Goal: Use online tool/utility: Utilize a website feature to perform a specific function

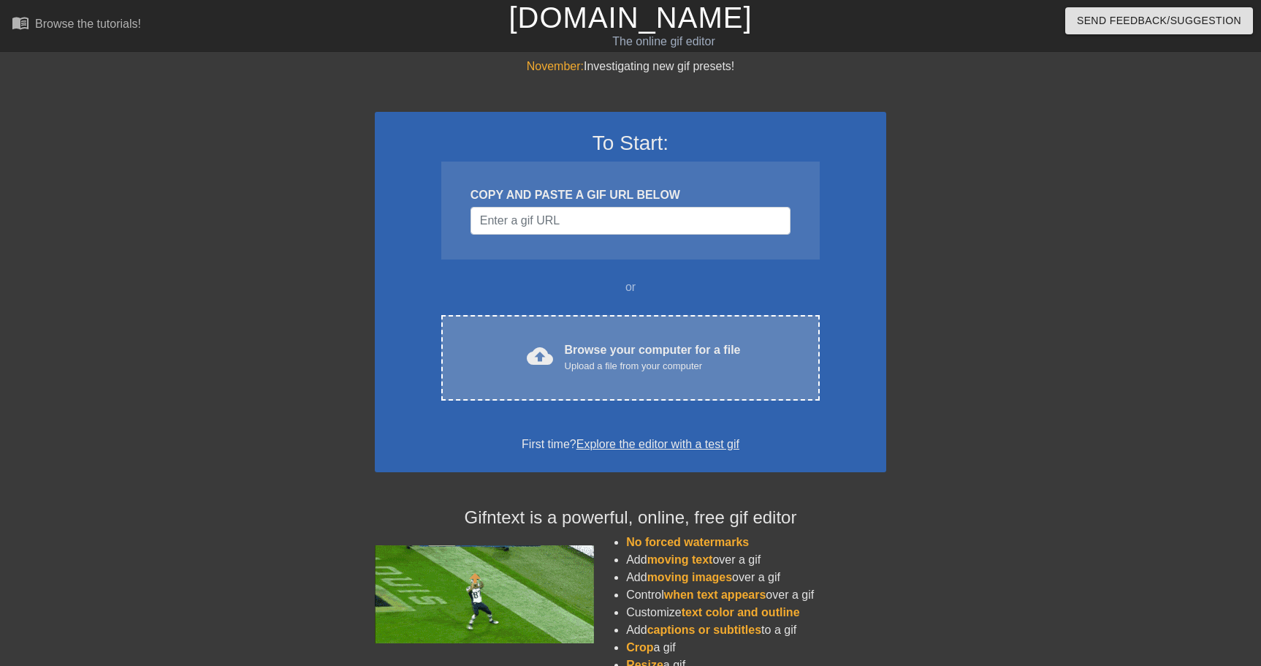
click at [577, 342] on div "Browse your computer for a file Upload a file from your computer" at bounding box center [653, 357] width 176 height 32
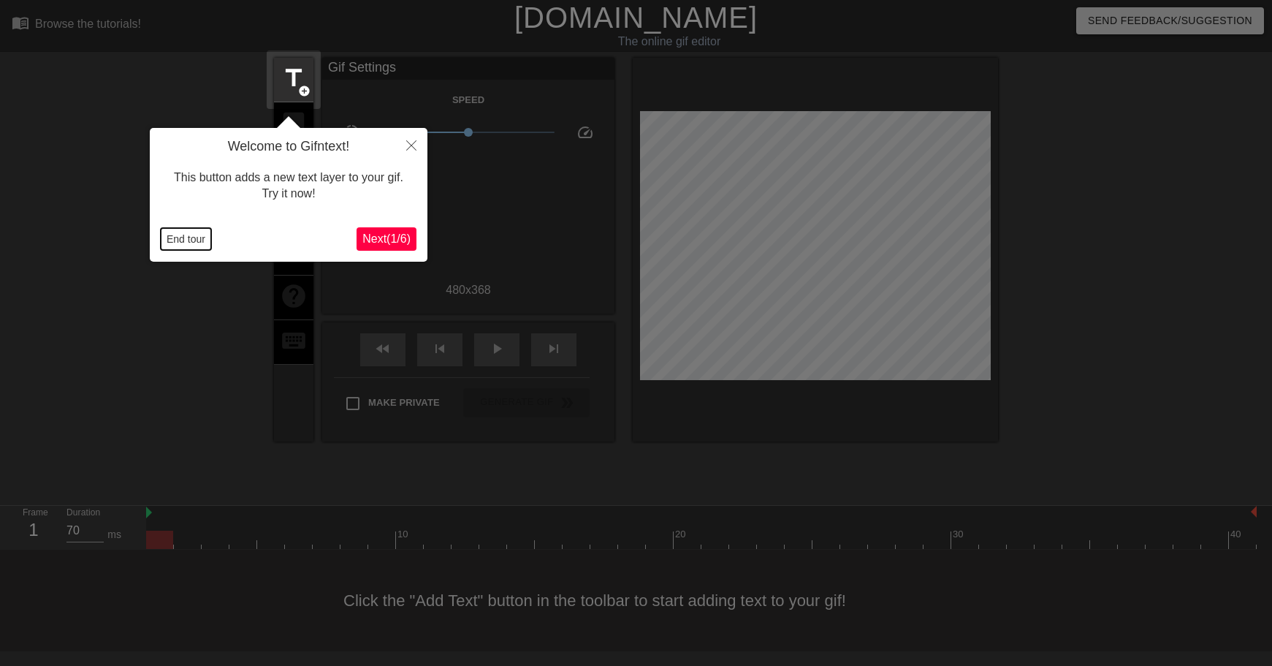
click at [185, 239] on button "End tour" at bounding box center [186, 239] width 50 height 22
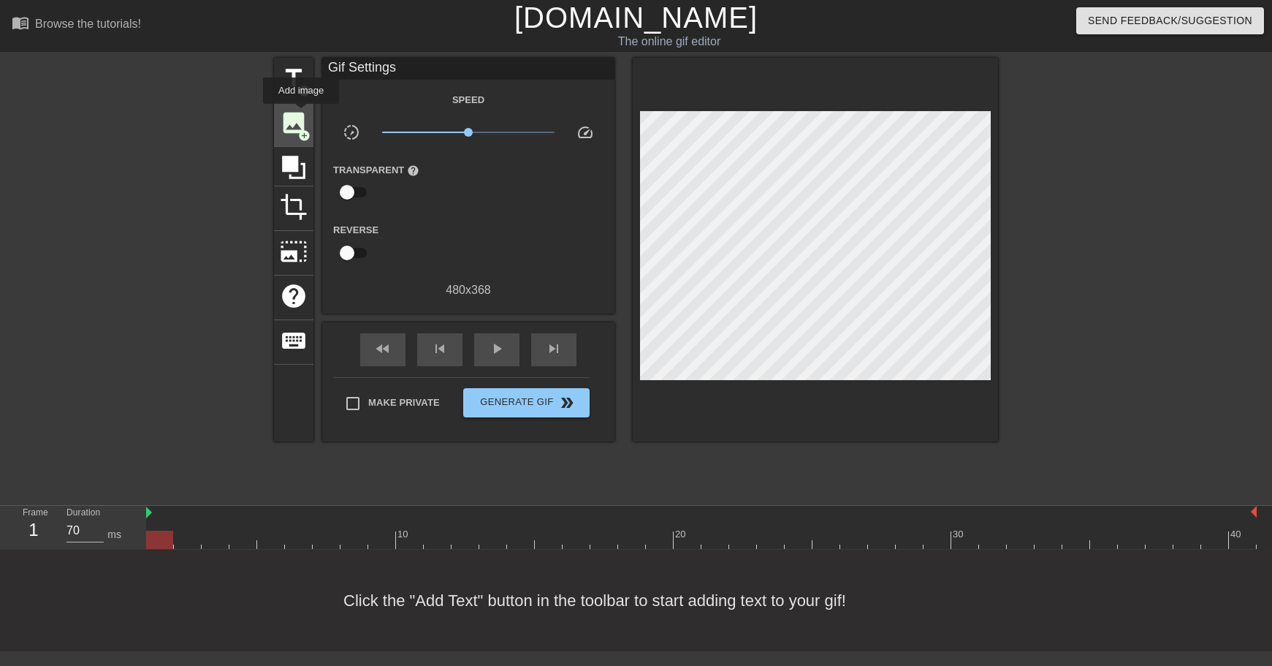
click at [302, 114] on span "image" at bounding box center [294, 123] width 28 height 28
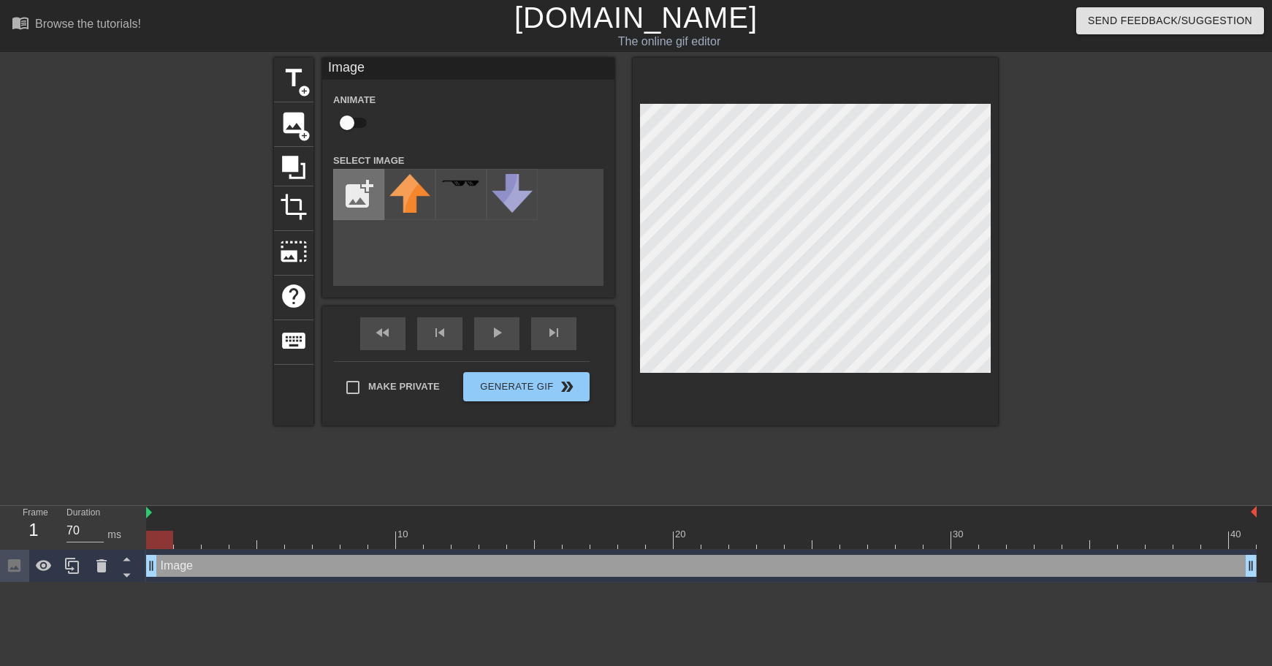
click at [353, 179] on input "file" at bounding box center [359, 194] width 50 height 50
type input "C:\fakepath\81iFReYtQRL._UF350,350_QL80_.jpg"
click at [410, 184] on img at bounding box center [409, 194] width 41 height 41
click at [185, 538] on div at bounding box center [701, 539] width 1110 height 18
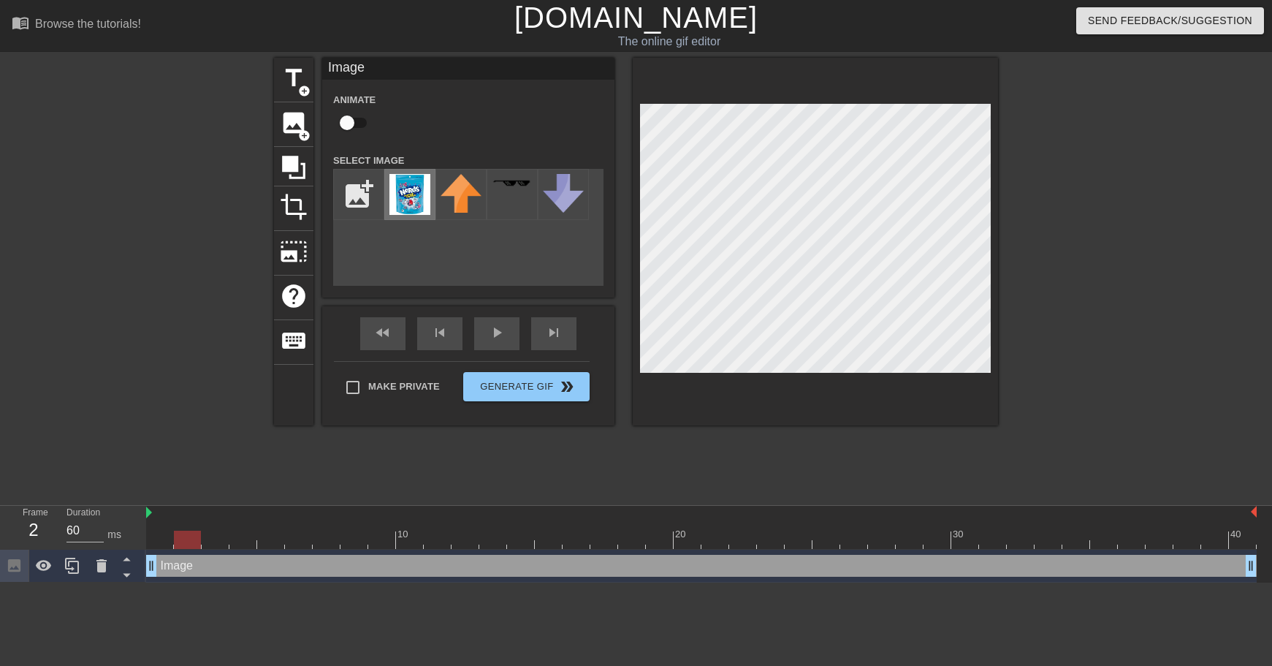
click at [404, 182] on img at bounding box center [409, 194] width 41 height 41
click at [60, 565] on div at bounding box center [72, 565] width 29 height 32
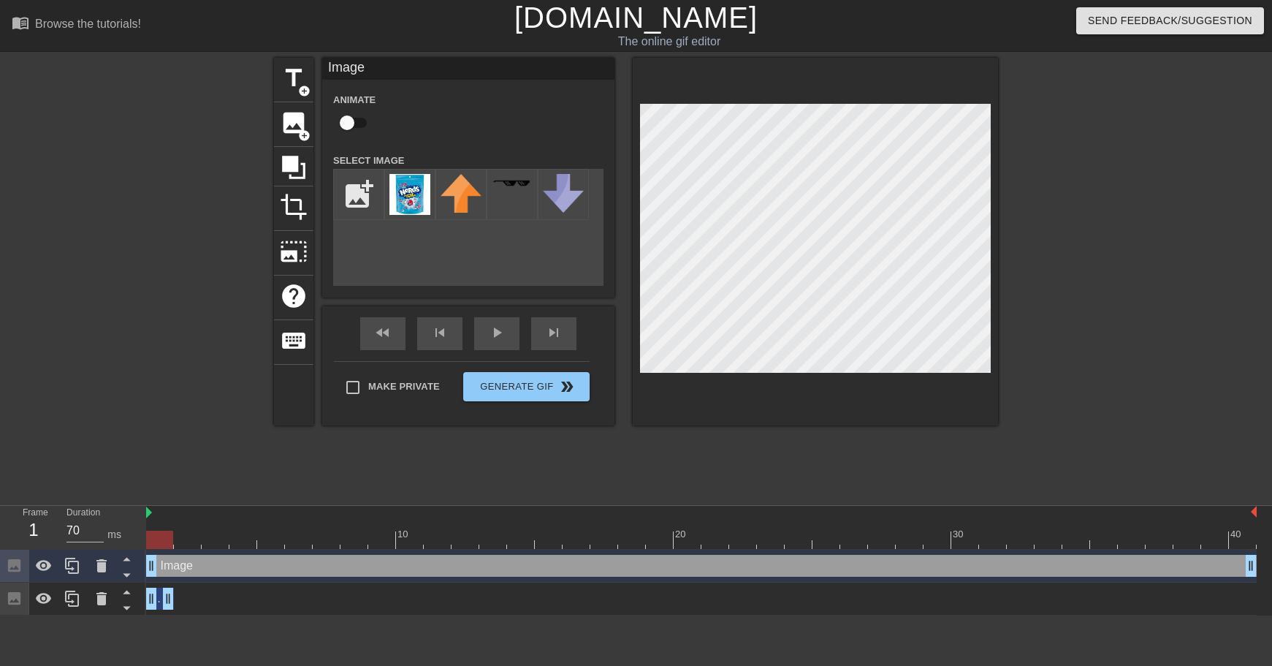
drag, startPoint x: 1254, startPoint y: 594, endPoint x: 139, endPoint y: 611, distance: 1115.7
click at [139, 611] on div "Frame 1 Duration 70 ms 10 20 30 40 Image drag_handle drag_handle Image drag_han…" at bounding box center [636, 561] width 1272 height 110
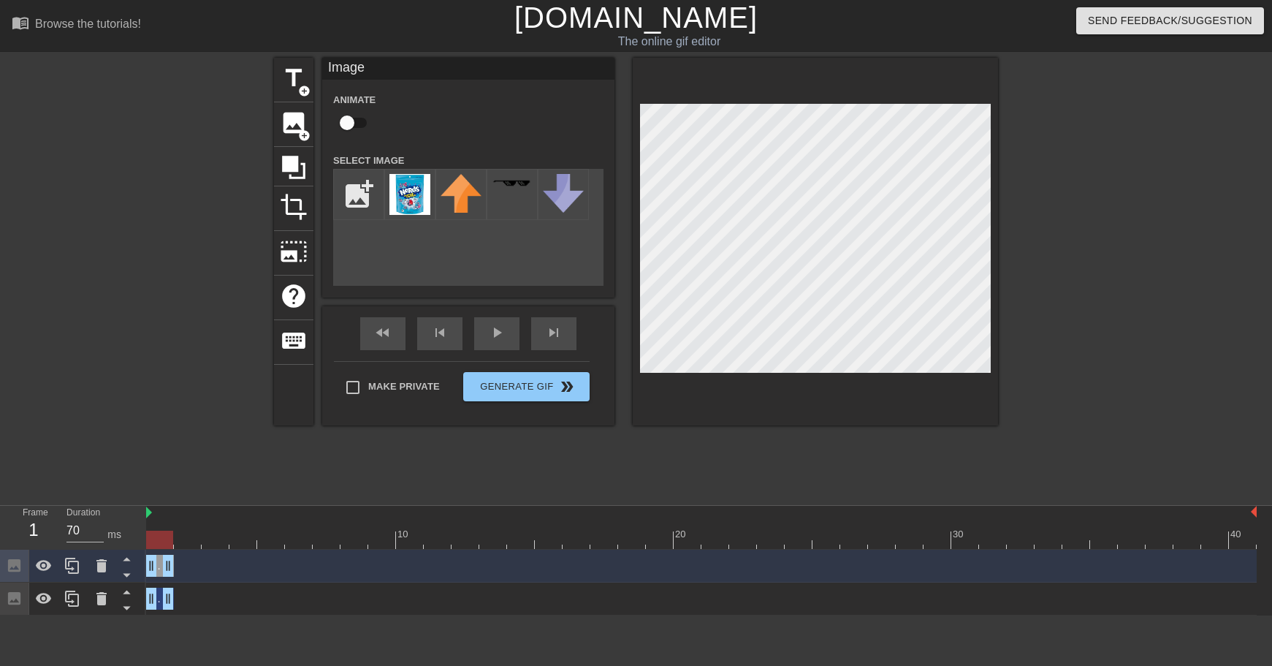
drag, startPoint x: 1249, startPoint y: 565, endPoint x: 152, endPoint y: 565, distance: 1097.3
drag, startPoint x: 167, startPoint y: 565, endPoint x: 208, endPoint y: 565, distance: 41.6
drag, startPoint x: 150, startPoint y: 569, endPoint x: 169, endPoint y: 566, distance: 19.9
click at [169, 566] on div "Image drag_handle drag_handle" at bounding box center [701, 566] width 1110 height 22
click at [77, 562] on icon at bounding box center [72, 565] width 14 height 16
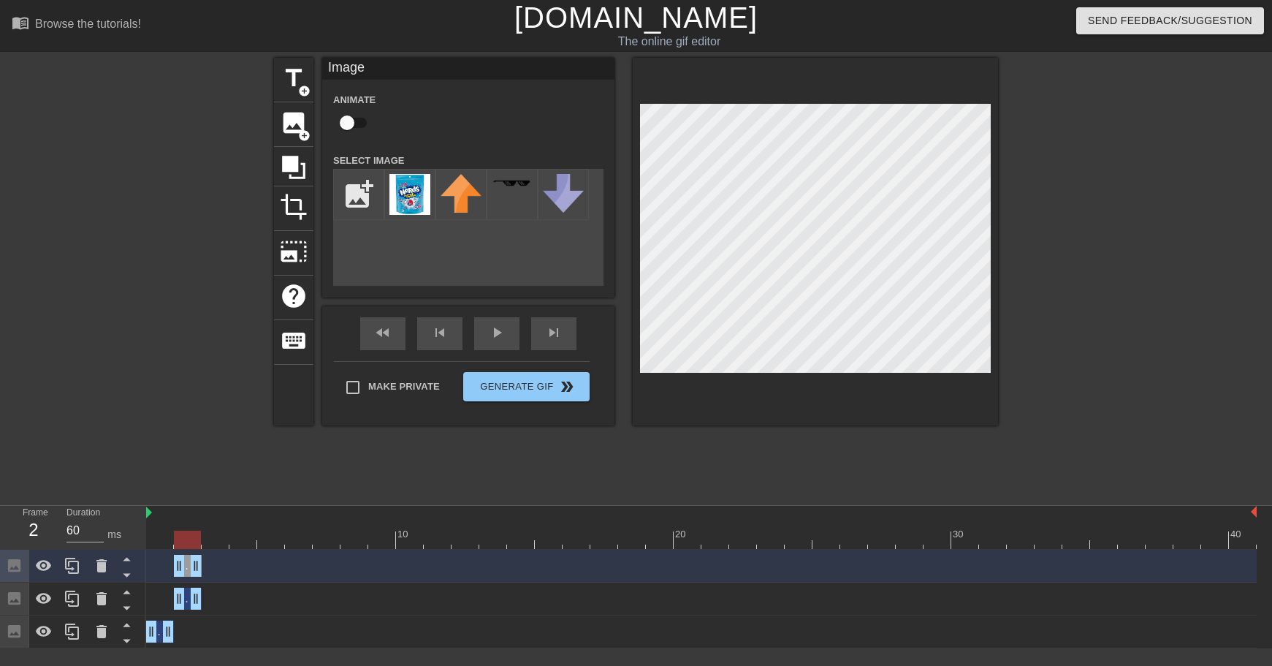
drag, startPoint x: 195, startPoint y: 571, endPoint x: 217, endPoint y: 571, distance: 21.9
click at [203, 571] on div "Image drag_handle drag_handle" at bounding box center [701, 566] width 1110 height 22
drag, startPoint x: 194, startPoint y: 566, endPoint x: 225, endPoint y: 569, distance: 31.6
drag, startPoint x: 182, startPoint y: 565, endPoint x: 200, endPoint y: 564, distance: 18.3
click at [199, 565] on div "Image drag_handle drag_handle" at bounding box center [701, 566] width 1110 height 22
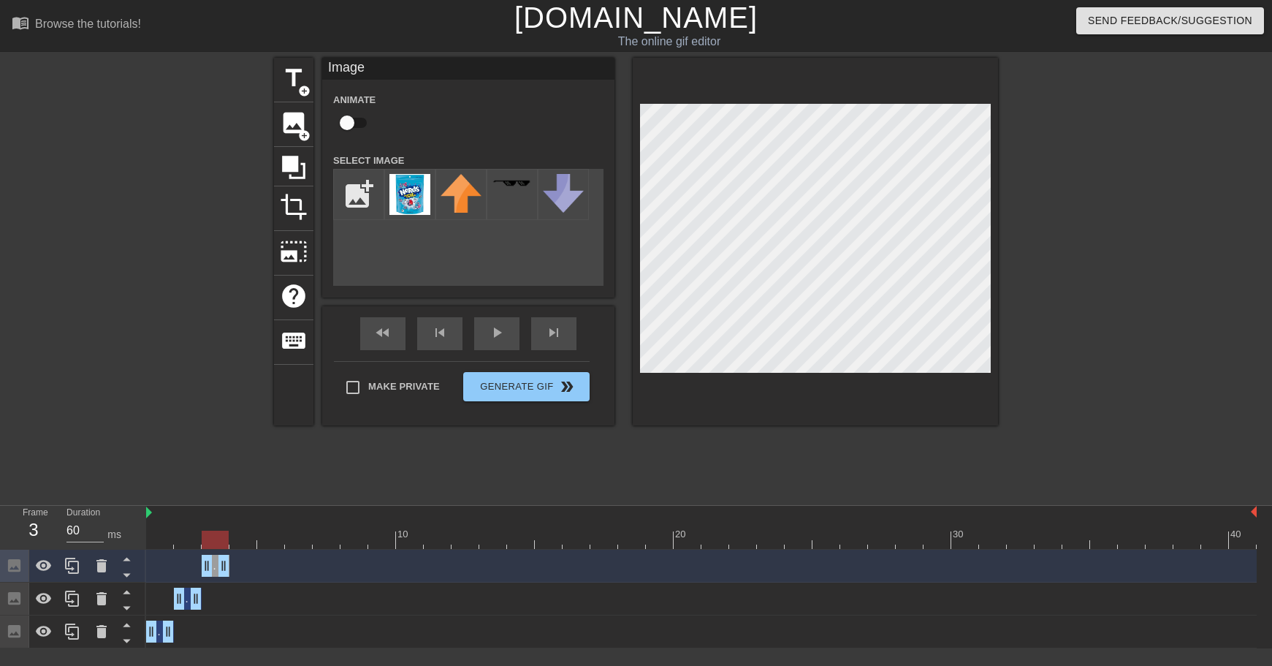
click at [183, 529] on div at bounding box center [188, 529] width 28 height 18
click at [215, 536] on div at bounding box center [701, 539] width 1110 height 18
drag, startPoint x: 156, startPoint y: 539, endPoint x: 165, endPoint y: 538, distance: 9.6
click at [156, 539] on div at bounding box center [701, 539] width 1110 height 18
click at [197, 540] on div at bounding box center [701, 539] width 1110 height 18
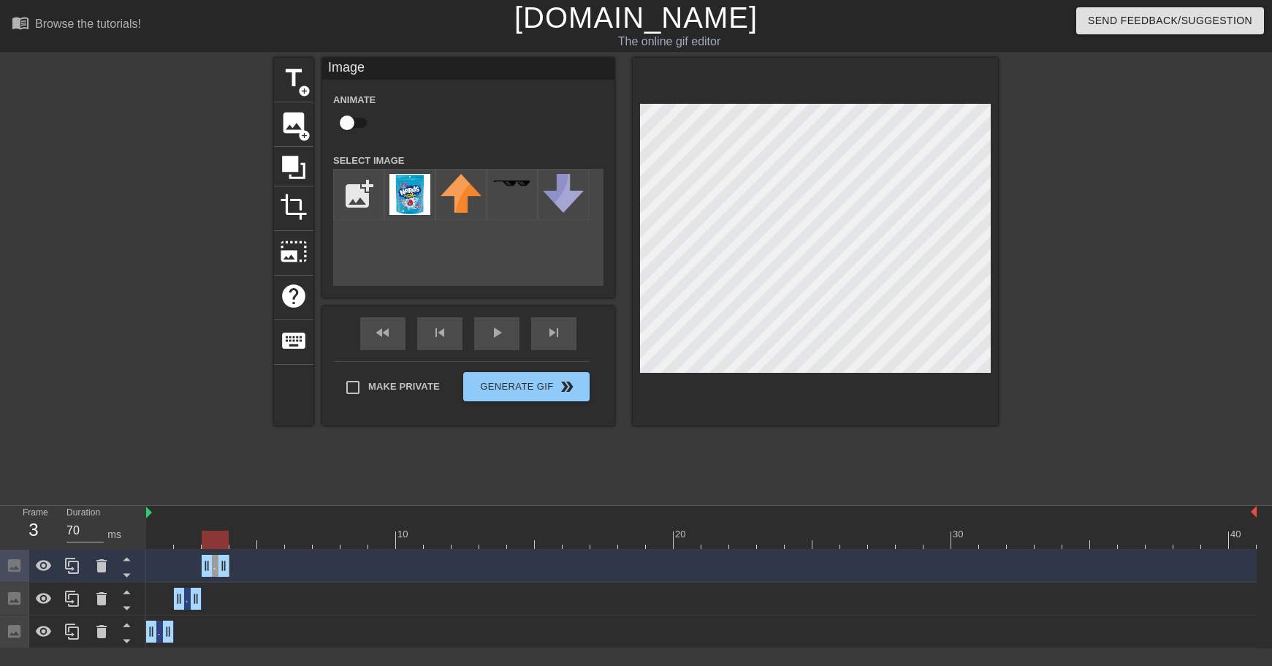
click at [213, 543] on div at bounding box center [701, 539] width 1110 height 18
click at [189, 544] on div at bounding box center [701, 539] width 1110 height 18
click at [142, 535] on div "Duration 60 ms" at bounding box center [100, 527] width 88 height 42
click at [149, 541] on div at bounding box center [701, 539] width 1110 height 18
click at [187, 540] on div at bounding box center [701, 539] width 1110 height 18
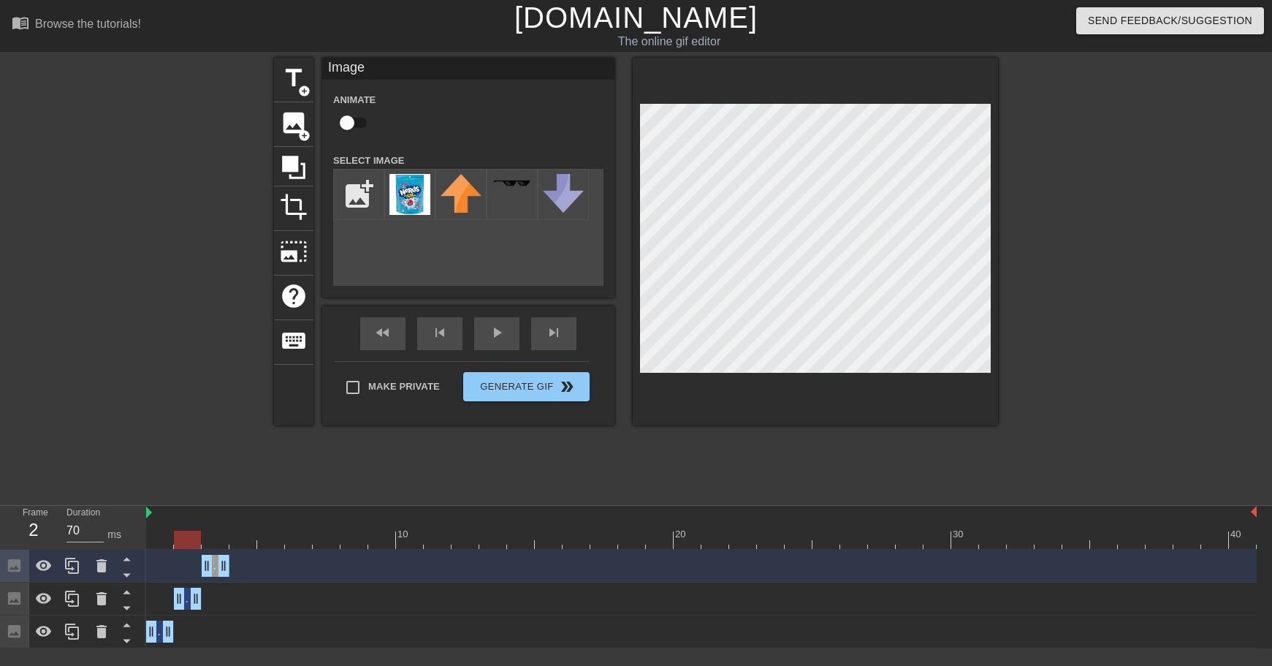
click at [217, 544] on div at bounding box center [701, 539] width 1110 height 18
click at [241, 544] on div at bounding box center [701, 539] width 1110 height 18
click at [220, 544] on div at bounding box center [701, 539] width 1110 height 18
click at [251, 546] on div at bounding box center [701, 539] width 1110 height 18
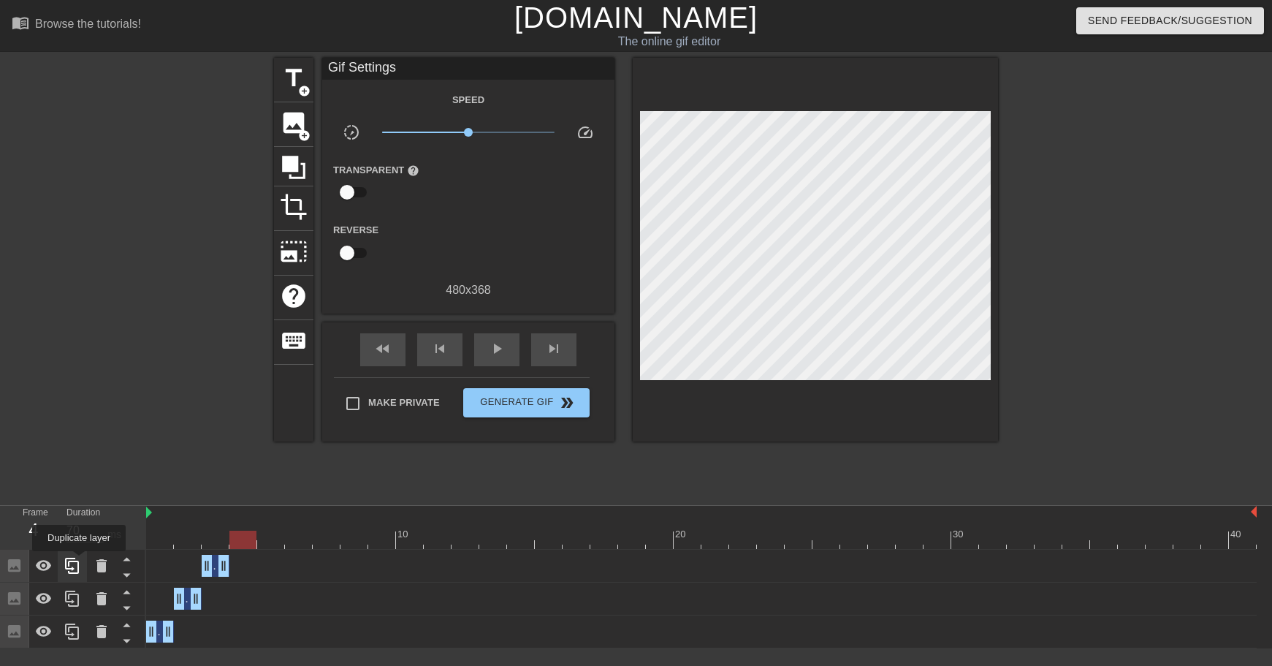
click at [80, 561] on icon at bounding box center [73, 566] width 18 height 18
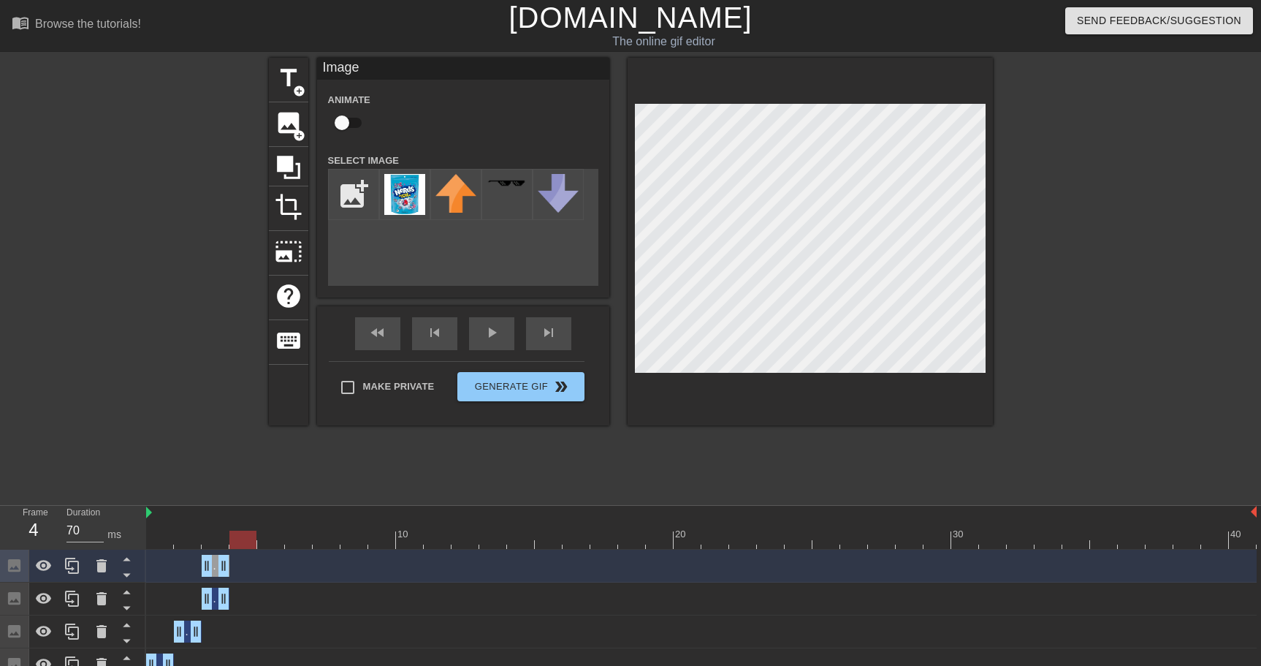
drag, startPoint x: 236, startPoint y: 566, endPoint x: 245, endPoint y: 564, distance: 9.7
click at [245, 565] on div "Image drag_handle drag_handle" at bounding box center [701, 566] width 1110 height 22
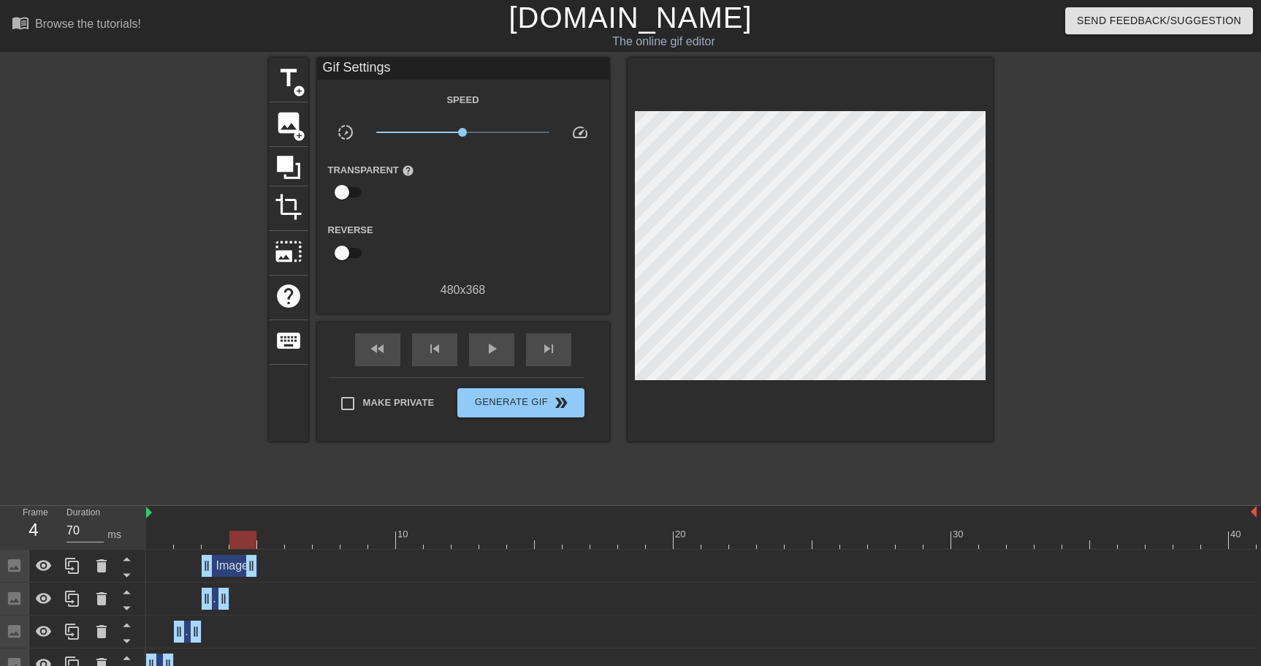
drag, startPoint x: 225, startPoint y: 565, endPoint x: 253, endPoint y: 564, distance: 27.8
drag, startPoint x: 210, startPoint y: 568, endPoint x: 229, endPoint y: 565, distance: 19.9
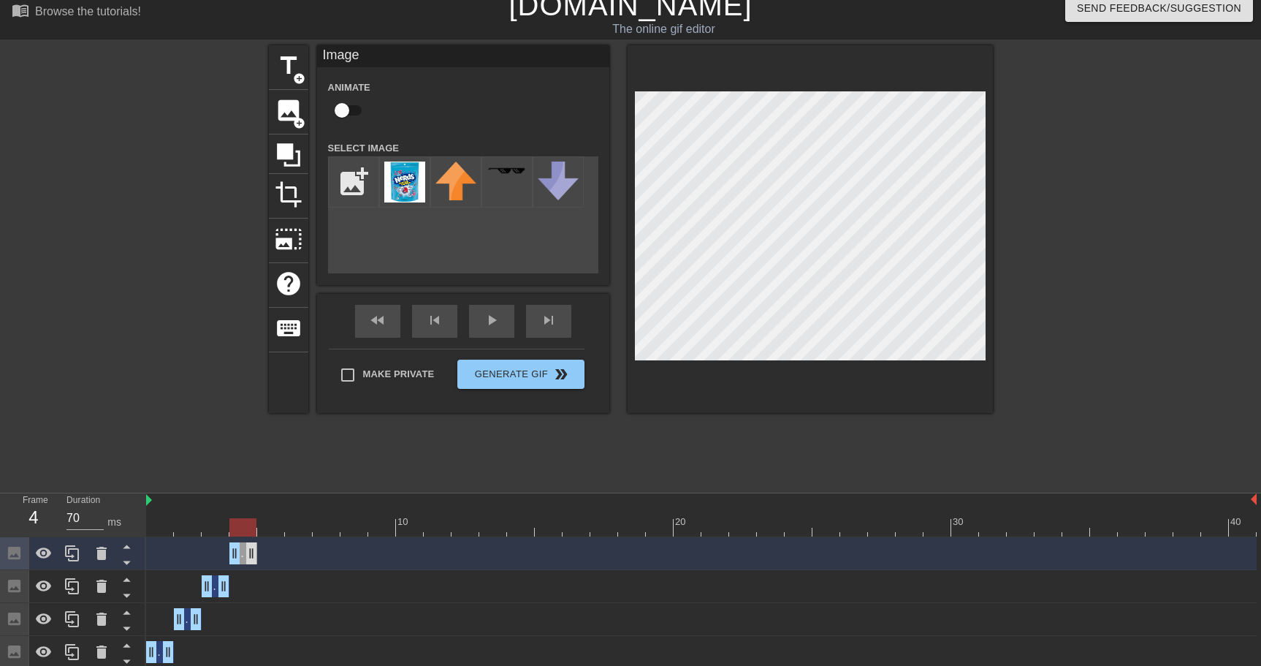
scroll to position [18, 0]
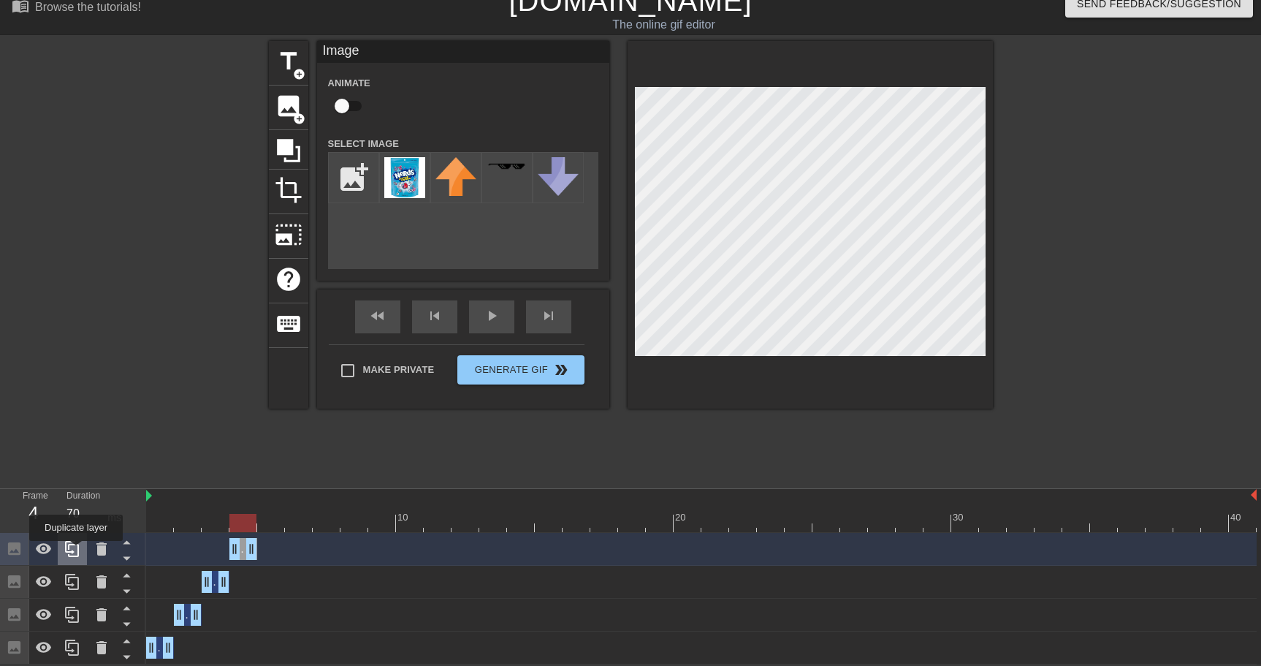
click at [77, 551] on icon at bounding box center [72, 549] width 14 height 16
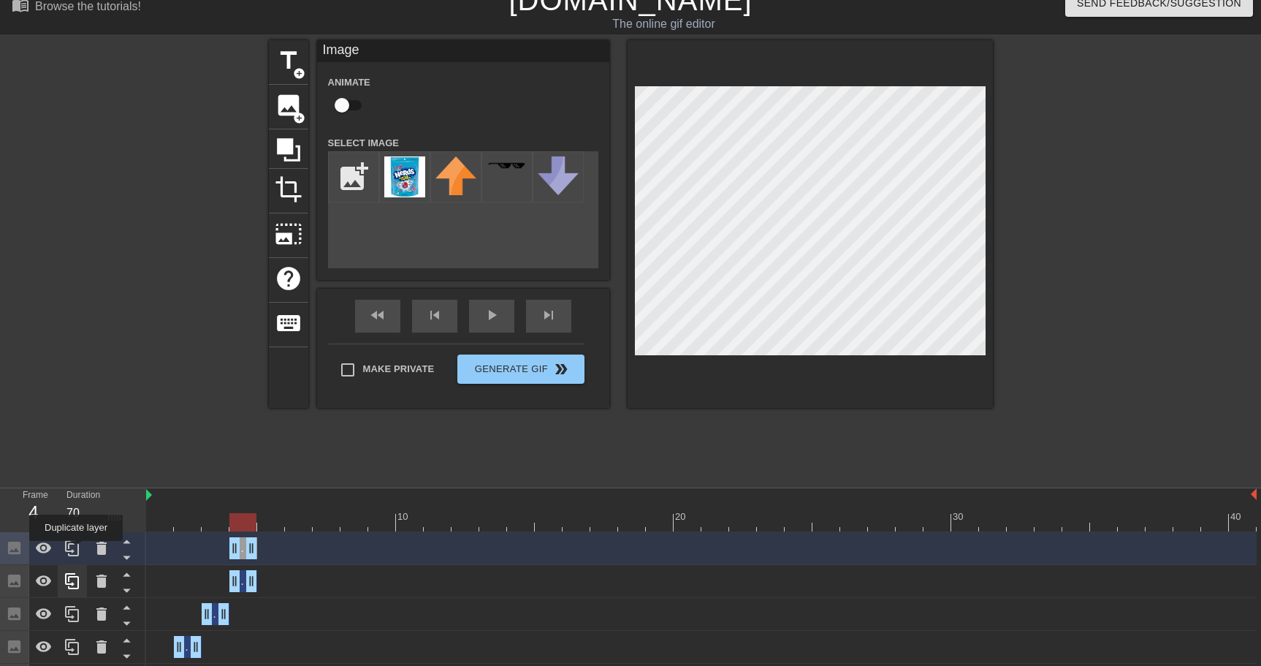
click at [77, 551] on icon at bounding box center [72, 548] width 14 height 16
drag, startPoint x: 256, startPoint y: 581, endPoint x: 282, endPoint y: 574, distance: 27.3
drag, startPoint x: 236, startPoint y: 584, endPoint x: 262, endPoint y: 585, distance: 26.3
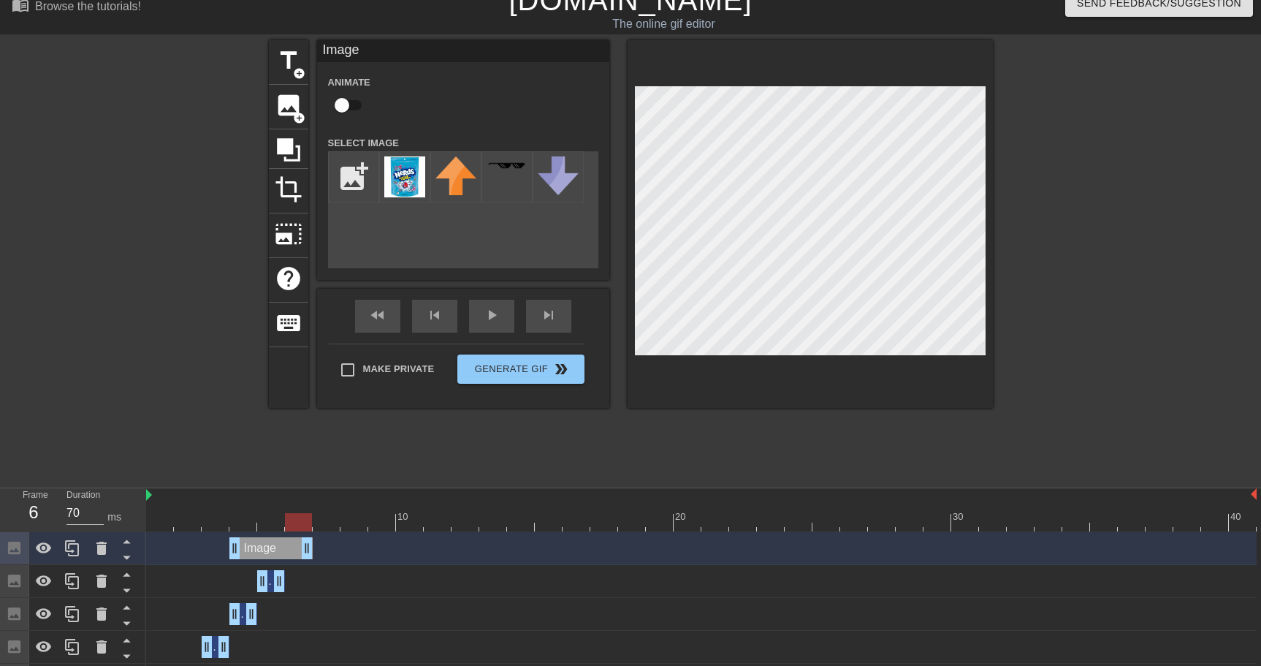
drag, startPoint x: 253, startPoint y: 545, endPoint x: 296, endPoint y: 550, distance: 43.4
drag, startPoint x: 232, startPoint y: 552, endPoint x: 262, endPoint y: 555, distance: 30.8
click at [256, 556] on div "Image drag_handle drag_handle" at bounding box center [701, 548] width 1110 height 22
drag, startPoint x: 308, startPoint y: 551, endPoint x: 299, endPoint y: 546, distance: 10.1
click at [150, 495] on img at bounding box center [149, 495] width 6 height 12
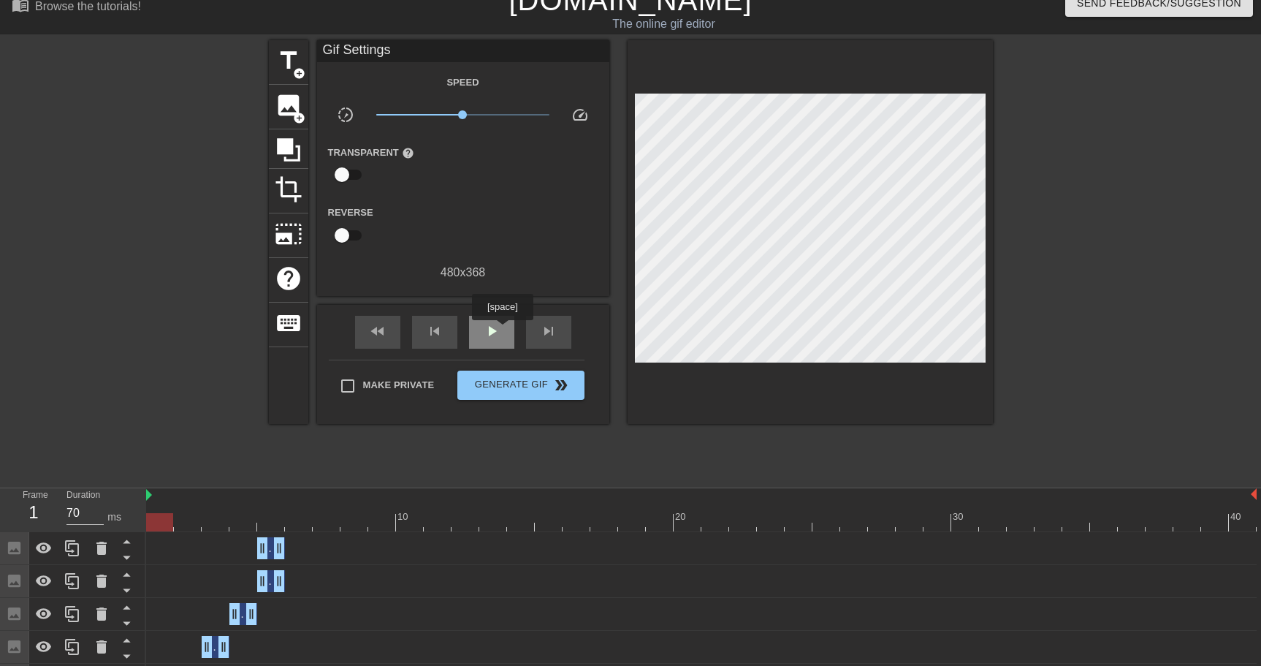
click at [504, 330] on div "play_arrow" at bounding box center [491, 332] width 45 height 33
click at [504, 330] on div "pause" at bounding box center [491, 332] width 45 height 33
click at [76, 555] on icon at bounding box center [72, 548] width 14 height 16
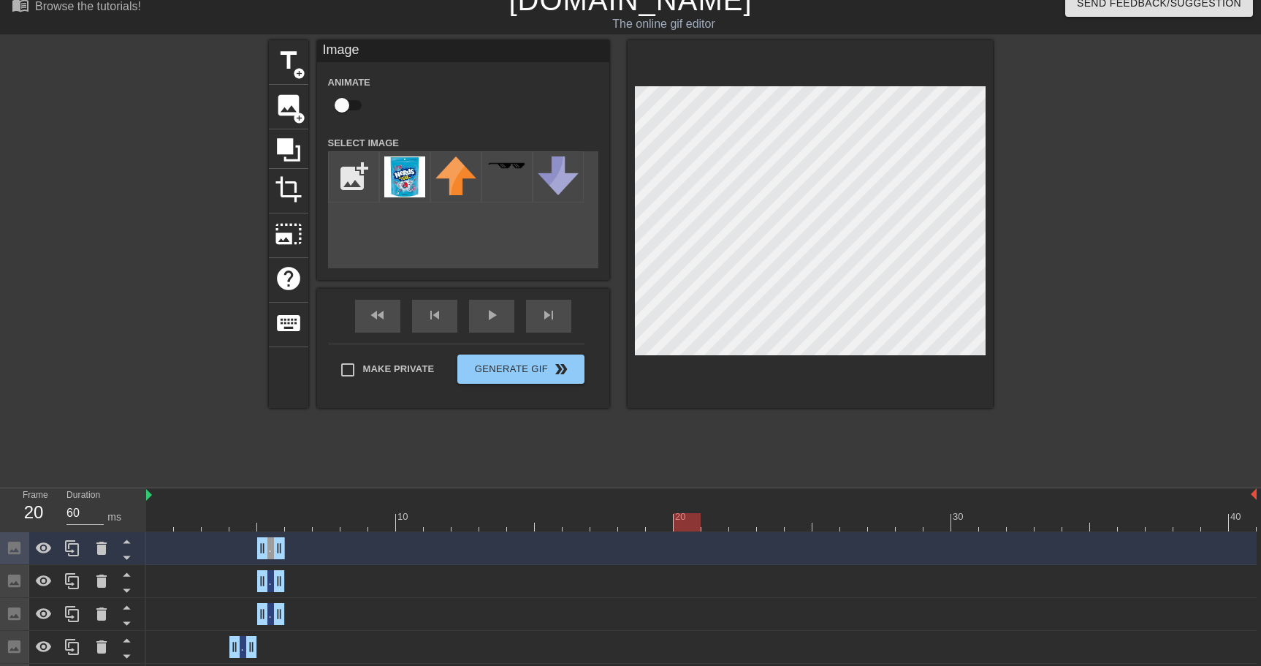
click at [322, 582] on div "Image drag_handle drag_handle" at bounding box center [701, 581] width 1110 height 22
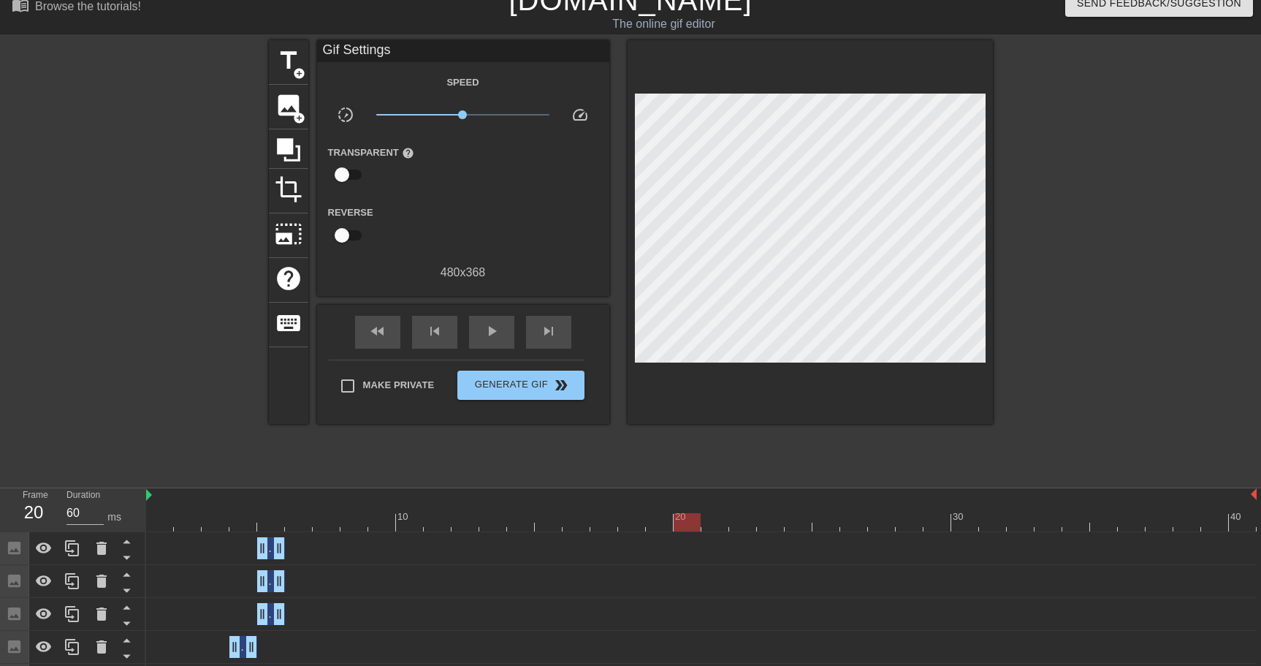
click at [307, 577] on div "Image drag_handle drag_handle" at bounding box center [701, 581] width 1110 height 22
drag, startPoint x: 681, startPoint y: 519, endPoint x: 275, endPoint y: 538, distance: 405.9
click at [275, 539] on div "10 20 30 40 Image drag_handle drag_handle Image drag_handle drag_handle Image d…" at bounding box center [703, 625] width 1115 height 274
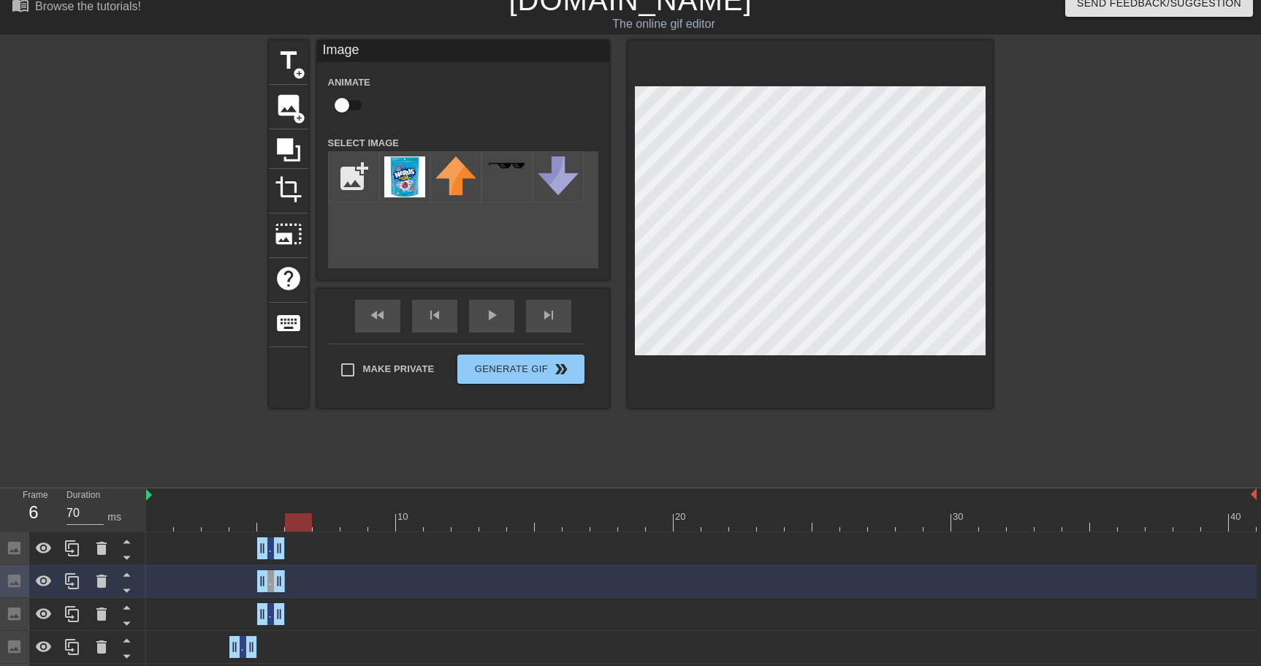
drag, startPoint x: 274, startPoint y: 526, endPoint x: 298, endPoint y: 528, distance: 24.2
click at [299, 529] on div at bounding box center [298, 522] width 27 height 18
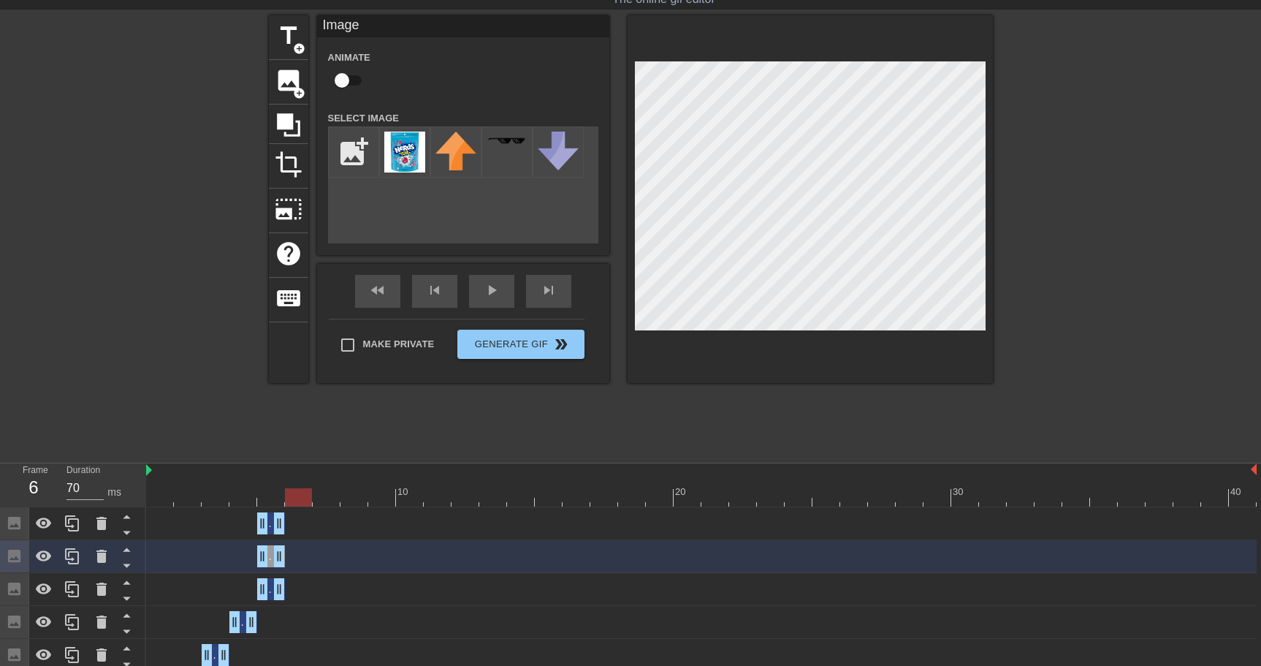
scroll to position [47, 0]
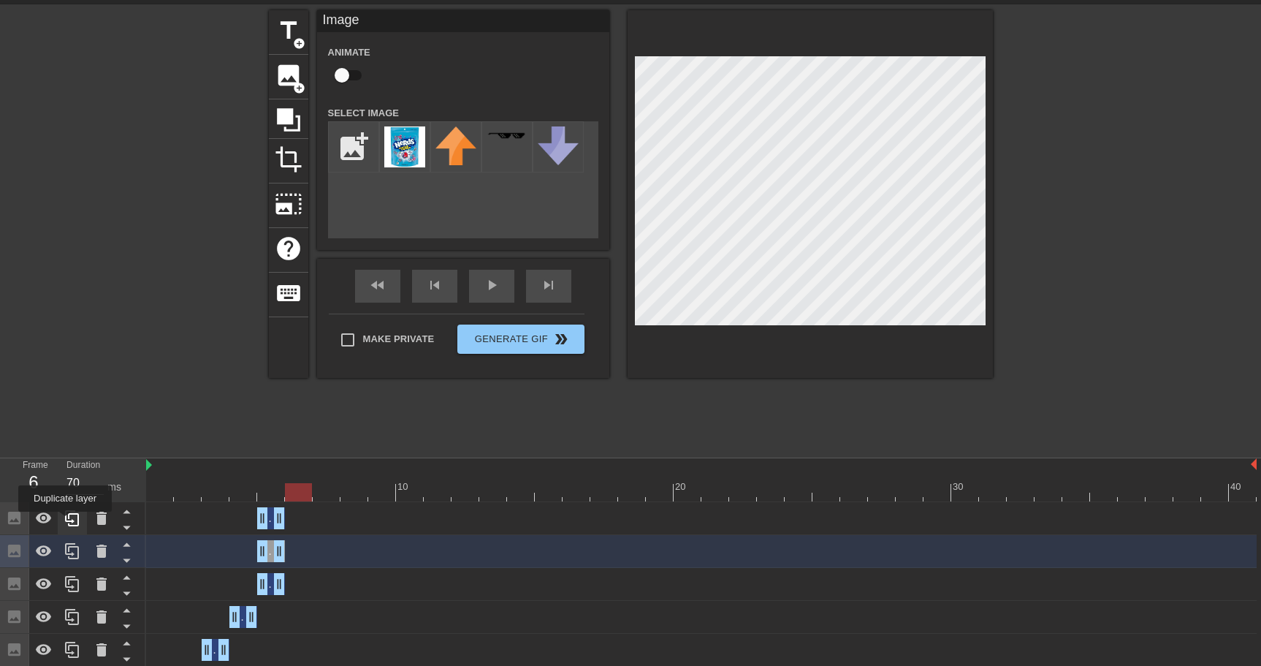
click at [66, 522] on icon at bounding box center [73, 518] width 18 height 18
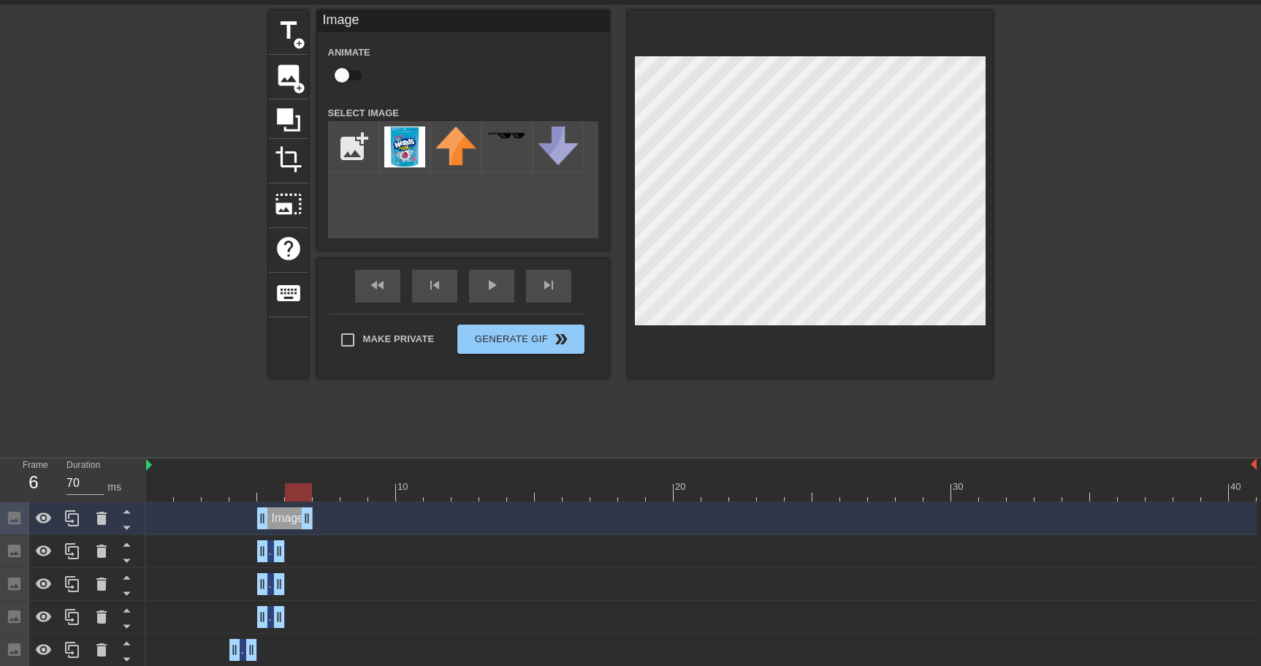
drag, startPoint x: 283, startPoint y: 517, endPoint x: 310, endPoint y: 522, distance: 26.8
drag, startPoint x: 264, startPoint y: 520, endPoint x: 278, endPoint y: 525, distance: 14.6
drag, startPoint x: 265, startPoint y: 519, endPoint x: 286, endPoint y: 522, distance: 20.7
click at [293, 552] on div "Image drag_handle drag_handle" at bounding box center [701, 551] width 1110 height 22
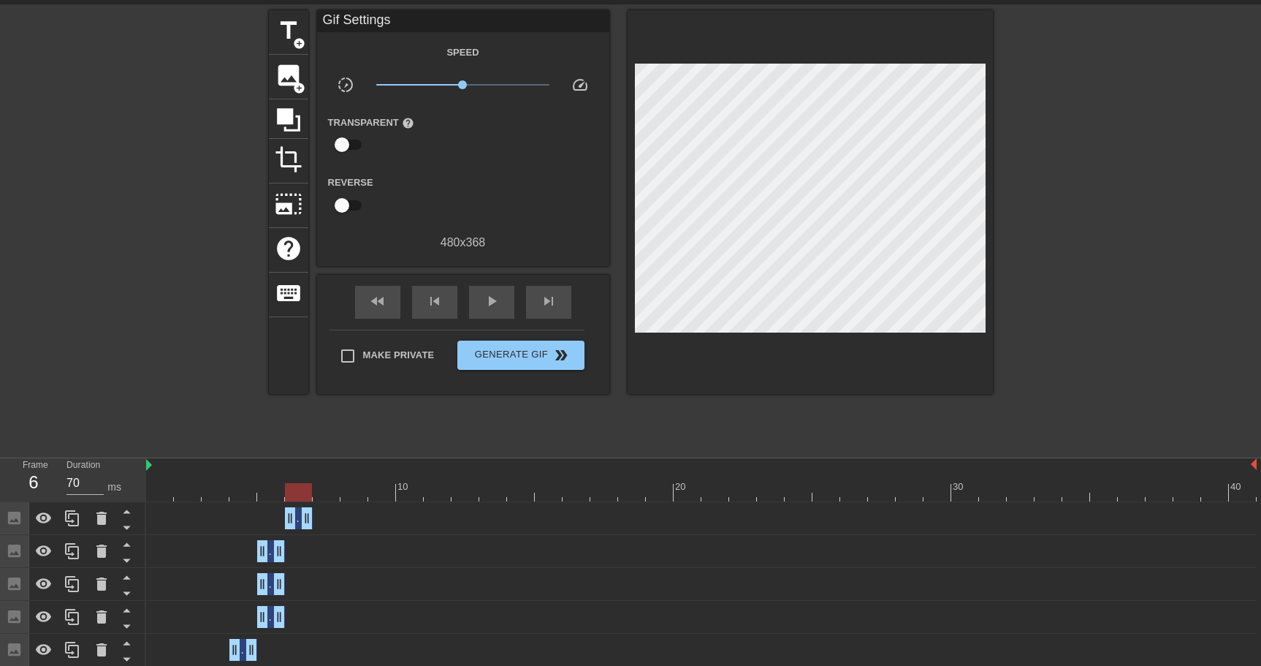
click at [296, 494] on div at bounding box center [298, 492] width 27 height 18
drag, startPoint x: 394, startPoint y: 519, endPoint x: 434, endPoint y: 488, distance: 50.6
drag, startPoint x: 420, startPoint y: 524, endPoint x: 314, endPoint y: 525, distance: 105.9
click at [314, 525] on div "Image drag_handle drag_handle" at bounding box center [701, 518] width 1110 height 22
click at [498, 291] on div "play_arrow" at bounding box center [491, 302] width 45 height 33
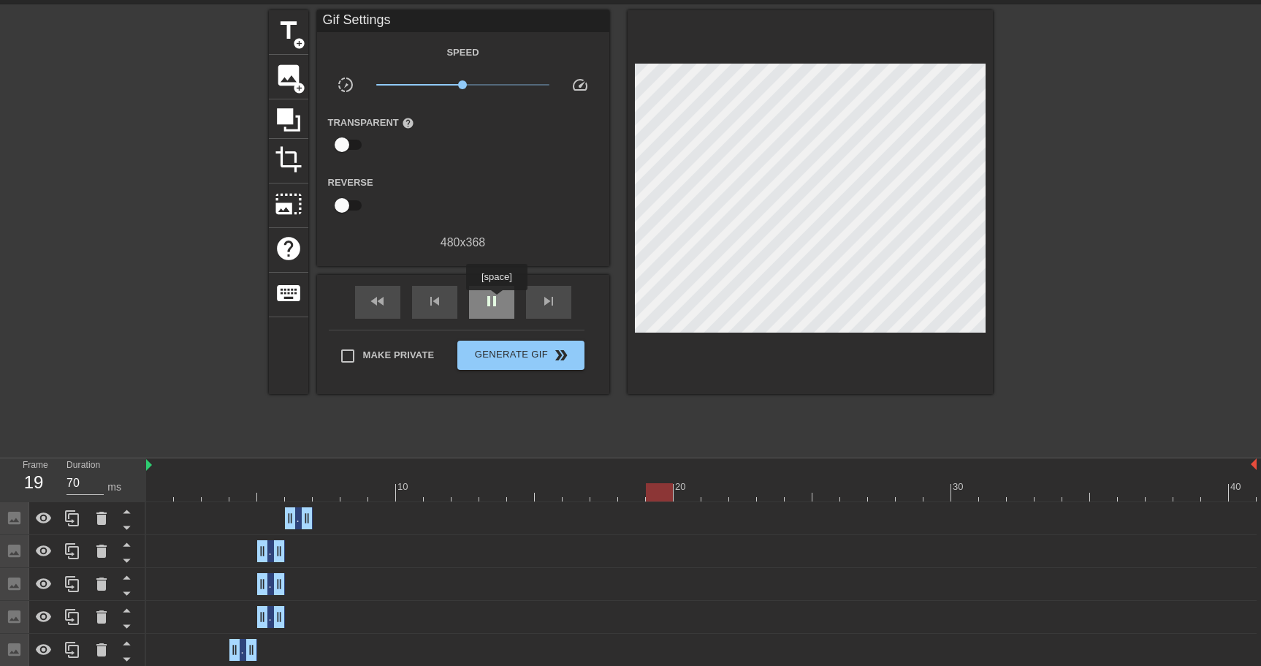
click at [498, 300] on span "pause" at bounding box center [492, 301] width 18 height 18
drag, startPoint x: 715, startPoint y: 487, endPoint x: 302, endPoint y: 492, distance: 412.1
click at [302, 492] on div at bounding box center [298, 492] width 27 height 18
click at [80, 522] on icon at bounding box center [73, 518] width 18 height 18
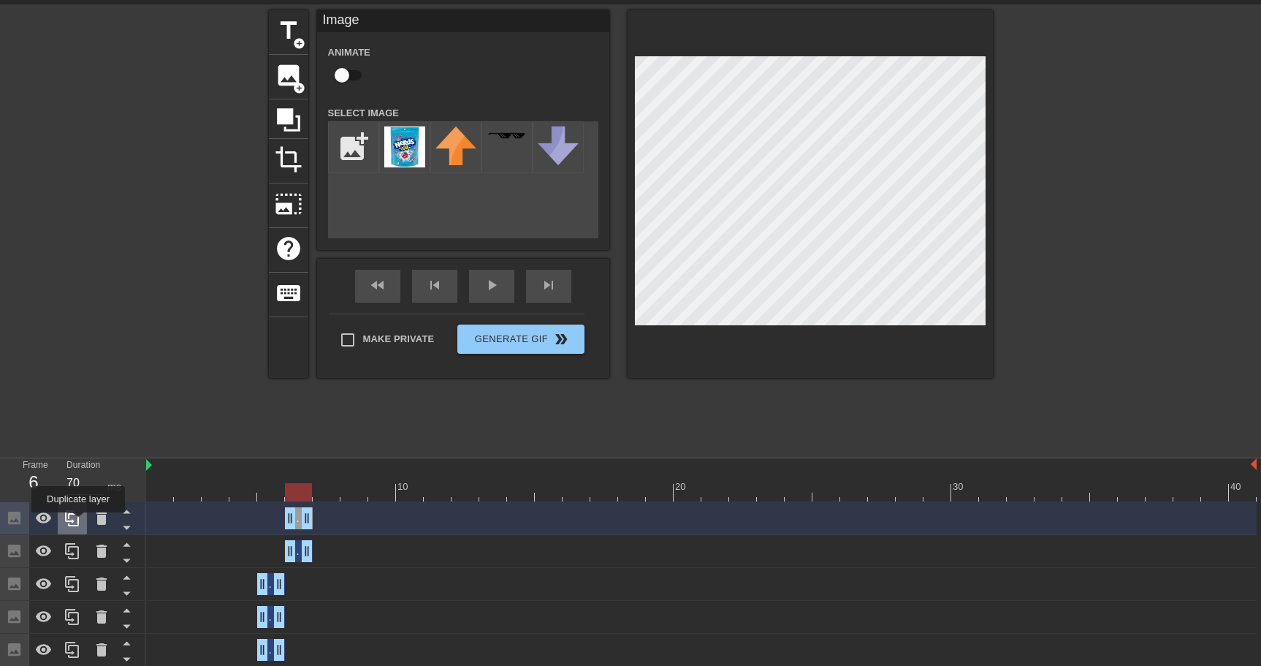
click at [78, 523] on icon at bounding box center [72, 518] width 14 height 16
drag, startPoint x: 303, startPoint y: 488, endPoint x: 328, endPoint y: 495, distance: 25.7
click at [328, 495] on div at bounding box center [326, 492] width 27 height 18
click at [75, 525] on icon at bounding box center [73, 518] width 18 height 18
click at [107, 522] on icon at bounding box center [102, 518] width 18 height 18
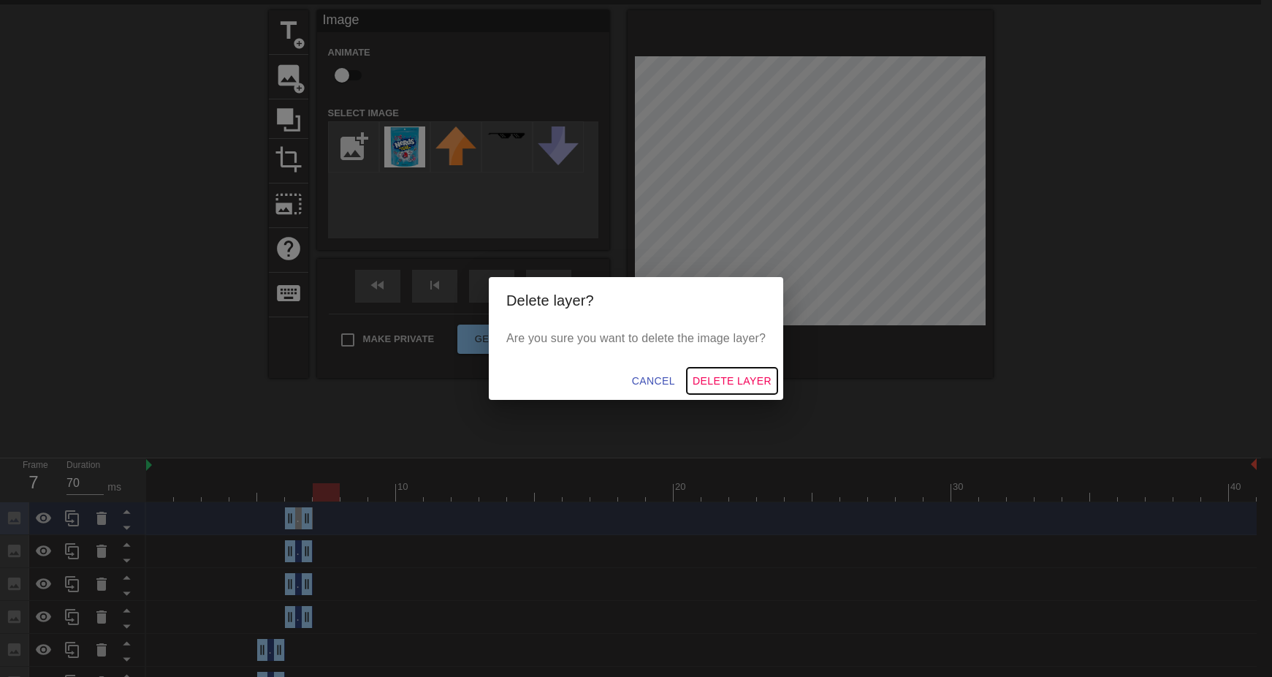
drag, startPoint x: 745, startPoint y: 384, endPoint x: 723, endPoint y: 388, distance: 22.4
click at [746, 384] on span "Delete Layer" at bounding box center [732, 381] width 79 height 18
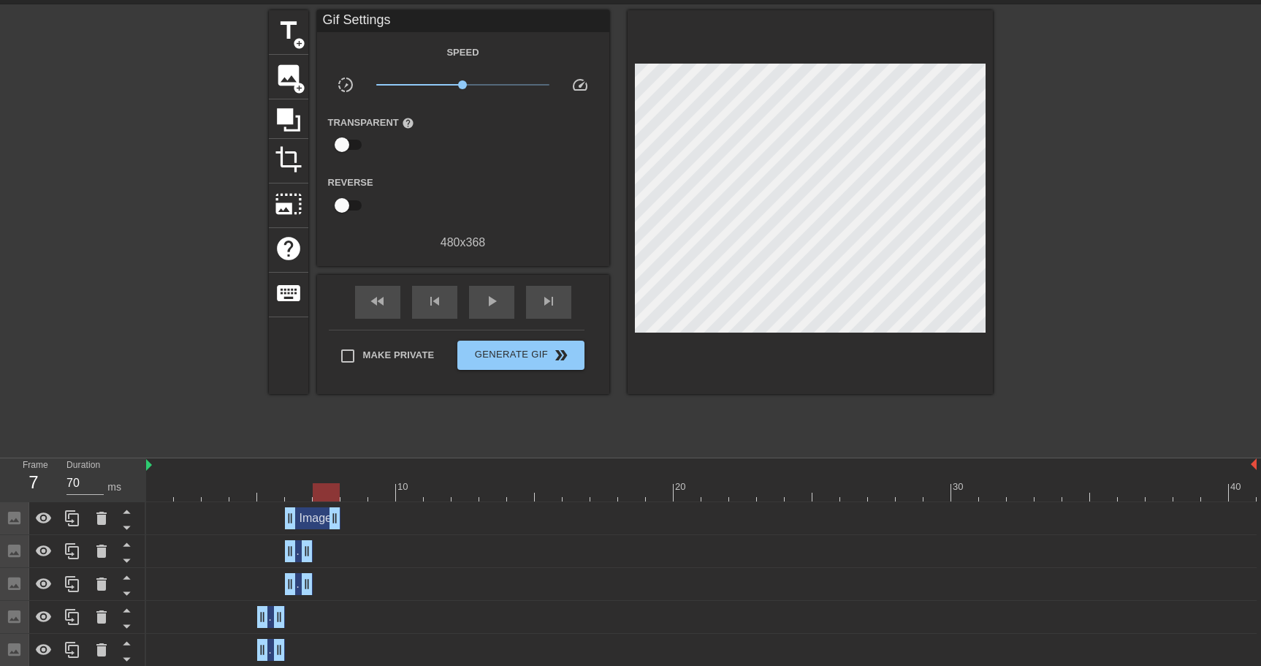
drag, startPoint x: 306, startPoint y: 517, endPoint x: 338, endPoint y: 519, distance: 32.3
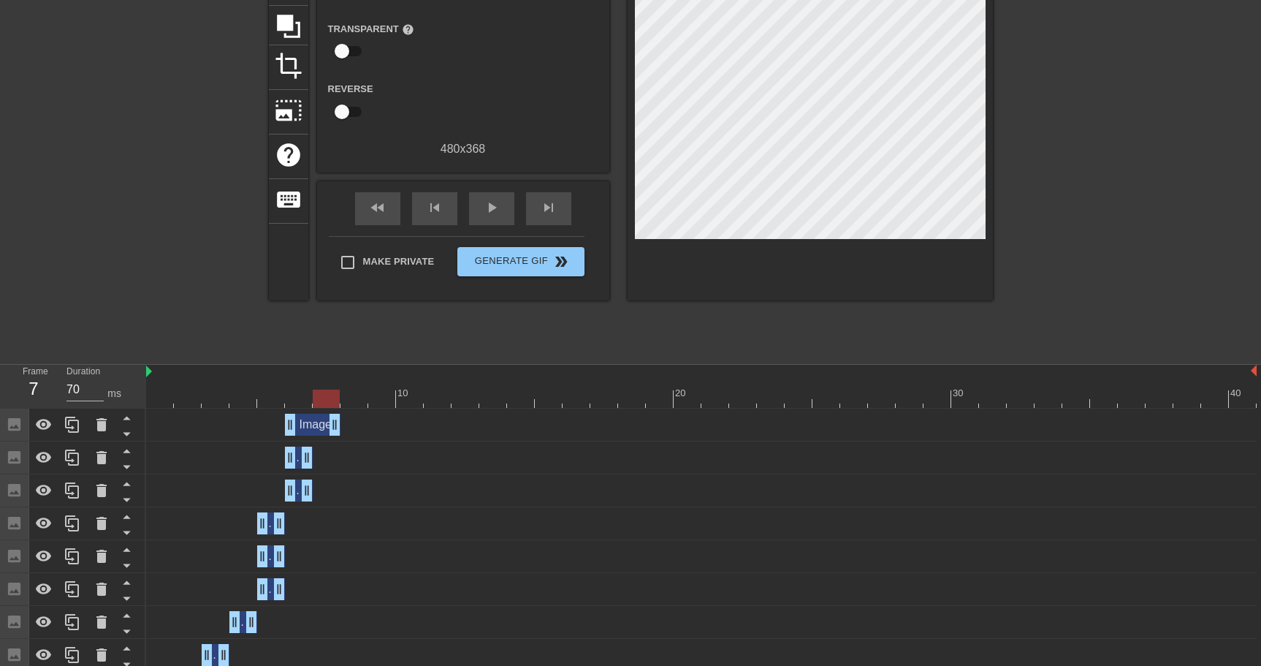
scroll to position [140, 0]
drag, startPoint x: 332, startPoint y: 427, endPoint x: 305, endPoint y: 427, distance: 27.0
drag, startPoint x: 289, startPoint y: 395, endPoint x: 144, endPoint y: 398, distance: 144.7
click at [141, 403] on div "Frame 1 Duration 70 ms 10 20 30 40 Image drag_handle drag_handle Image drag_han…" at bounding box center [630, 551] width 1261 height 373
click at [481, 207] on div "play_arrow" at bounding box center [491, 209] width 45 height 33
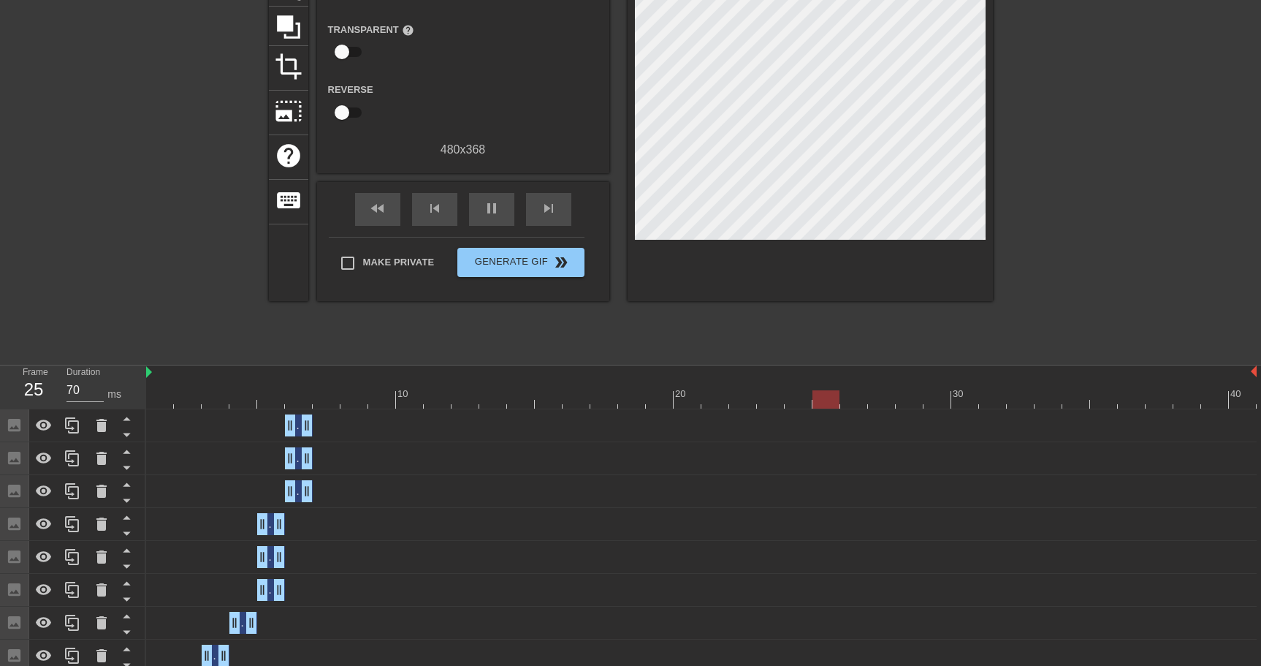
click at [342, 438] on div "Image drag_handle drag_handle" at bounding box center [701, 425] width 1110 height 33
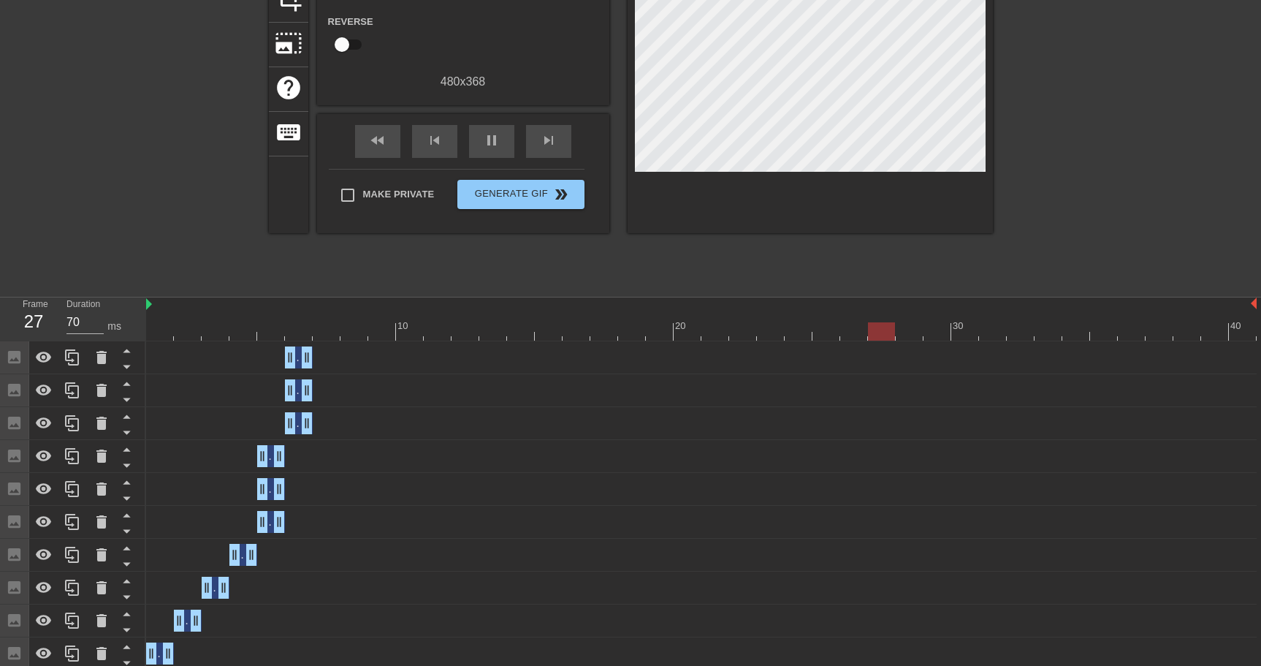
scroll to position [215, 0]
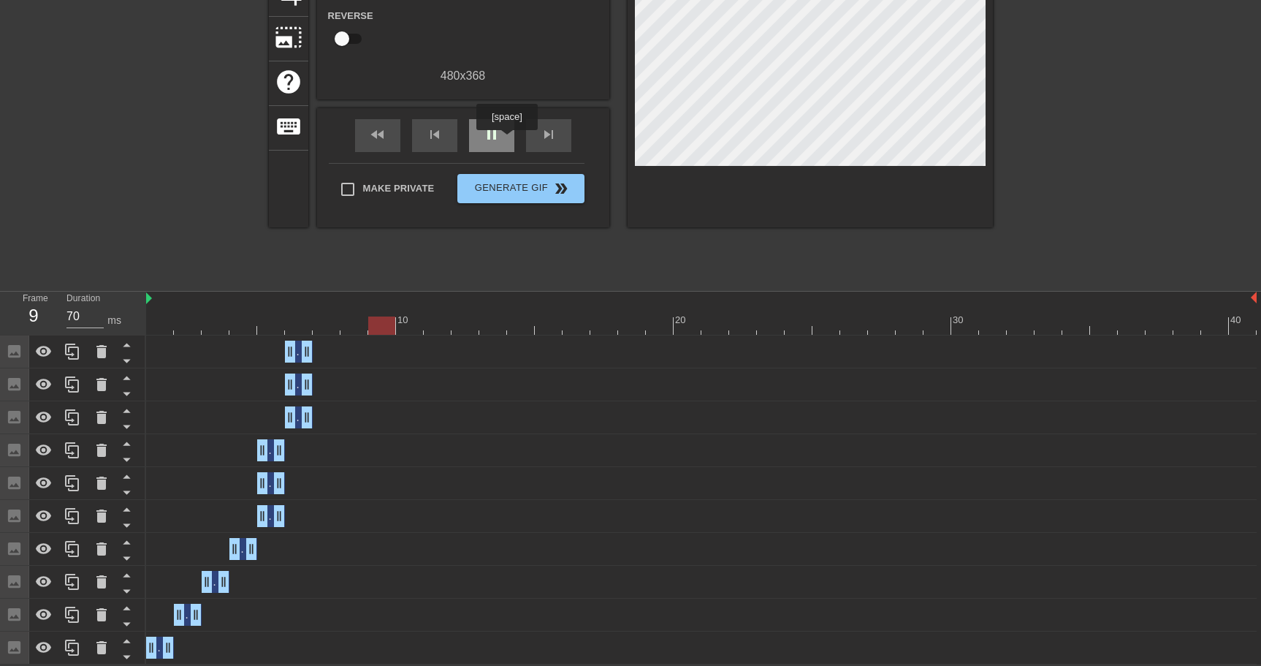
click at [508, 140] on div "pause" at bounding box center [491, 135] width 45 height 33
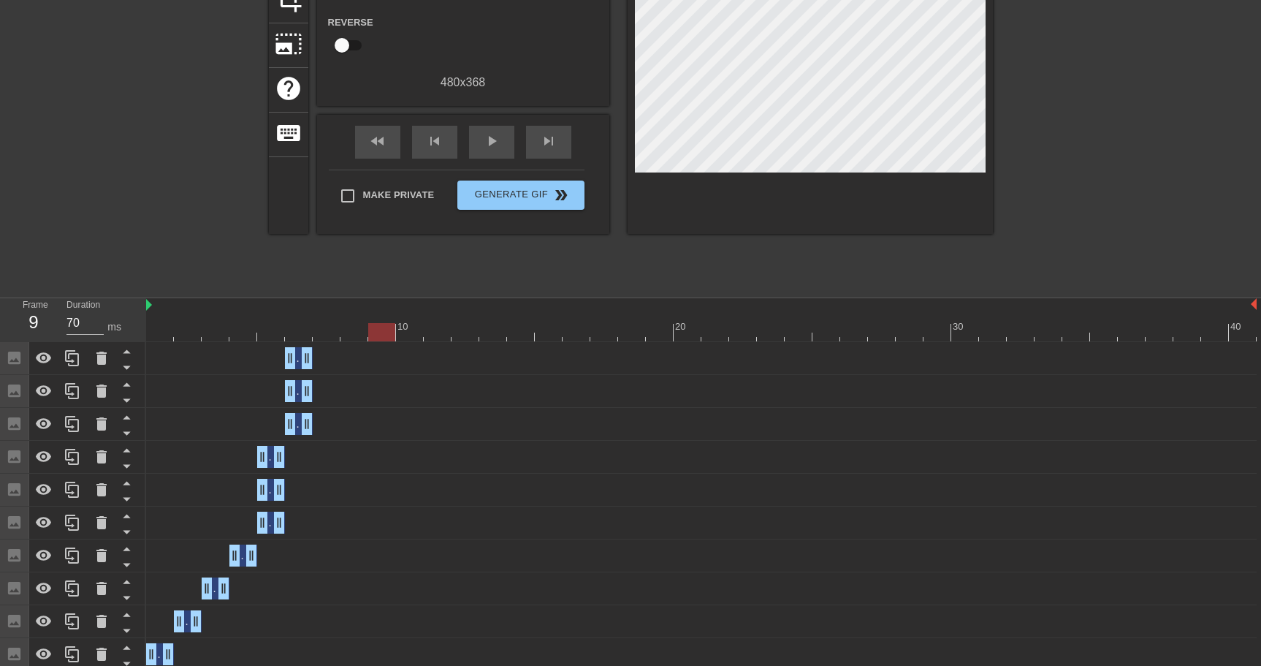
scroll to position [195, 0]
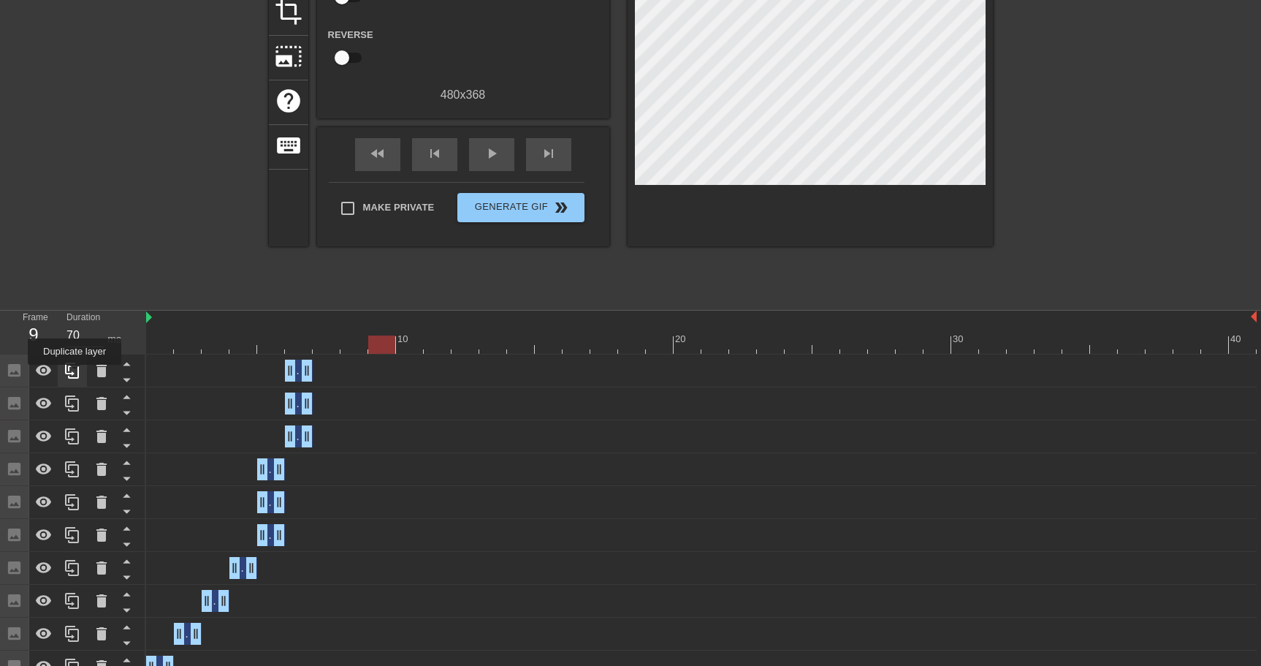
click at [76, 375] on icon at bounding box center [73, 371] width 18 height 18
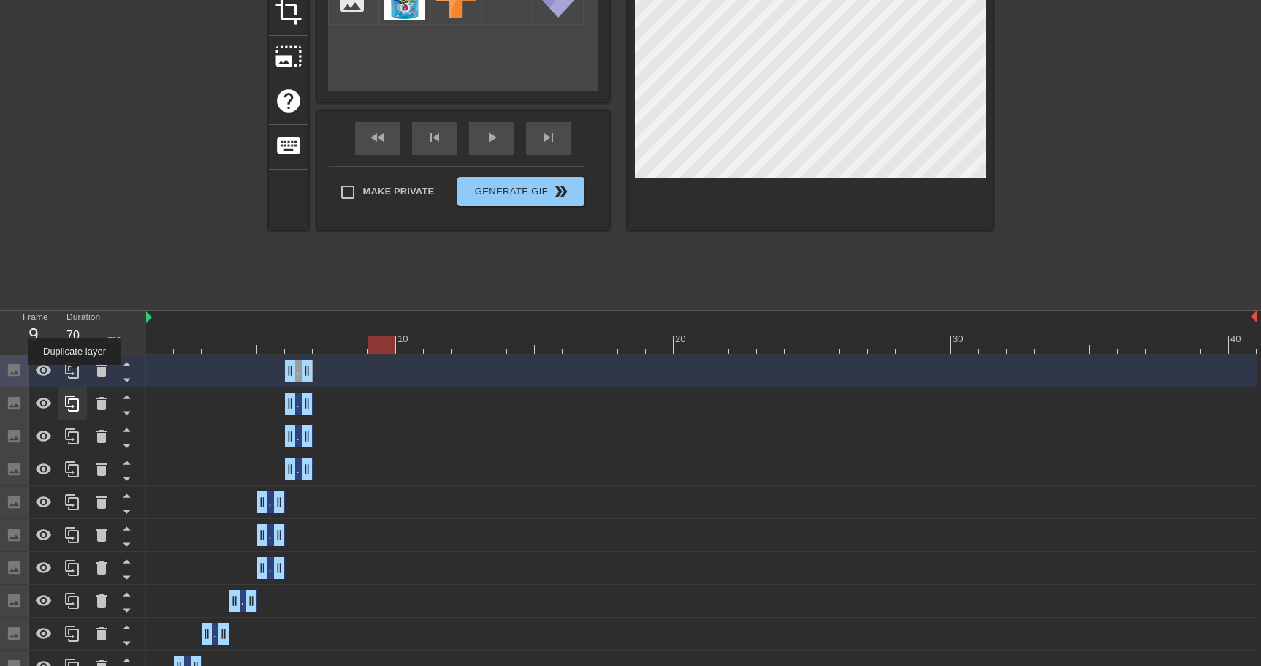
click at [76, 375] on icon at bounding box center [73, 371] width 18 height 18
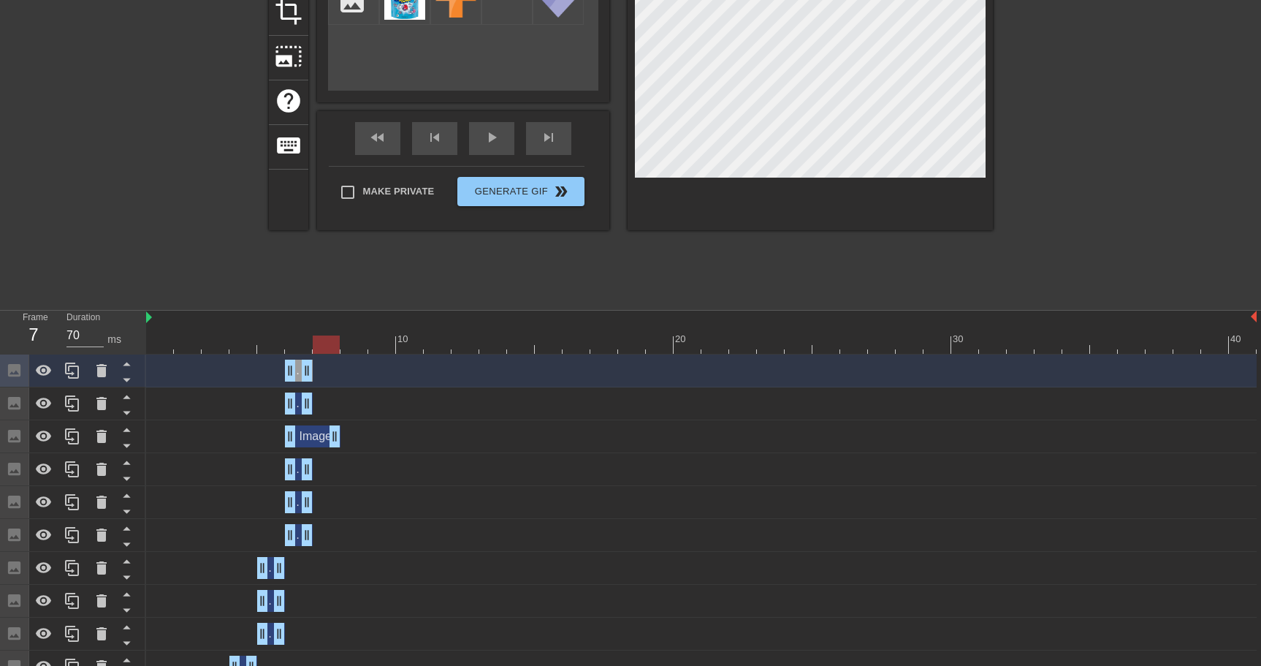
drag, startPoint x: 307, startPoint y: 439, endPoint x: 332, endPoint y: 441, distance: 24.9
drag, startPoint x: 289, startPoint y: 441, endPoint x: 311, endPoint y: 441, distance: 22.7
click at [311, 441] on div "Image drag_handle drag_handle" at bounding box center [701, 436] width 1110 height 22
drag, startPoint x: 308, startPoint y: 402, endPoint x: 328, endPoint y: 401, distance: 20.5
drag, startPoint x: 289, startPoint y: 407, endPoint x: 305, endPoint y: 405, distance: 15.4
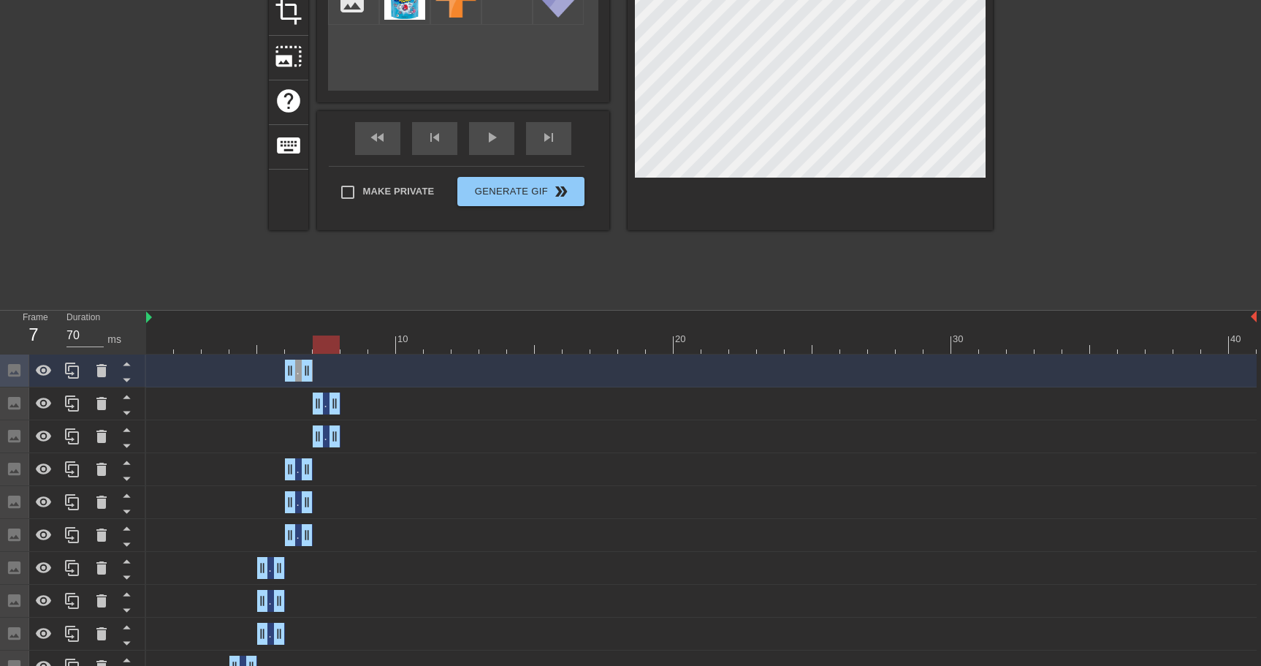
click at [305, 405] on div "Image drag_handle drag_handle" at bounding box center [701, 403] width 1110 height 22
drag, startPoint x: 308, startPoint y: 376, endPoint x: 329, endPoint y: 376, distance: 21.2
drag, startPoint x: 289, startPoint y: 376, endPoint x: 307, endPoint y: 374, distance: 18.3
click at [307, 374] on div "Image drag_handle drag_handle" at bounding box center [701, 370] width 1110 height 22
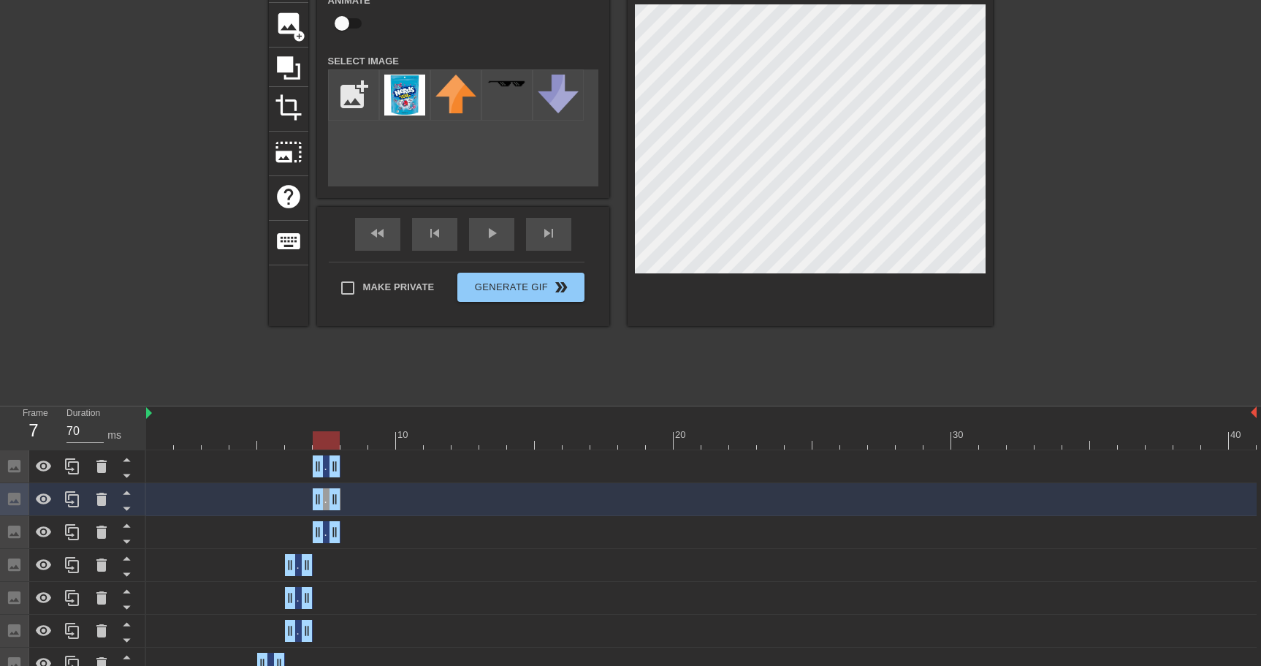
scroll to position [122, 0]
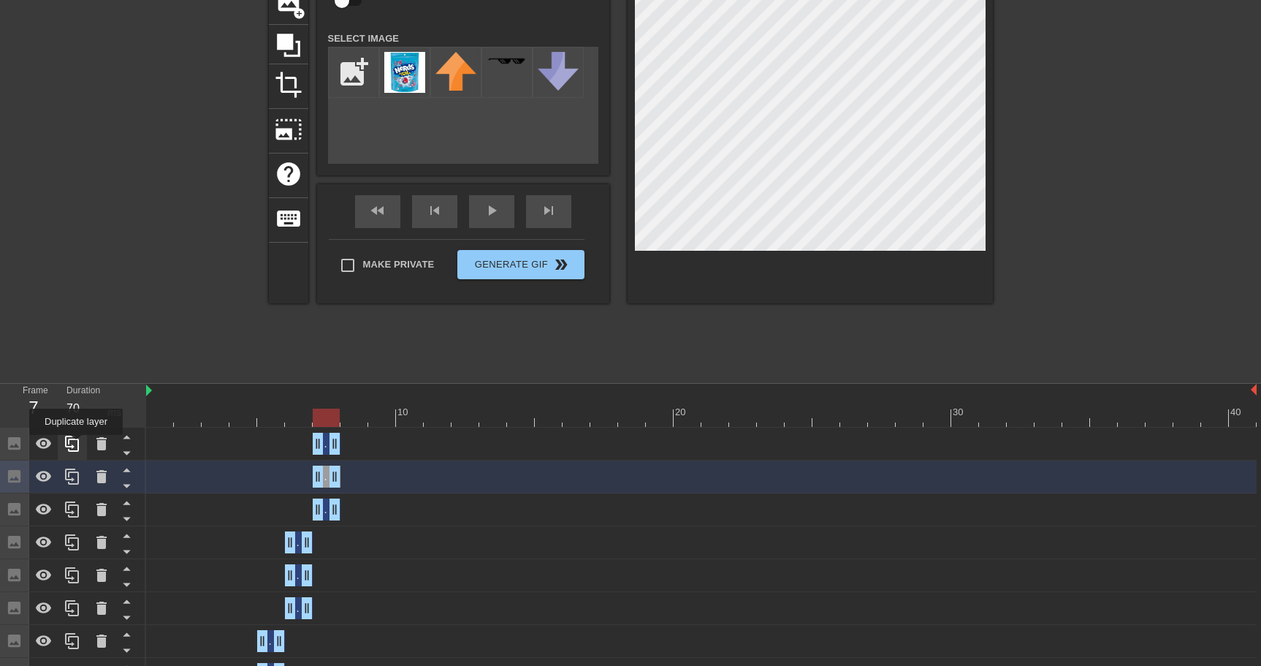
click at [76, 445] on icon at bounding box center [73, 444] width 18 height 18
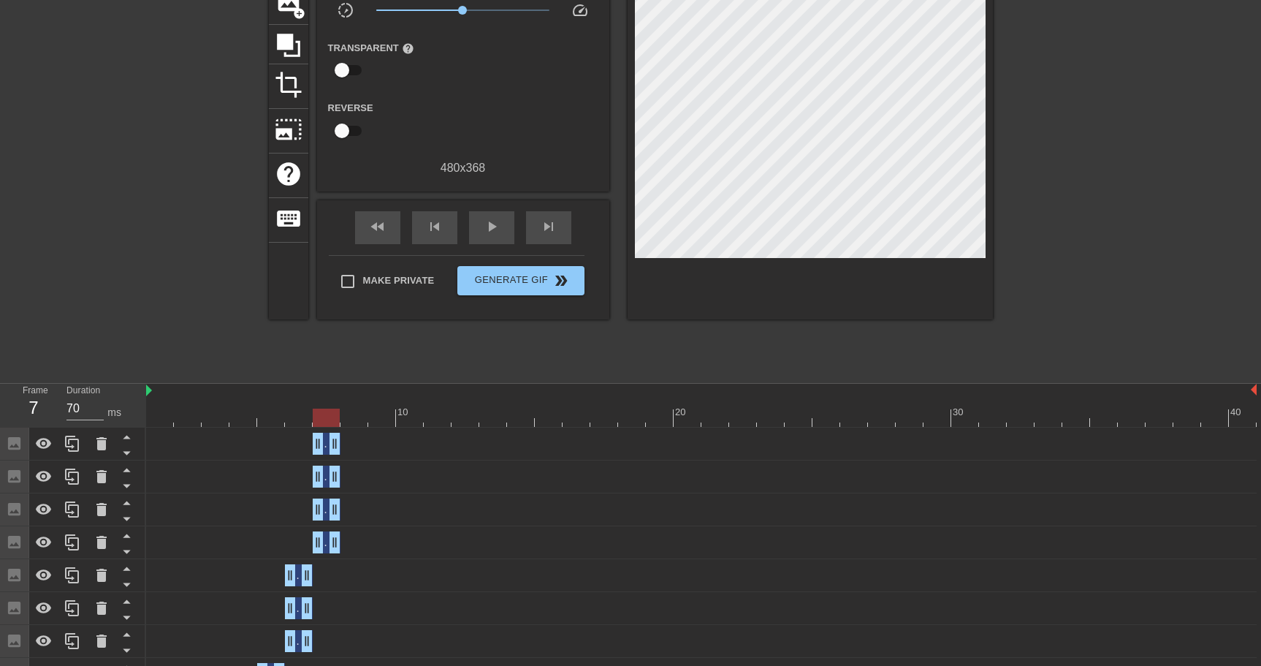
click at [357, 451] on div "Image drag_handle drag_handle" at bounding box center [701, 444] width 1110 height 22
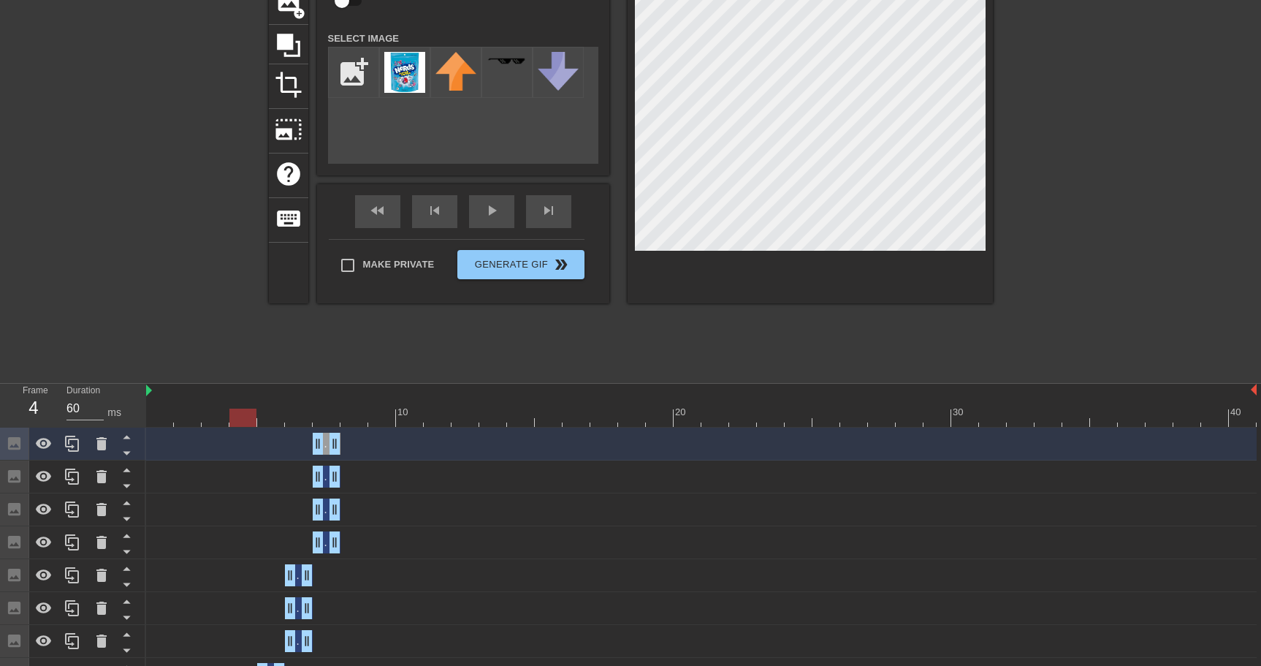
drag, startPoint x: 316, startPoint y: 423, endPoint x: 261, endPoint y: 427, distance: 55.7
click at [261, 427] on div "10 20 30 40 Image drag_handle drag_handle Image drag_handle drag_handle Image d…" at bounding box center [703, 636] width 1115 height 504
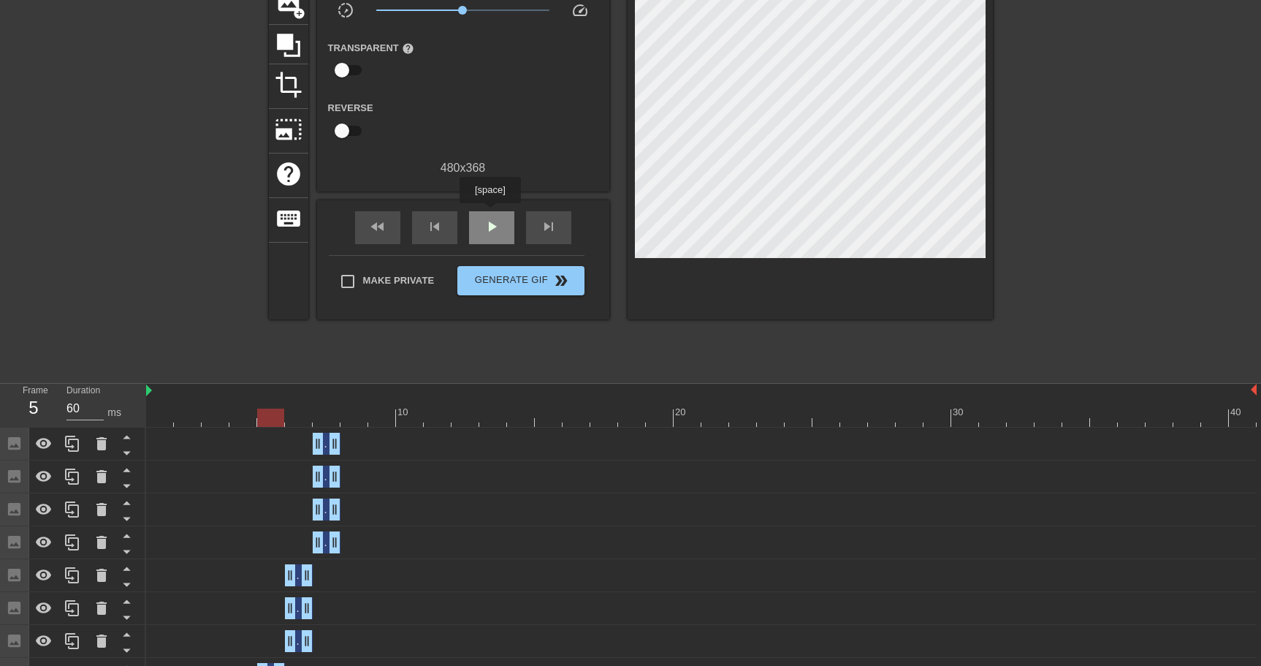
click at [492, 213] on div "play_arrow" at bounding box center [491, 227] width 45 height 33
click at [492, 213] on div "pause" at bounding box center [491, 227] width 45 height 33
drag, startPoint x: 381, startPoint y: 419, endPoint x: 145, endPoint y: 424, distance: 235.3
click at [146, 424] on div at bounding box center [159, 417] width 27 height 18
click at [501, 228] on div "play_arrow" at bounding box center [491, 227] width 45 height 33
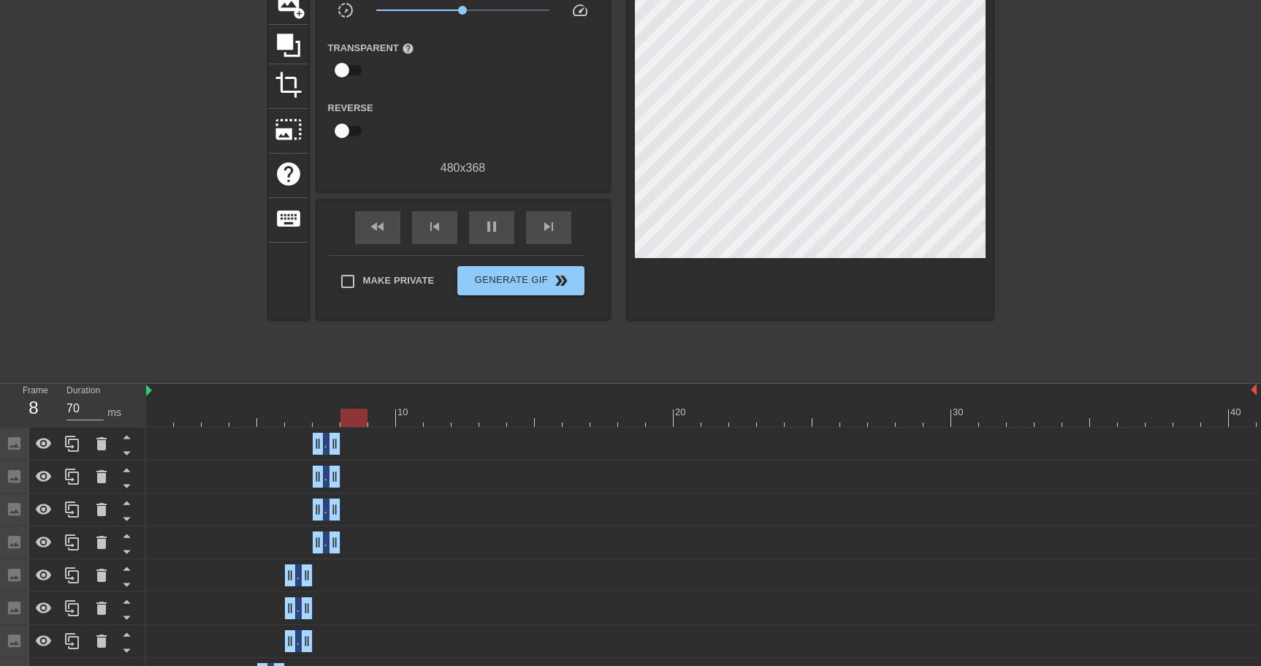
click at [367, 416] on div at bounding box center [353, 417] width 27 height 18
click at [324, 417] on div at bounding box center [701, 417] width 1110 height 18
click at [354, 416] on div at bounding box center [701, 417] width 1110 height 18
click at [382, 416] on div at bounding box center [701, 417] width 1110 height 18
click at [408, 419] on div at bounding box center [701, 417] width 1110 height 18
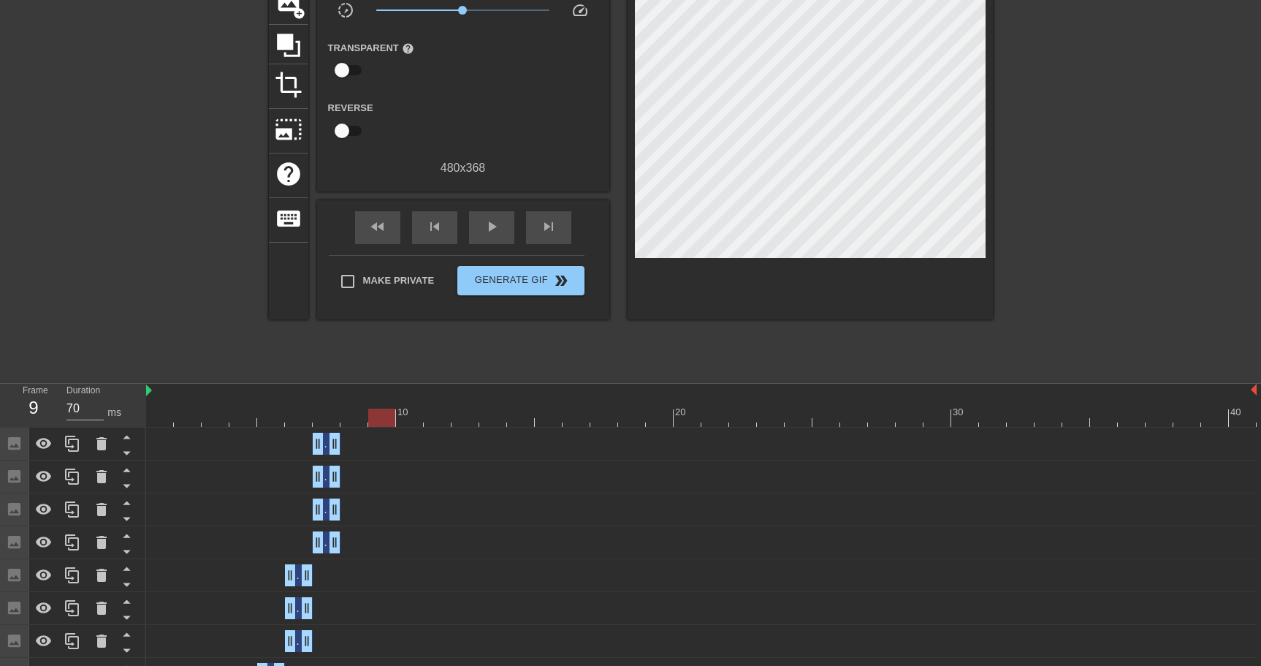
click at [384, 419] on div at bounding box center [701, 417] width 1110 height 18
click at [414, 418] on div at bounding box center [701, 417] width 1110 height 18
click at [435, 422] on div at bounding box center [701, 417] width 1110 height 18
click at [411, 420] on div at bounding box center [701, 417] width 1110 height 18
click at [377, 420] on div at bounding box center [701, 417] width 1110 height 18
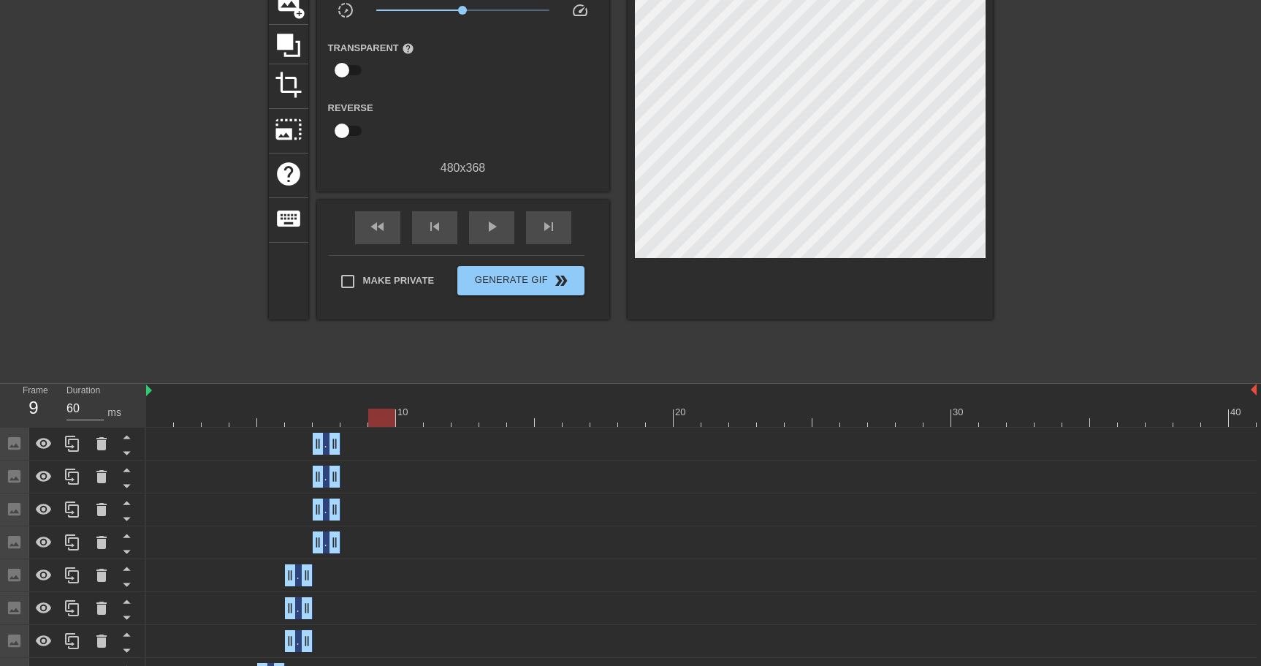
click at [346, 420] on div at bounding box center [701, 417] width 1110 height 18
click at [181, 449] on div "Image drag_handle drag_handle" at bounding box center [701, 444] width 1110 height 22
click at [16, 544] on icon at bounding box center [14, 541] width 17 height 17
click at [129, 454] on icon at bounding box center [127, 452] width 18 height 18
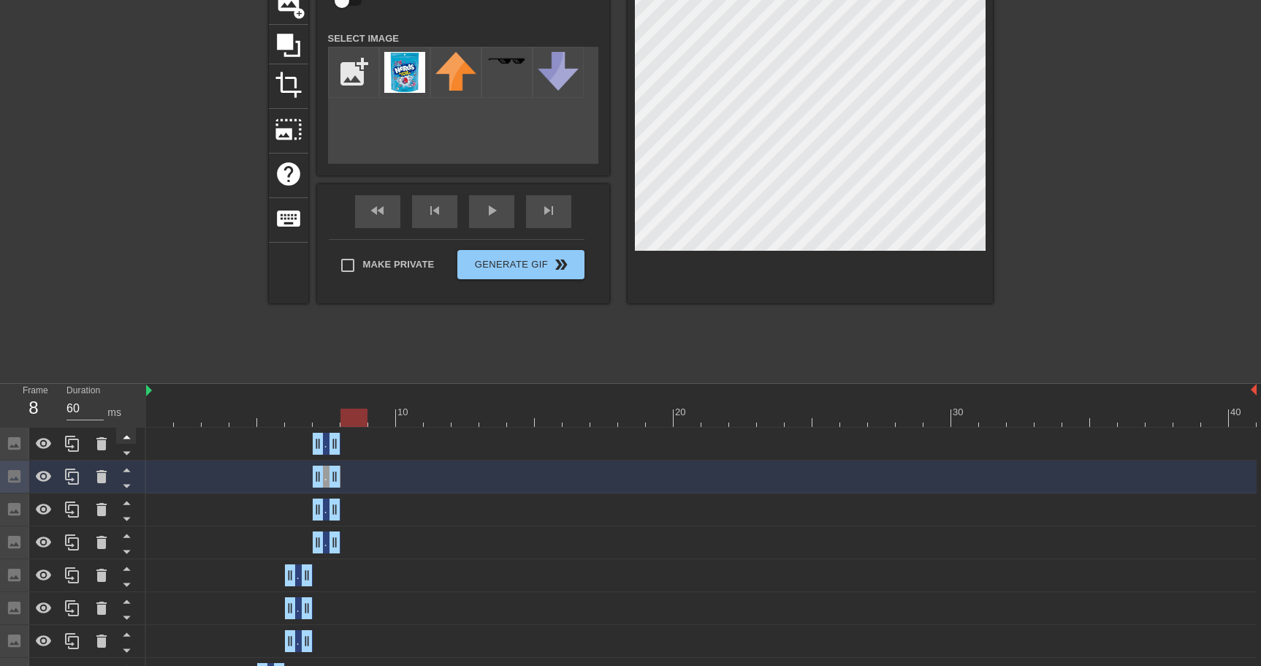
click at [128, 436] on icon at bounding box center [127, 436] width 18 height 18
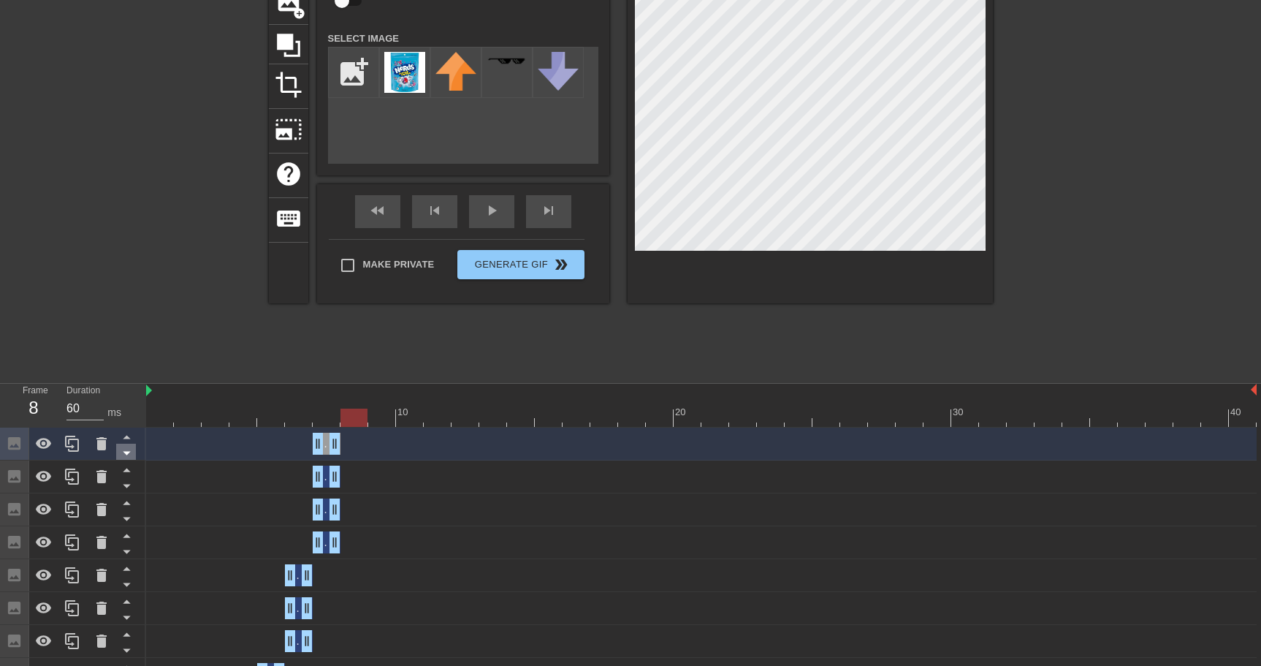
click at [131, 457] on icon at bounding box center [127, 452] width 18 height 18
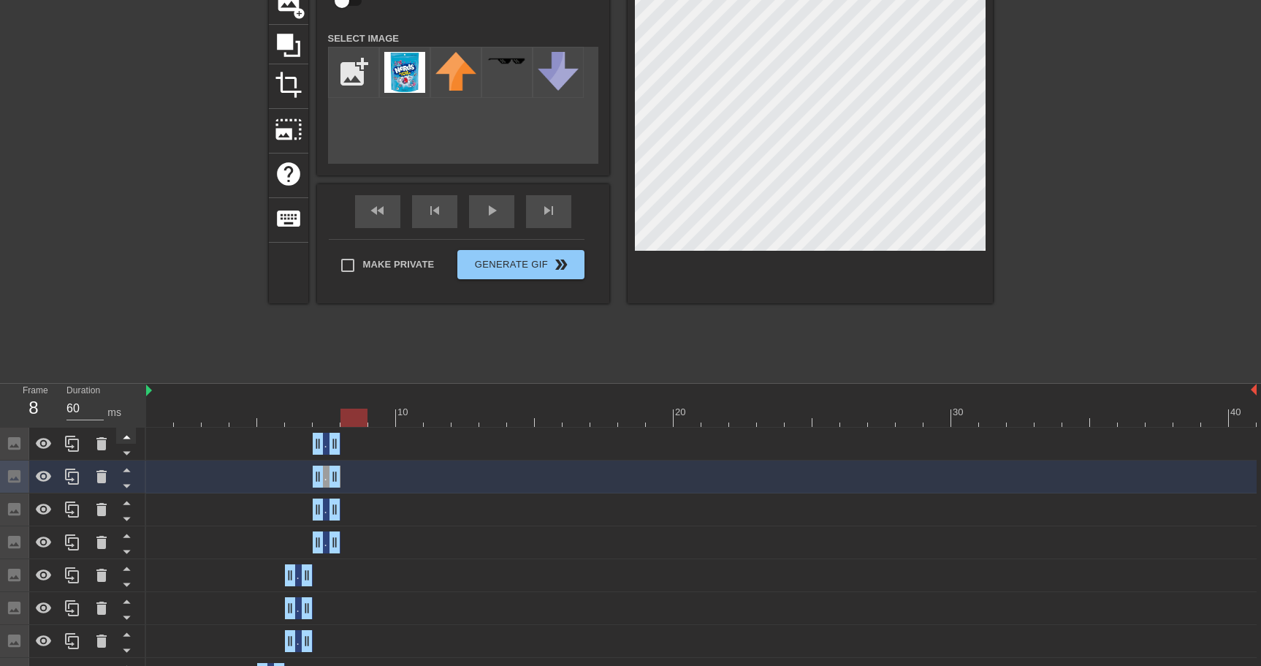
click at [126, 438] on icon at bounding box center [126, 437] width 7 height 4
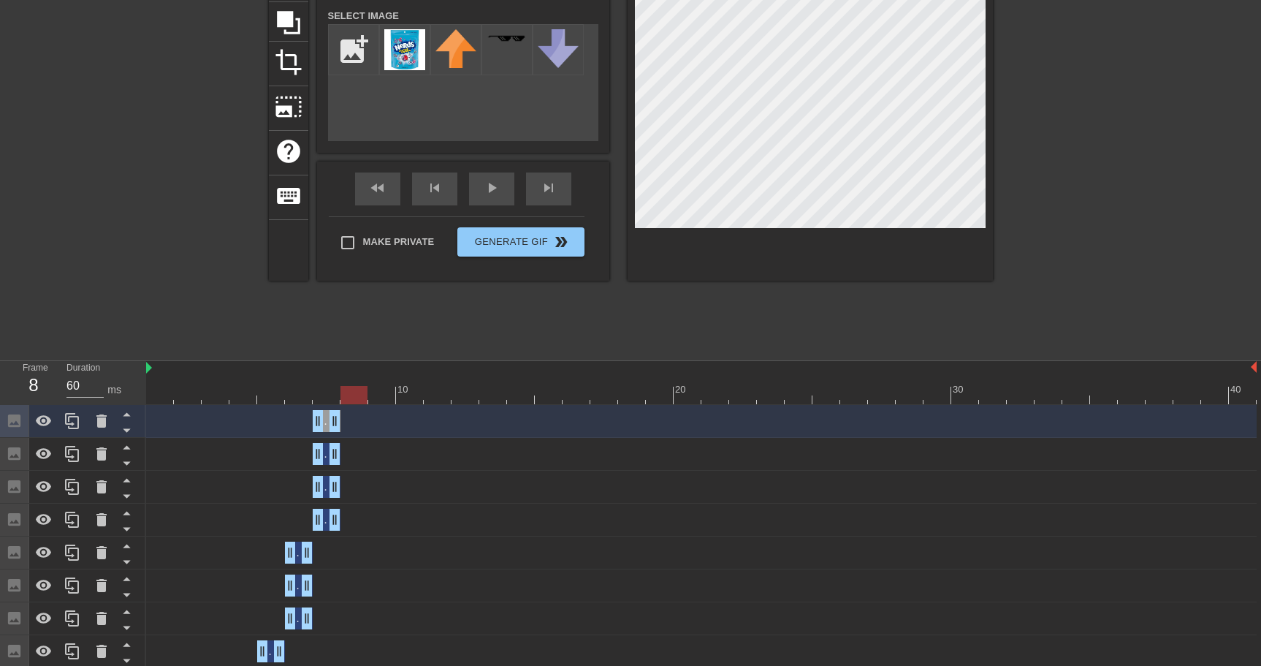
scroll to position [0, 0]
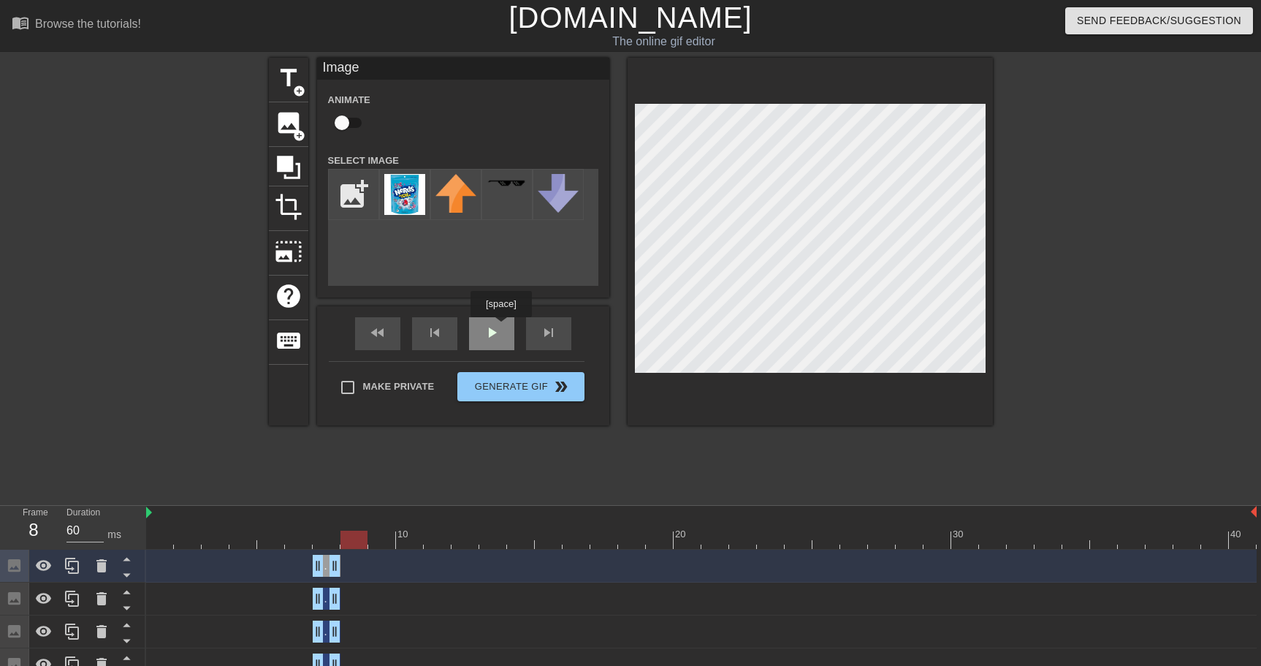
click at [503, 328] on div "fast_rewind skip_previous play_arrow skip_next" at bounding box center [463, 333] width 238 height 55
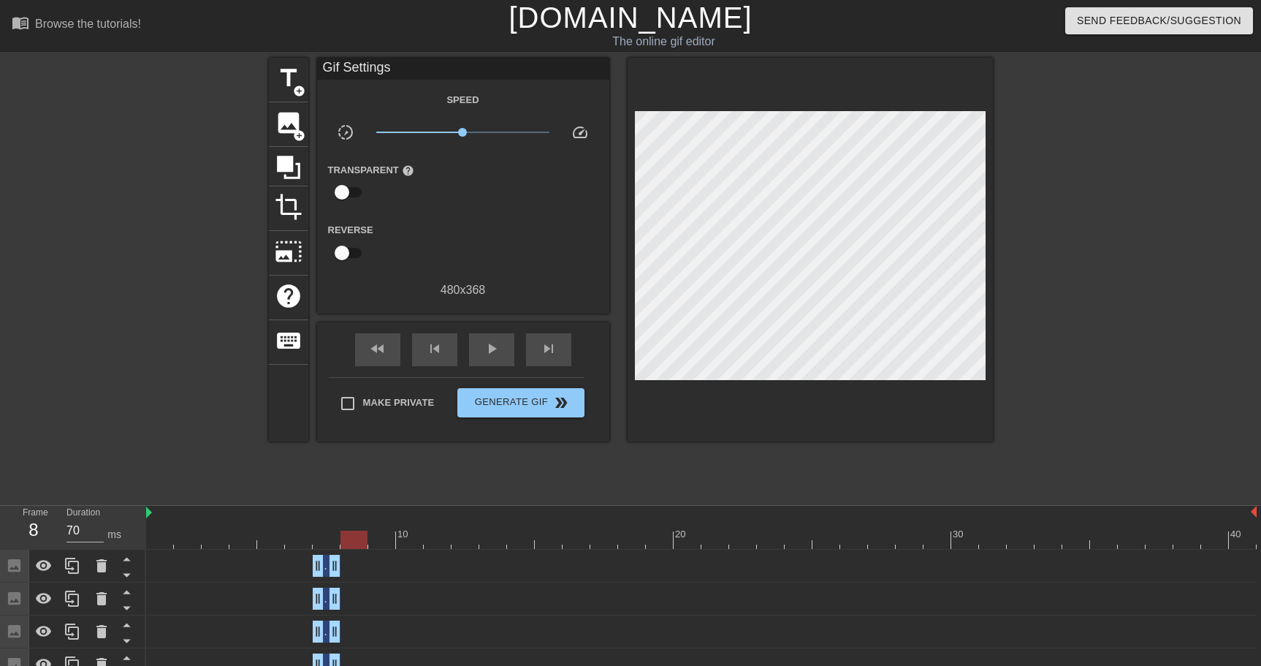
drag, startPoint x: 351, startPoint y: 536, endPoint x: 96, endPoint y: 512, distance: 256.8
click at [509, 345] on div "play_arrow" at bounding box center [491, 349] width 45 height 33
click at [505, 475] on div "title add_circle image add_circle crop photo_size_select_large help keyboard Gi…" at bounding box center [631, 277] width 724 height 438
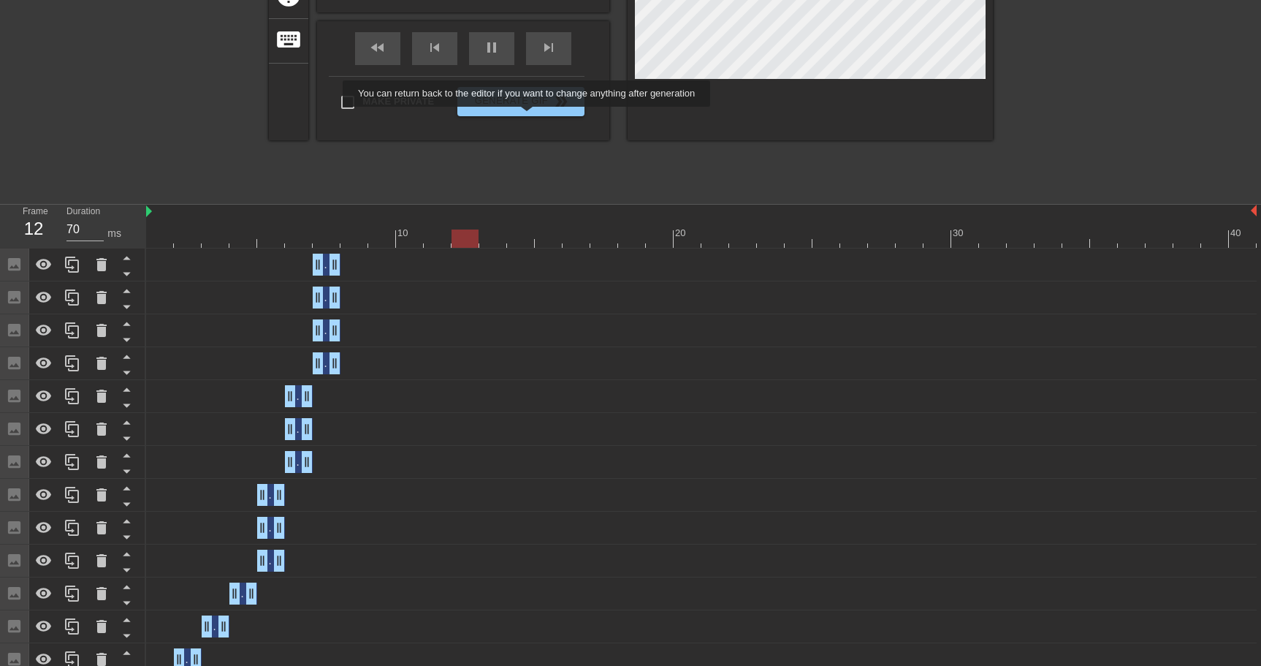
scroll to position [296, 0]
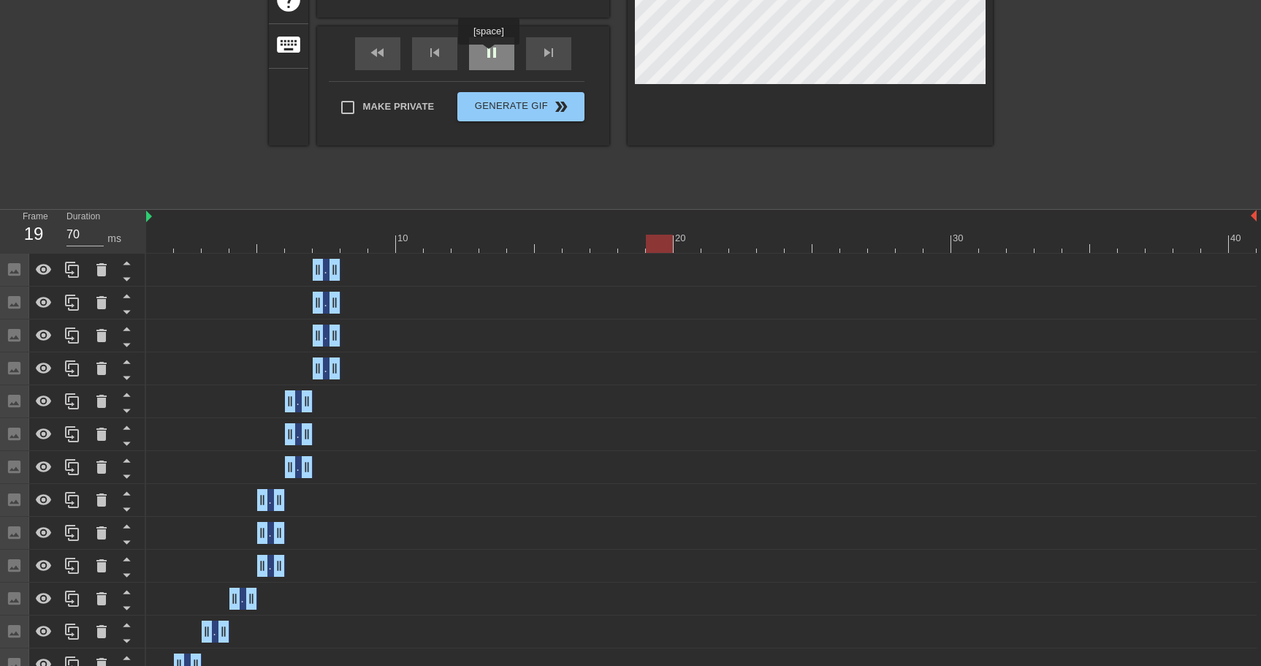
click at [490, 55] on span "pause" at bounding box center [492, 53] width 18 height 18
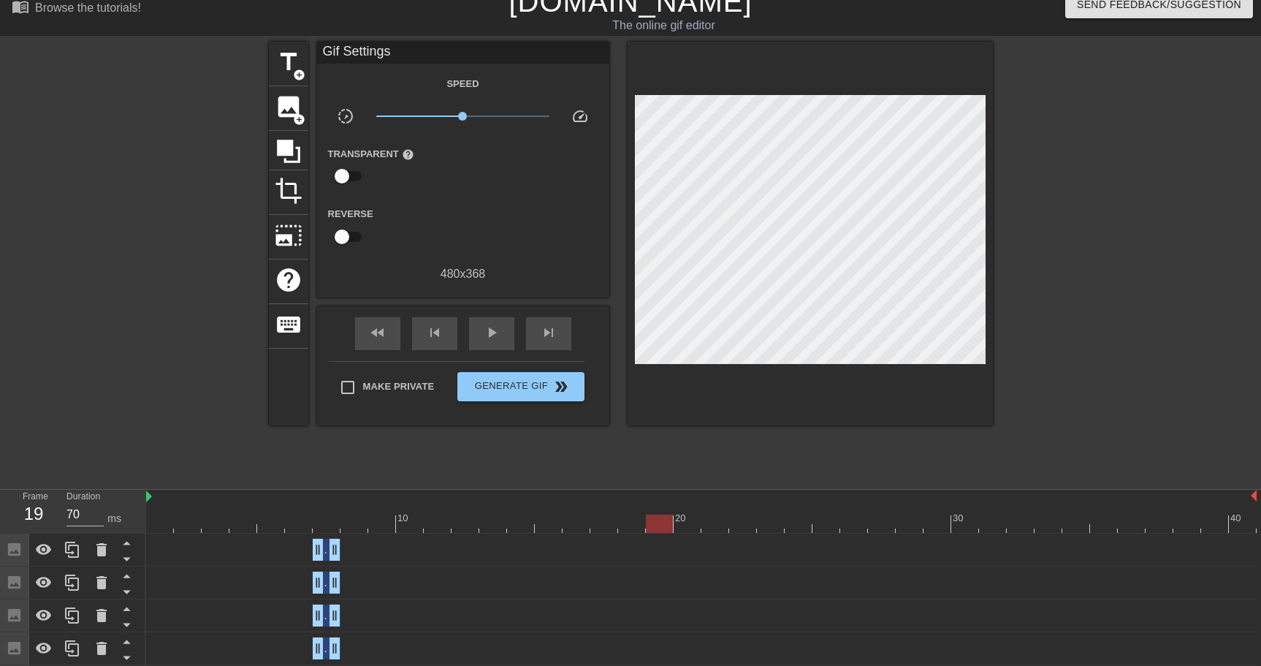
scroll to position [0, 0]
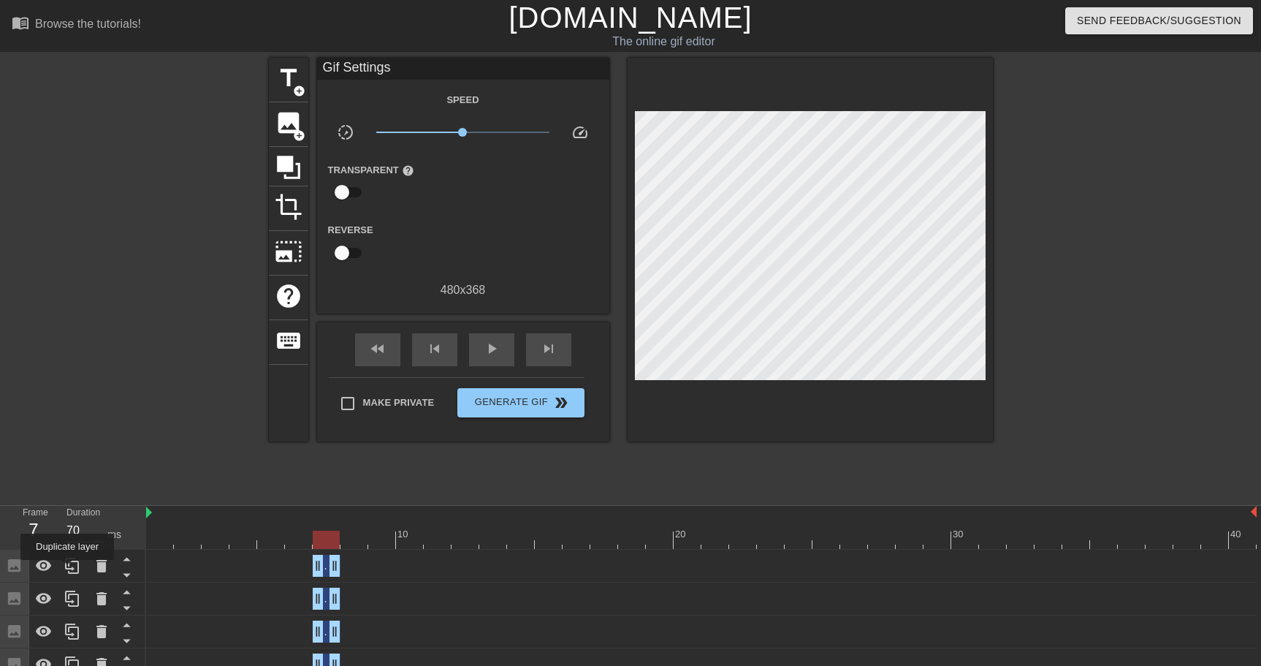
drag, startPoint x: 69, startPoint y: 570, endPoint x: 121, endPoint y: 562, distance: 52.5
click at [69, 570] on icon at bounding box center [73, 566] width 18 height 18
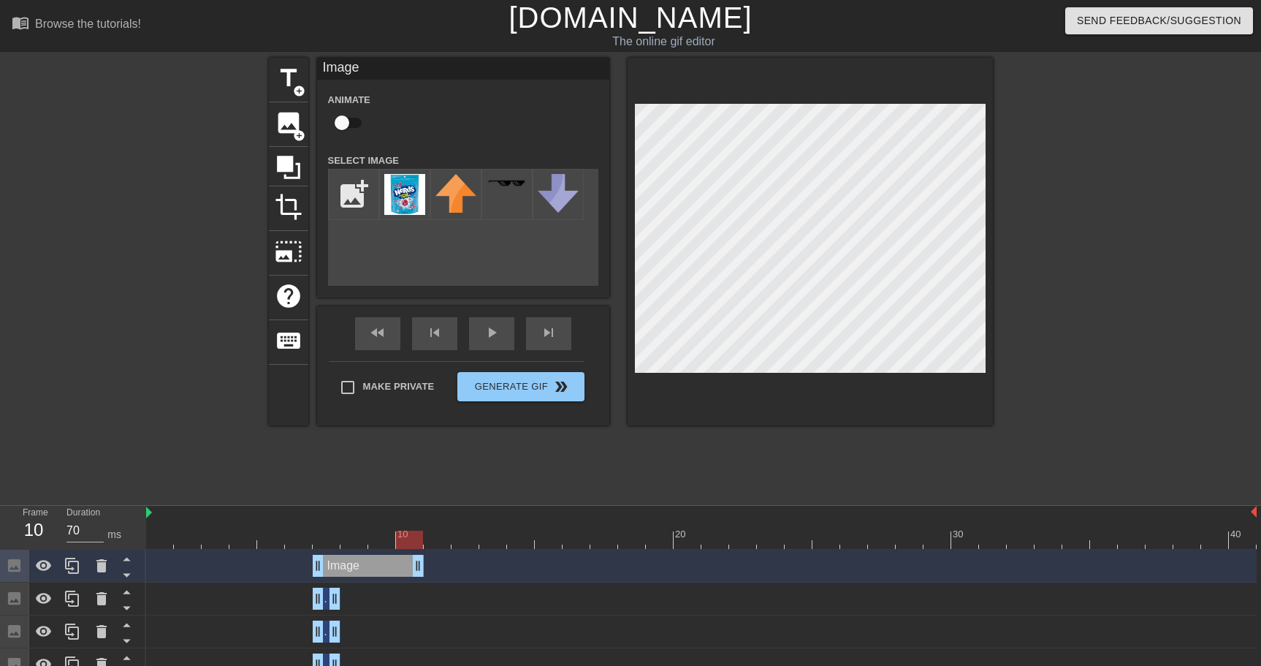
drag, startPoint x: 351, startPoint y: 574, endPoint x: 414, endPoint y: 577, distance: 62.2
click at [414, 577] on div "Image drag_handle drag_handle" at bounding box center [701, 565] width 1110 height 33
drag, startPoint x: 316, startPoint y: 566, endPoint x: 339, endPoint y: 569, distance: 22.8
click at [339, 569] on div "Image drag_handle drag_handle" at bounding box center [701, 566] width 1110 height 22
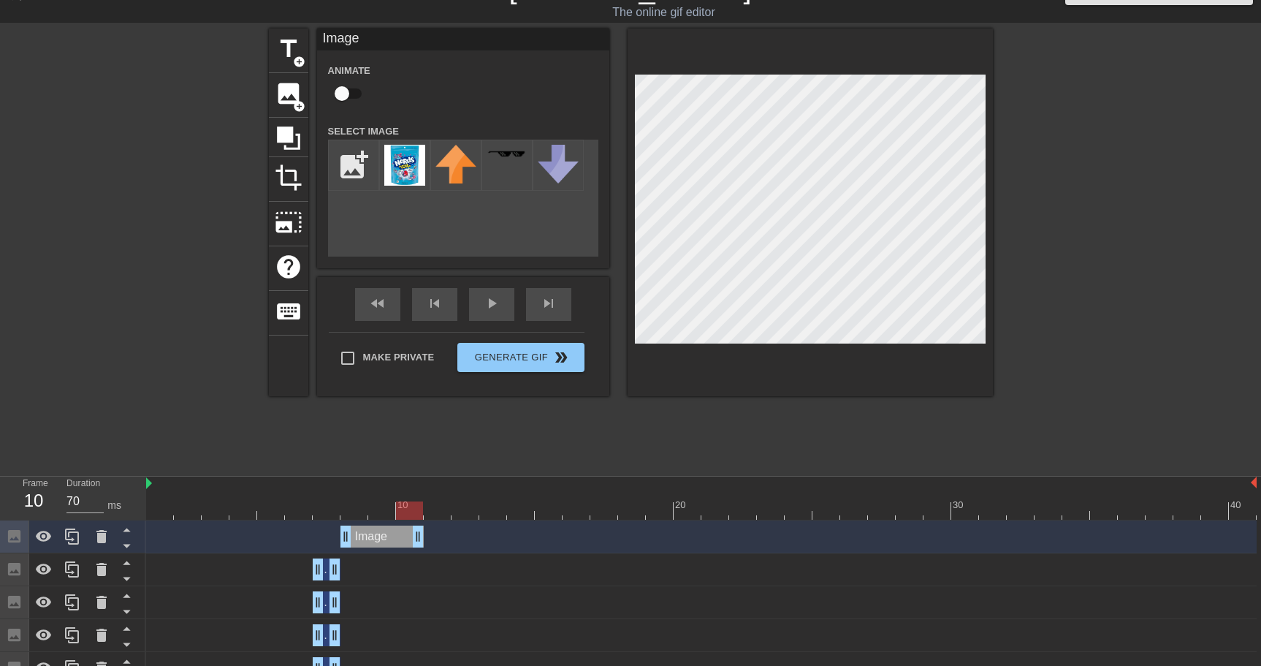
scroll to position [58, 0]
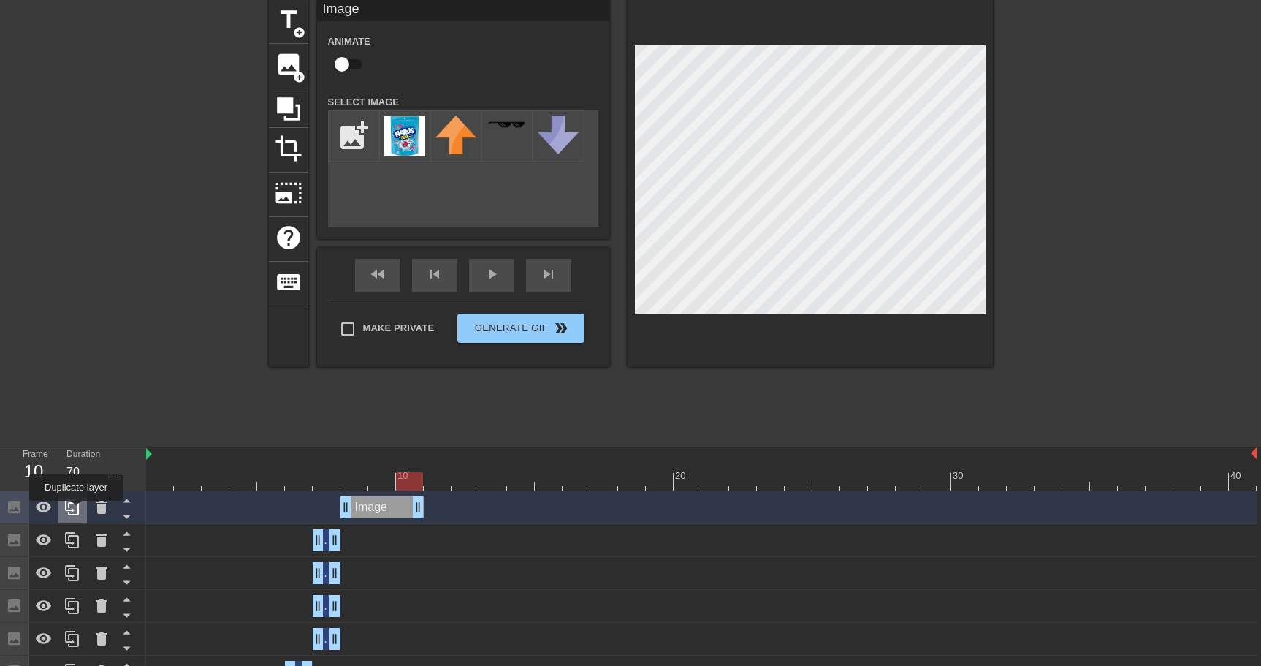
click at [77, 511] on icon at bounding box center [72, 507] width 14 height 16
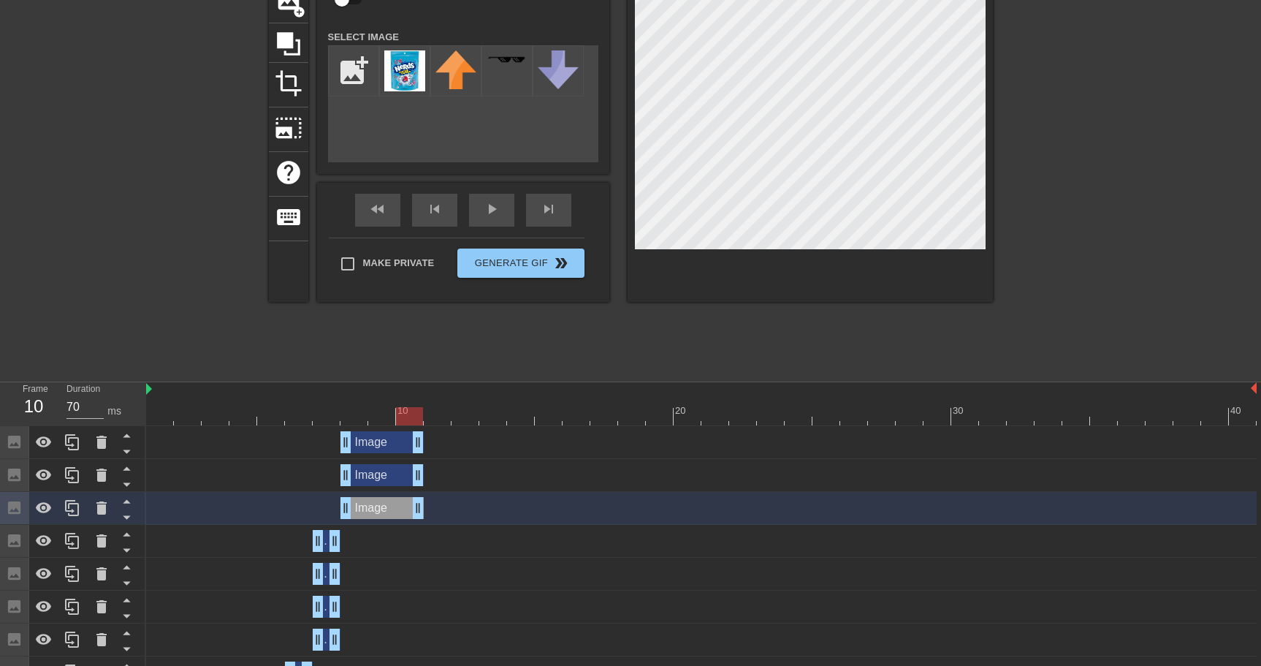
scroll to position [270, 0]
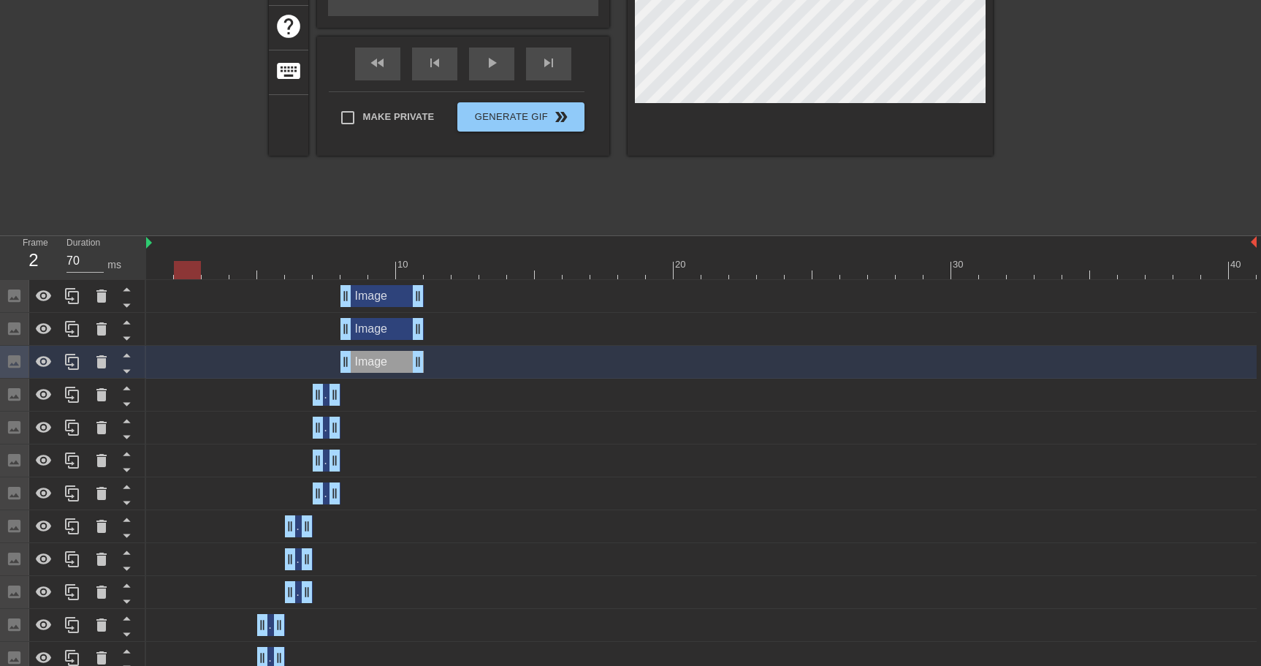
drag, startPoint x: 414, startPoint y: 267, endPoint x: 170, endPoint y: 270, distance: 243.3
click at [174, 270] on div at bounding box center [187, 270] width 27 height 18
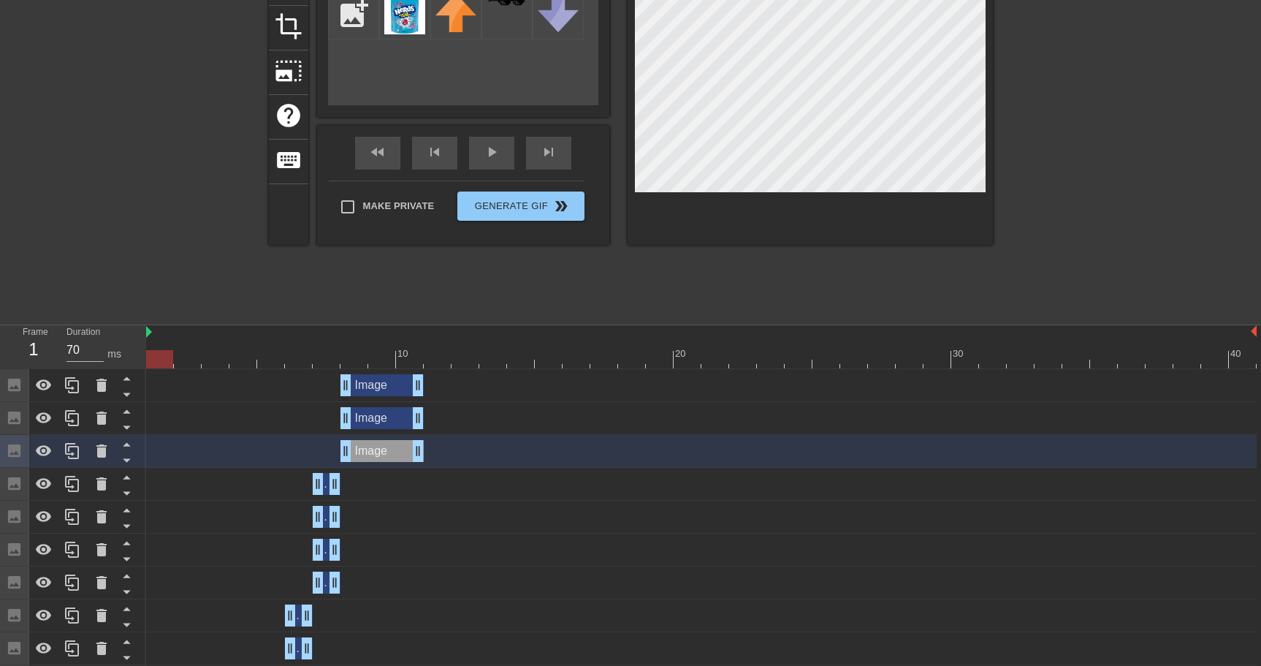
scroll to position [0, 0]
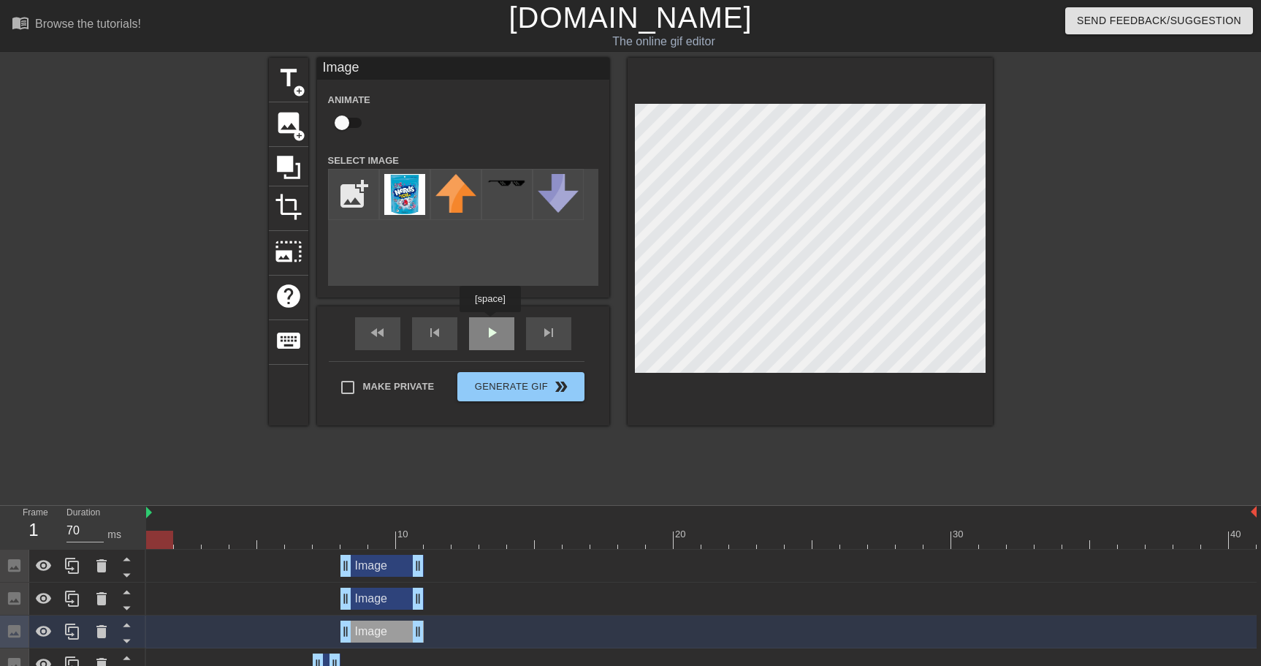
click at [498, 334] on div "play_arrow" at bounding box center [491, 333] width 45 height 33
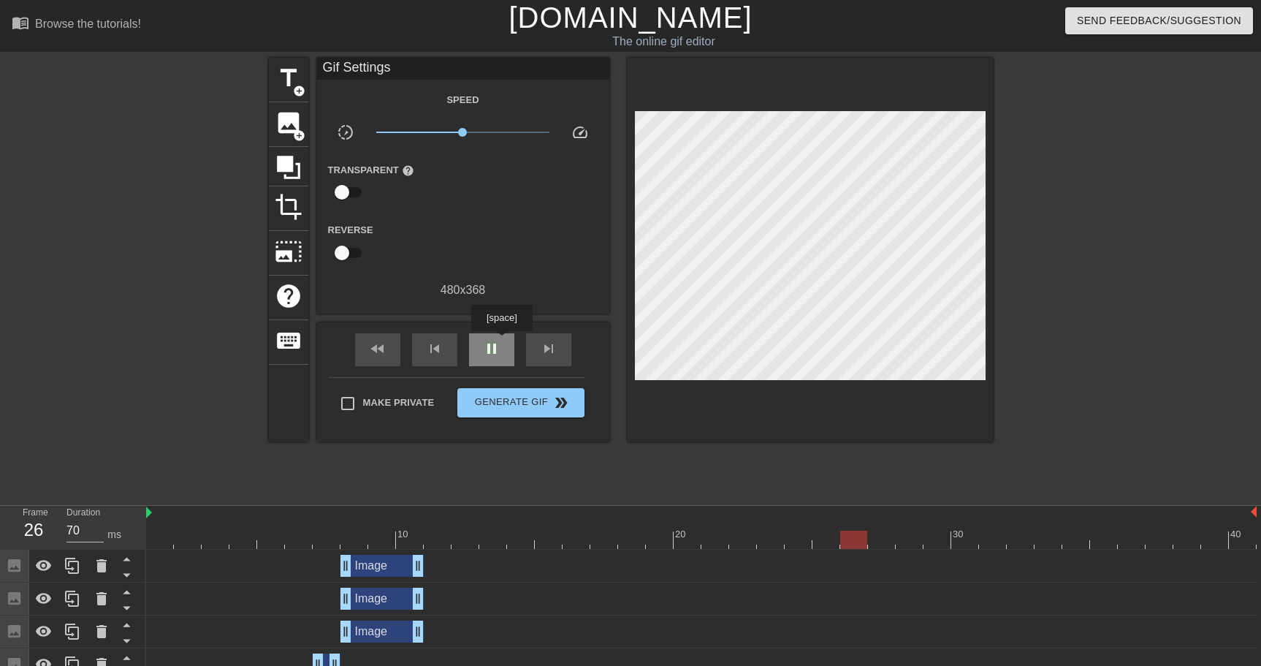
click at [503, 341] on div "pause" at bounding box center [491, 349] width 45 height 33
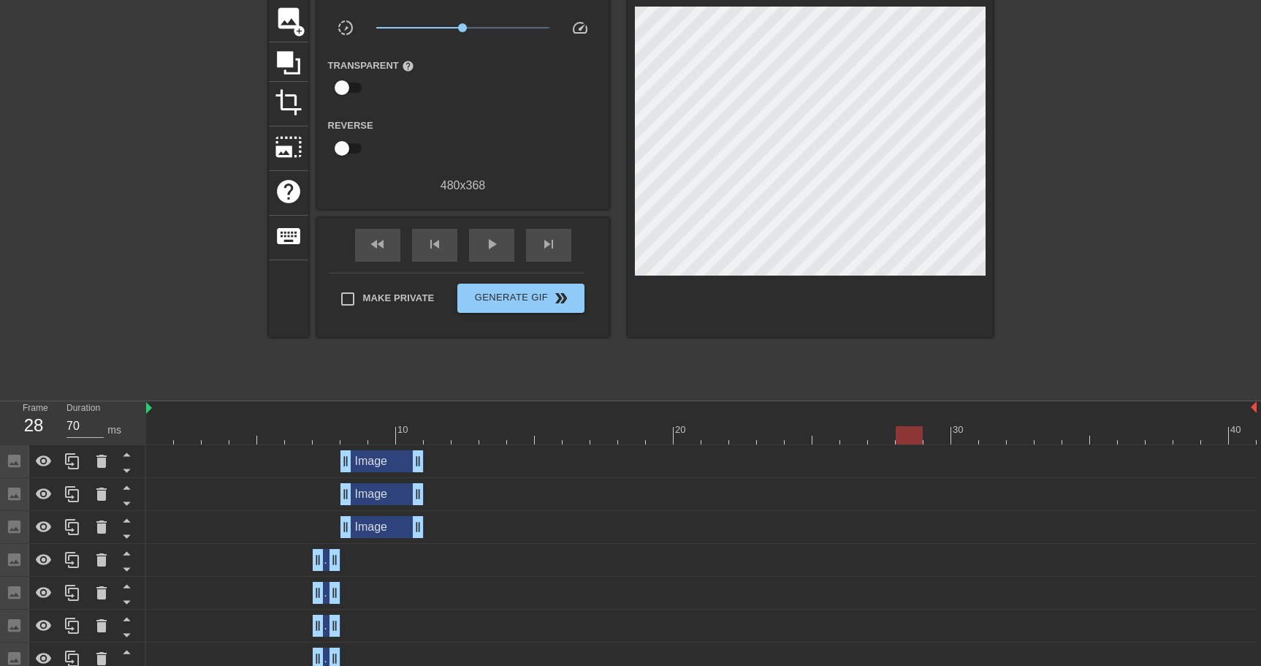
click at [507, 516] on div "Image drag_handle drag_handle" at bounding box center [701, 527] width 1110 height 22
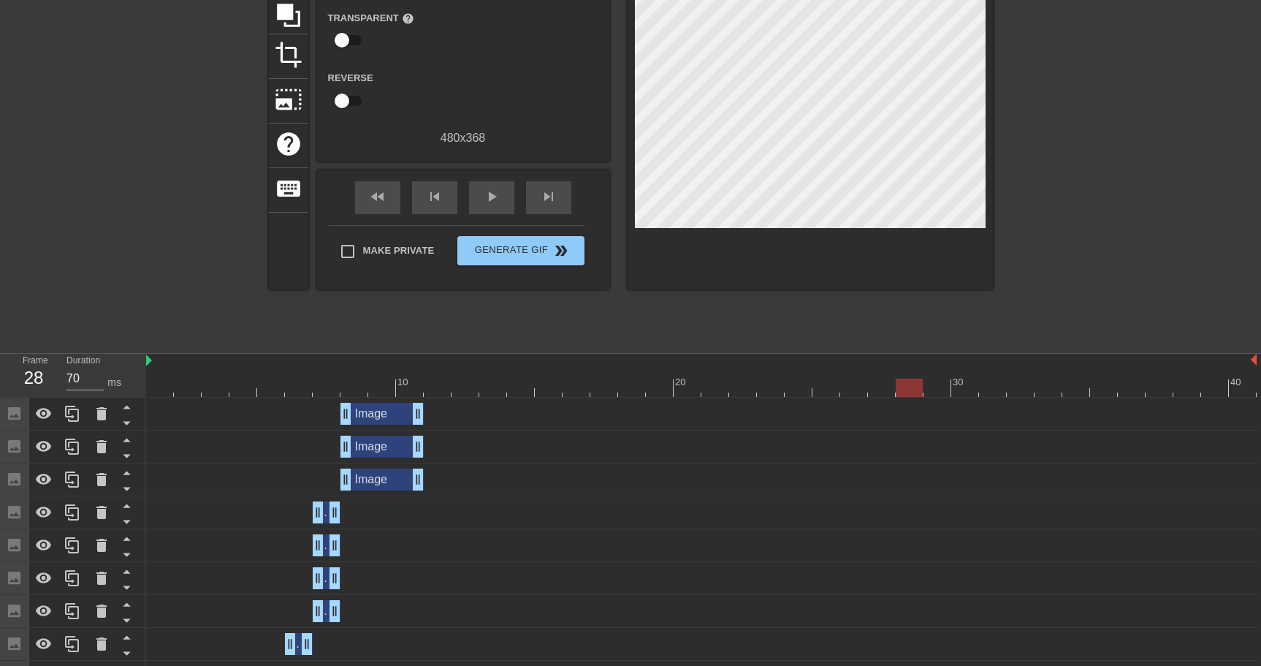
scroll to position [155, 0]
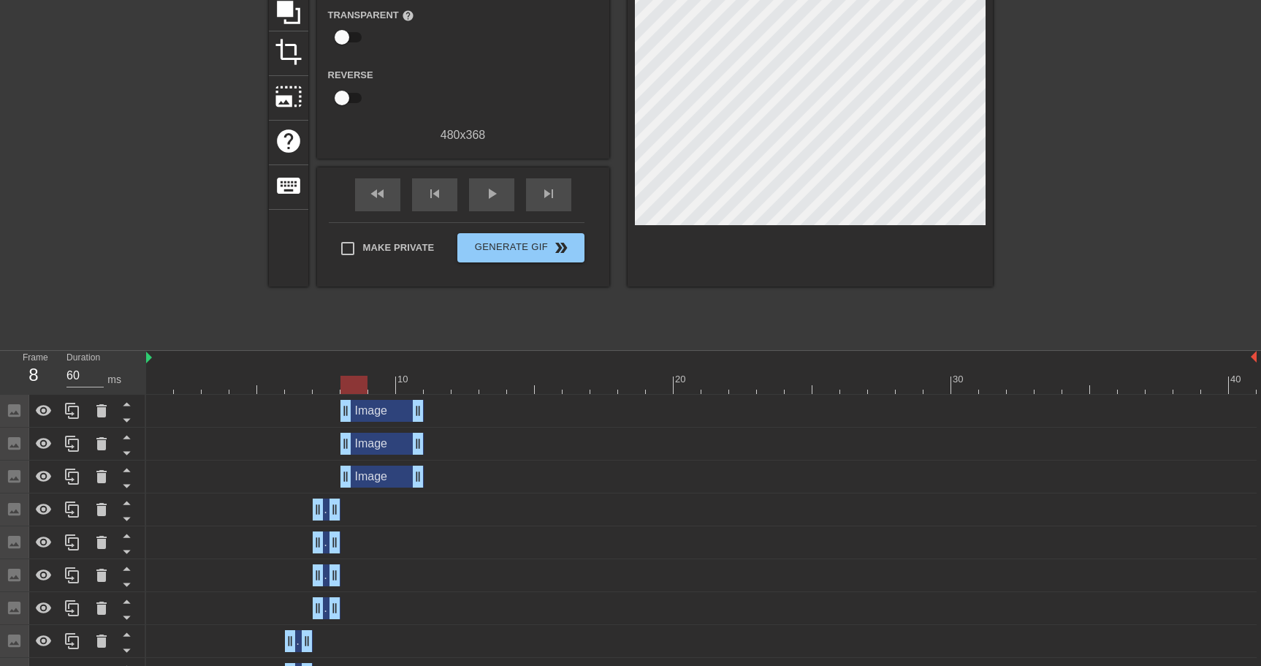
drag, startPoint x: 912, startPoint y: 385, endPoint x: 360, endPoint y: 405, distance: 552.0
click at [360, 405] on div "10 20 30 40 Image drag_handle drag_handle Image drag_handle drag_handle Image d…" at bounding box center [703, 652] width 1115 height 603
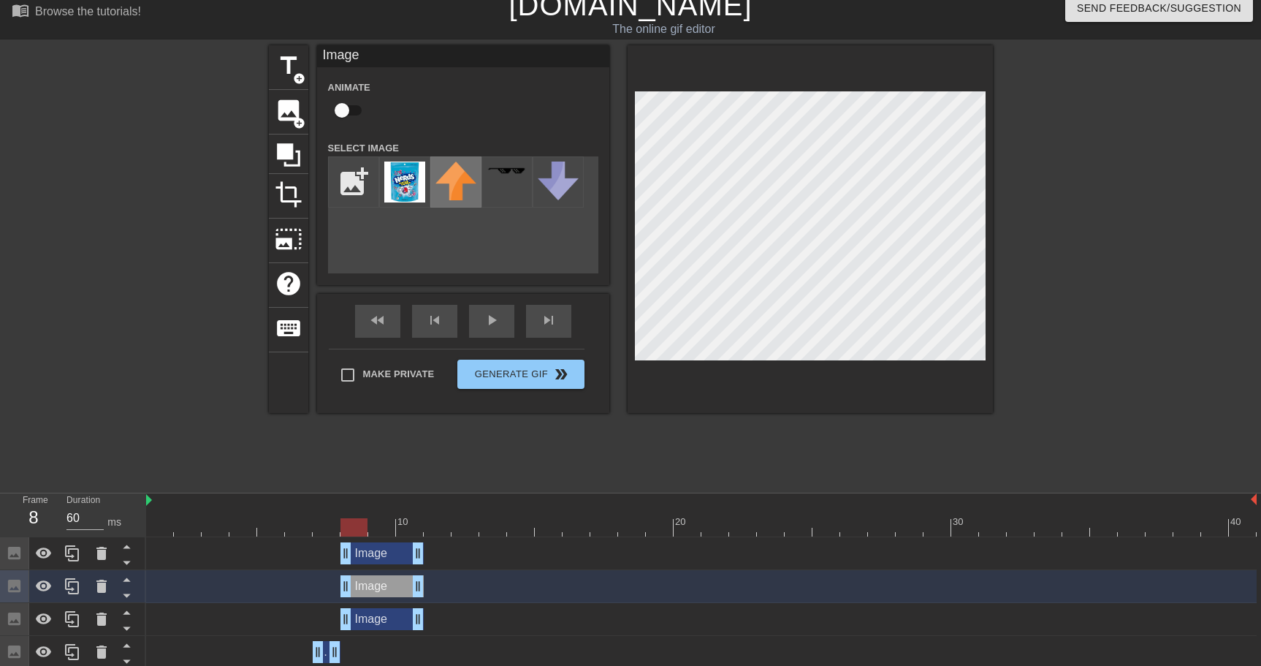
scroll to position [1, 0]
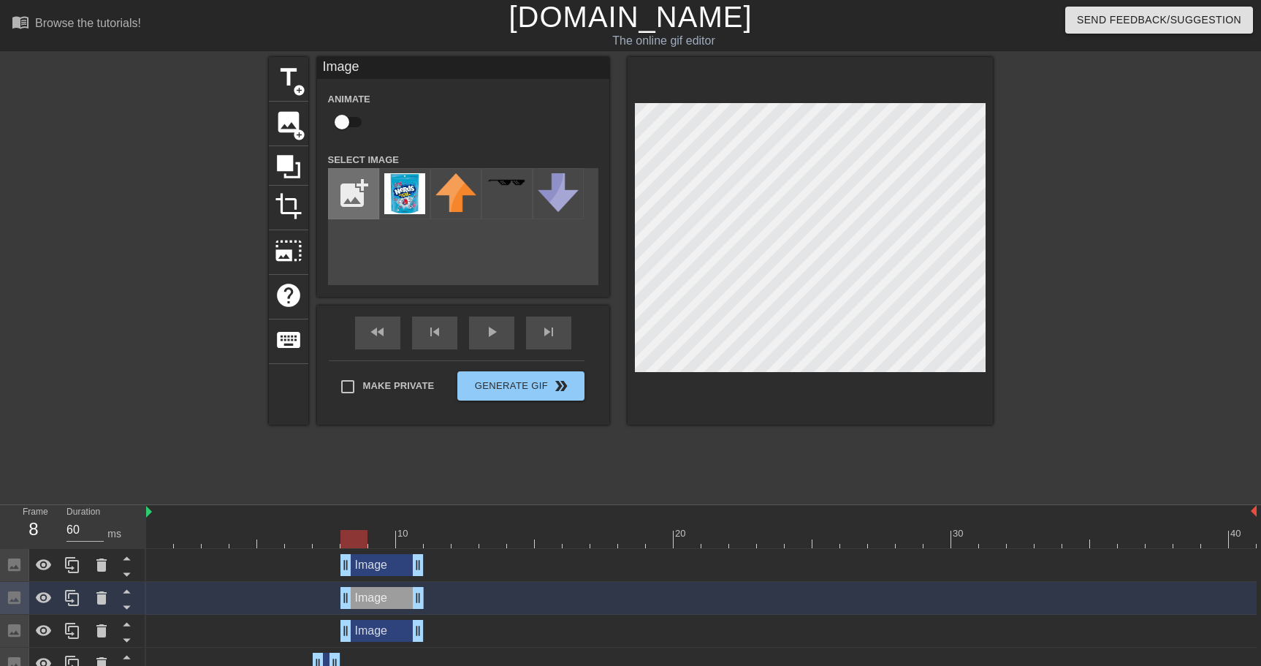
click at [353, 191] on input "file" at bounding box center [354, 194] width 50 height 50
click at [408, 191] on img at bounding box center [404, 193] width 41 height 41
click at [410, 193] on img at bounding box center [404, 193] width 41 height 41
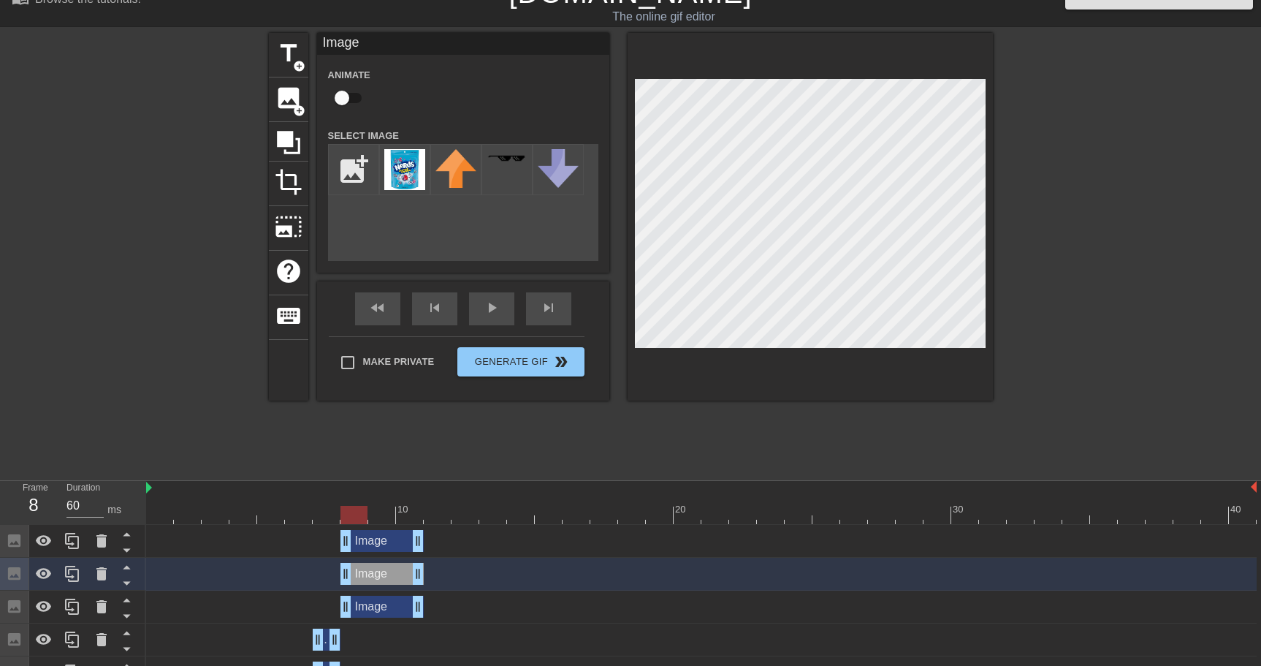
scroll to position [42, 0]
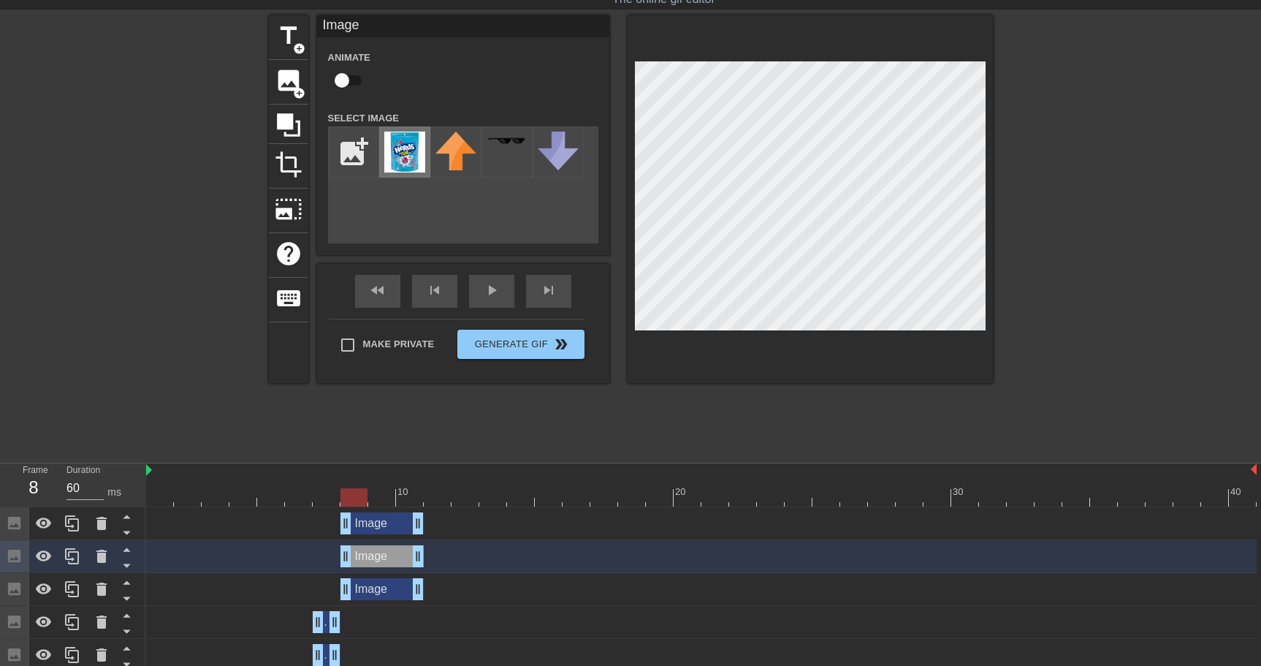
click at [423, 159] on img at bounding box center [404, 152] width 41 height 41
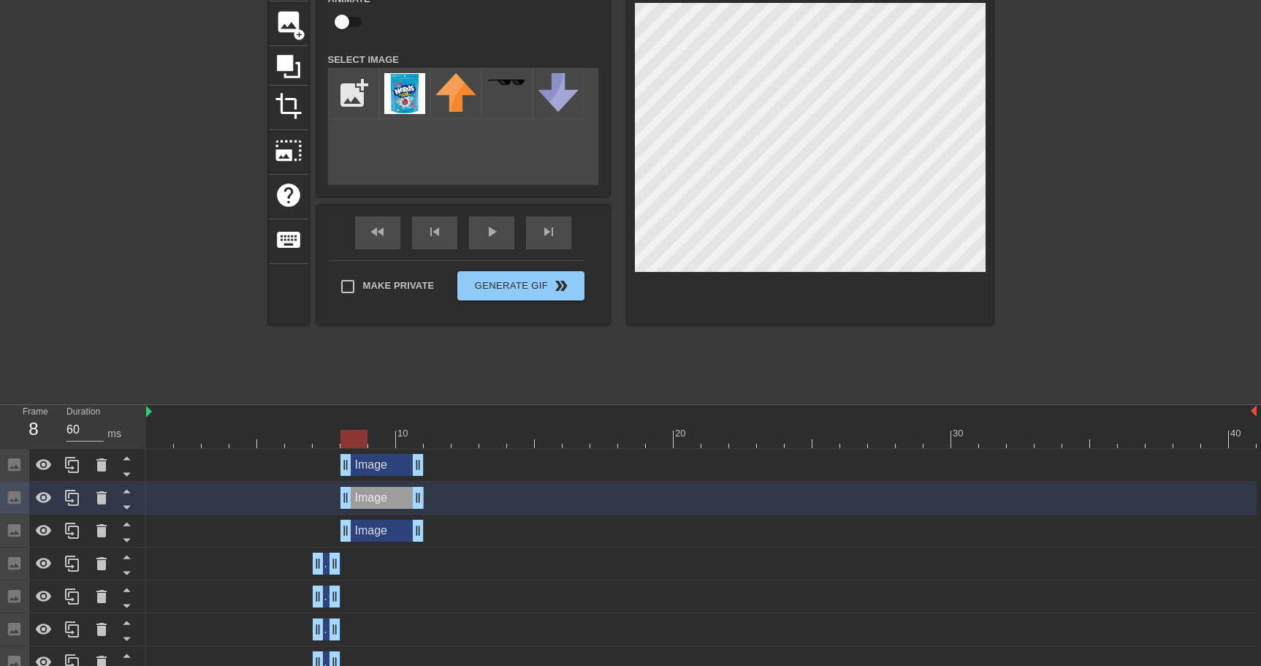
scroll to position [102, 0]
click at [75, 468] on icon at bounding box center [73, 464] width 18 height 18
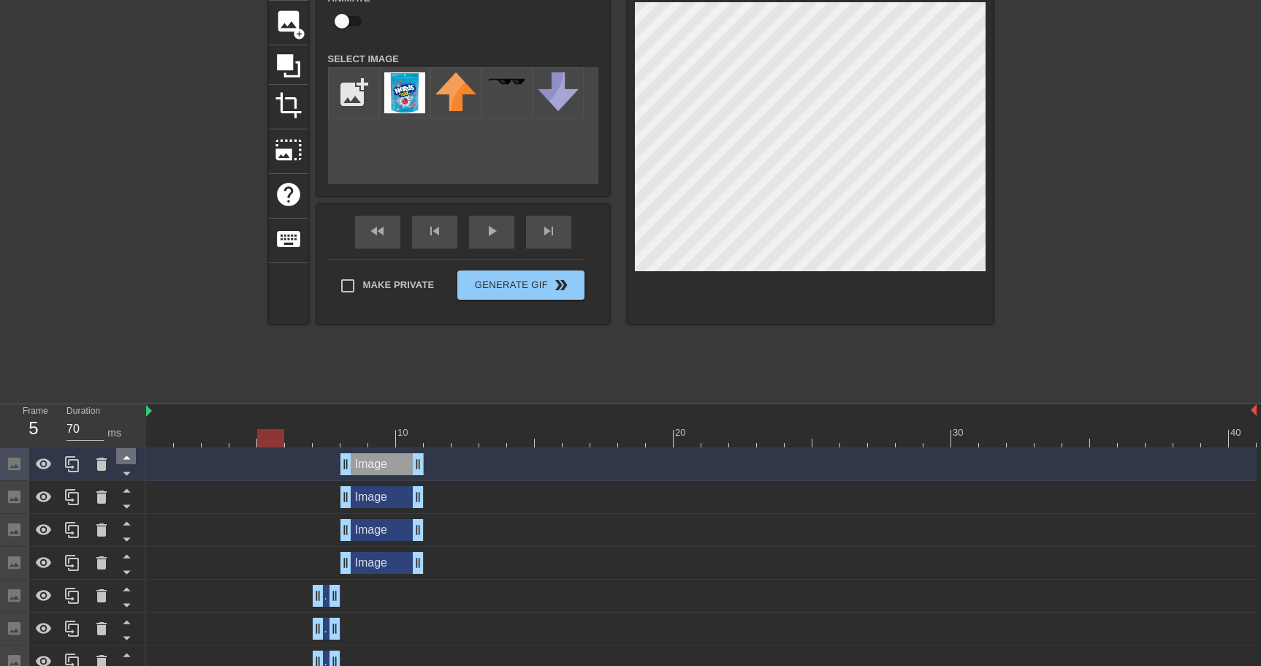
drag, startPoint x: 295, startPoint y: 446, endPoint x: 119, endPoint y: 449, distance: 176.1
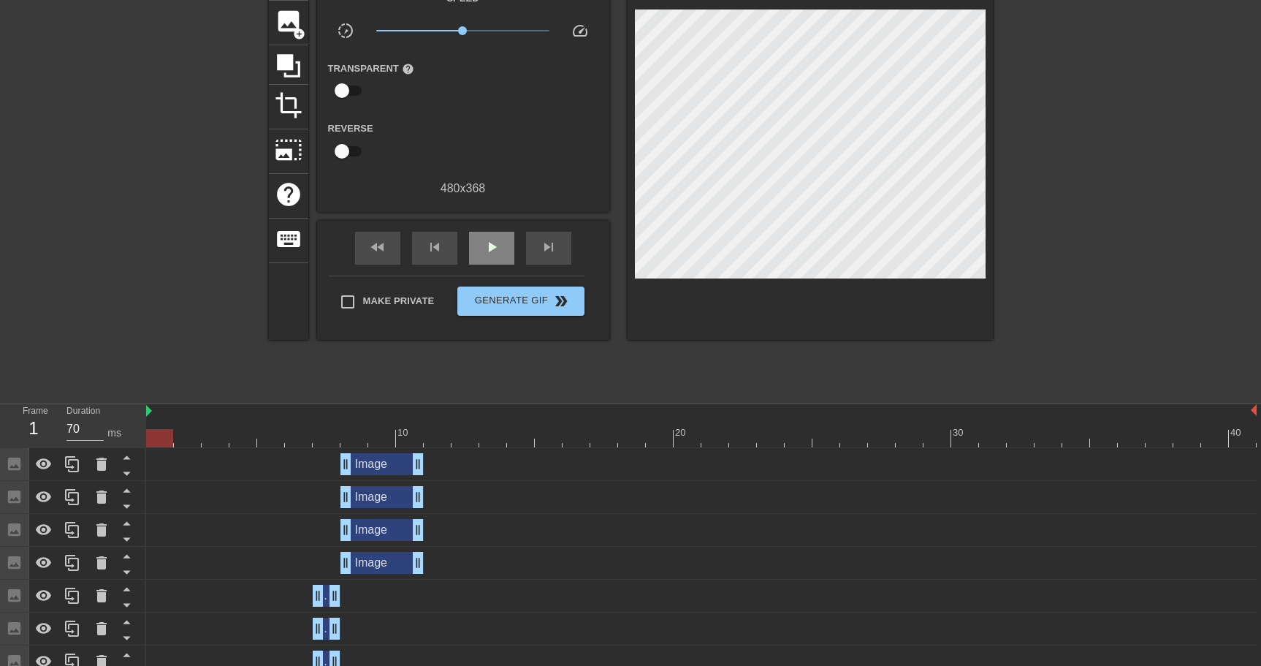
click at [495, 232] on div "fast_rewind skip_previous play_arrow skip_next" at bounding box center [463, 248] width 238 height 55
click at [505, 246] on div "play_arrow" at bounding box center [491, 248] width 45 height 33
click at [456, 440] on div at bounding box center [701, 438] width 1110 height 18
click at [441, 442] on div at bounding box center [701, 438] width 1110 height 18
click at [471, 442] on div at bounding box center [701, 438] width 1110 height 18
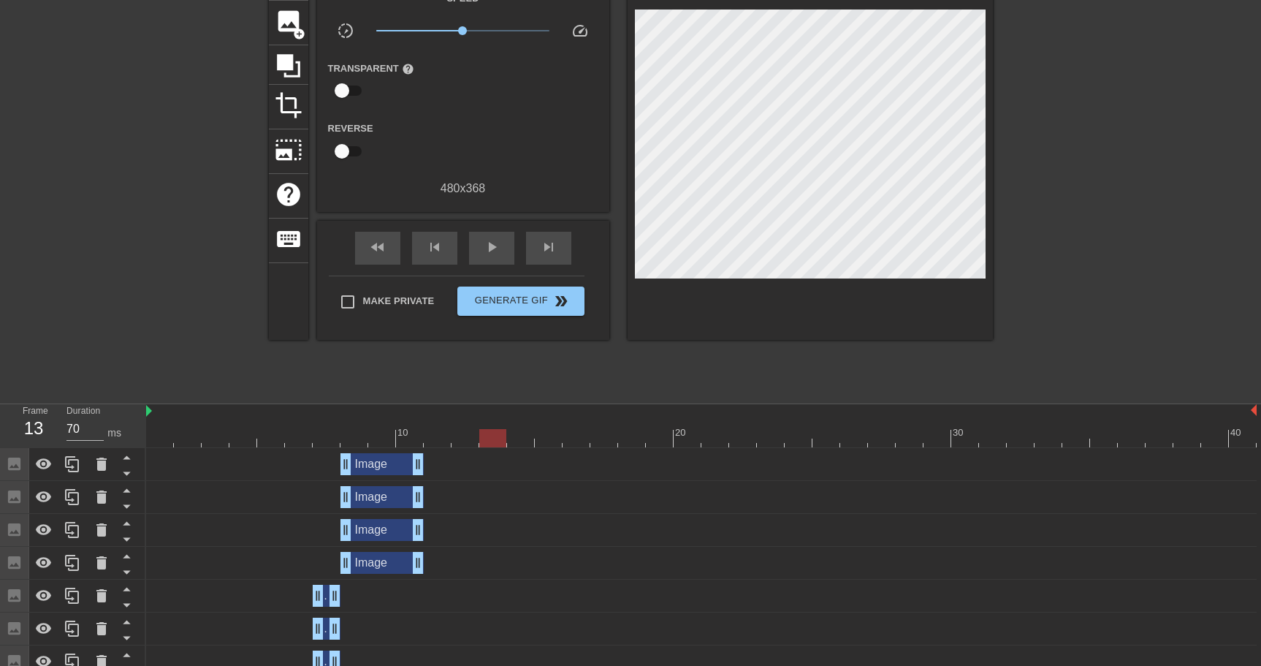
click at [492, 443] on div at bounding box center [701, 438] width 1110 height 18
click at [439, 441] on div at bounding box center [701, 438] width 1110 height 18
click at [470, 441] on div at bounding box center [701, 438] width 1110 height 18
click at [490, 441] on div at bounding box center [701, 438] width 1110 height 18
click at [525, 441] on div at bounding box center [701, 438] width 1110 height 18
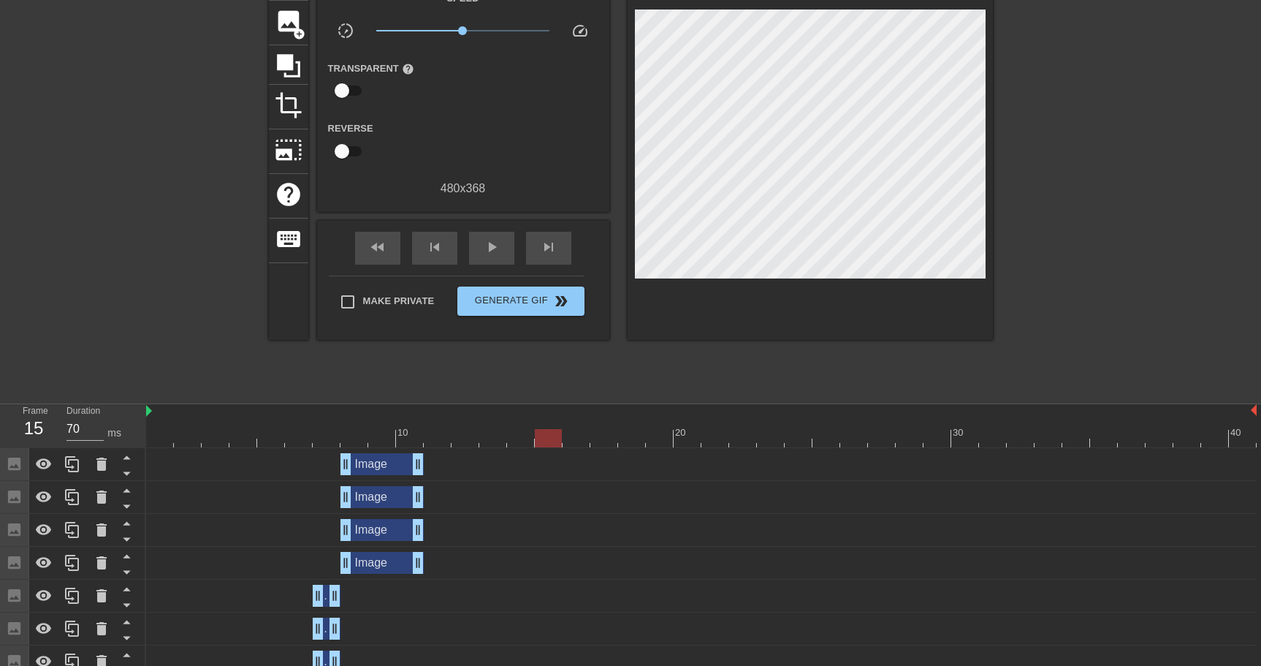
click at [551, 441] on div at bounding box center [701, 438] width 1110 height 18
click at [579, 441] on div at bounding box center [701, 438] width 1110 height 18
click at [451, 441] on div at bounding box center [701, 438] width 1110 height 18
click at [441, 441] on div at bounding box center [701, 438] width 1110 height 18
click at [69, 470] on icon at bounding box center [72, 464] width 14 height 16
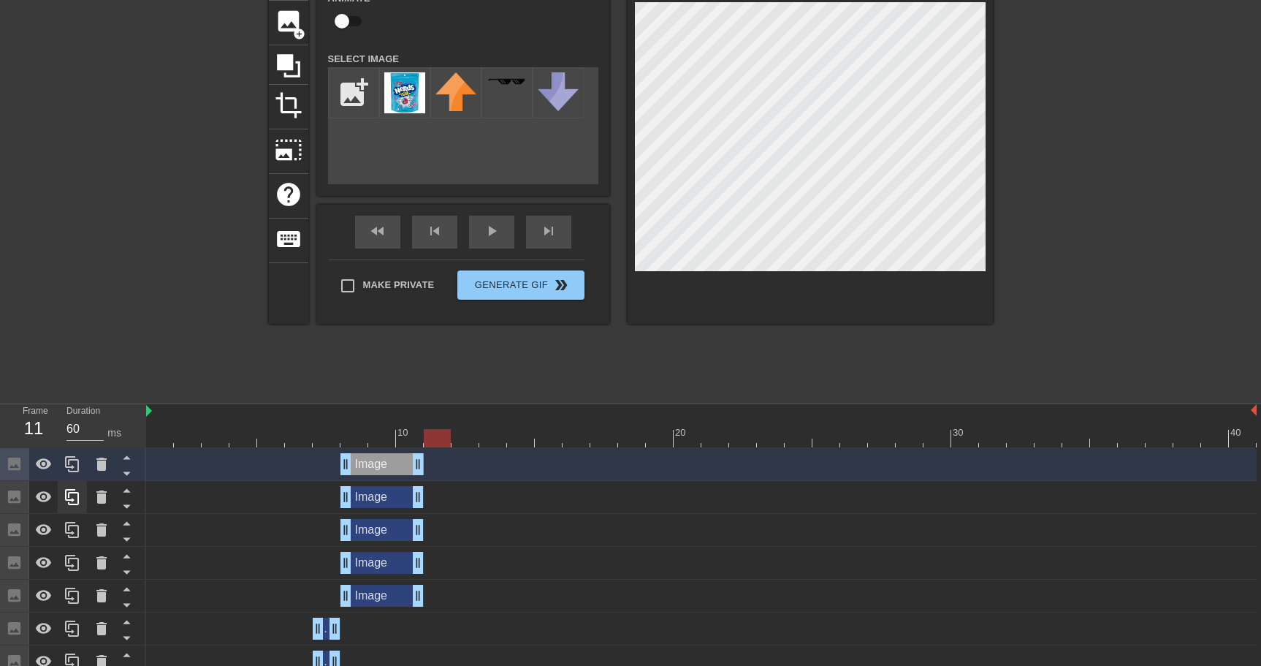
click at [73, 472] on icon at bounding box center [72, 464] width 14 height 16
drag, startPoint x: 416, startPoint y: 562, endPoint x: 493, endPoint y: 560, distance: 77.5
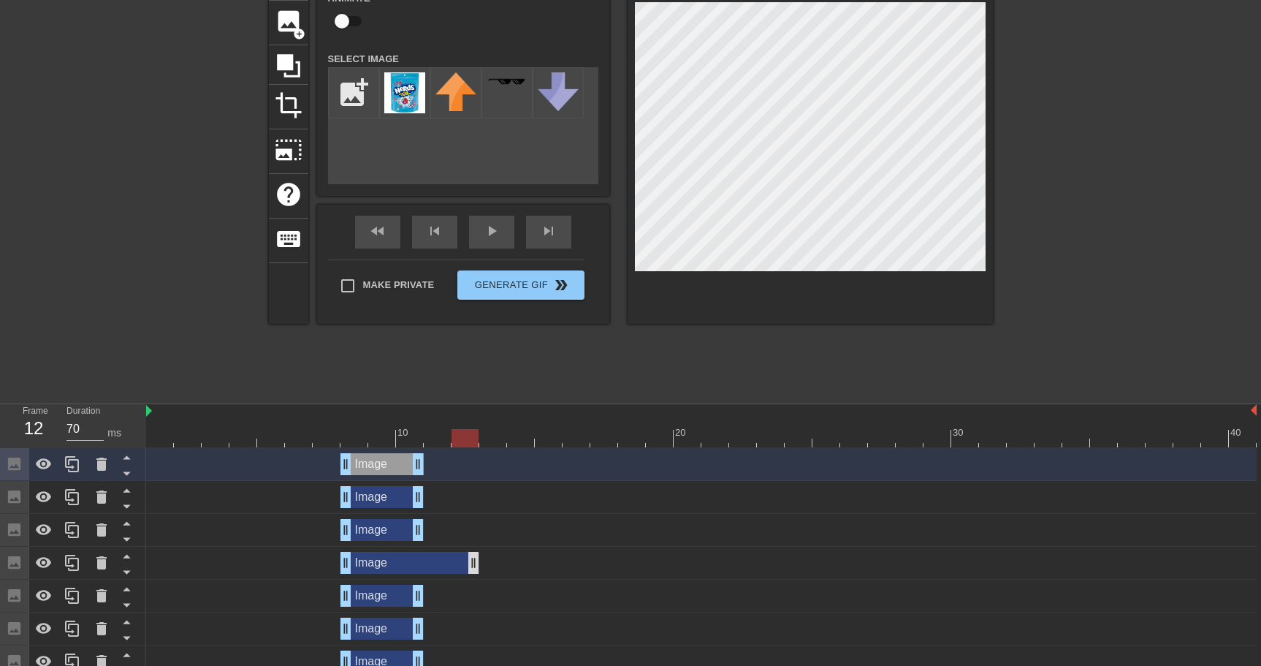
click at [508, 563] on div "Image drag_handle drag_handle" at bounding box center [701, 563] width 1110 height 22
drag, startPoint x: 344, startPoint y: 565, endPoint x: 427, endPoint y: 566, distance: 83.3
drag, startPoint x: 419, startPoint y: 533, endPoint x: 492, endPoint y: 536, distance: 73.1
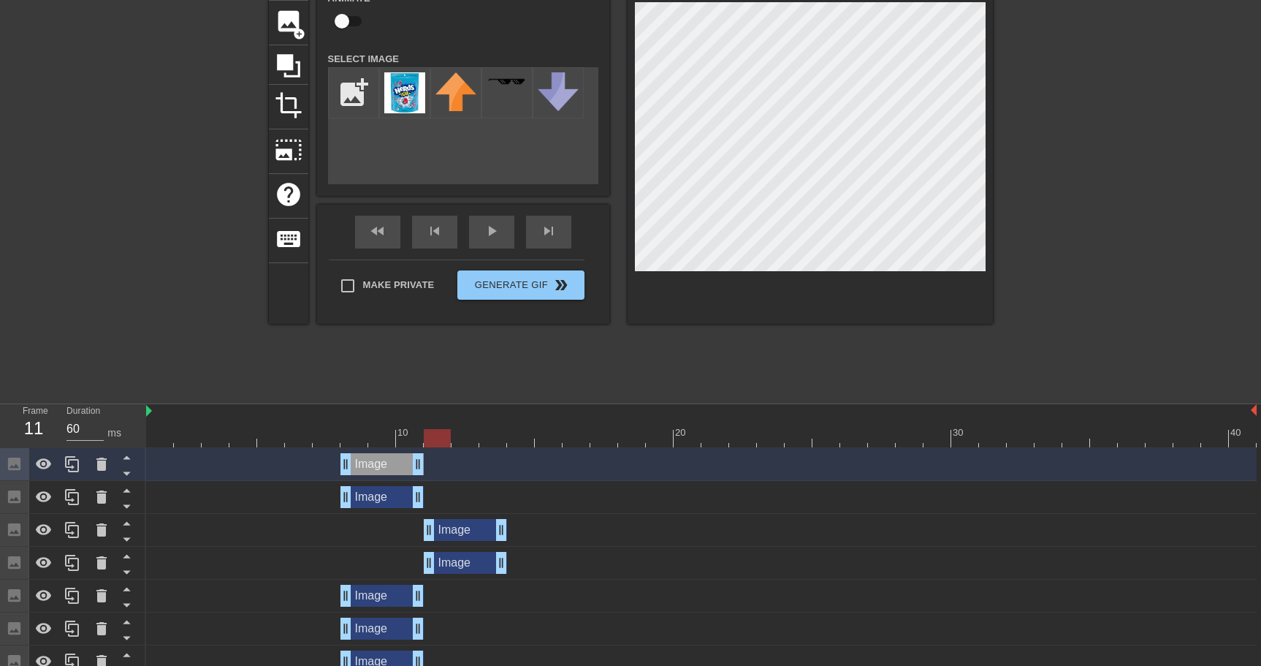
drag, startPoint x: 348, startPoint y: 530, endPoint x: 422, endPoint y: 532, distance: 73.8
click at [422, 532] on div "Image drag_handle drag_handle" at bounding box center [701, 530] width 1110 height 22
drag, startPoint x: 419, startPoint y: 500, endPoint x: 508, endPoint y: 498, distance: 89.9
click at [508, 498] on div "Image drag_handle drag_handle" at bounding box center [701, 497] width 1110 height 22
drag, startPoint x: 344, startPoint y: 498, endPoint x: 422, endPoint y: 500, distance: 77.5
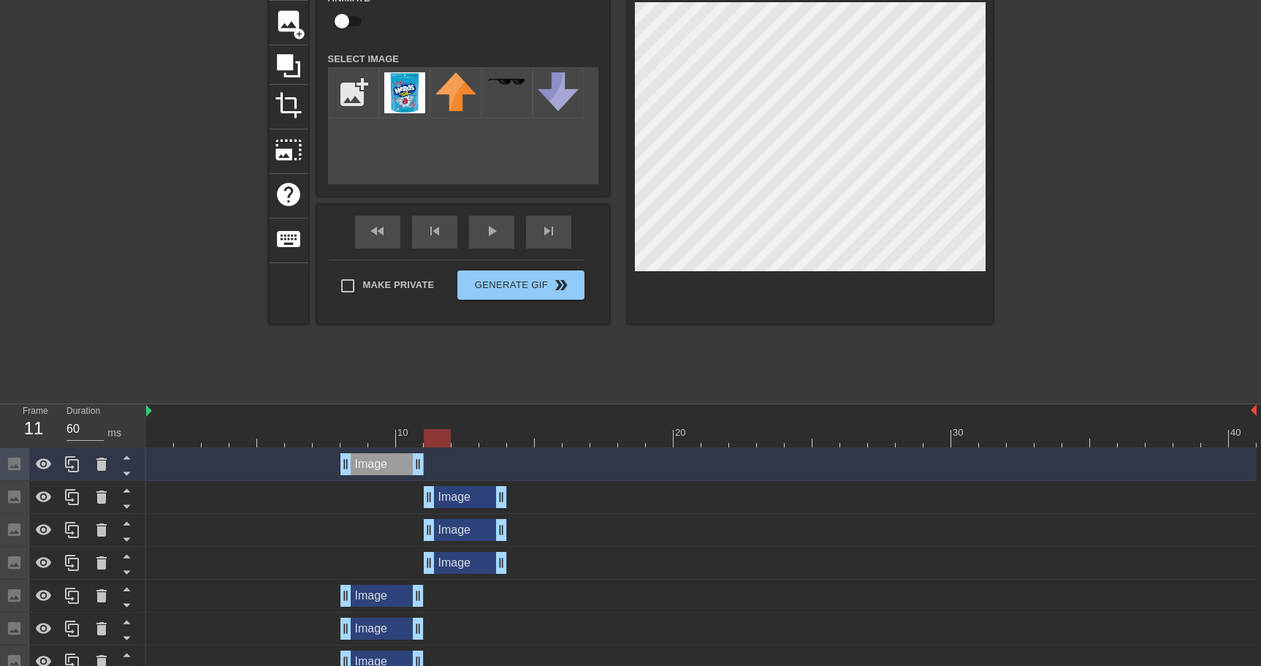
click at [422, 500] on div "Image drag_handle drag_handle" at bounding box center [701, 497] width 1110 height 22
drag, startPoint x: 419, startPoint y: 462, endPoint x: 500, endPoint y: 464, distance: 81.1
drag, startPoint x: 344, startPoint y: 463, endPoint x: 419, endPoint y: 466, distance: 75.3
click at [419, 466] on div "Image drag_handle drag_handle" at bounding box center [701, 464] width 1110 height 22
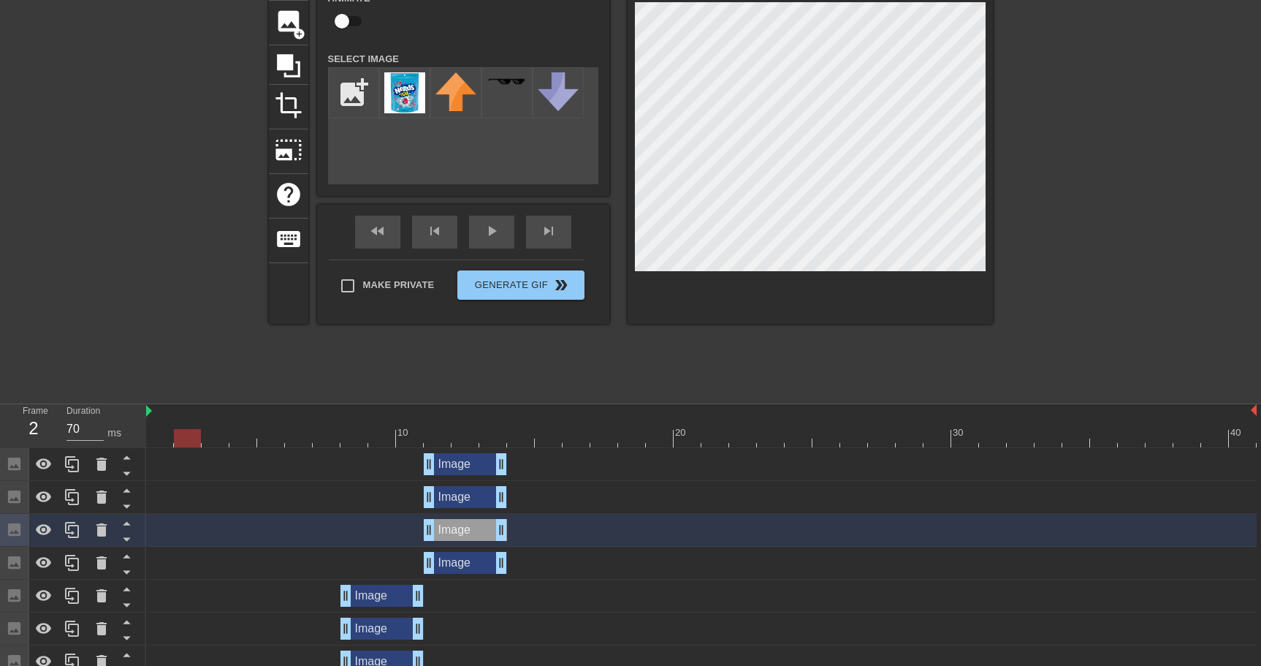
drag, startPoint x: 434, startPoint y: 443, endPoint x: 158, endPoint y: 436, distance: 276.3
click at [174, 436] on div at bounding box center [187, 438] width 27 height 18
click at [495, 229] on div "fast_rewind skip_previous play_arrow skip_next" at bounding box center [463, 232] width 238 height 55
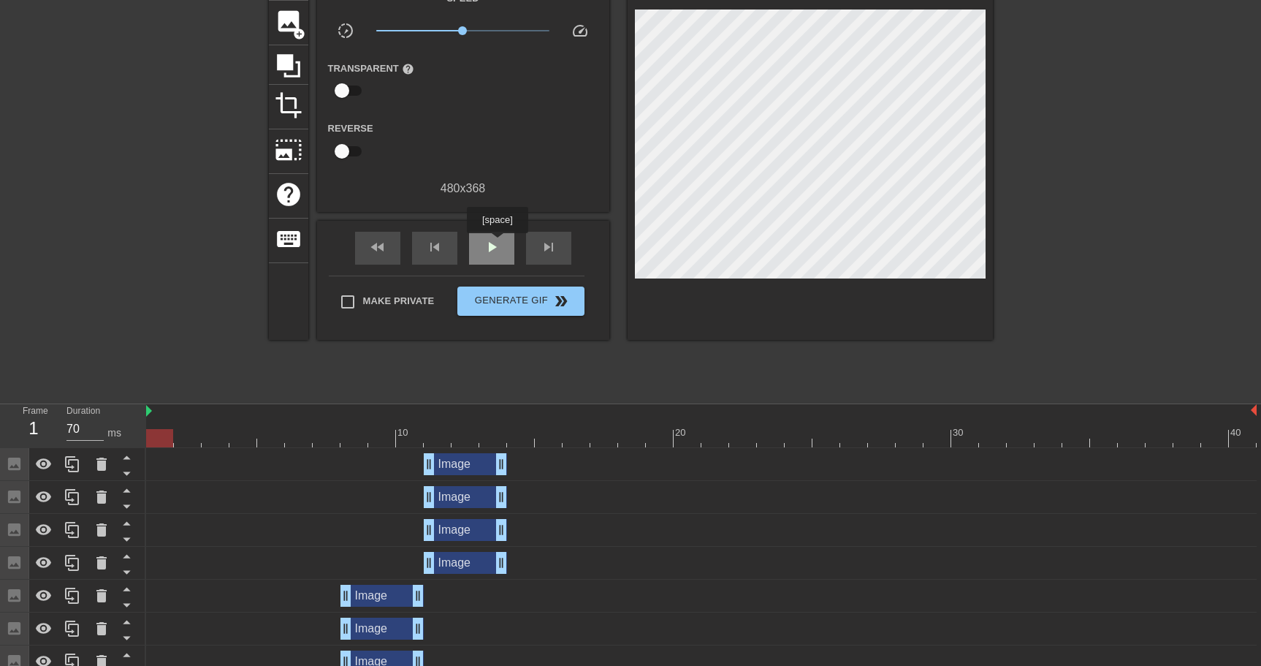
click at [499, 244] on span "play_arrow" at bounding box center [492, 247] width 18 height 18
click at [544, 430] on div at bounding box center [701, 438] width 1110 height 18
click at [520, 435] on div at bounding box center [701, 438] width 1110 height 18
click at [548, 439] on div at bounding box center [701, 438] width 1110 height 18
click at [525, 439] on div at bounding box center [701, 438] width 1110 height 18
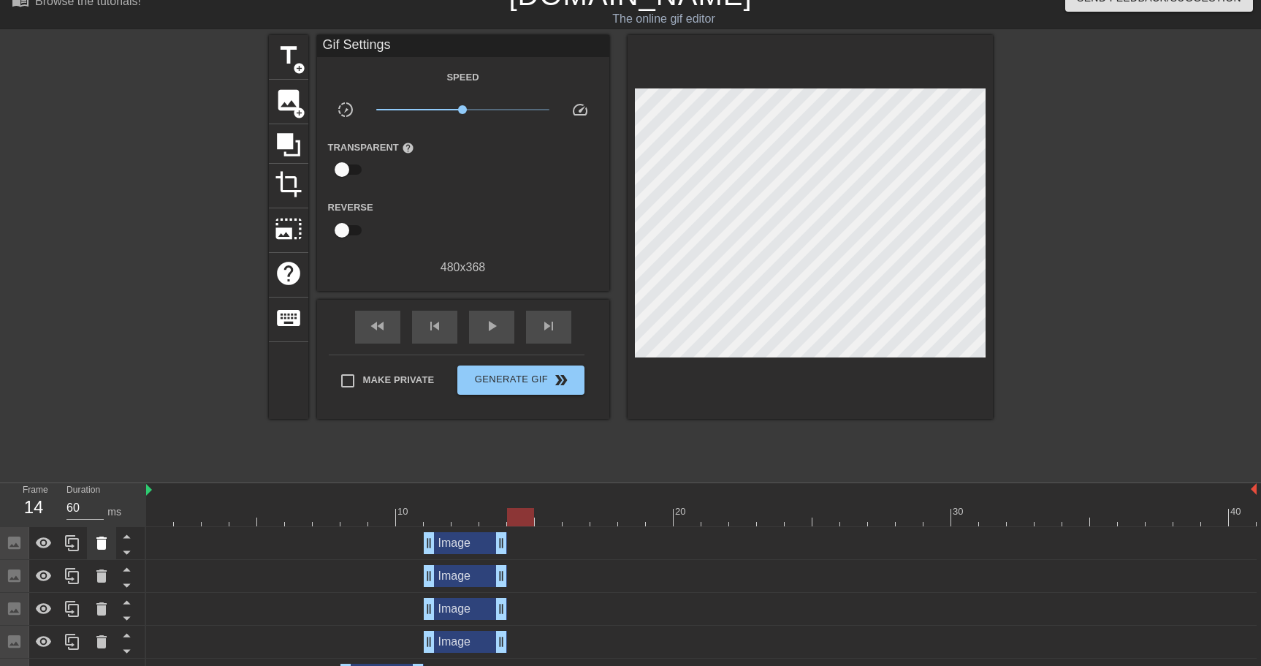
scroll to position [23, 0]
click at [74, 546] on icon at bounding box center [73, 542] width 18 height 18
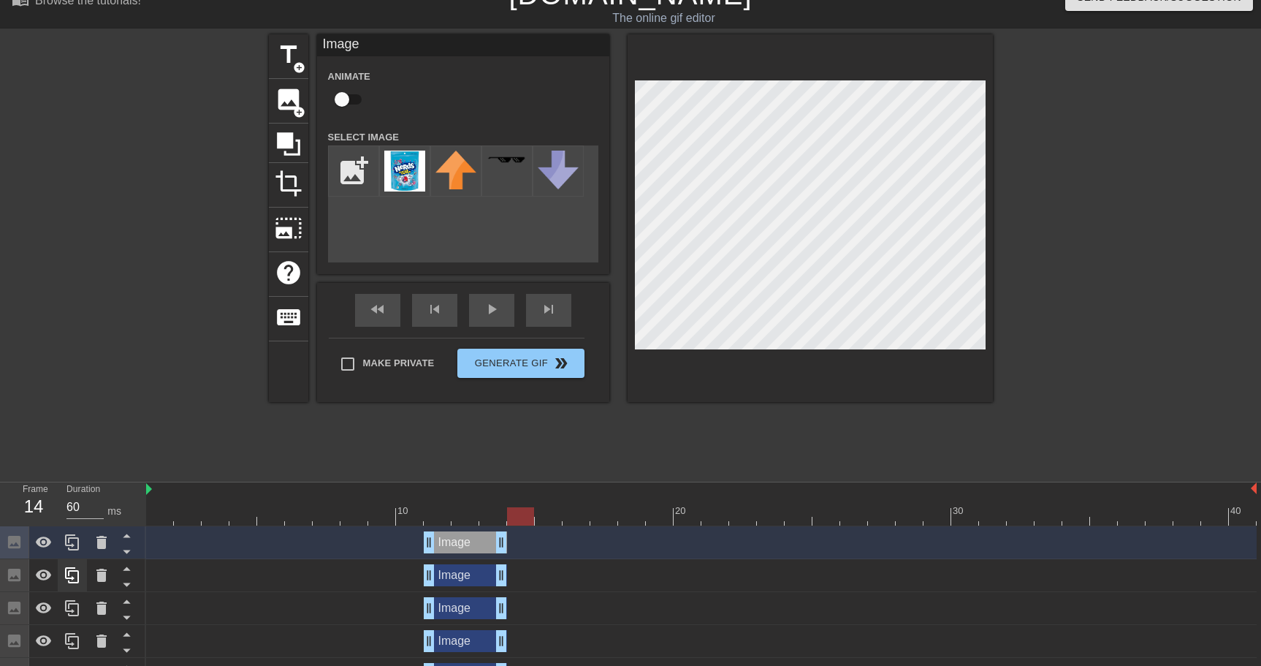
click at [74, 546] on div at bounding box center [73, 542] width 146 height 33
click at [74, 546] on icon at bounding box center [73, 542] width 18 height 18
click at [75, 546] on icon at bounding box center [73, 542] width 18 height 18
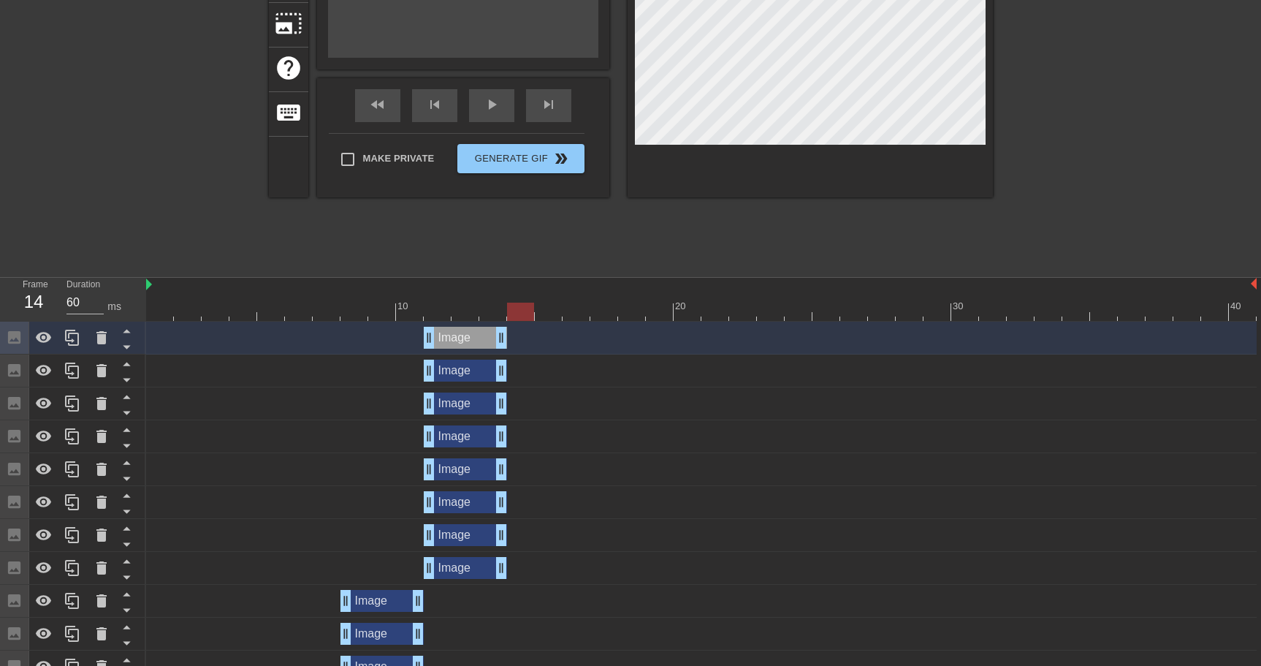
scroll to position [248, 0]
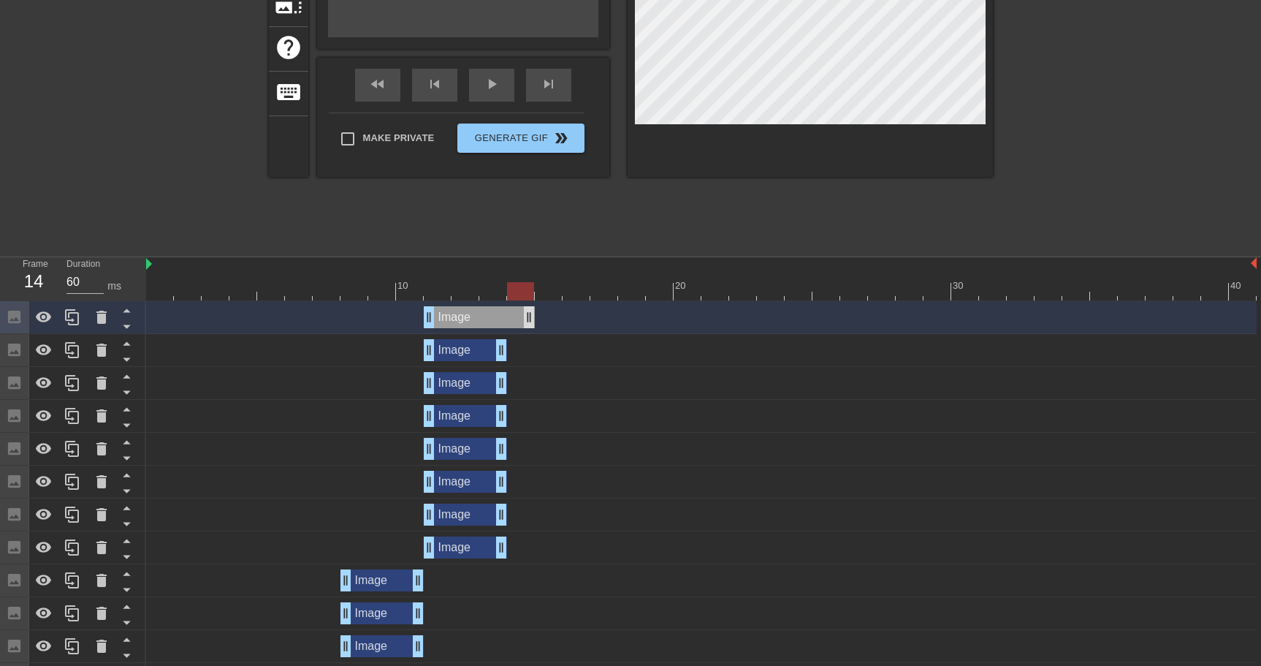
drag, startPoint x: 518, startPoint y: 321, endPoint x: 532, endPoint y: 327, distance: 15.1
drag, startPoint x: 433, startPoint y: 319, endPoint x: 508, endPoint y: 318, distance: 76.0
click at [536, 352] on div "Image drag_handle drag_handle" at bounding box center [701, 350] width 1110 height 22
drag, startPoint x: 429, startPoint y: 349, endPoint x: 511, endPoint y: 360, distance: 82.6
click at [505, 354] on div "Image drag_handle drag_handle" at bounding box center [701, 350] width 1110 height 22
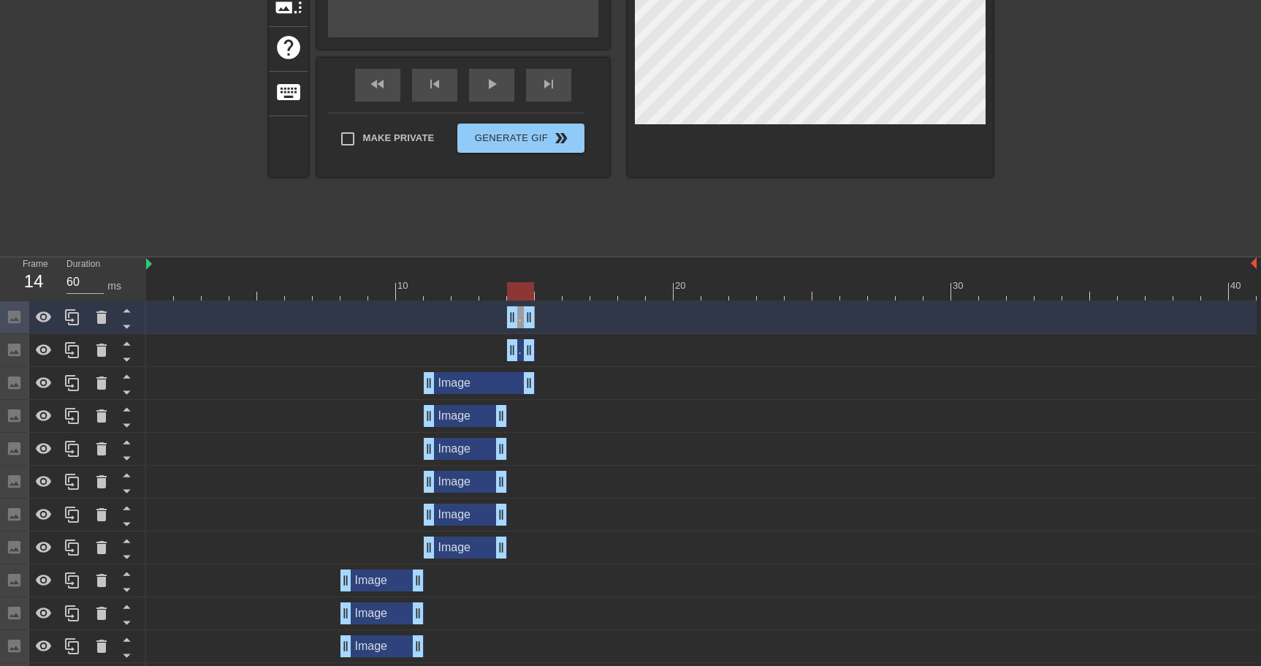
drag, startPoint x: 503, startPoint y: 382, endPoint x: 534, endPoint y: 384, distance: 30.7
drag, startPoint x: 430, startPoint y: 385, endPoint x: 508, endPoint y: 386, distance: 78.9
drag, startPoint x: 504, startPoint y: 417, endPoint x: 536, endPoint y: 415, distance: 31.5
click at [536, 415] on div "Image drag_handle drag_handle" at bounding box center [701, 416] width 1110 height 22
drag, startPoint x: 428, startPoint y: 417, endPoint x: 512, endPoint y: 416, distance: 84.0
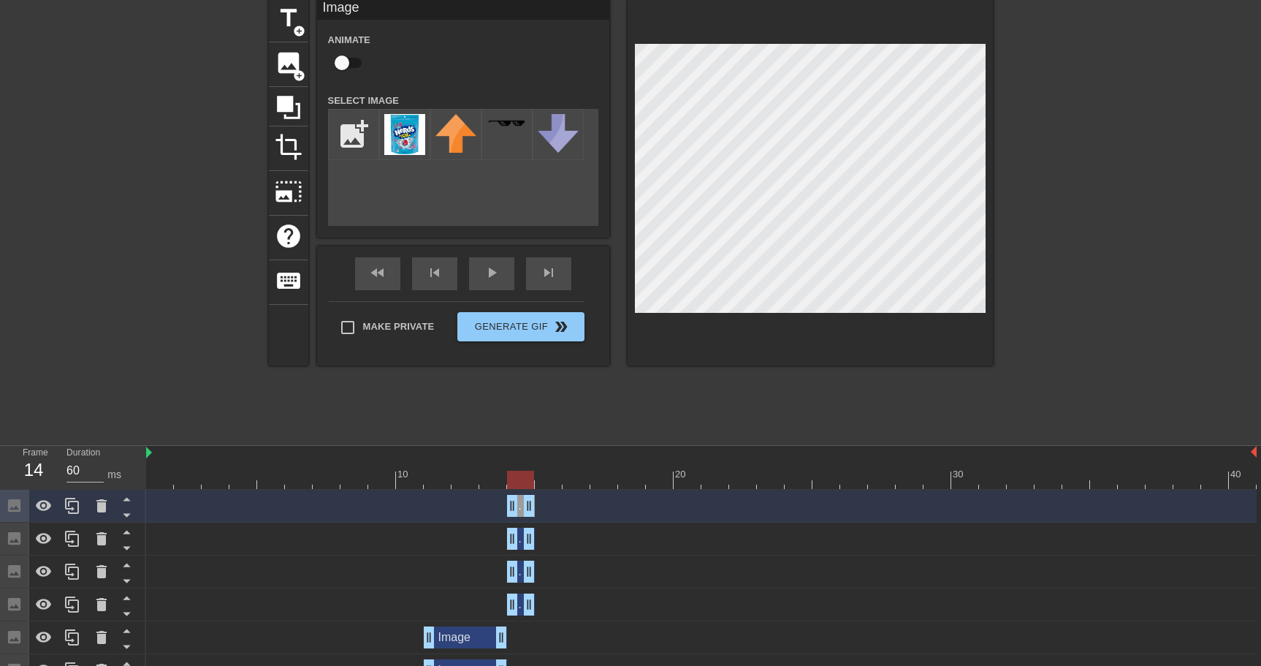
scroll to position [0, 0]
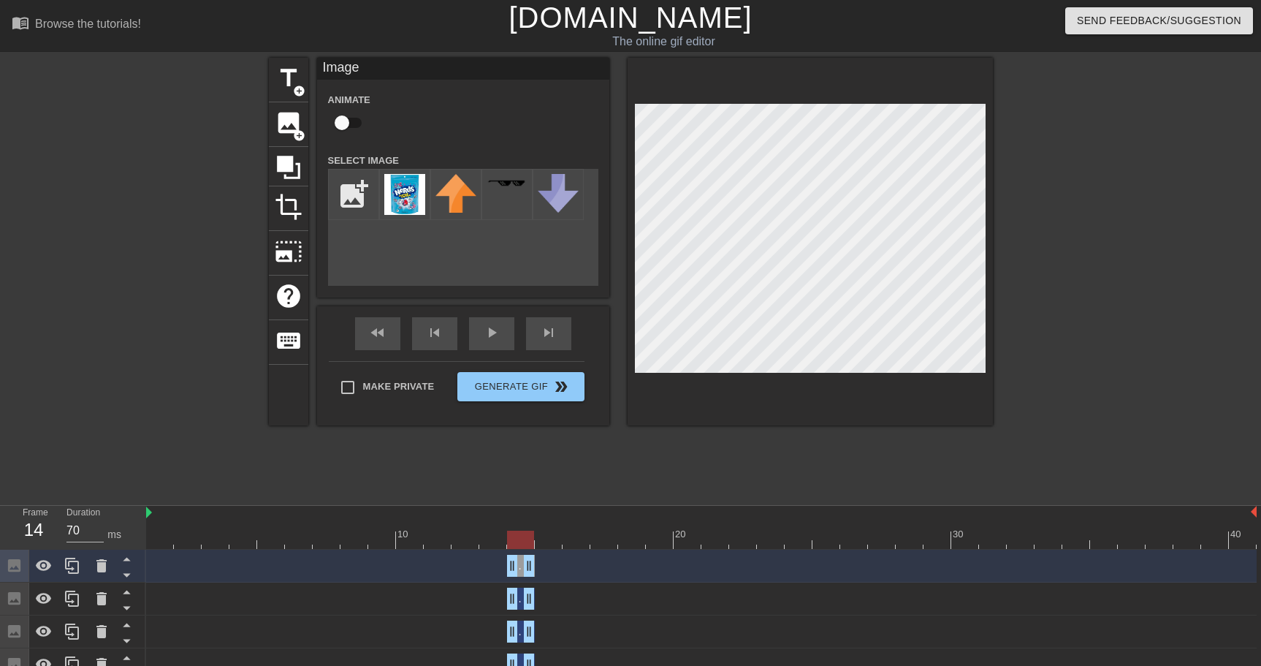
click at [487, 541] on div at bounding box center [701, 539] width 1110 height 18
click at [519, 544] on div at bounding box center [701, 539] width 1110 height 18
click at [490, 542] on div at bounding box center [701, 539] width 1110 height 18
click at [519, 541] on div at bounding box center [701, 539] width 1110 height 18
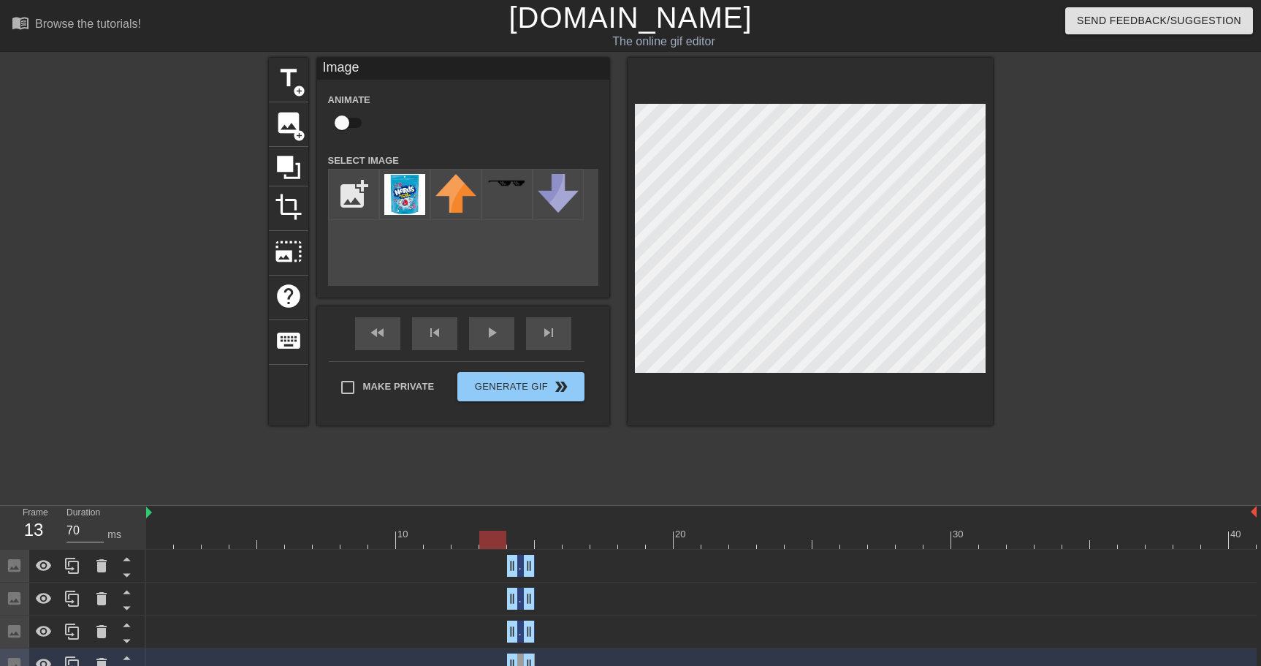
click at [490, 538] on div at bounding box center [701, 539] width 1110 height 18
click at [519, 542] on div at bounding box center [701, 539] width 1110 height 18
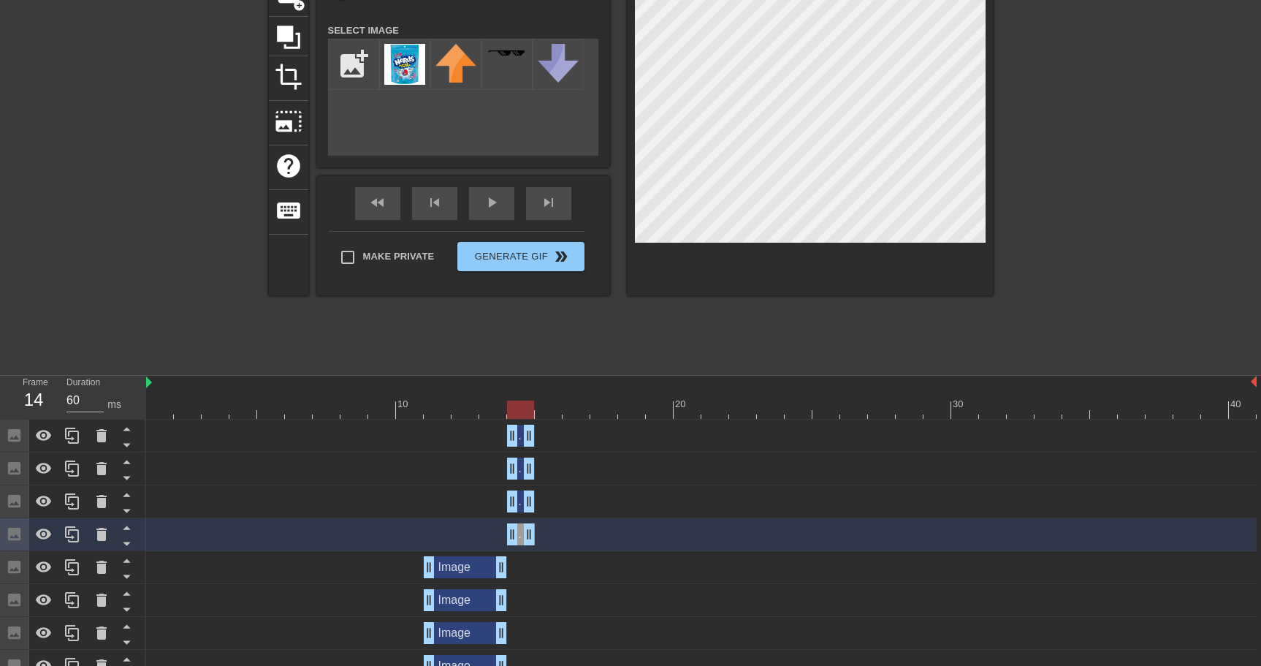
scroll to position [132, 0]
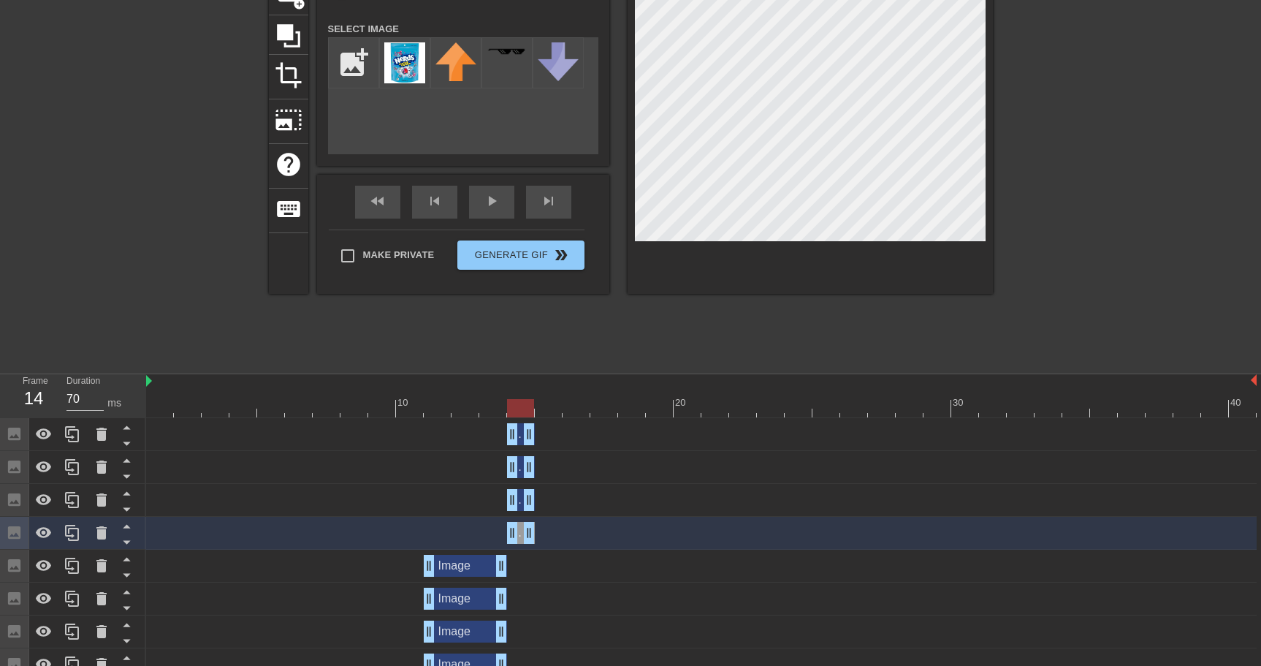
click at [552, 412] on div at bounding box center [701, 408] width 1110 height 18
click at [522, 411] on div at bounding box center [701, 408] width 1110 height 18
click at [76, 434] on icon at bounding box center [73, 434] width 18 height 18
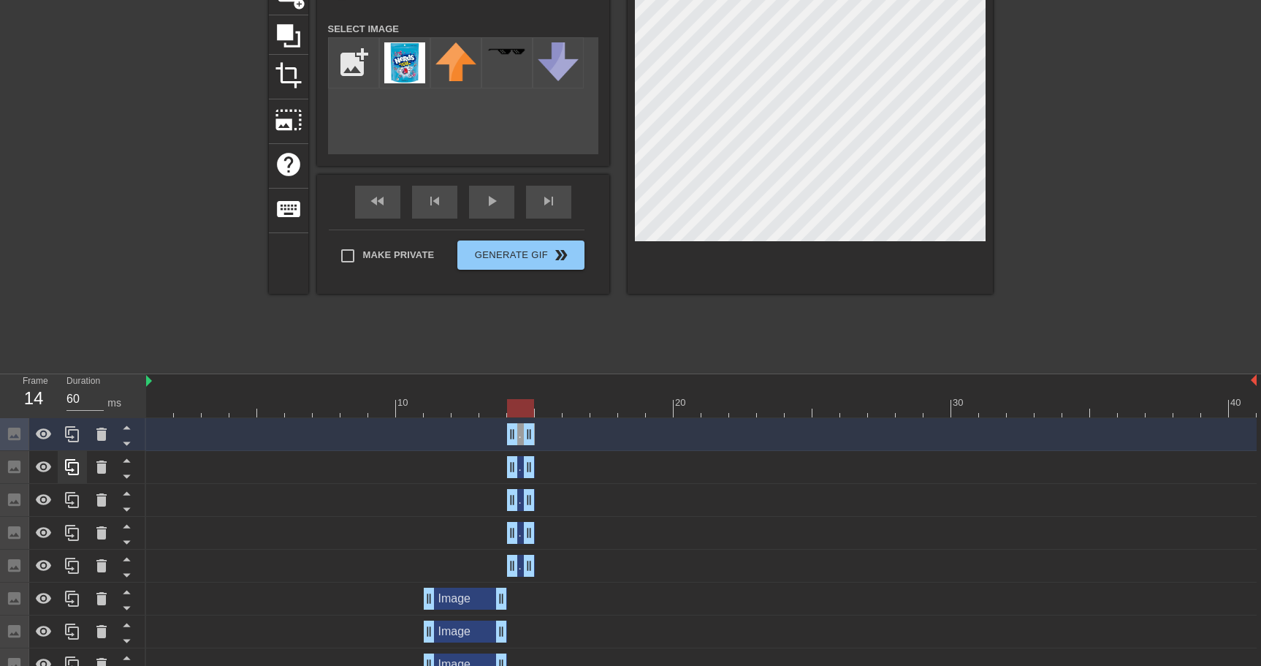
click at [76, 434] on icon at bounding box center [73, 434] width 18 height 18
click at [77, 435] on icon at bounding box center [73, 434] width 18 height 18
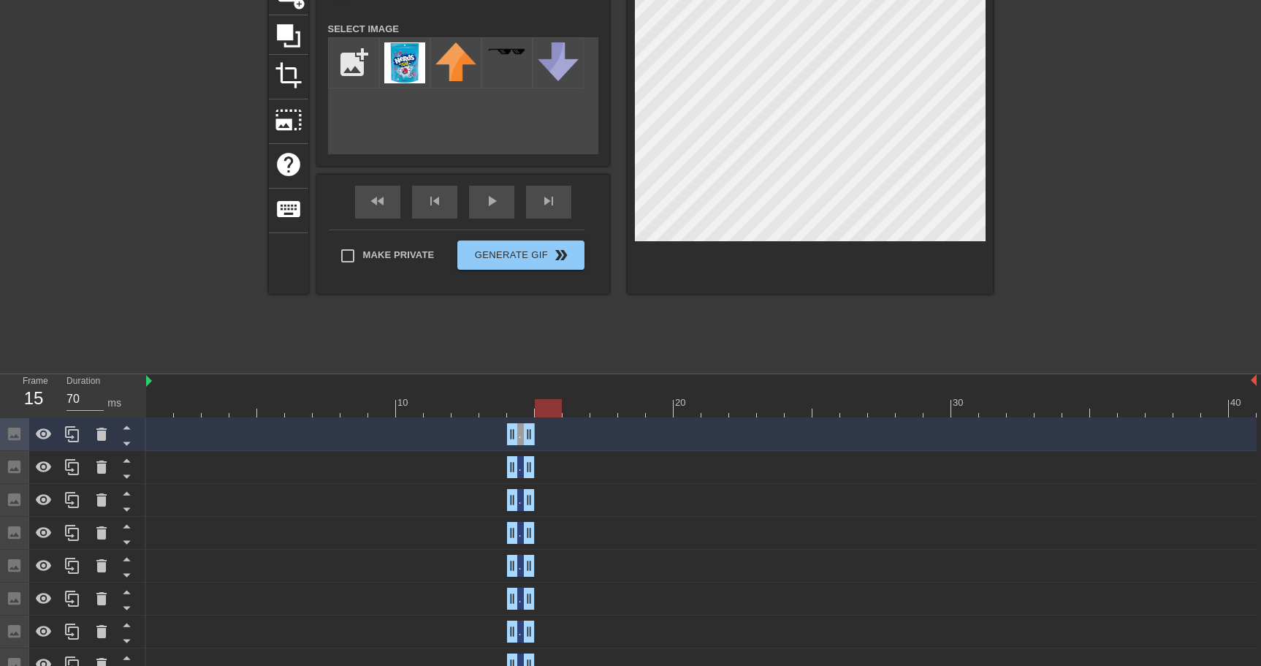
drag, startPoint x: 514, startPoint y: 409, endPoint x: 541, endPoint y: 412, distance: 26.5
click at [541, 412] on div at bounding box center [548, 408] width 27 height 18
drag, startPoint x: 538, startPoint y: 441, endPoint x: 529, endPoint y: 441, distance: 9.5
drag, startPoint x: 510, startPoint y: 438, endPoint x: 535, endPoint y: 441, distance: 25.1
drag, startPoint x: 531, startPoint y: 462, endPoint x: 559, endPoint y: 464, distance: 27.8
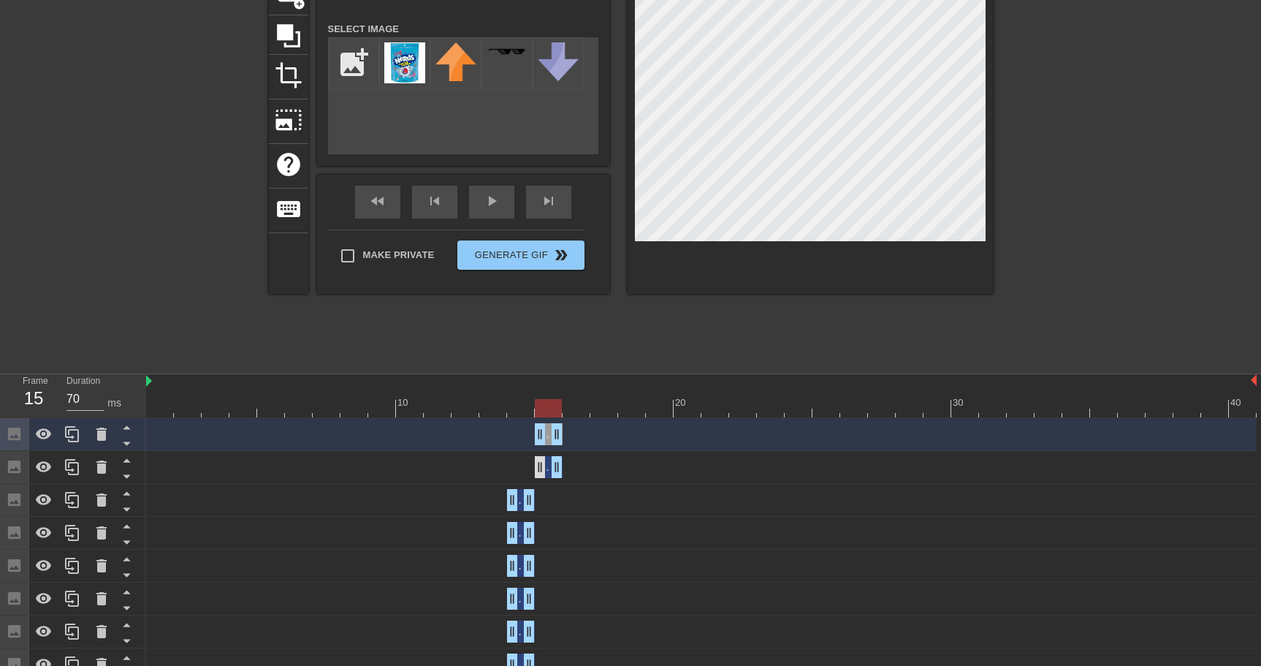
drag, startPoint x: 511, startPoint y: 469, endPoint x: 538, endPoint y: 469, distance: 26.3
drag, startPoint x: 529, startPoint y: 498, endPoint x: 555, endPoint y: 498, distance: 26.3
drag, startPoint x: 515, startPoint y: 500, endPoint x: 541, endPoint y: 501, distance: 25.6
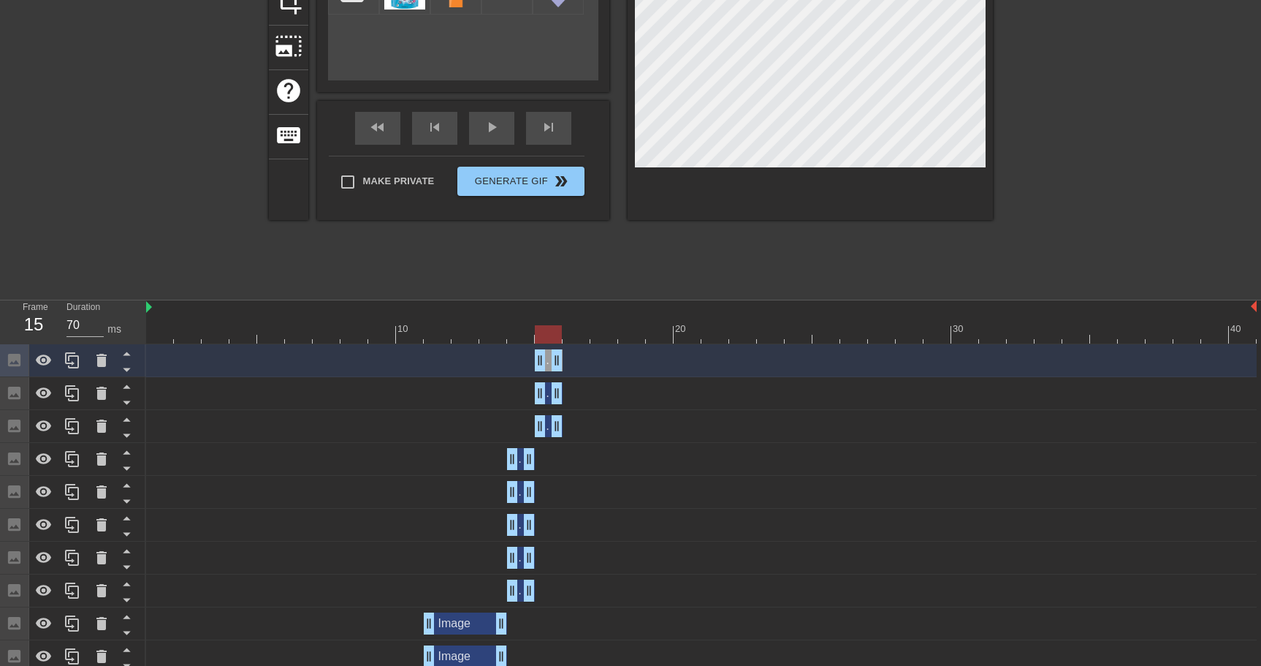
scroll to position [206, 0]
drag, startPoint x: 532, startPoint y: 464, endPoint x: 558, endPoint y: 468, distance: 26.6
drag, startPoint x: 511, startPoint y: 460, endPoint x: 542, endPoint y: 462, distance: 31.5
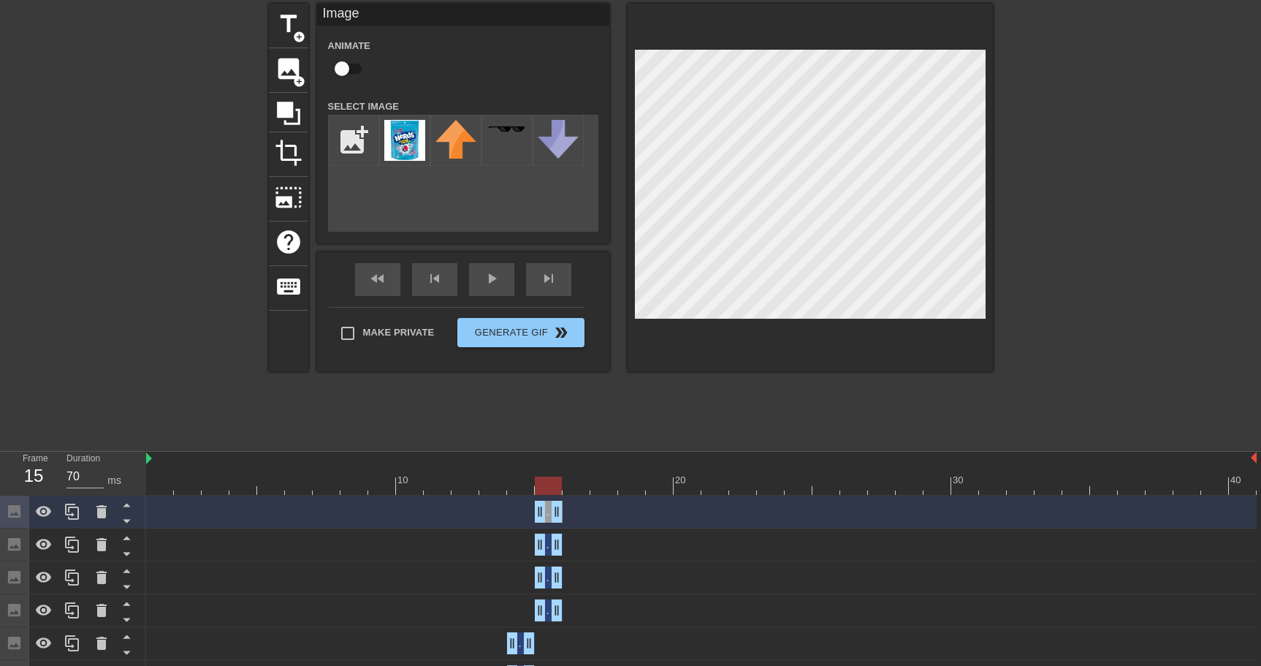
scroll to position [47, 0]
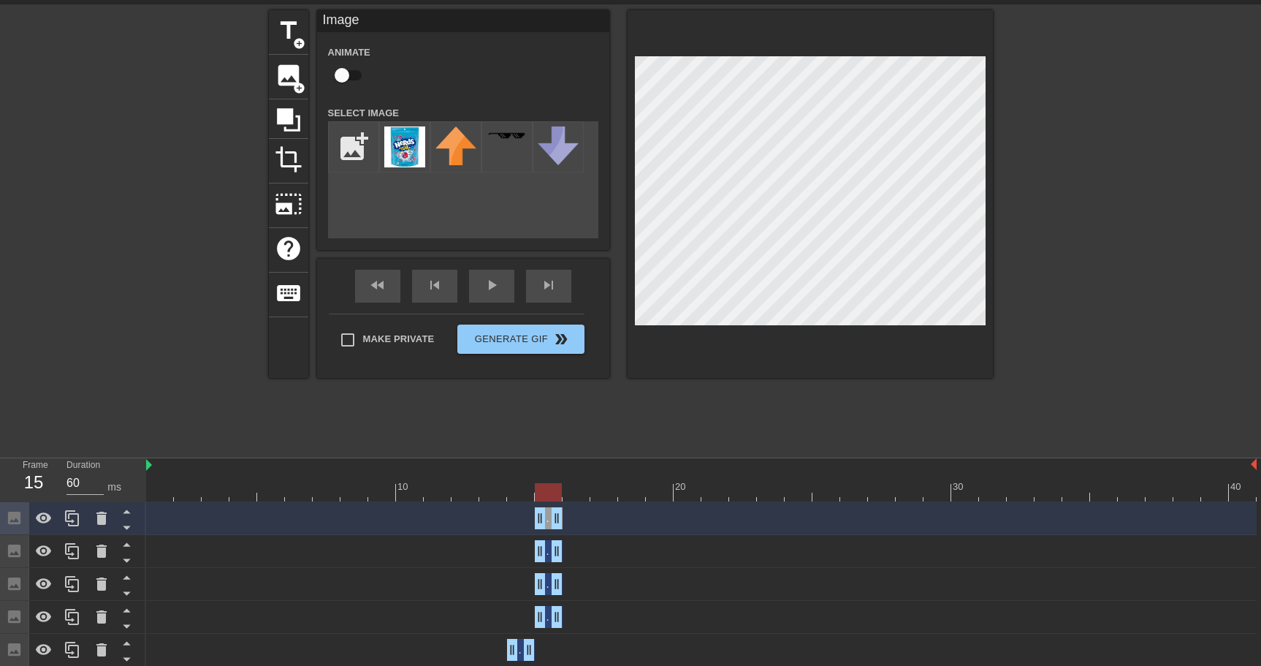
drag, startPoint x: 518, startPoint y: 496, endPoint x: 528, endPoint y: 496, distance: 10.2
click at [517, 496] on div at bounding box center [701, 492] width 1110 height 18
click at [550, 494] on div at bounding box center [701, 492] width 1110 height 18
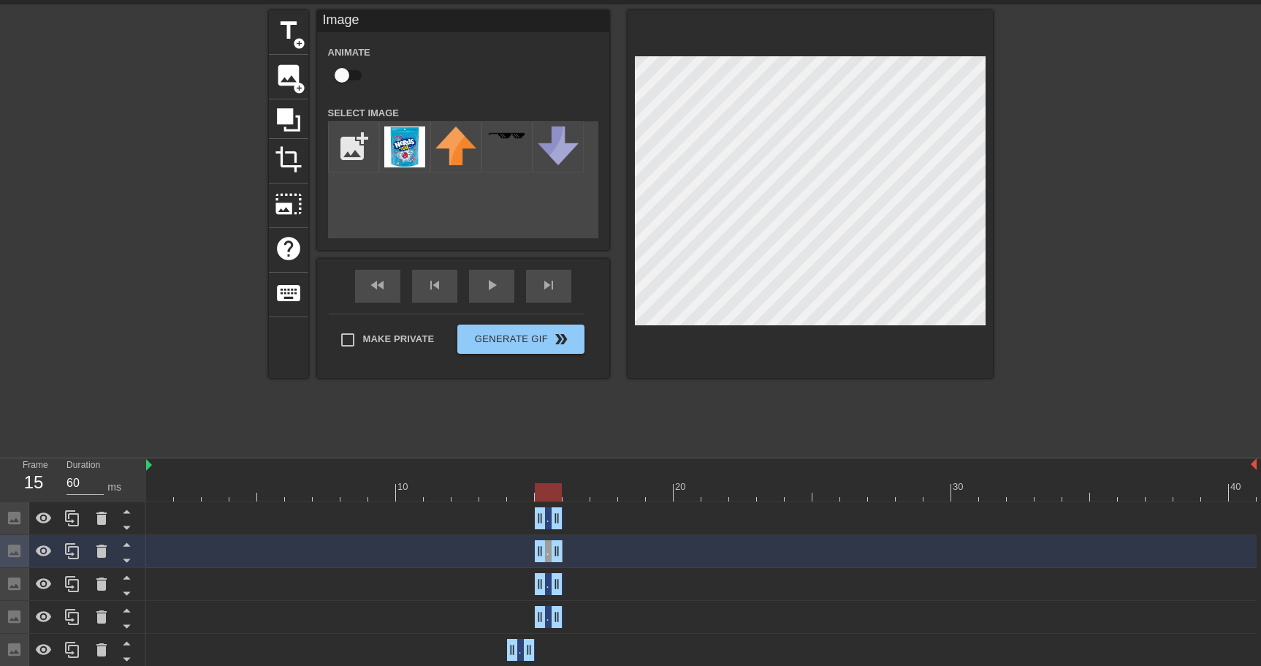
click at [519, 483] on div at bounding box center [701, 492] width 1110 height 18
click at [549, 489] on div at bounding box center [701, 492] width 1110 height 18
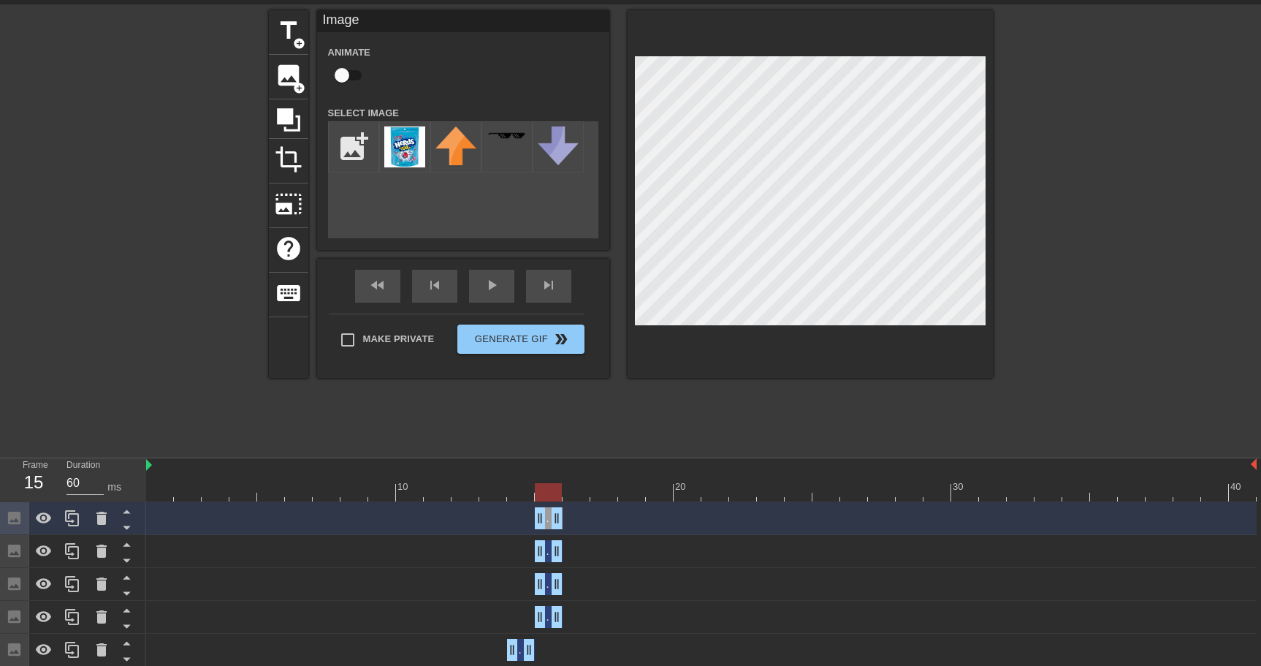
click at [519, 490] on div at bounding box center [701, 492] width 1110 height 18
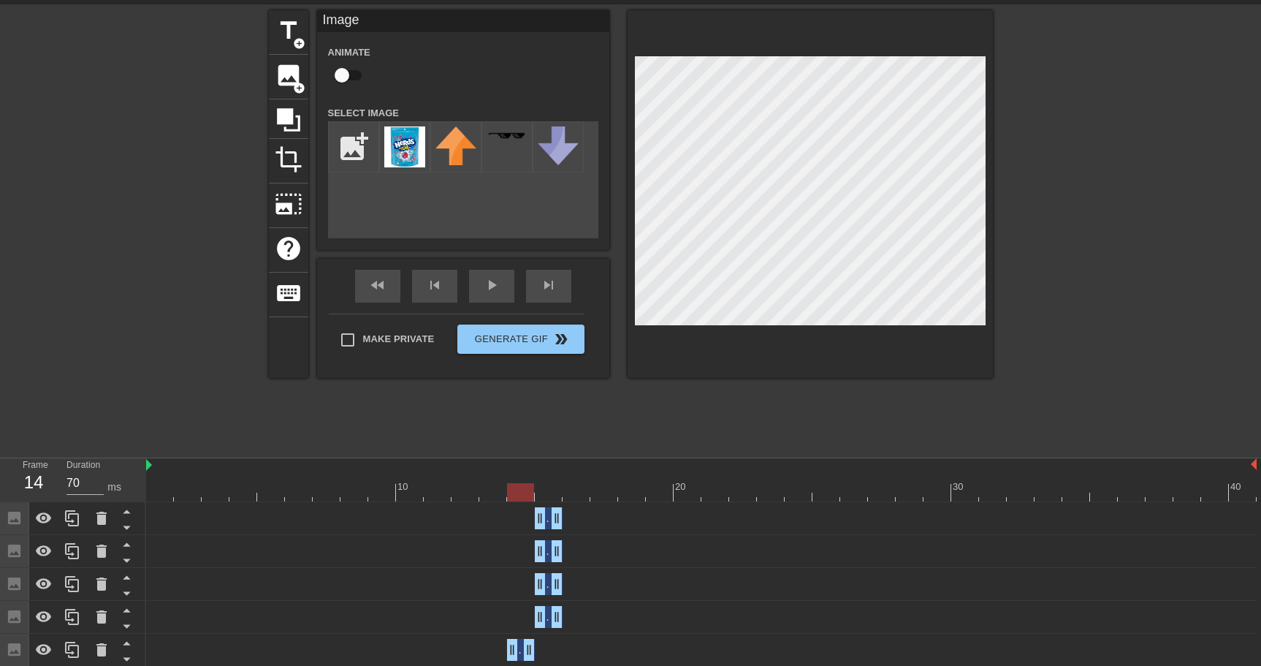
click at [544, 488] on div at bounding box center [701, 492] width 1110 height 18
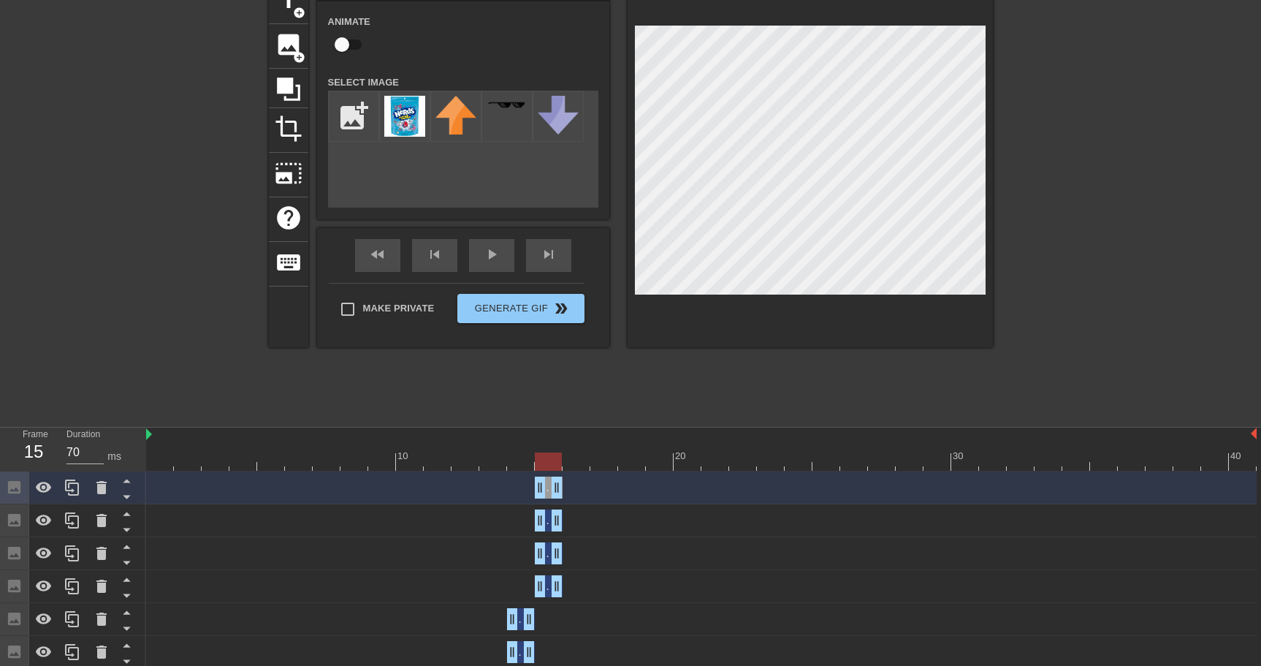
scroll to position [87, 0]
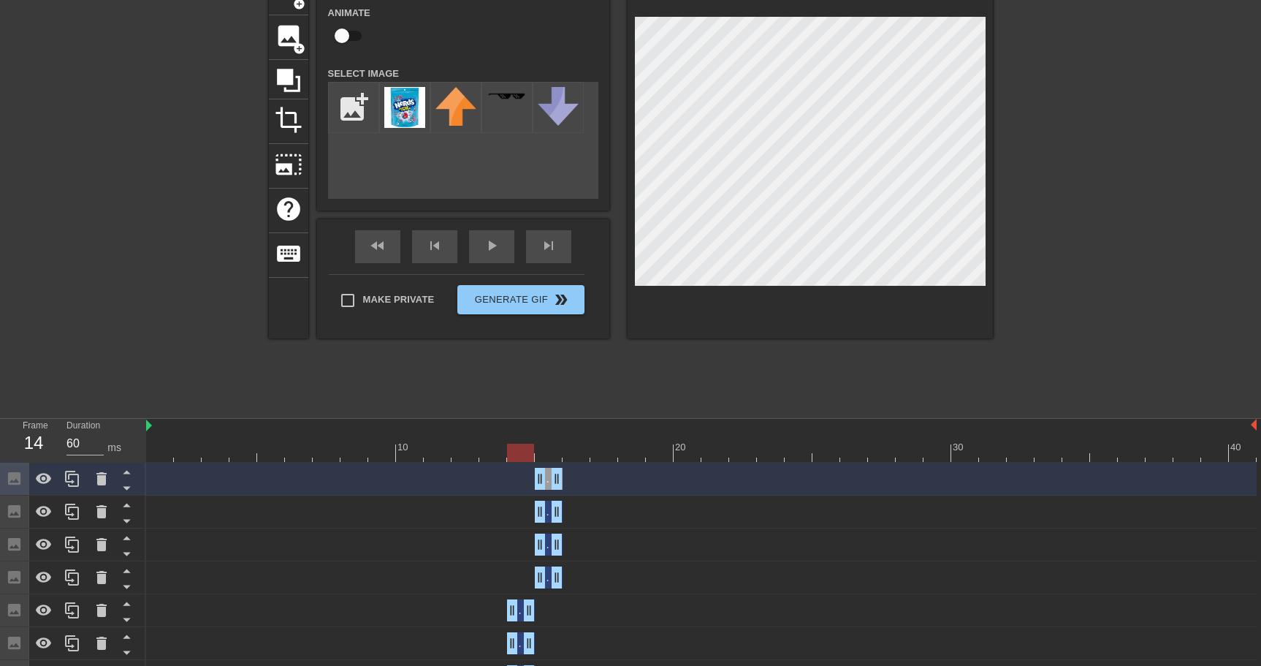
click at [519, 457] on div at bounding box center [701, 452] width 1110 height 18
click at [555, 456] on div at bounding box center [701, 452] width 1110 height 18
click at [579, 455] on div at bounding box center [701, 452] width 1110 height 18
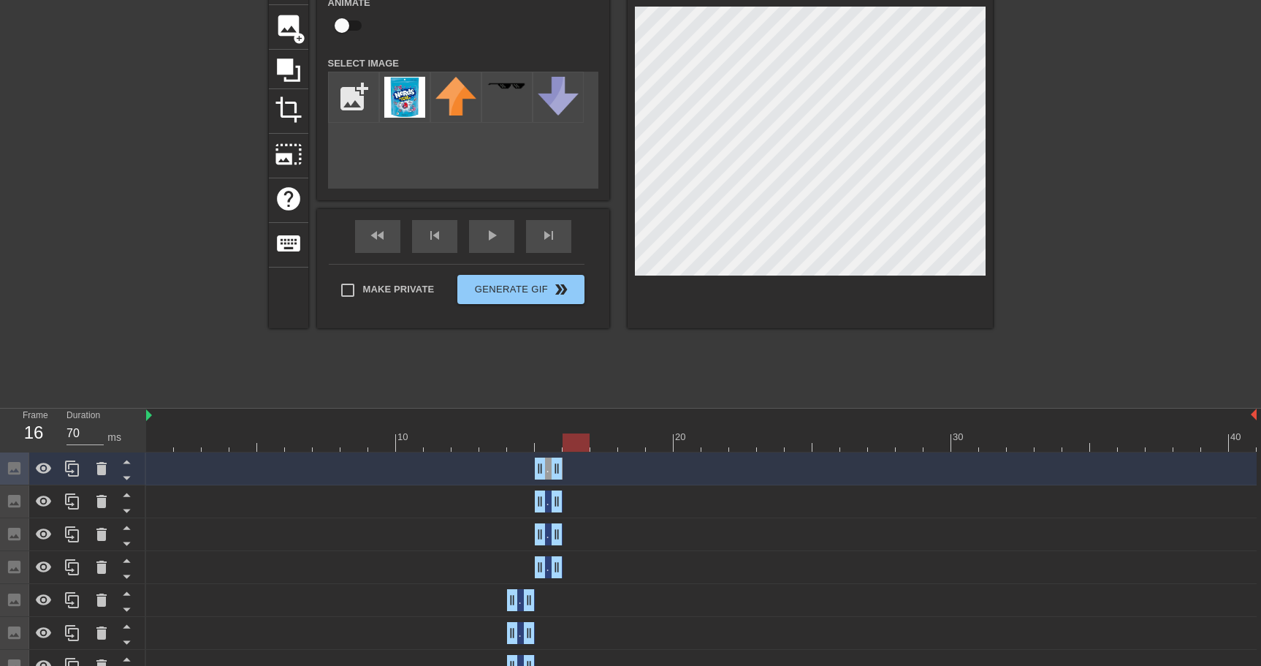
scroll to position [123, 0]
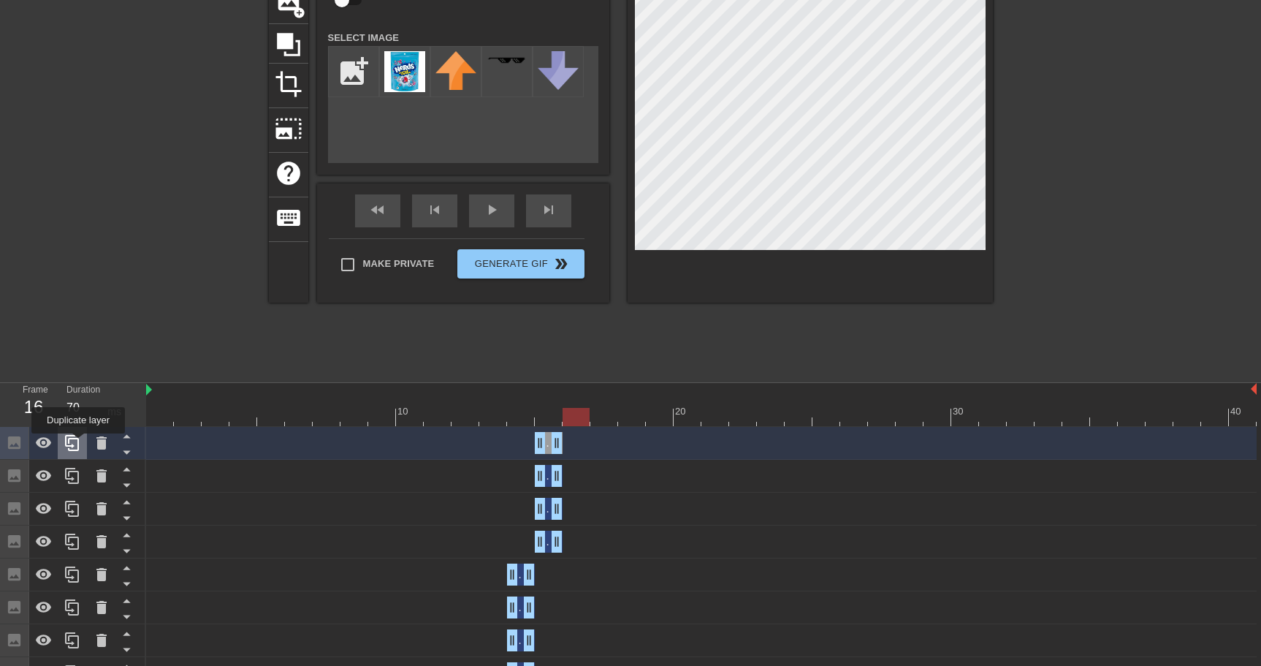
click at [80, 443] on icon at bounding box center [73, 443] width 18 height 18
click at [75, 451] on icon at bounding box center [73, 443] width 18 height 18
drag, startPoint x: 605, startPoint y: 441, endPoint x: 581, endPoint y: 445, distance: 24.4
drag, startPoint x: 545, startPoint y: 447, endPoint x: 579, endPoint y: 448, distance: 34.3
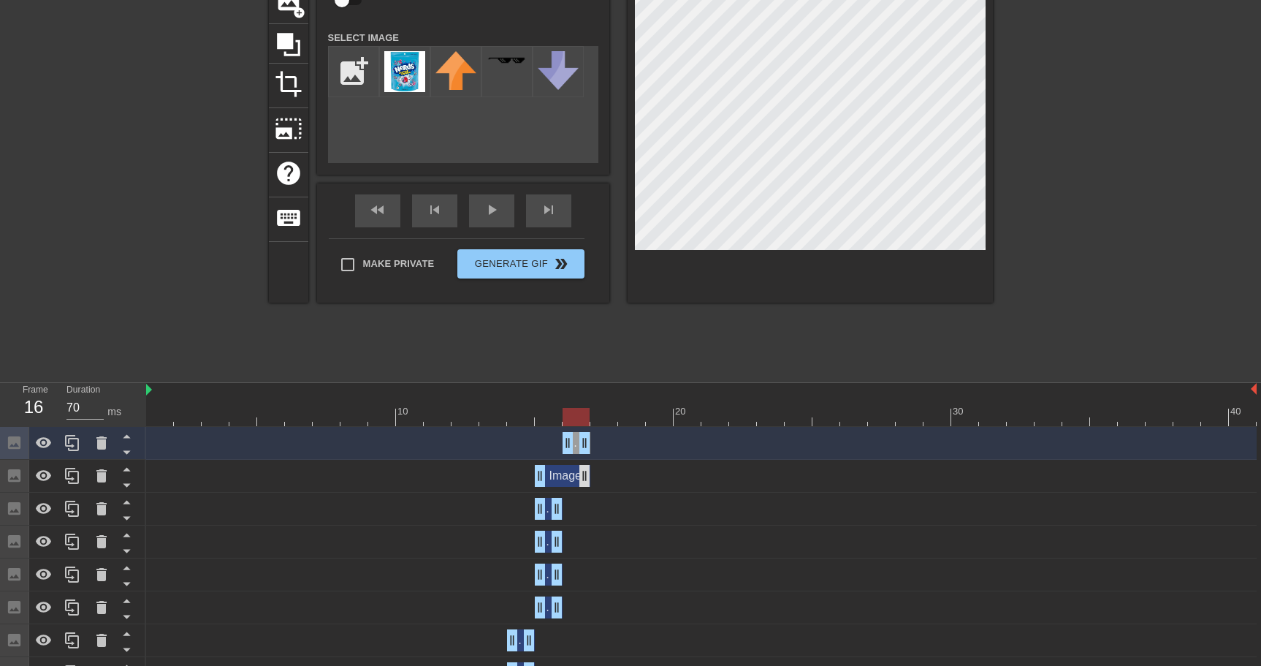
drag, startPoint x: 560, startPoint y: 476, endPoint x: 587, endPoint y: 476, distance: 27.8
drag, startPoint x: 538, startPoint y: 481, endPoint x: 561, endPoint y: 481, distance: 22.6
click at [561, 481] on div "Image drag_handle drag_handle" at bounding box center [701, 476] width 1110 height 22
click at [894, 250] on div at bounding box center [810, 118] width 365 height 367
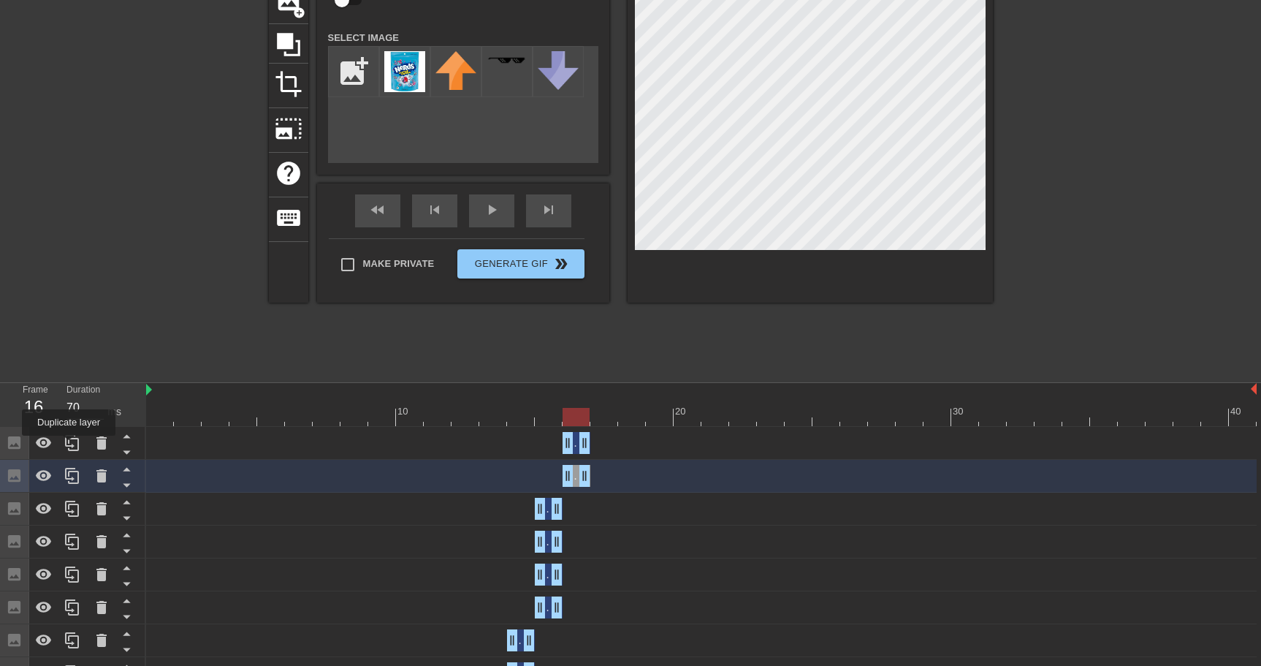
drag, startPoint x: 70, startPoint y: 446, endPoint x: 175, endPoint y: 440, distance: 105.4
click at [72, 446] on icon at bounding box center [72, 443] width 14 height 16
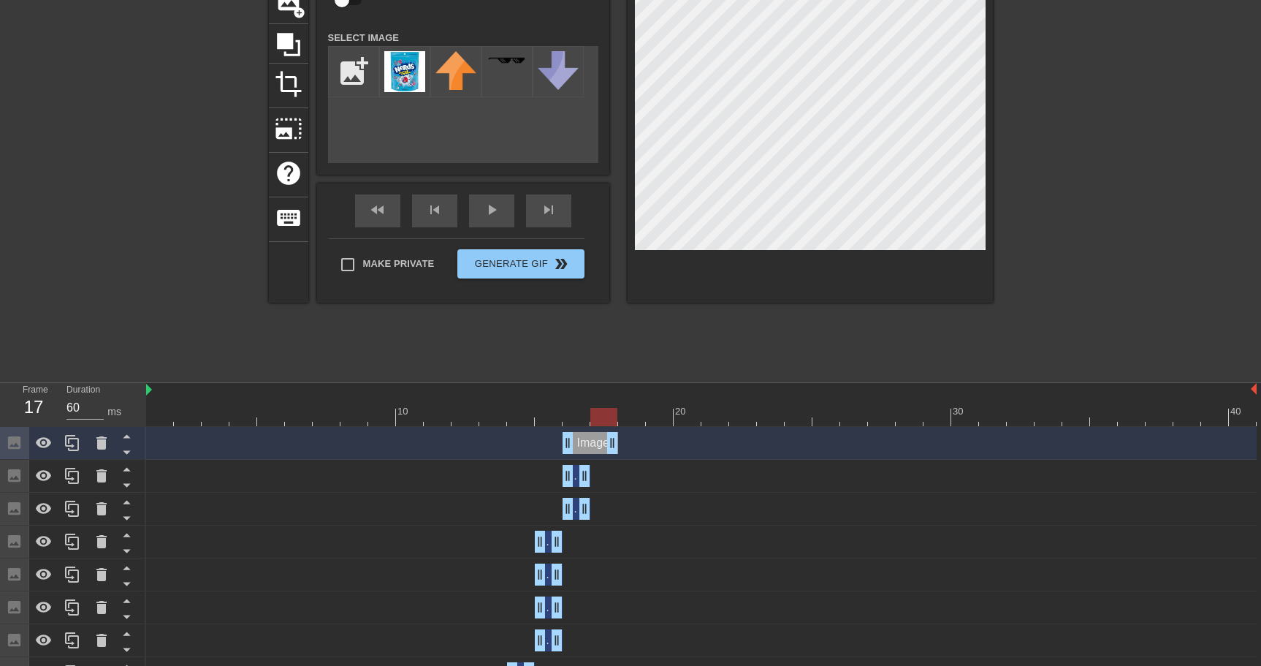
drag, startPoint x: 584, startPoint y: 447, endPoint x: 606, endPoint y: 449, distance: 22.7
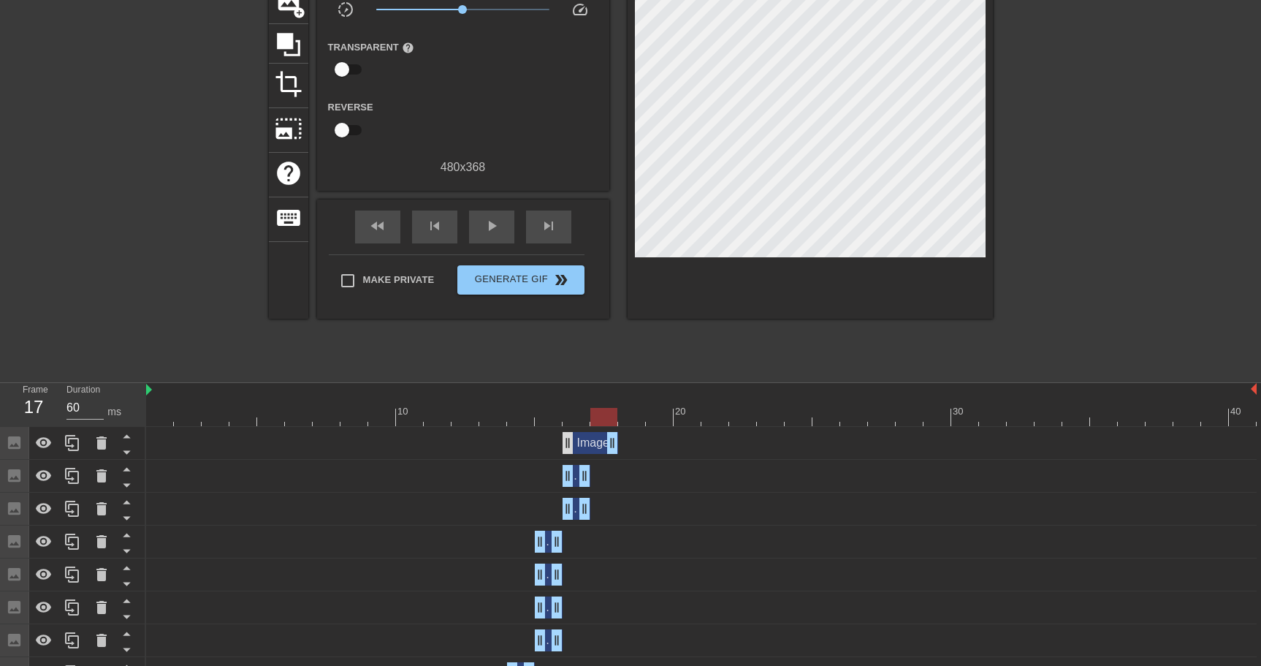
click at [568, 448] on div "Image drag_handle drag_handle" at bounding box center [701, 443] width 1110 height 22
drag, startPoint x: 568, startPoint y: 446, endPoint x: 620, endPoint y: 452, distance: 52.3
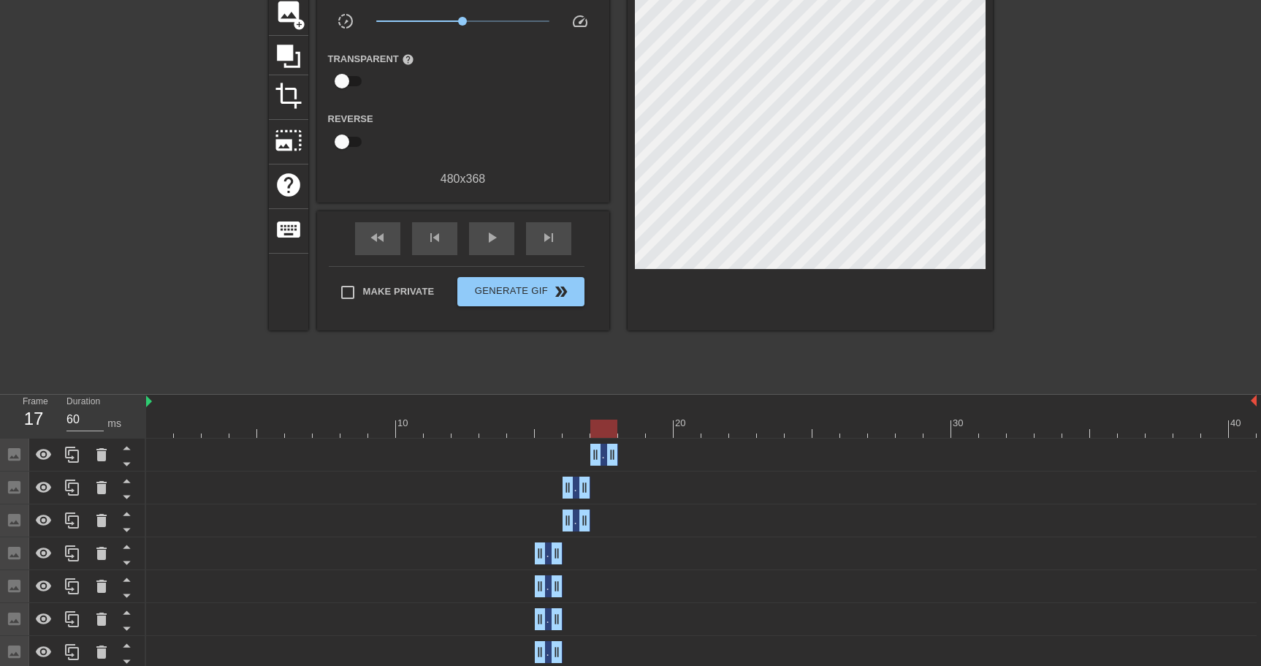
scroll to position [132, 0]
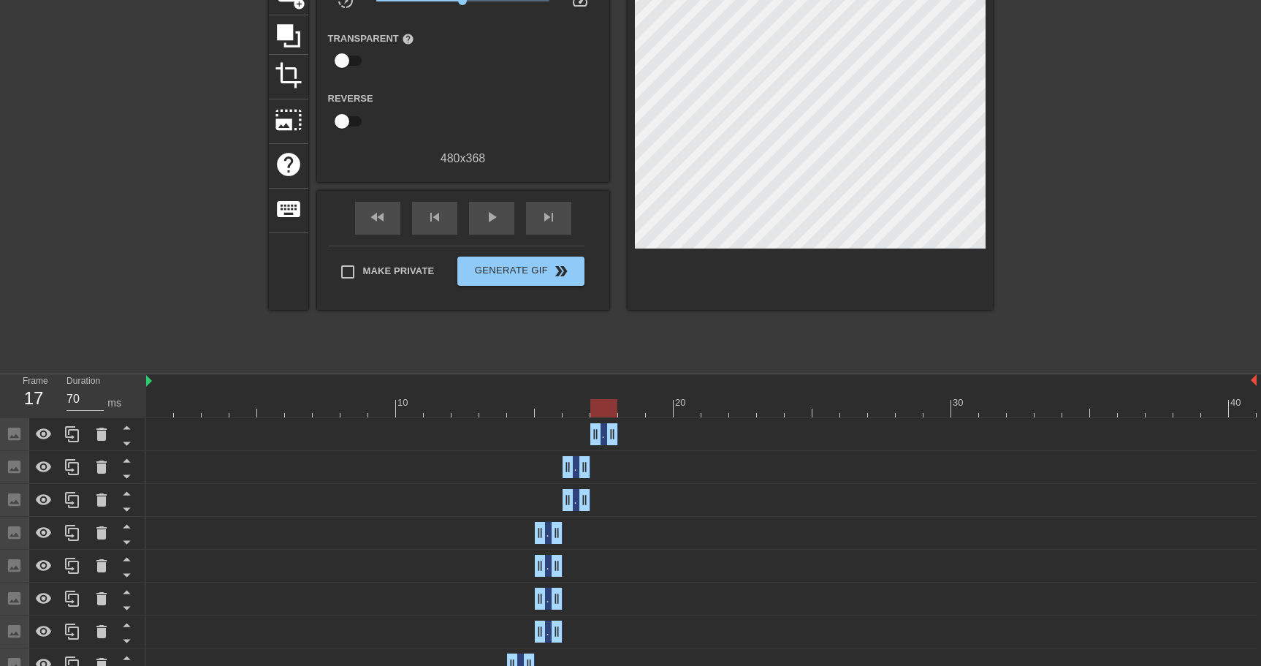
click at [576, 407] on div at bounding box center [701, 408] width 1110 height 18
drag, startPoint x: 594, startPoint y: 441, endPoint x: 569, endPoint y: 442, distance: 24.9
drag, startPoint x: 607, startPoint y: 441, endPoint x: 590, endPoint y: 433, distance: 18.6
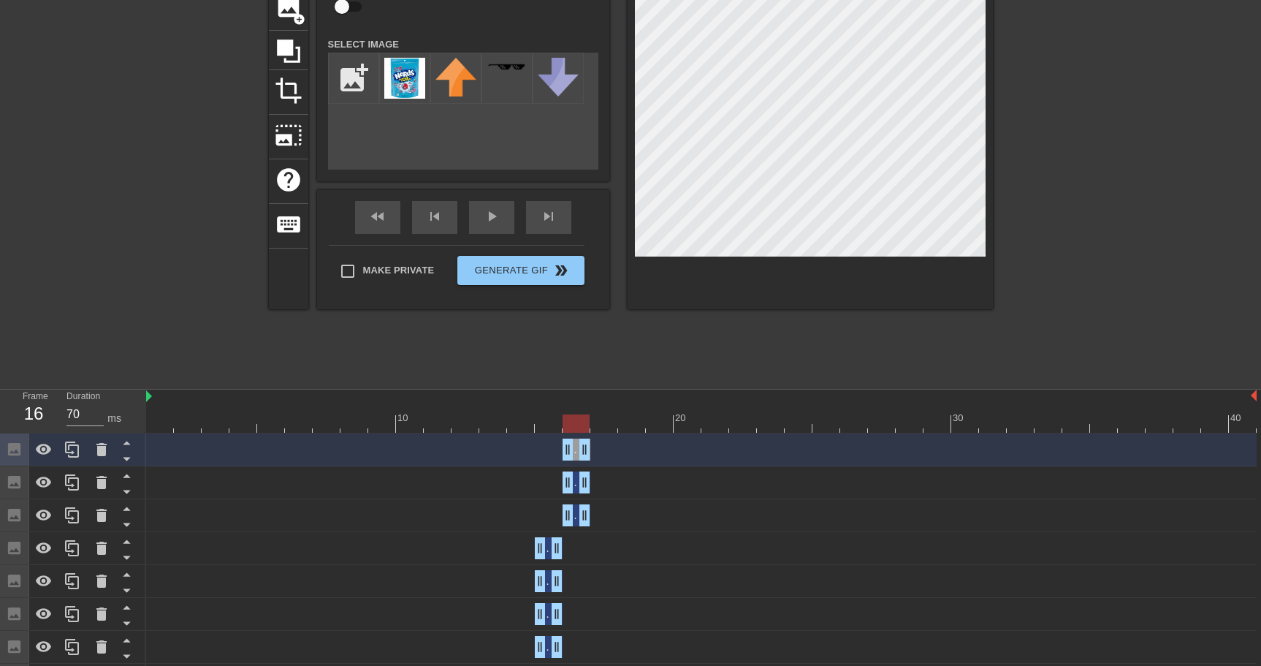
scroll to position [94, 0]
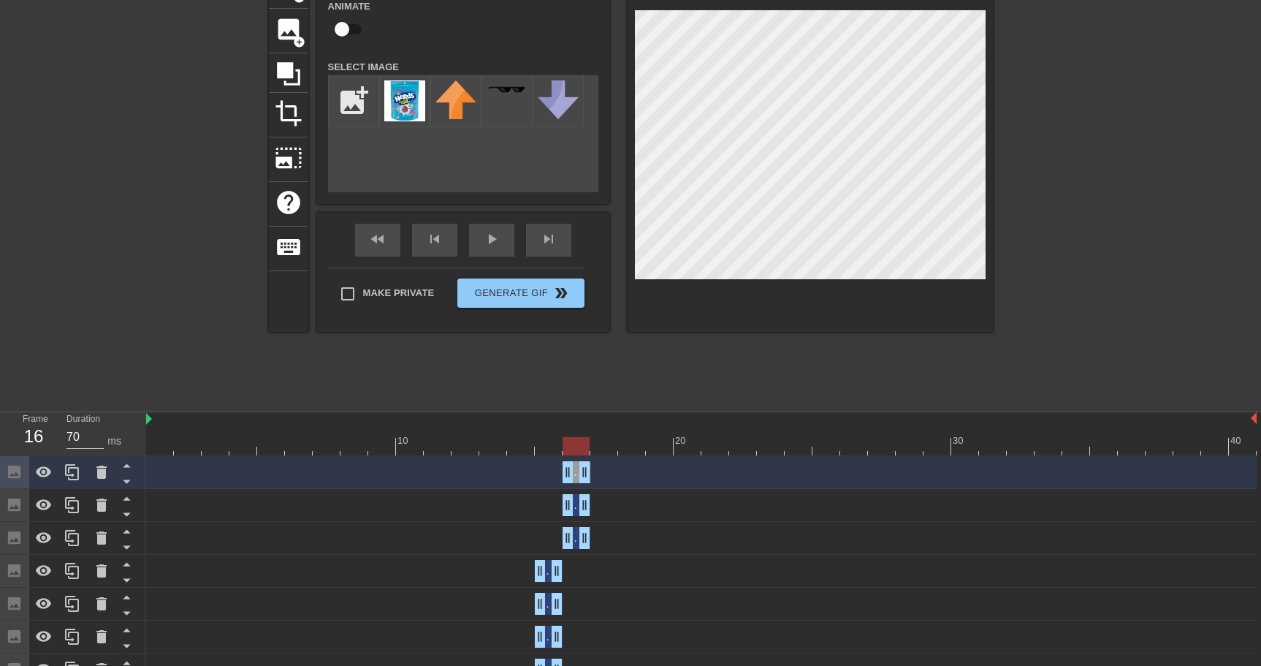
click at [153, 449] on div at bounding box center [701, 446] width 1110 height 18
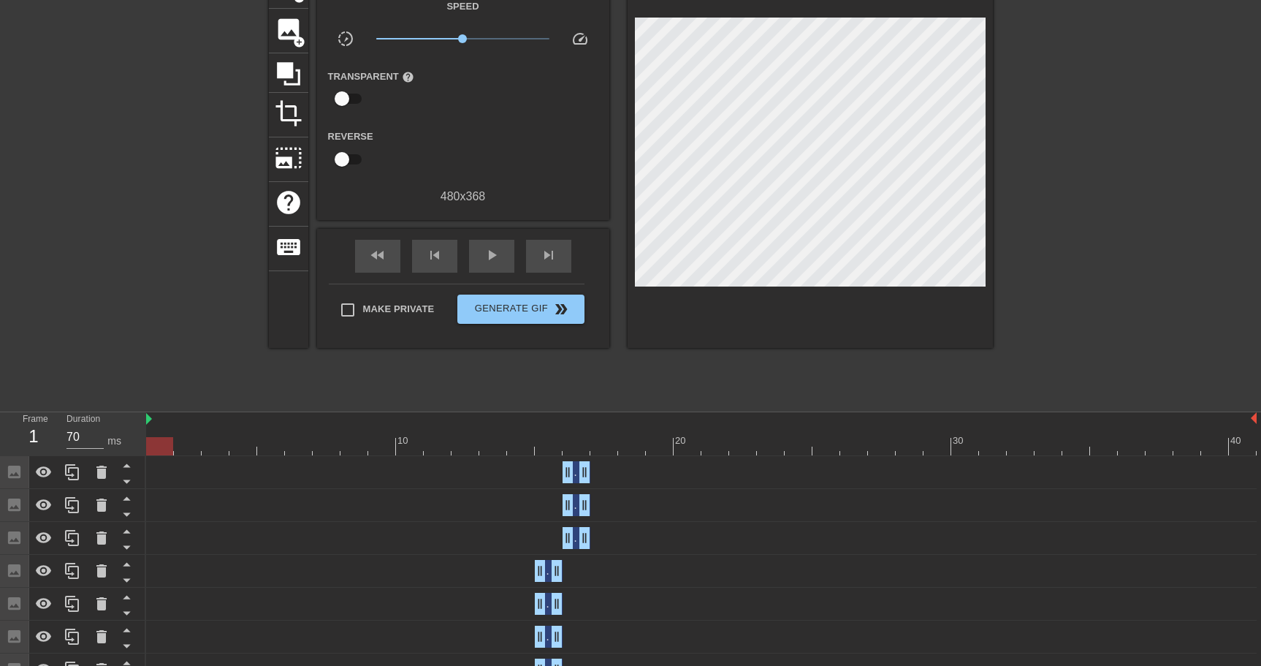
click at [506, 232] on div "fast_rewind skip_previous play_arrow skip_next" at bounding box center [463, 256] width 238 height 55
click at [503, 254] on div "play_arrow" at bounding box center [491, 256] width 45 height 33
drag, startPoint x: 491, startPoint y: 262, endPoint x: 482, endPoint y: 264, distance: 9.0
click at [490, 262] on span "pause" at bounding box center [492, 255] width 18 height 18
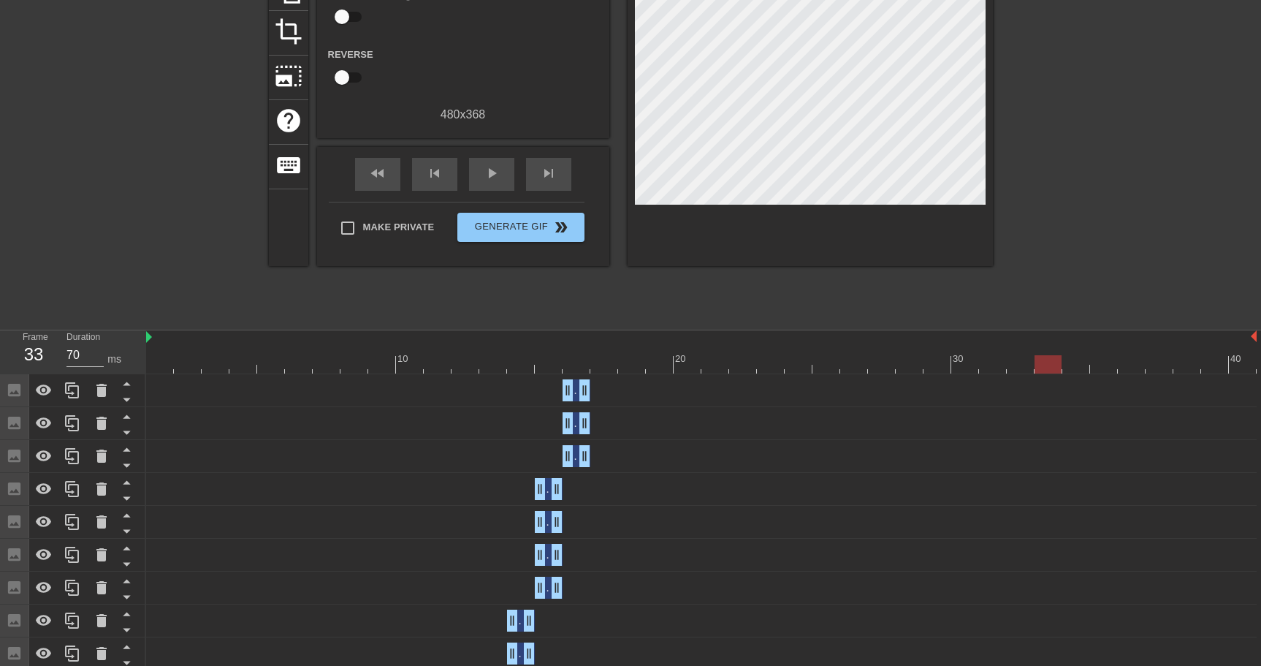
scroll to position [343, 0]
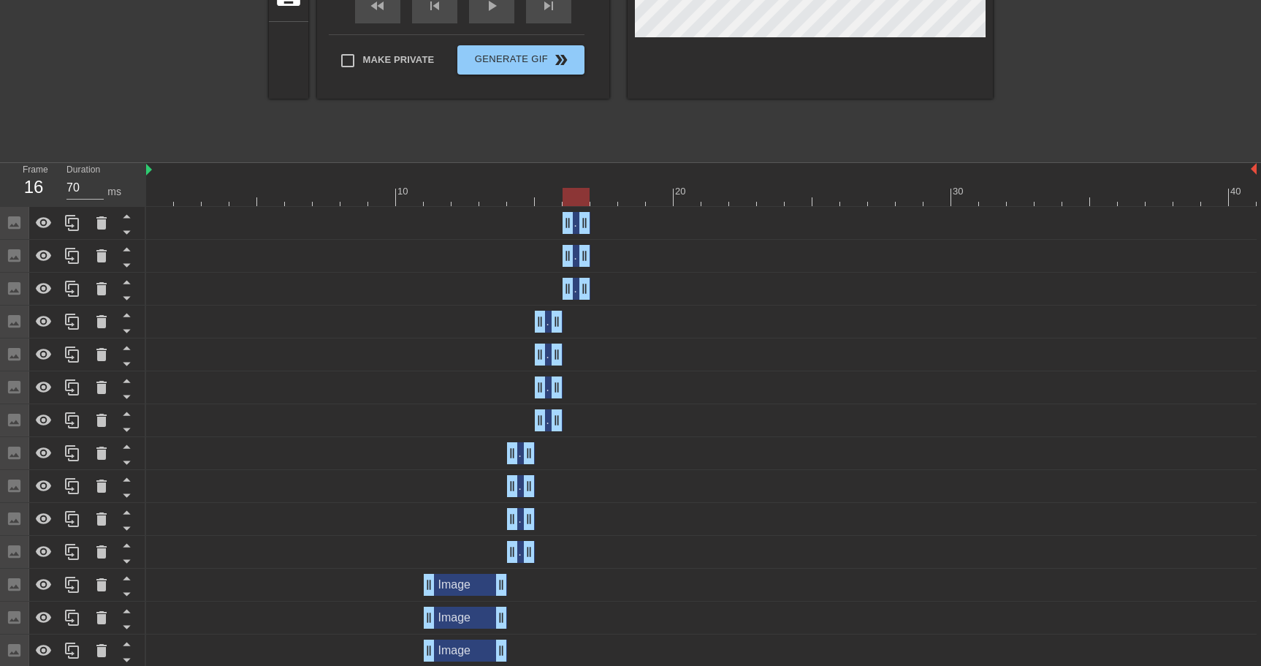
click at [584, 197] on div at bounding box center [701, 197] width 1110 height 18
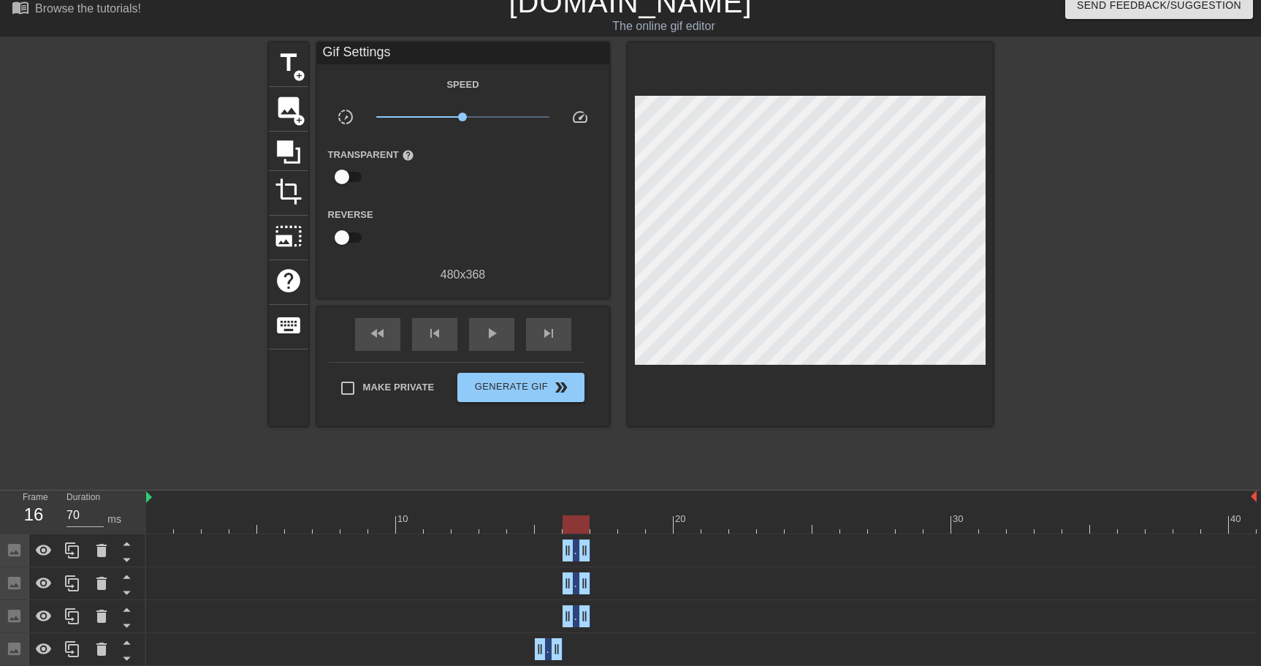
scroll to position [0, 0]
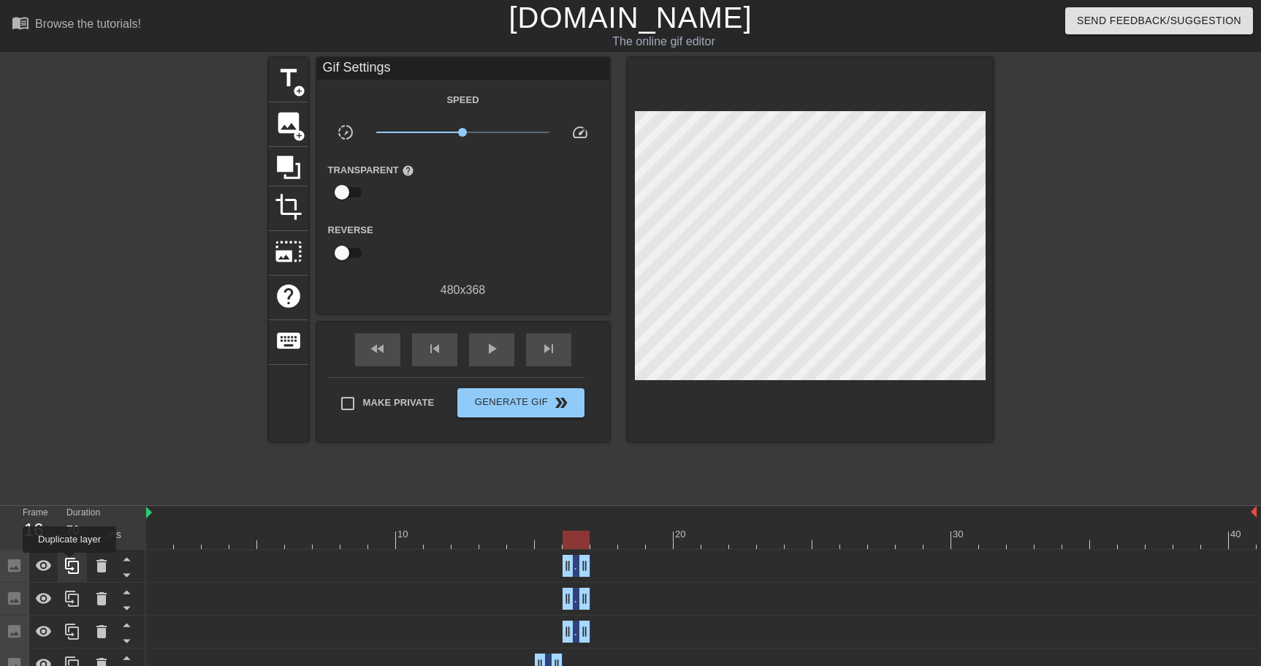
click at [71, 563] on icon at bounding box center [73, 566] width 18 height 18
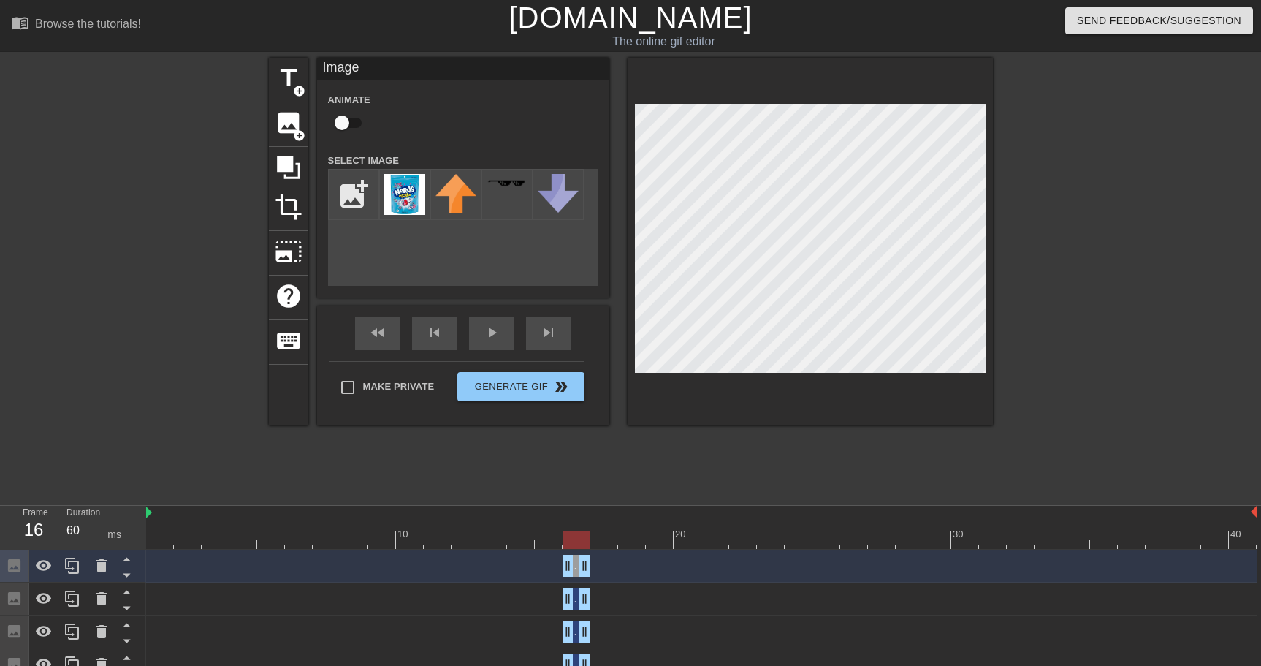
drag, startPoint x: 587, startPoint y: 566, endPoint x: 610, endPoint y: 563, distance: 22.9
drag, startPoint x: 571, startPoint y: 570, endPoint x: 596, endPoint y: 568, distance: 25.7
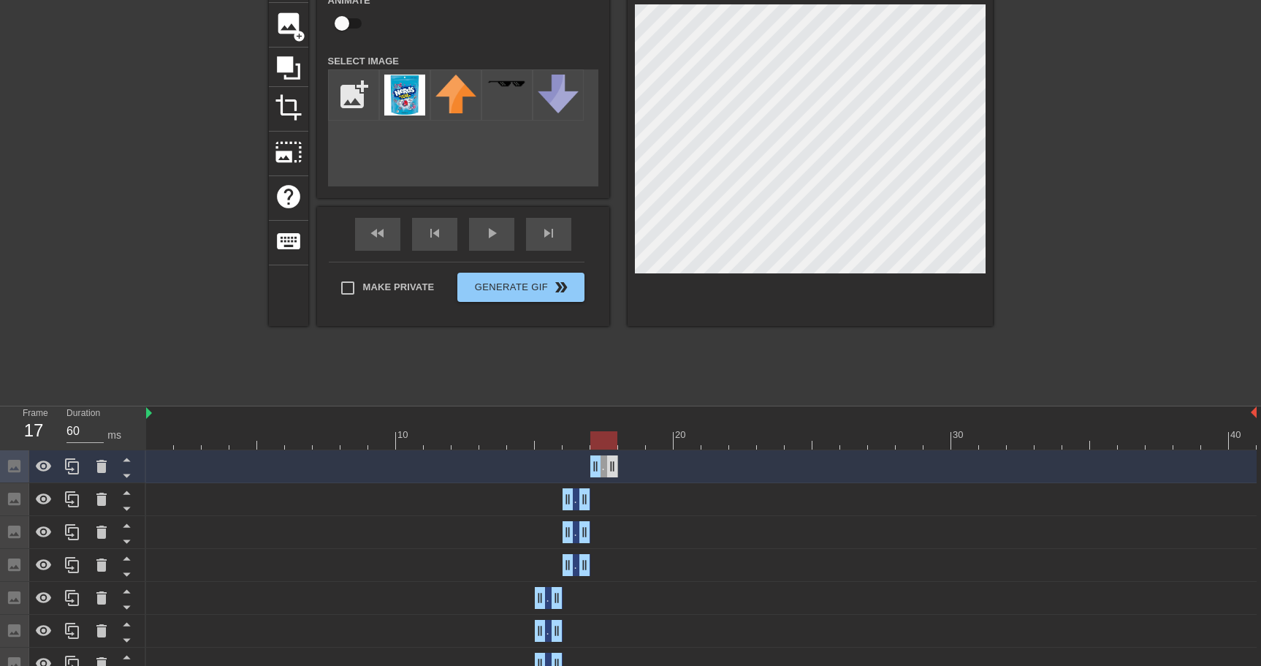
scroll to position [93, 0]
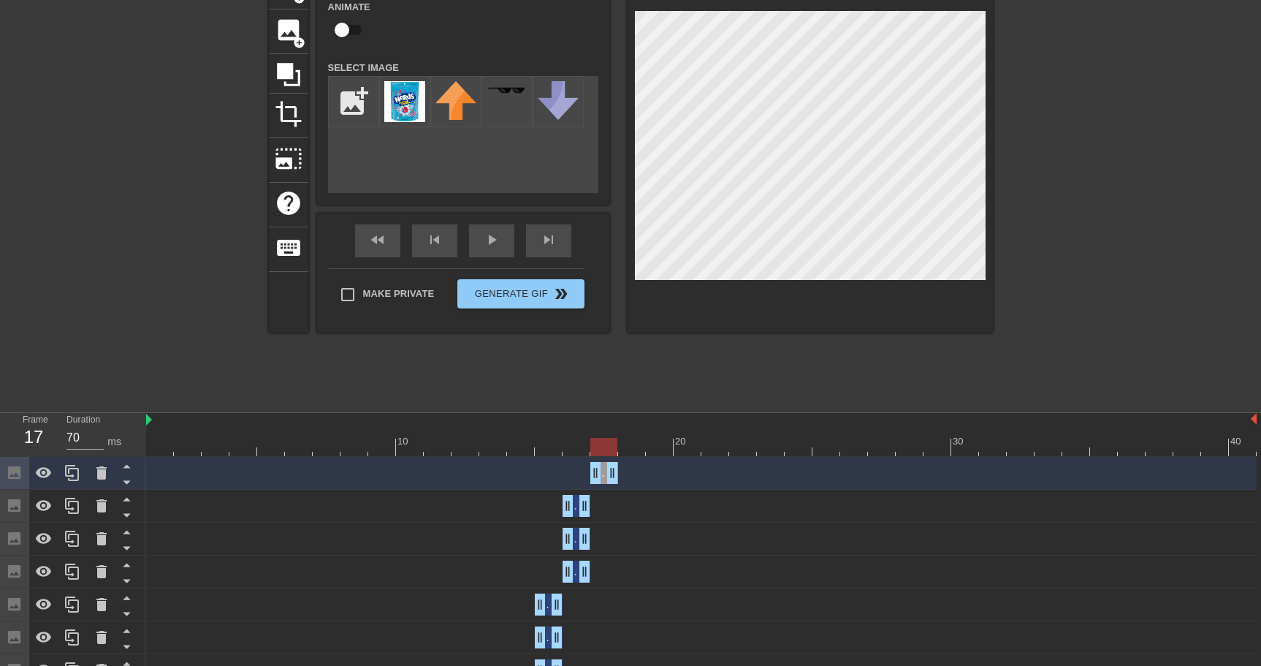
click at [574, 443] on div at bounding box center [701, 447] width 1110 height 18
click at [609, 447] on div at bounding box center [701, 447] width 1110 height 18
click at [806, 286] on div at bounding box center [810, 148] width 365 height 367
click at [80, 482] on div at bounding box center [72, 473] width 29 height 32
drag, startPoint x: 614, startPoint y: 470, endPoint x: 640, endPoint y: 468, distance: 25.7
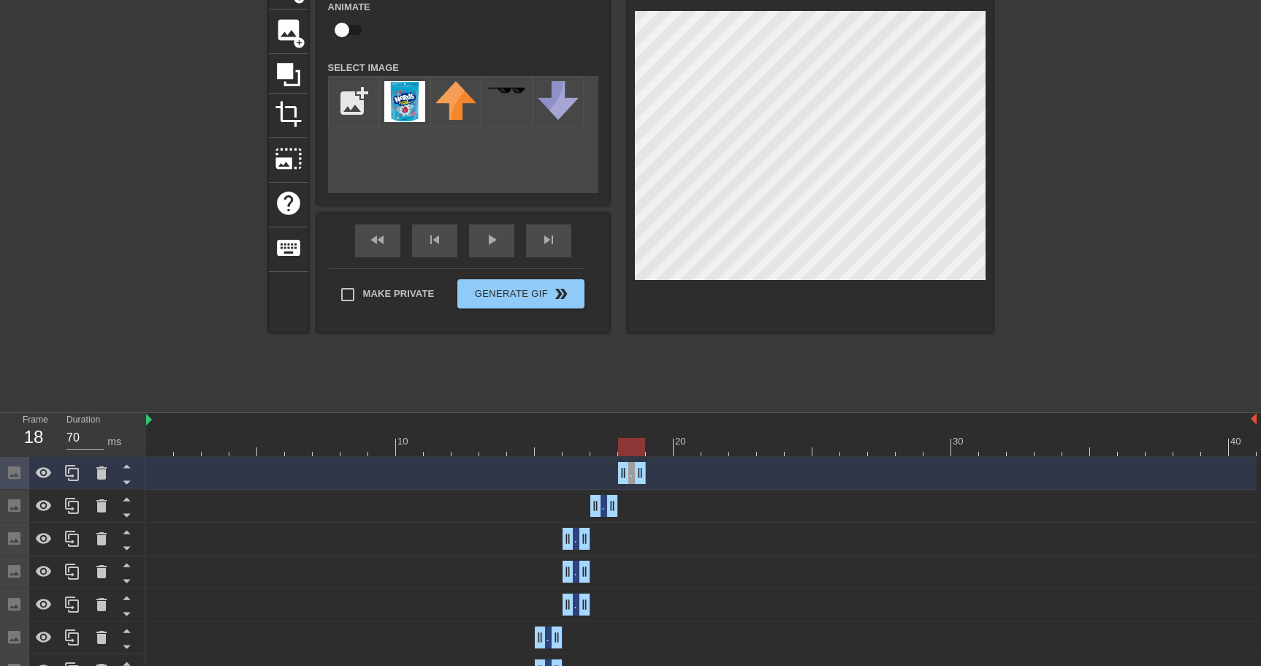
drag, startPoint x: 595, startPoint y: 473, endPoint x: 622, endPoint y: 475, distance: 27.8
click at [609, 447] on div at bounding box center [701, 447] width 1110 height 18
click at [571, 451] on div at bounding box center [701, 447] width 1110 height 18
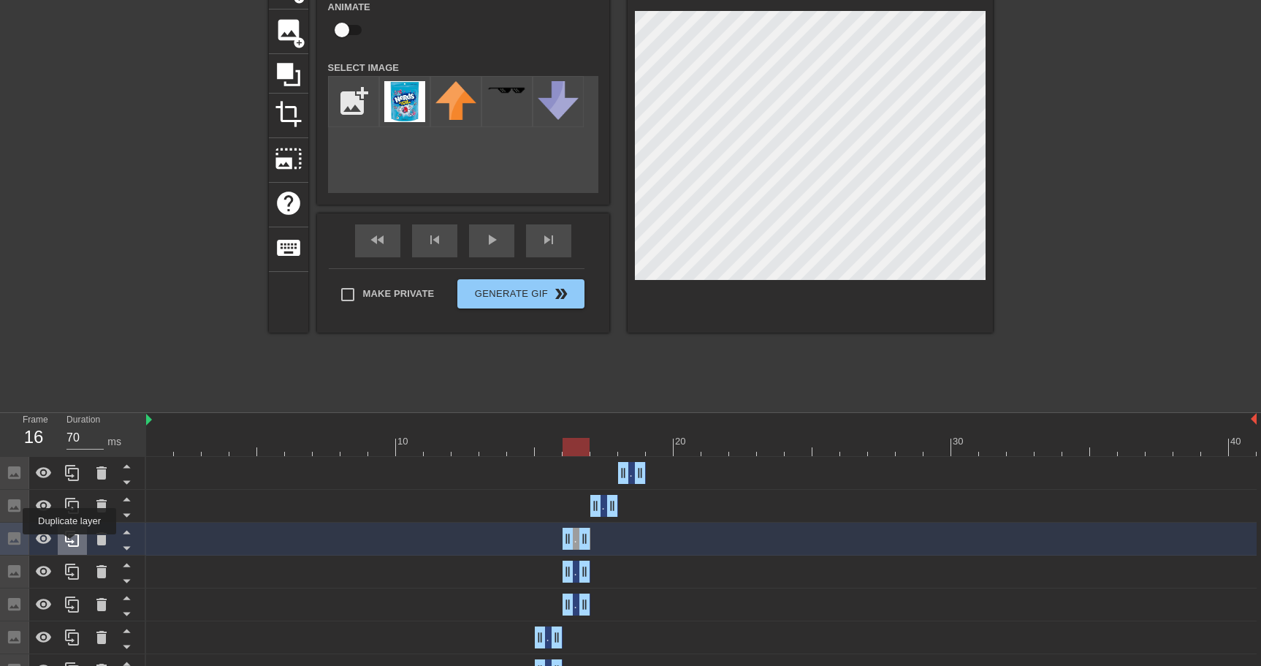
click at [74, 546] on icon at bounding box center [72, 538] width 14 height 16
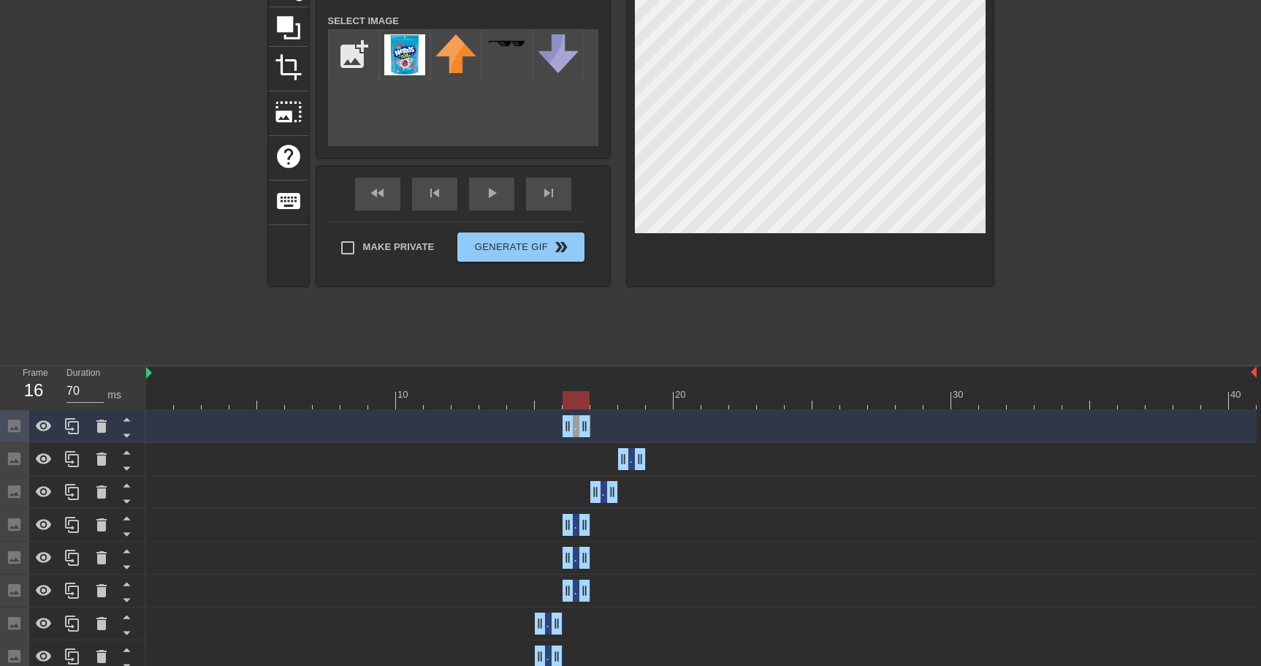
scroll to position [194, 0]
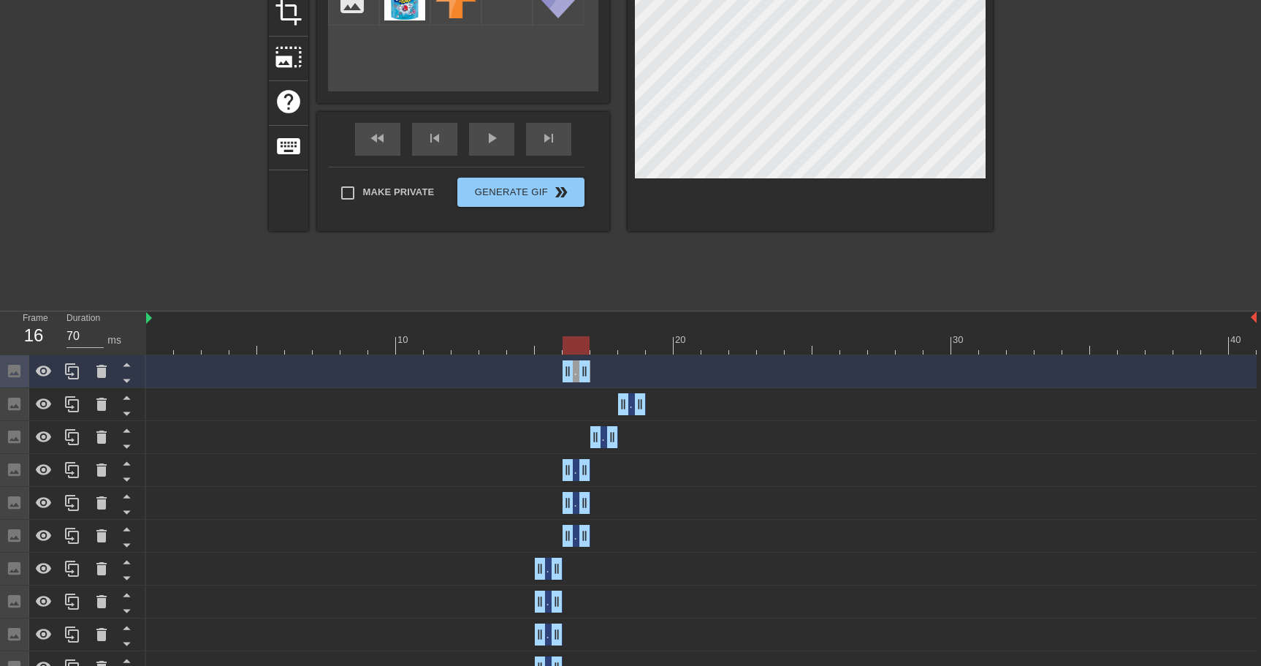
click at [540, 348] on div at bounding box center [701, 345] width 1110 height 18
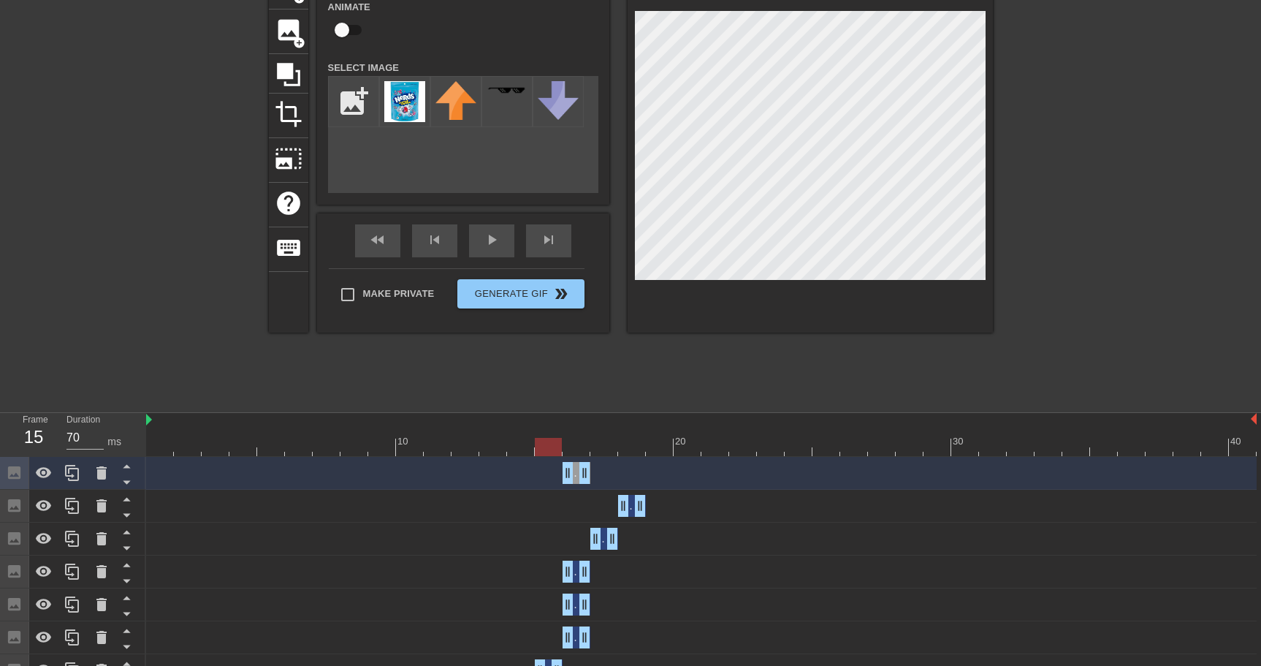
scroll to position [114, 0]
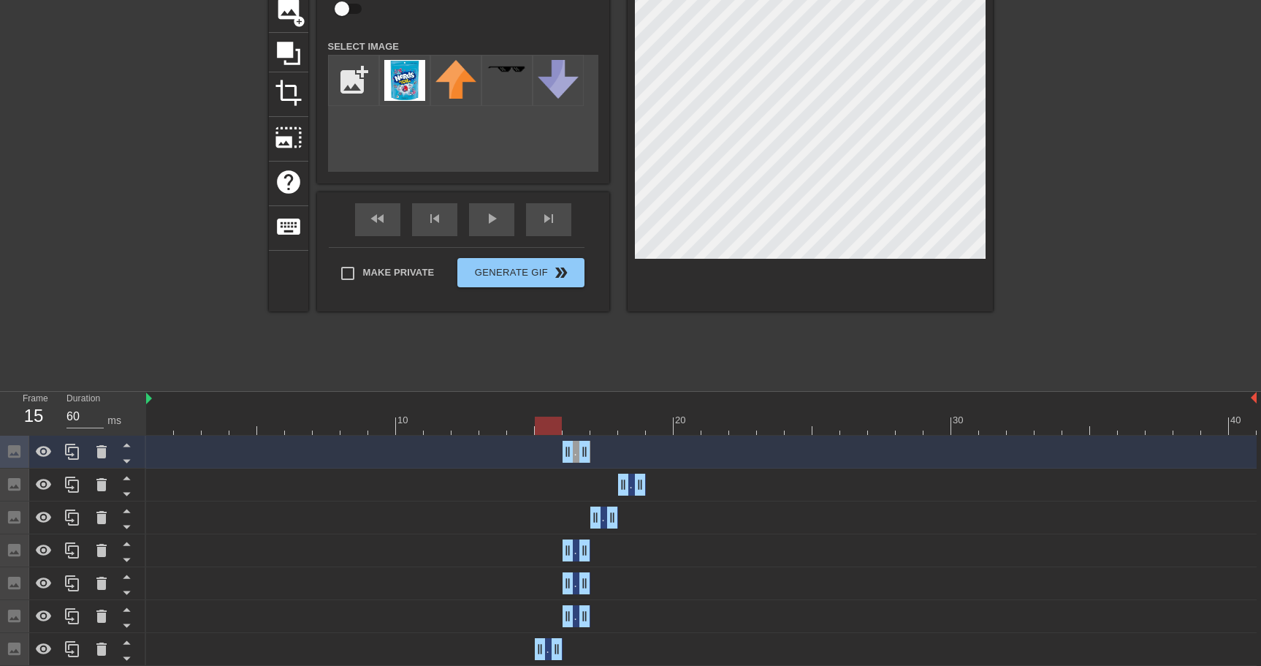
click at [517, 425] on div at bounding box center [701, 425] width 1110 height 18
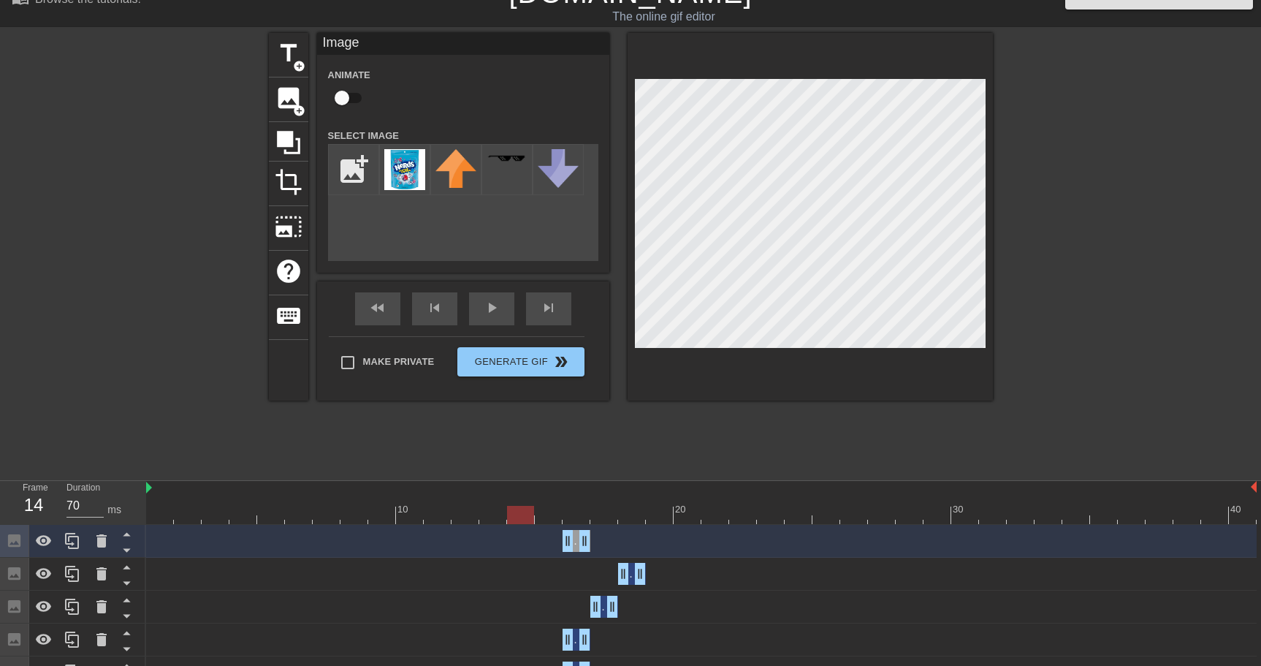
click at [546, 508] on div at bounding box center [701, 515] width 1110 height 18
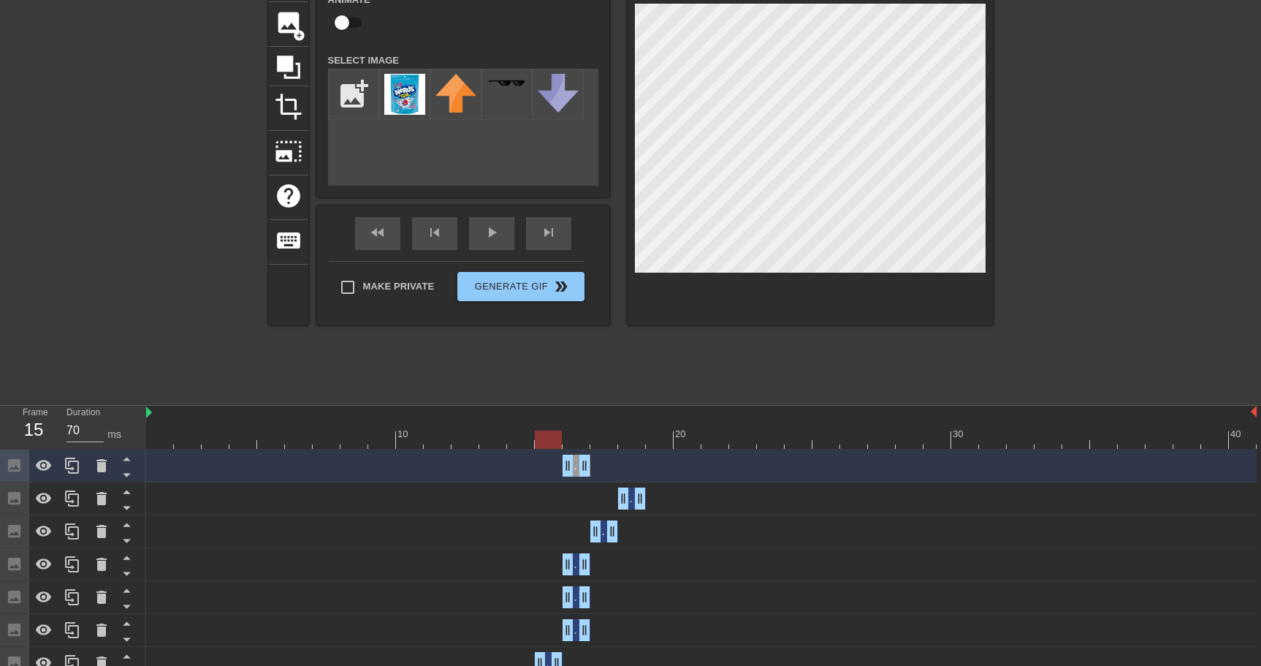
scroll to position [150, 0]
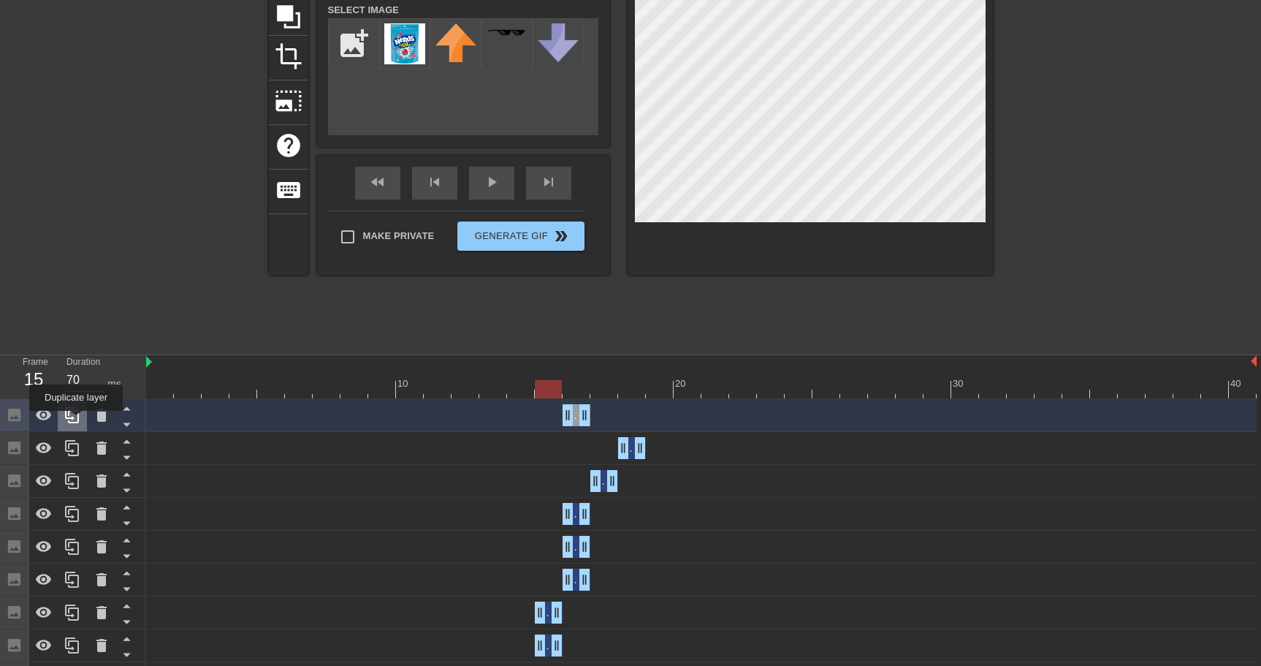
click at [77, 421] on icon at bounding box center [72, 415] width 14 height 16
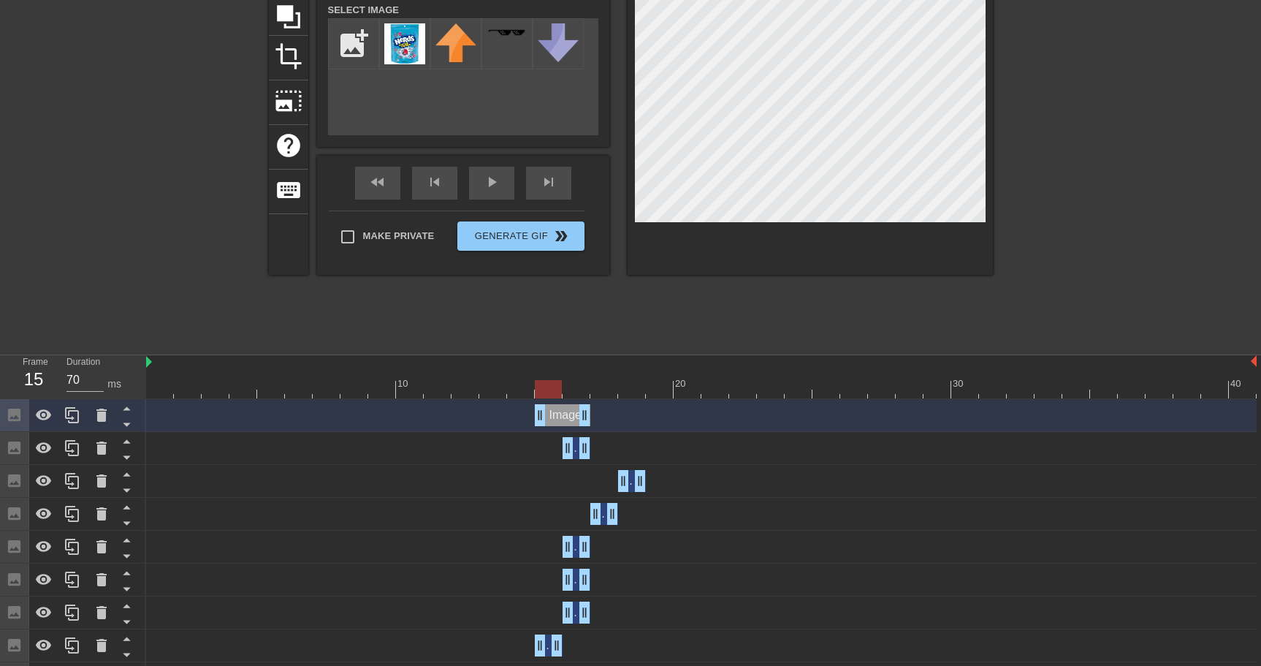
drag, startPoint x: 557, startPoint y: 420, endPoint x: 542, endPoint y: 420, distance: 15.3
drag, startPoint x: 587, startPoint y: 417, endPoint x: 558, endPoint y: 419, distance: 28.6
click at [518, 392] on div at bounding box center [701, 389] width 1110 height 18
click at [492, 391] on div at bounding box center [701, 389] width 1110 height 18
click at [517, 388] on div at bounding box center [701, 389] width 1110 height 18
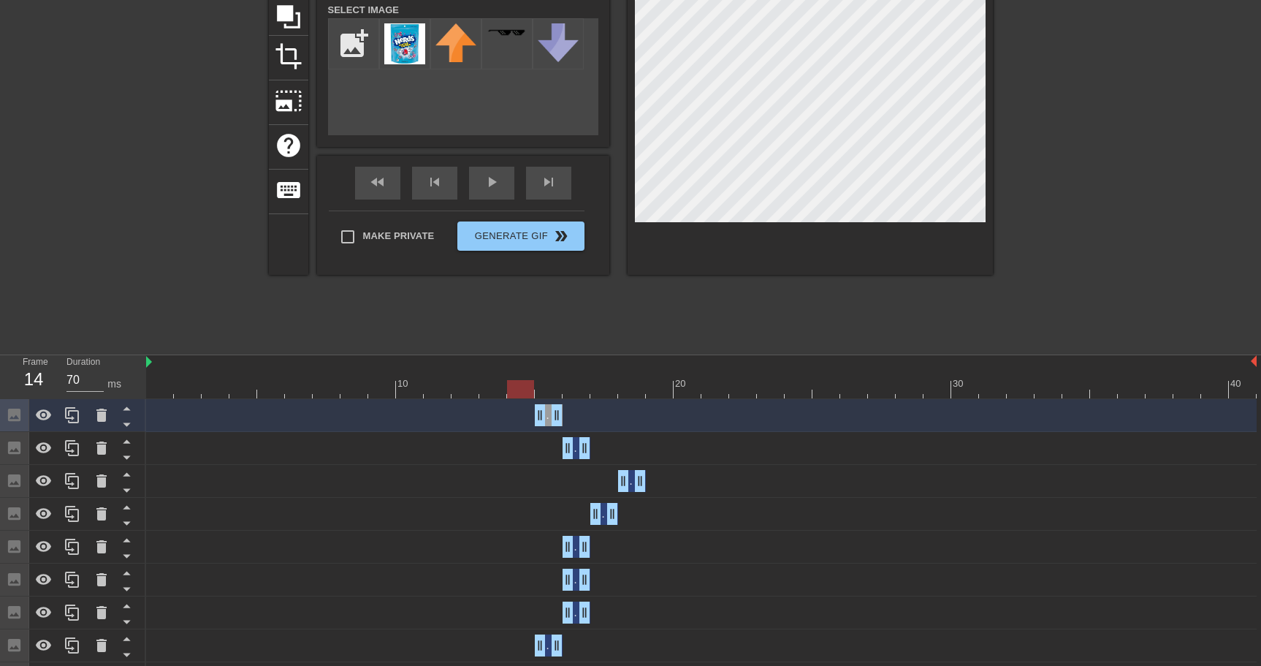
click at [546, 390] on div at bounding box center [701, 389] width 1110 height 18
click at [580, 391] on div at bounding box center [701, 389] width 1110 height 18
click at [609, 392] on div at bounding box center [701, 389] width 1110 height 18
click at [584, 391] on div at bounding box center [701, 389] width 1110 height 18
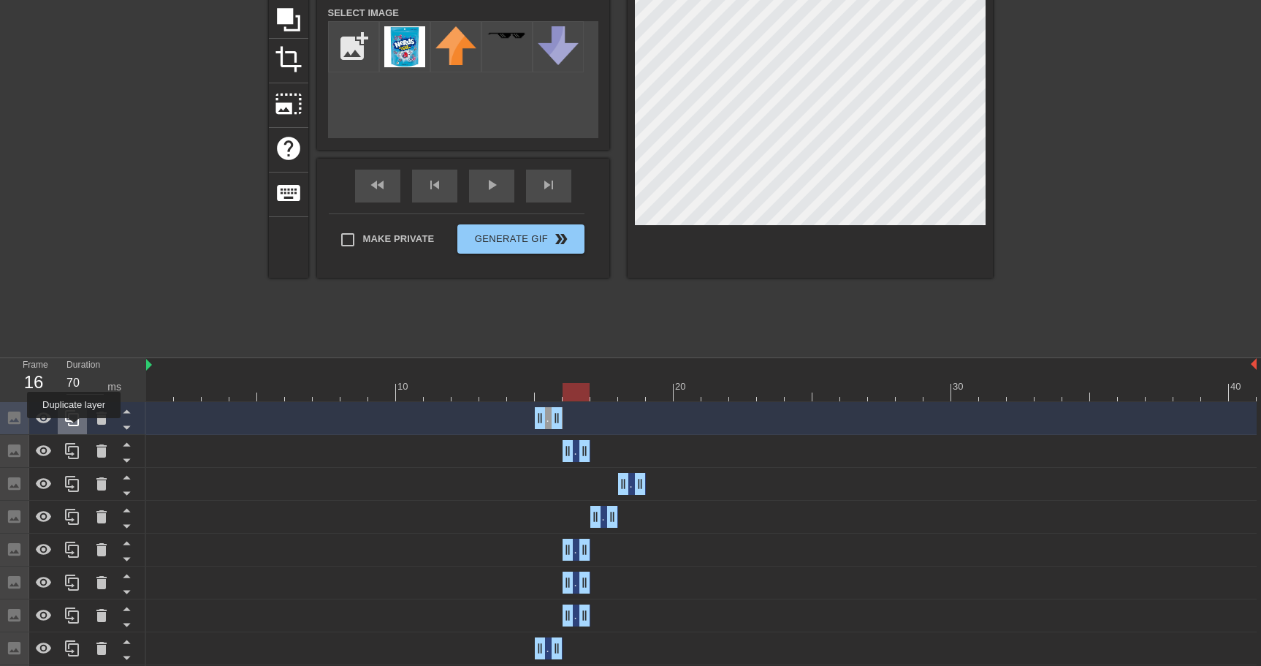
click at [75, 428] on div at bounding box center [72, 418] width 29 height 32
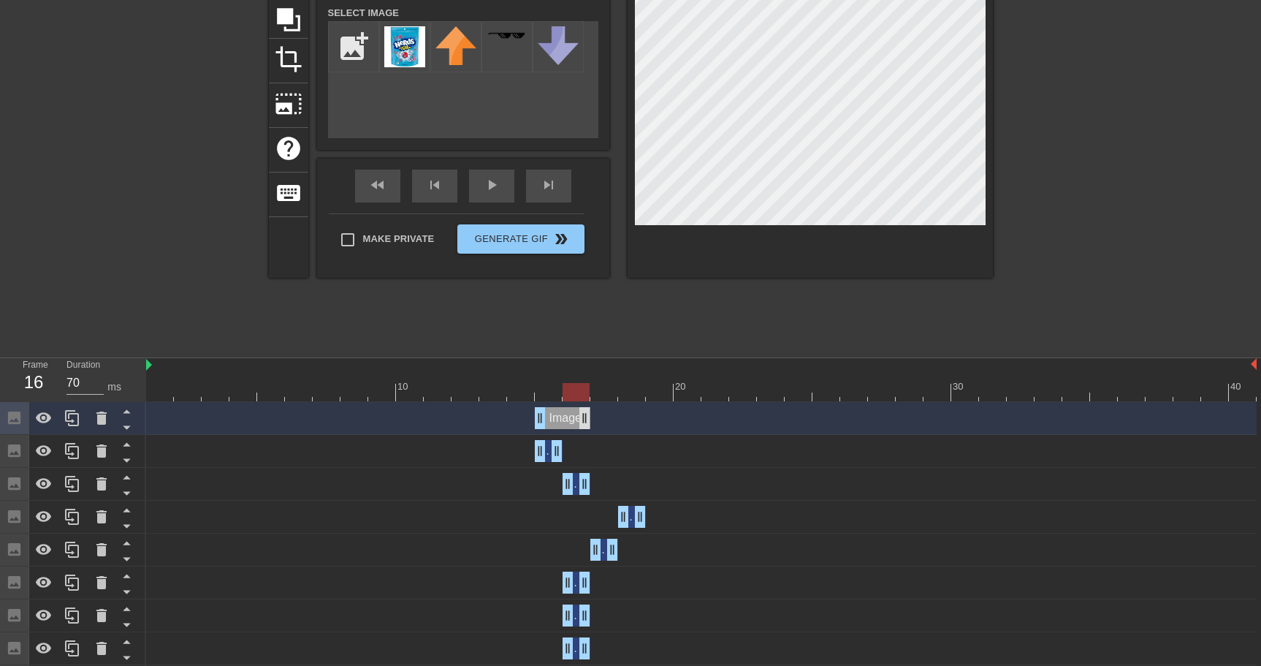
drag, startPoint x: 565, startPoint y: 414, endPoint x: 582, endPoint y: 412, distance: 16.2
drag, startPoint x: 543, startPoint y: 416, endPoint x: 557, endPoint y: 416, distance: 14.6
click at [557, 416] on div "Image drag_handle drag_handle" at bounding box center [701, 418] width 1110 height 22
click at [549, 385] on div at bounding box center [701, 392] width 1110 height 18
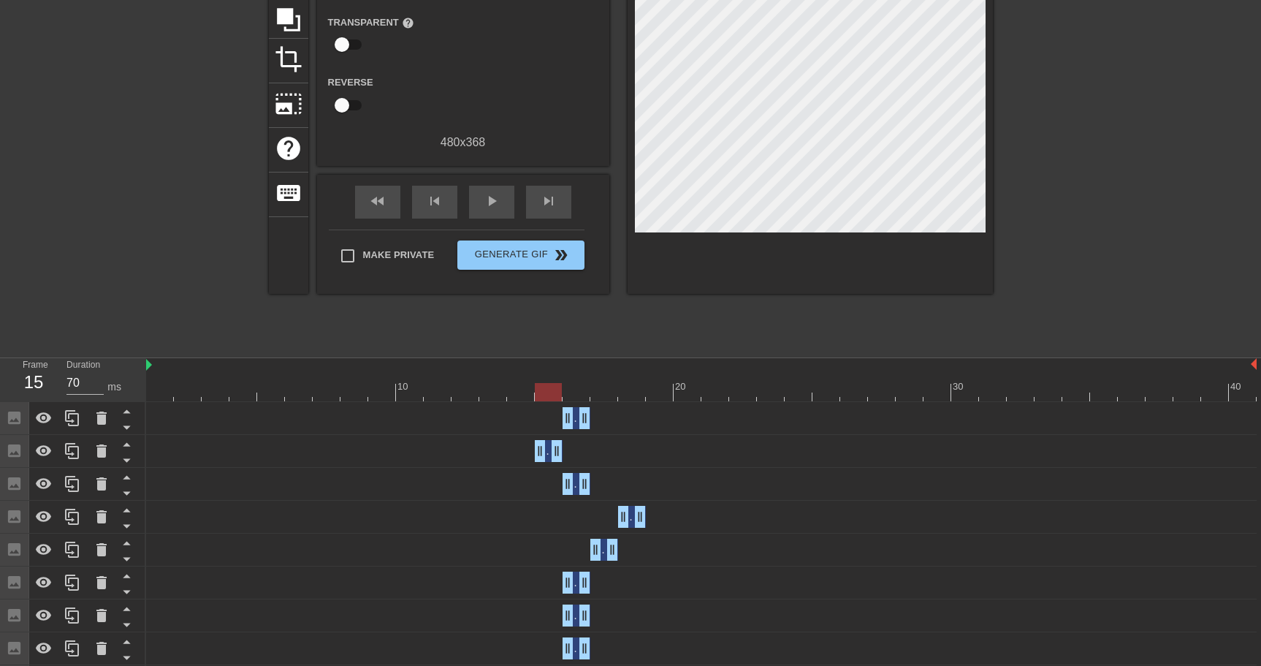
click at [497, 180] on div "fast_rewind skip_previous play_arrow skip_next" at bounding box center [463, 202] width 238 height 55
click at [496, 396] on div at bounding box center [701, 392] width 1110 height 18
click at [515, 392] on div at bounding box center [701, 392] width 1110 height 18
click at [543, 392] on div at bounding box center [701, 392] width 1110 height 18
click at [578, 394] on div at bounding box center [701, 392] width 1110 height 18
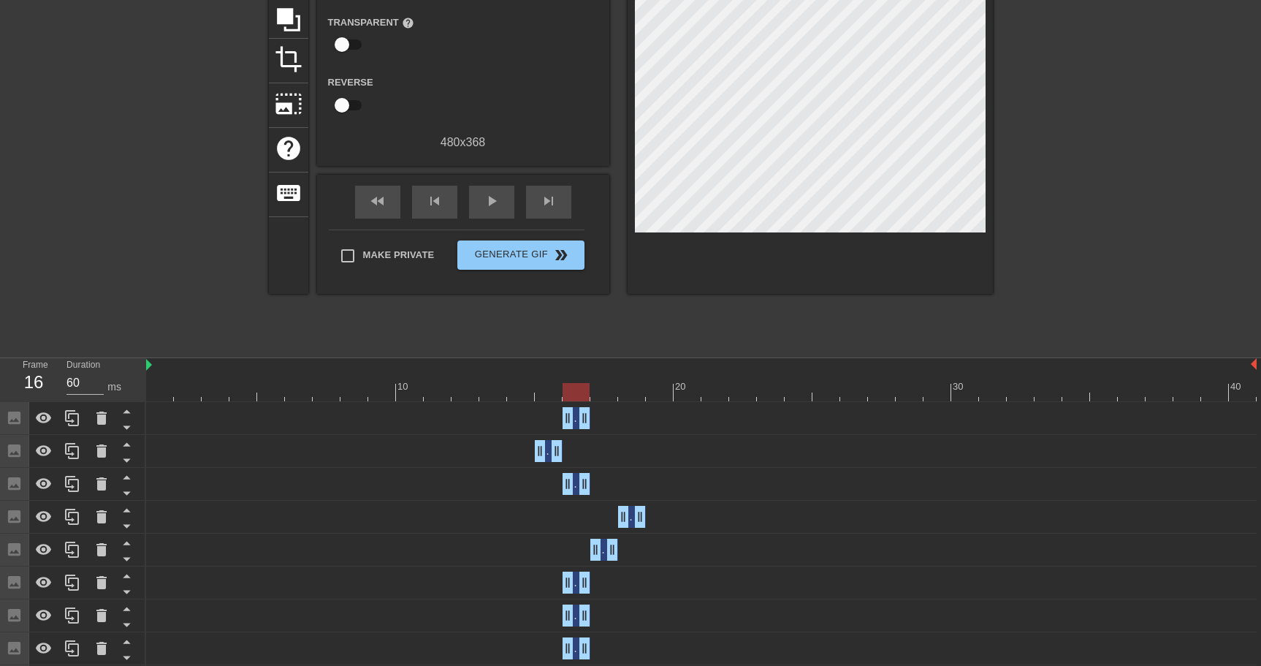
click at [609, 395] on div at bounding box center [701, 392] width 1110 height 18
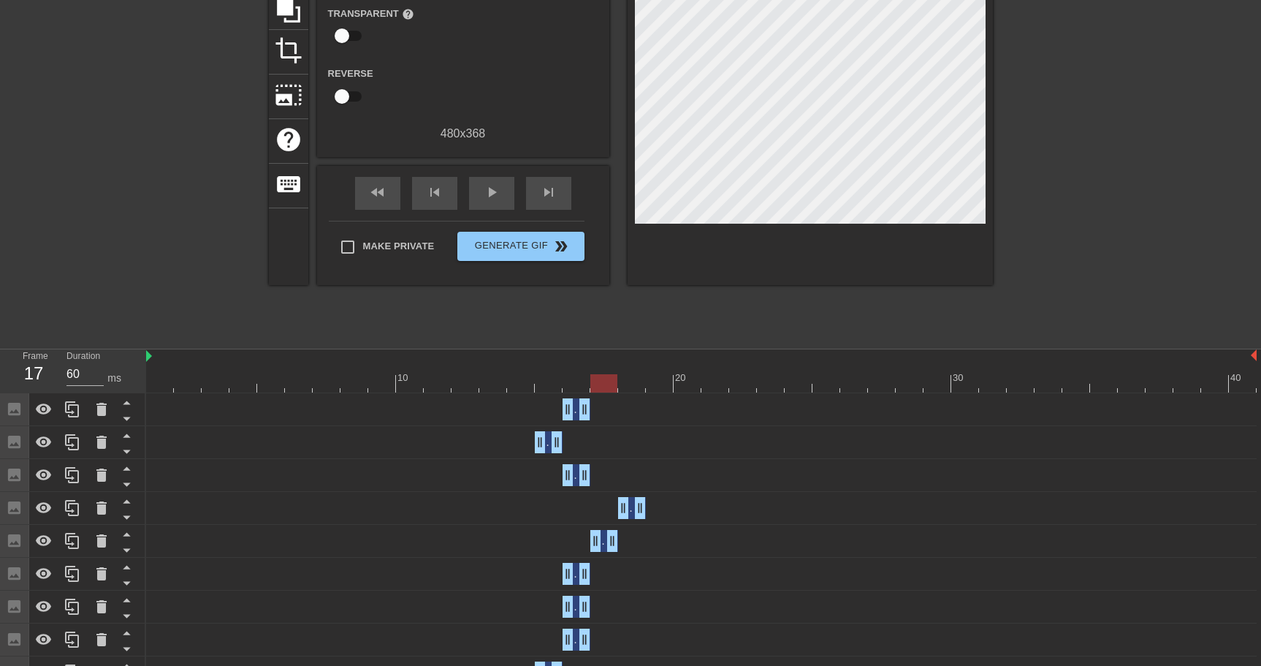
scroll to position [153, 0]
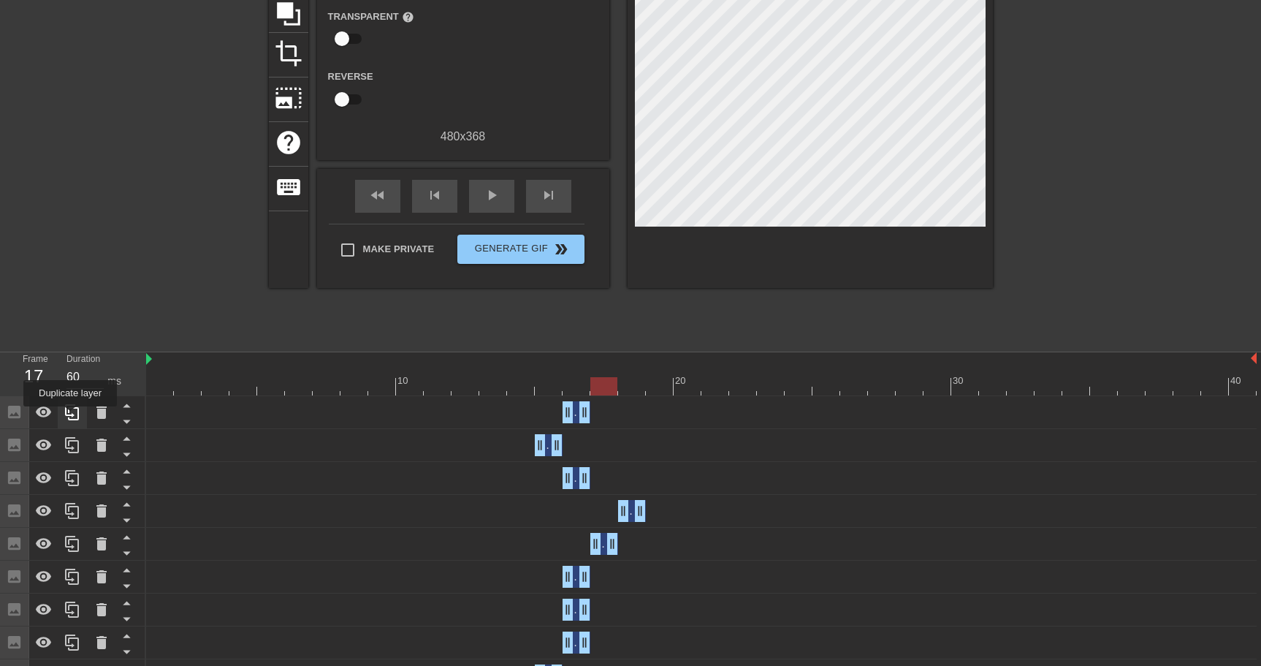
click at [72, 416] on icon at bounding box center [72, 412] width 14 height 16
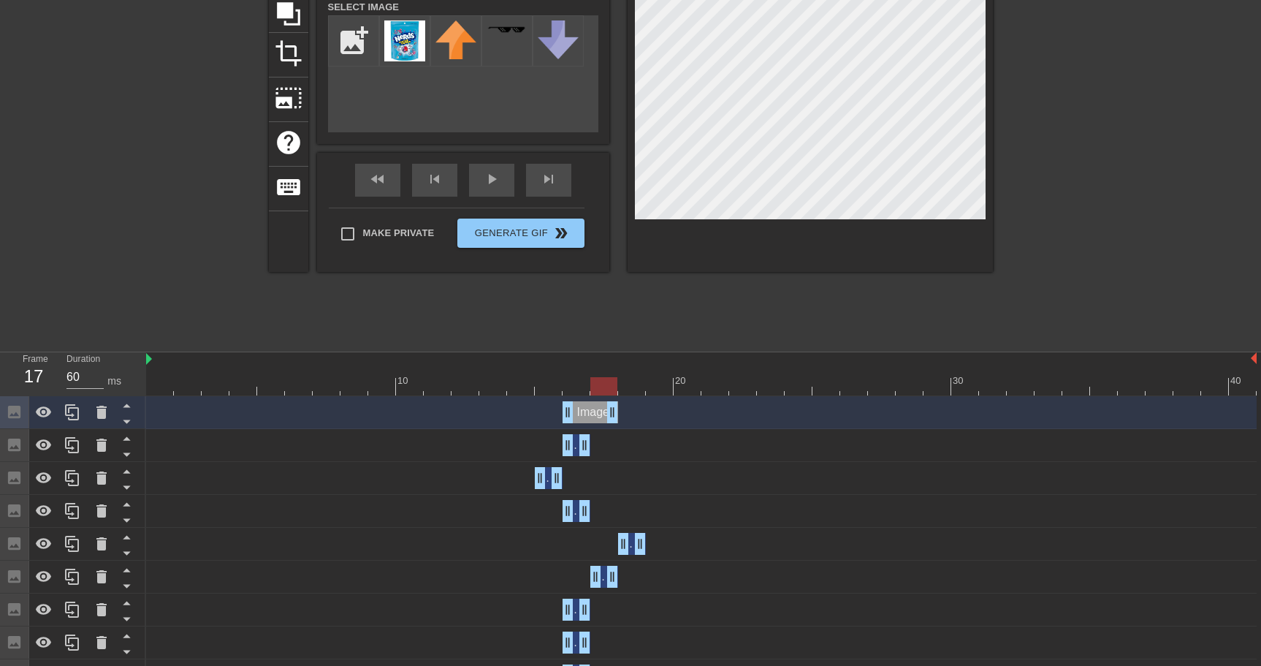
drag, startPoint x: 586, startPoint y: 413, endPoint x: 602, endPoint y: 413, distance: 16.1
drag, startPoint x: 568, startPoint y: 413, endPoint x: 594, endPoint y: 411, distance: 26.3
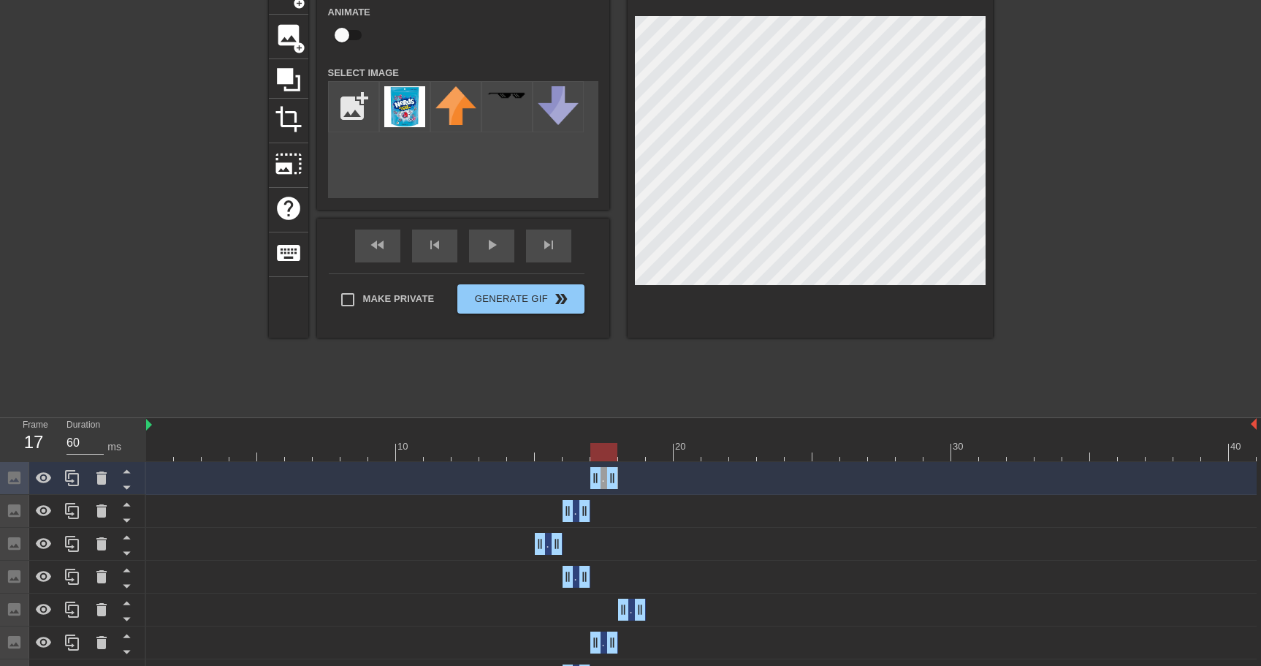
scroll to position [85, 0]
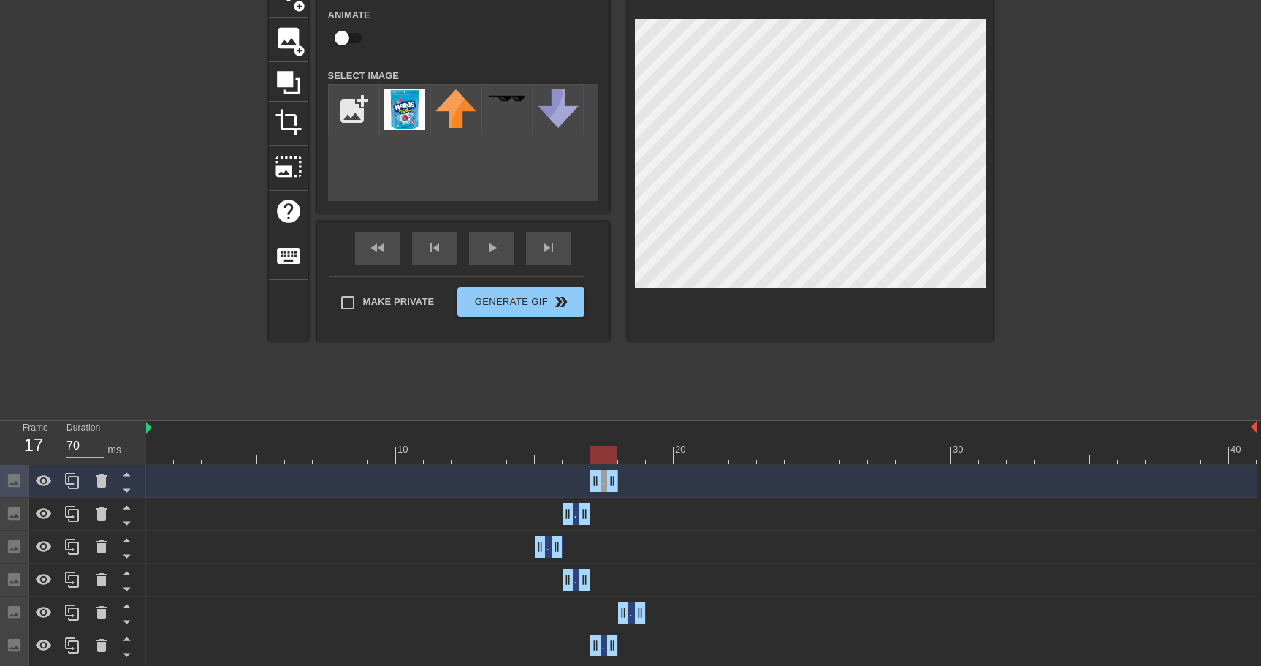
click at [575, 454] on div at bounding box center [701, 455] width 1110 height 18
click at [609, 455] on div at bounding box center [701, 455] width 1110 height 18
click at [632, 459] on div at bounding box center [701, 455] width 1110 height 18
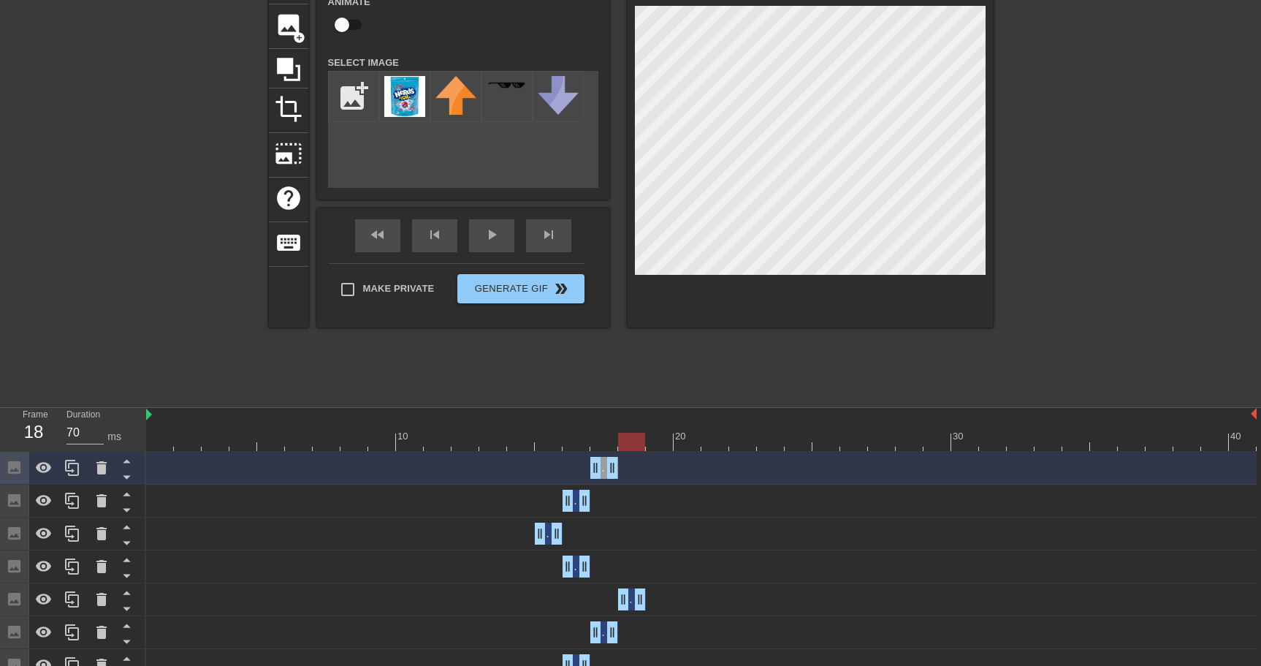
scroll to position [104, 0]
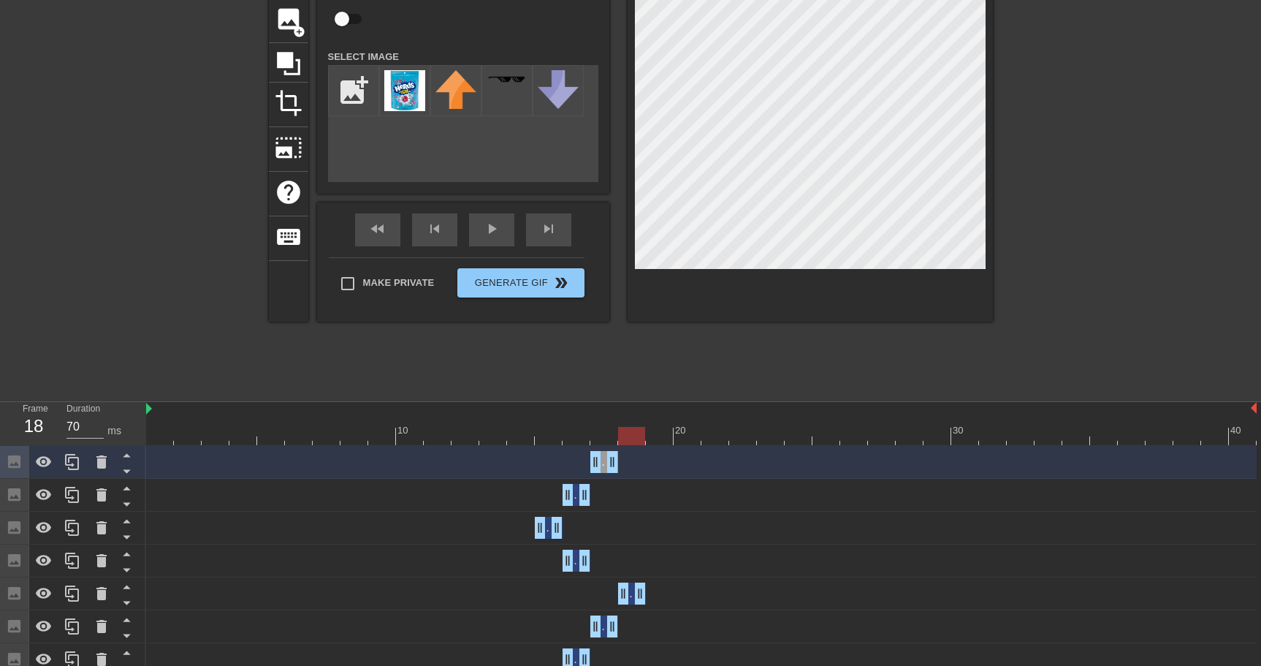
click at [655, 438] on div at bounding box center [701, 436] width 1110 height 18
click at [637, 435] on div at bounding box center [701, 436] width 1110 height 18
click at [321, 593] on div "Image drag_handle drag_handle" at bounding box center [701, 593] width 1110 height 22
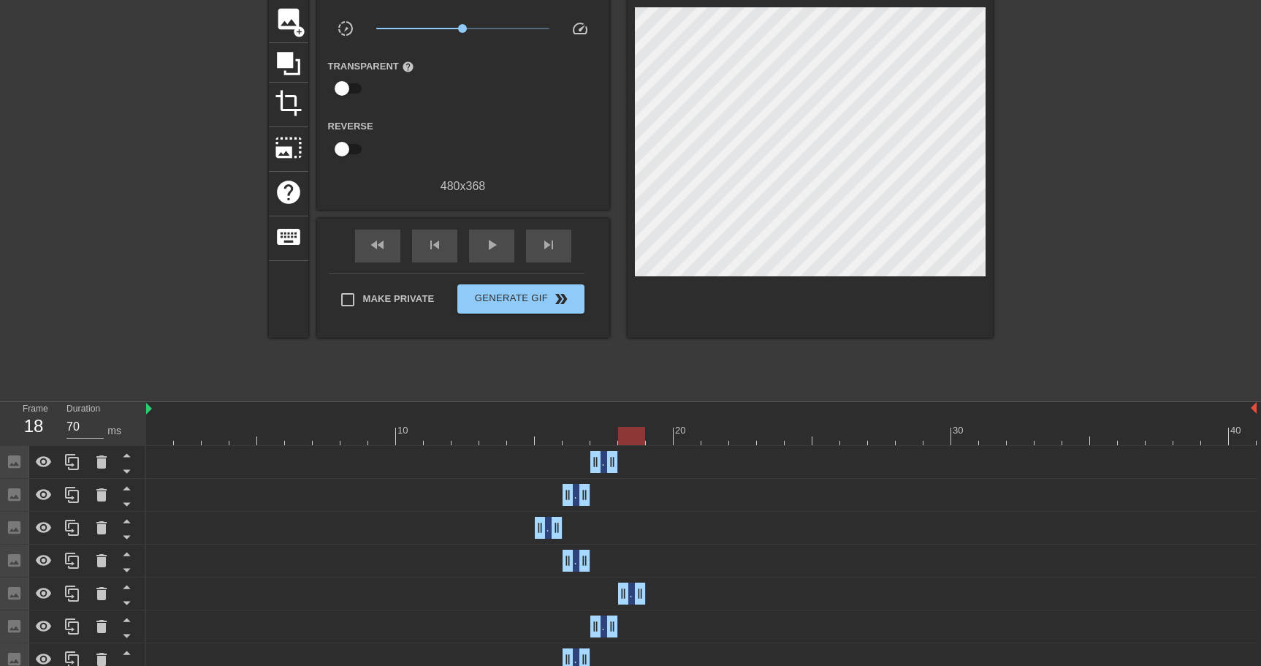
click at [659, 594] on div "Image drag_handle drag_handle" at bounding box center [701, 593] width 1110 height 22
click at [72, 598] on icon at bounding box center [73, 593] width 18 height 18
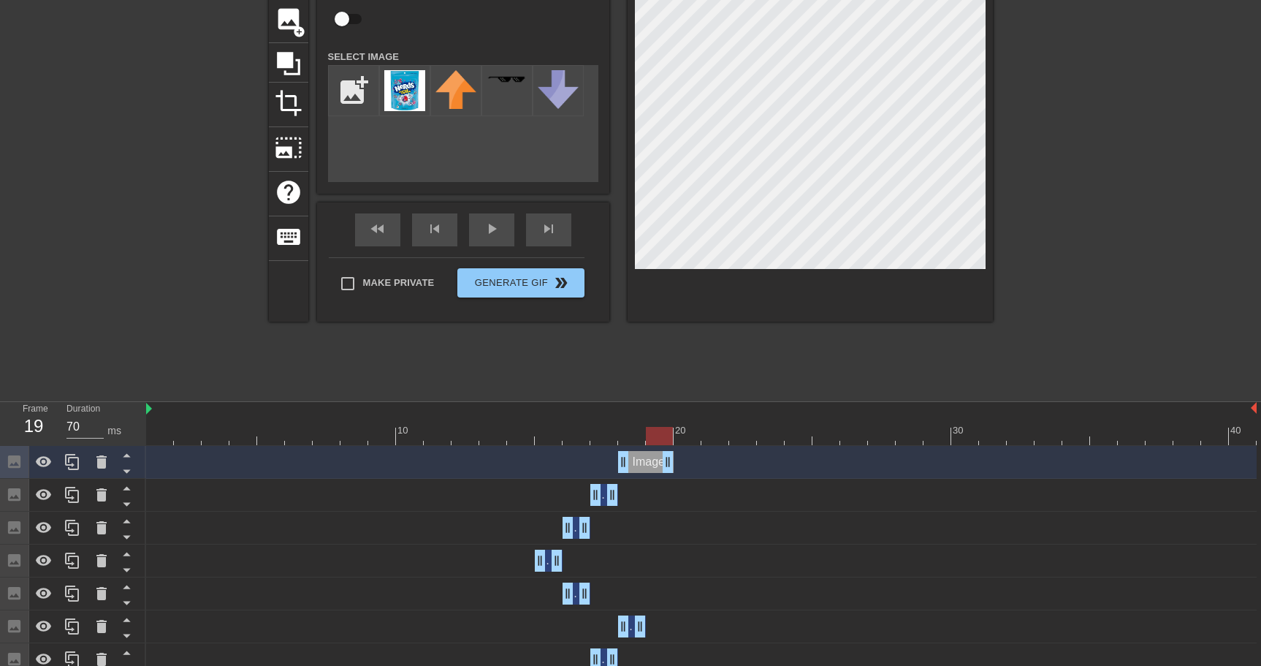
drag, startPoint x: 641, startPoint y: 463, endPoint x: 660, endPoint y: 465, distance: 19.1
drag, startPoint x: 620, startPoint y: 465, endPoint x: 637, endPoint y: 467, distance: 16.9
click at [637, 467] on div "Image drag_handle drag_handle" at bounding box center [701, 462] width 1110 height 22
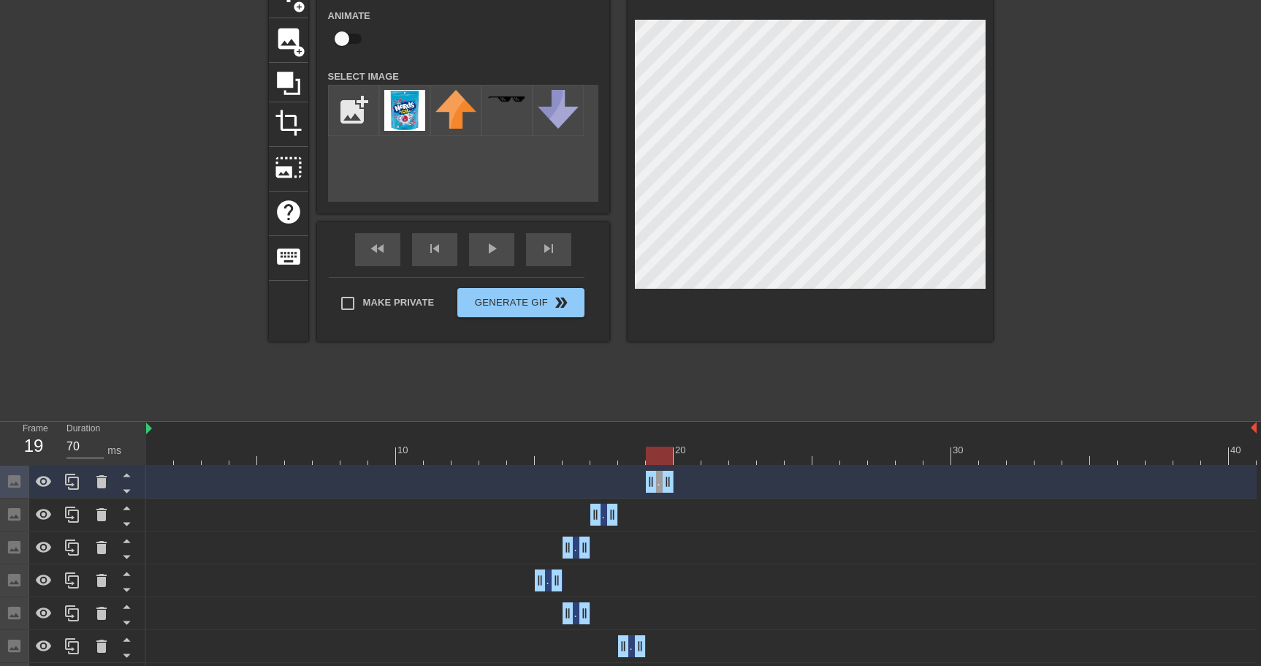
scroll to position [76, 0]
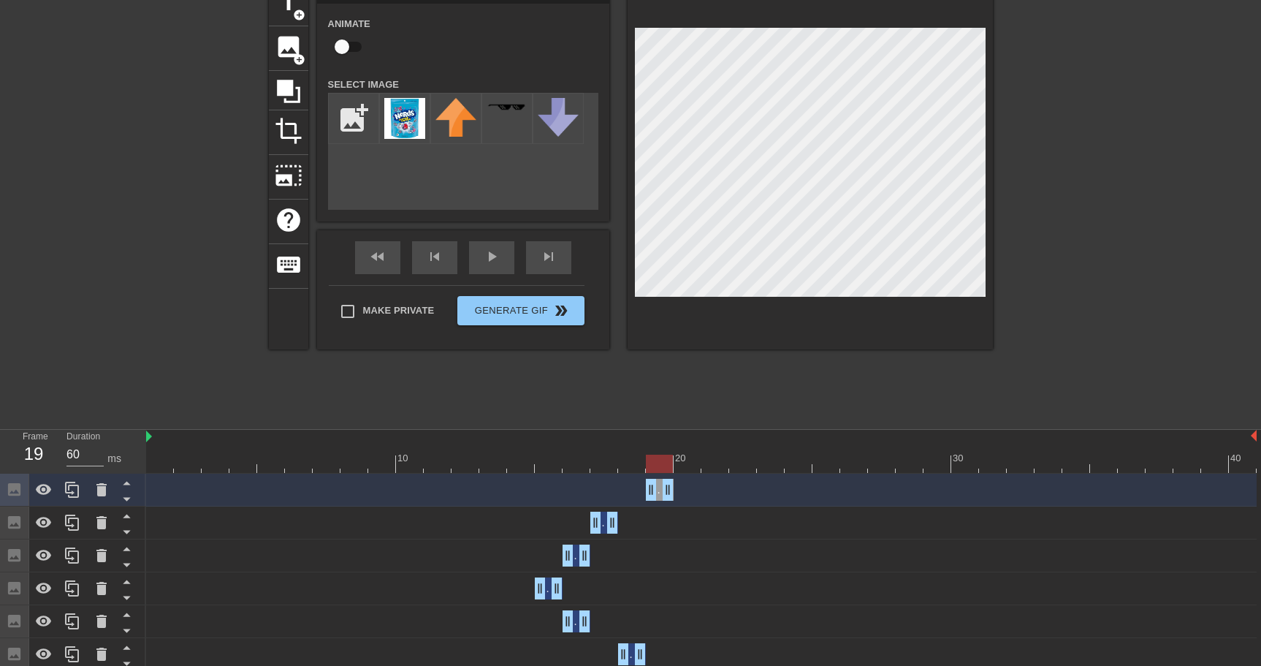
click at [688, 470] on div at bounding box center [701, 463] width 1110 height 18
click at [658, 466] on div at bounding box center [701, 463] width 1110 height 18
click at [74, 500] on div at bounding box center [72, 489] width 29 height 32
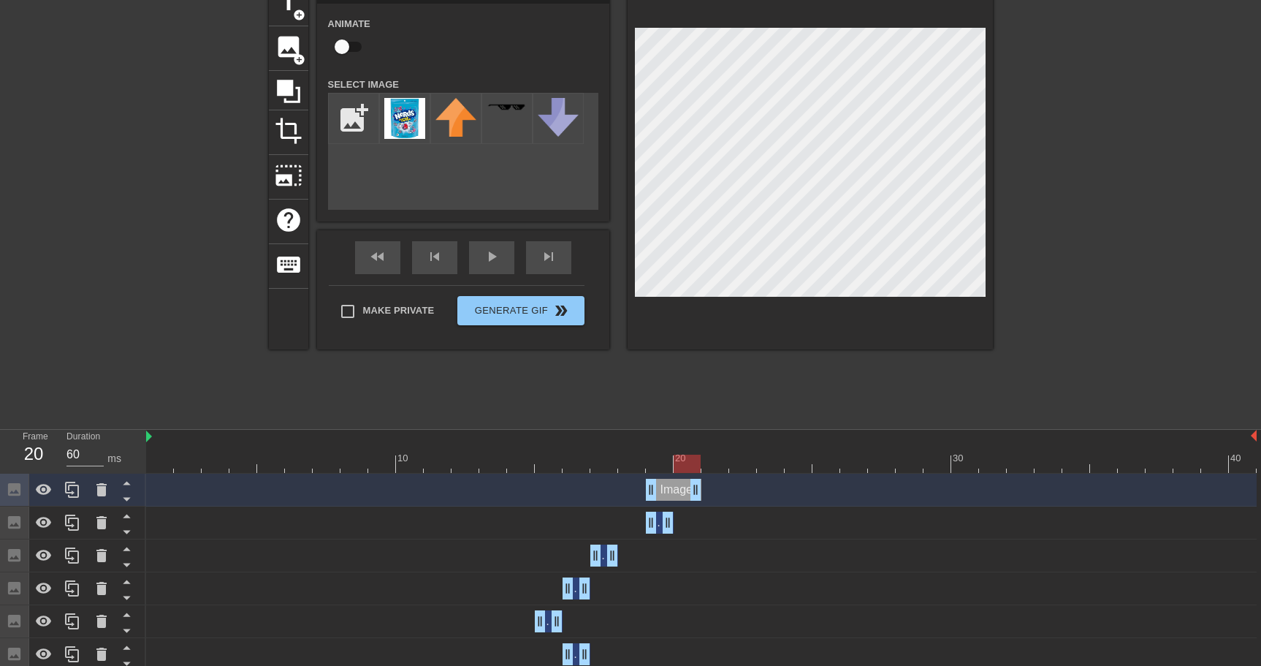
drag, startPoint x: 675, startPoint y: 491, endPoint x: 688, endPoint y: 492, distance: 13.2
drag, startPoint x: 654, startPoint y: 492, endPoint x: 671, endPoint y: 493, distance: 16.8
click at [671, 493] on div "Image drag_handle drag_handle" at bounding box center [701, 490] width 1110 height 22
click at [69, 495] on icon at bounding box center [73, 490] width 18 height 18
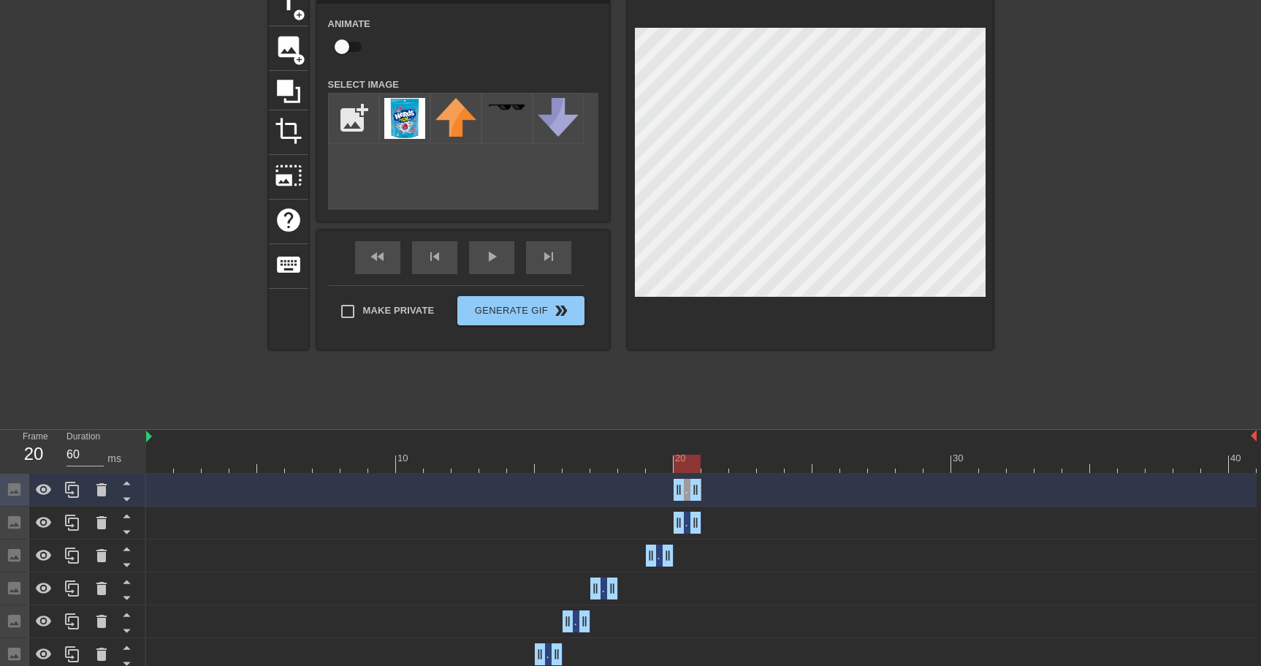
click at [69, 495] on icon at bounding box center [73, 490] width 18 height 18
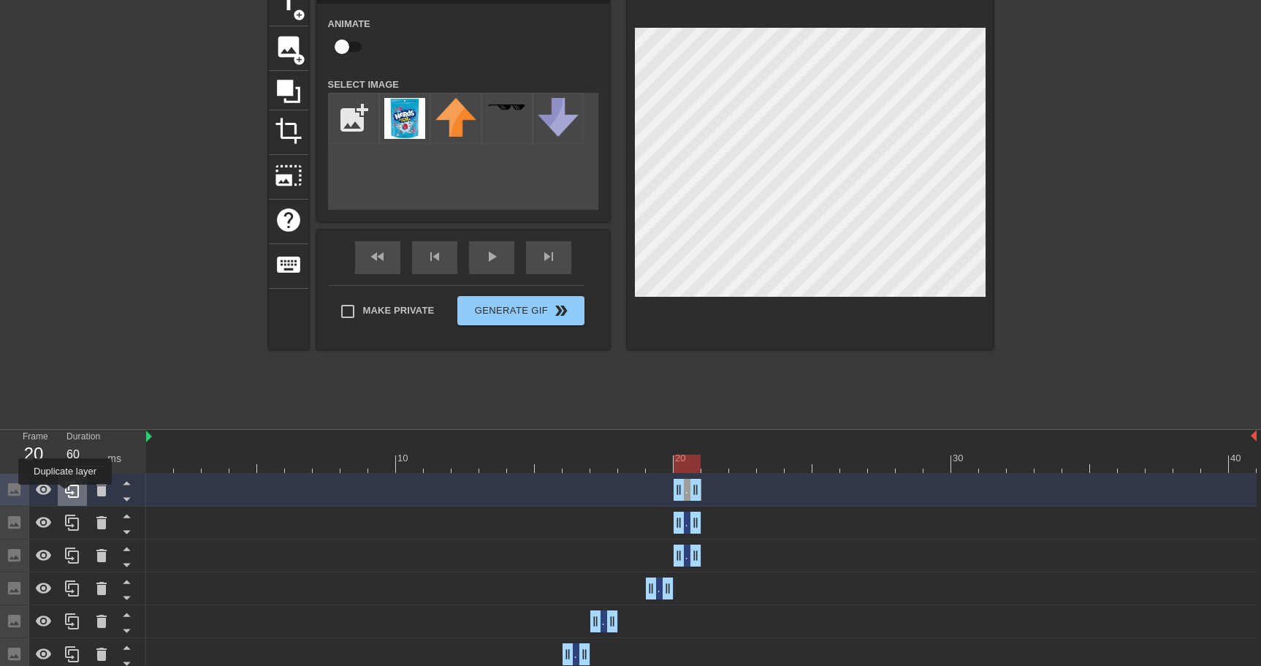
click at [66, 495] on icon at bounding box center [73, 490] width 18 height 18
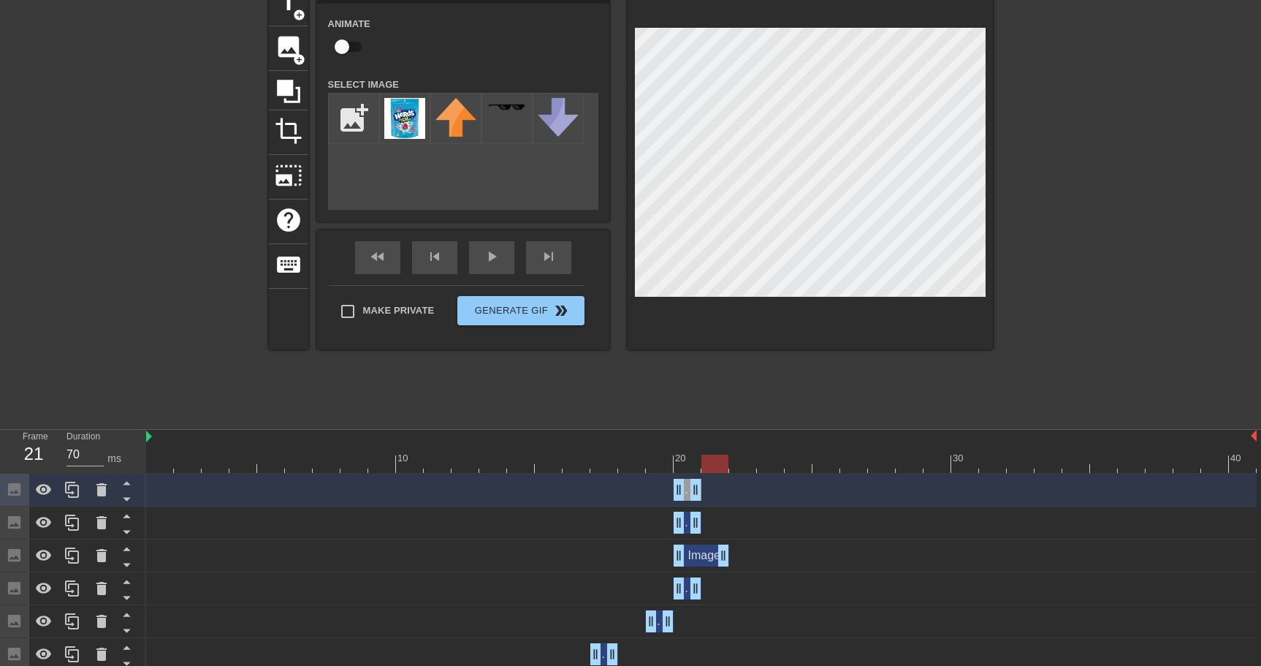
drag, startPoint x: 704, startPoint y: 554, endPoint x: 721, endPoint y: 554, distance: 16.8
drag, startPoint x: 679, startPoint y: 559, endPoint x: 701, endPoint y: 558, distance: 21.9
click at [691, 472] on div at bounding box center [701, 463] width 1110 height 18
click at [719, 465] on div at bounding box center [701, 463] width 1110 height 18
drag, startPoint x: 695, startPoint y: 519, endPoint x: 717, endPoint y: 522, distance: 22.8
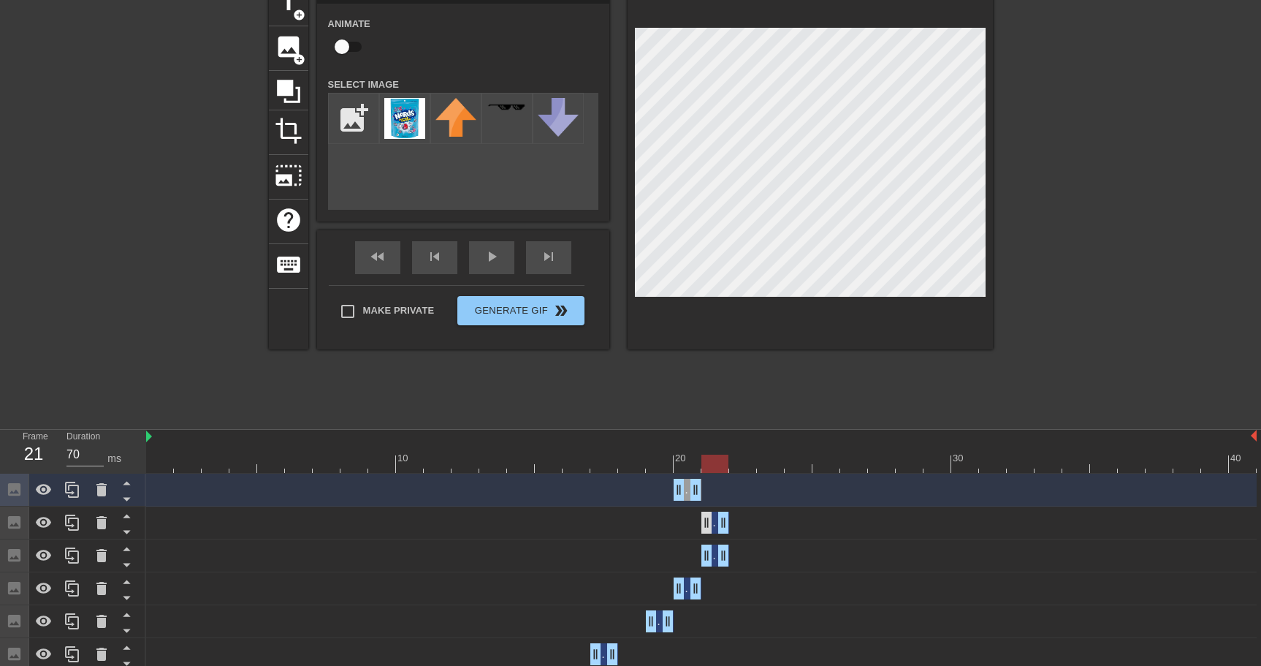
drag, startPoint x: 682, startPoint y: 524, endPoint x: 709, endPoint y: 522, distance: 27.8
drag, startPoint x: 730, startPoint y: 523, endPoint x: 751, endPoint y: 522, distance: 21.2
drag, startPoint x: 706, startPoint y: 527, endPoint x: 728, endPoint y: 528, distance: 21.2
click at [727, 528] on div "Image drag_handle drag_handle" at bounding box center [701, 522] width 1110 height 22
drag, startPoint x: 677, startPoint y: 492, endPoint x: 753, endPoint y: 495, distance: 76.7
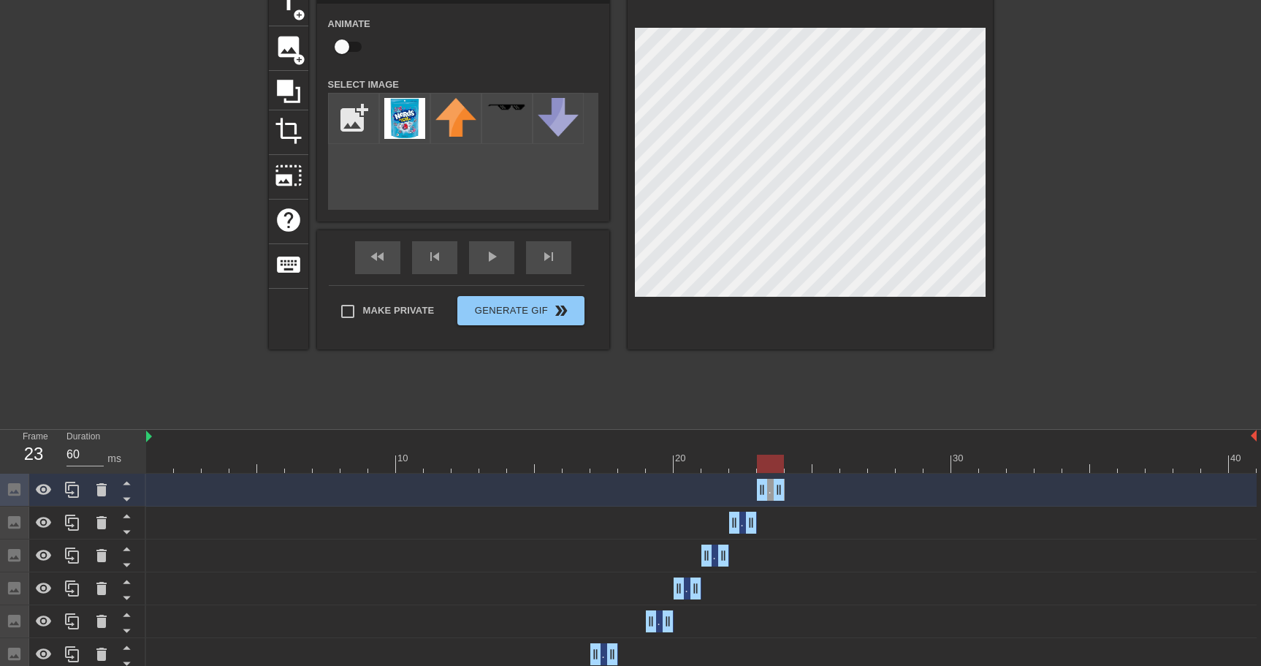
click at [753, 495] on div "Image drag_handle drag_handle" at bounding box center [701, 490] width 1110 height 22
click at [651, 462] on div at bounding box center [701, 463] width 1110 height 18
click at [681, 463] on div at bounding box center [701, 463] width 1110 height 18
click at [715, 464] on div at bounding box center [701, 463] width 1110 height 18
click at [734, 466] on div at bounding box center [701, 463] width 1110 height 18
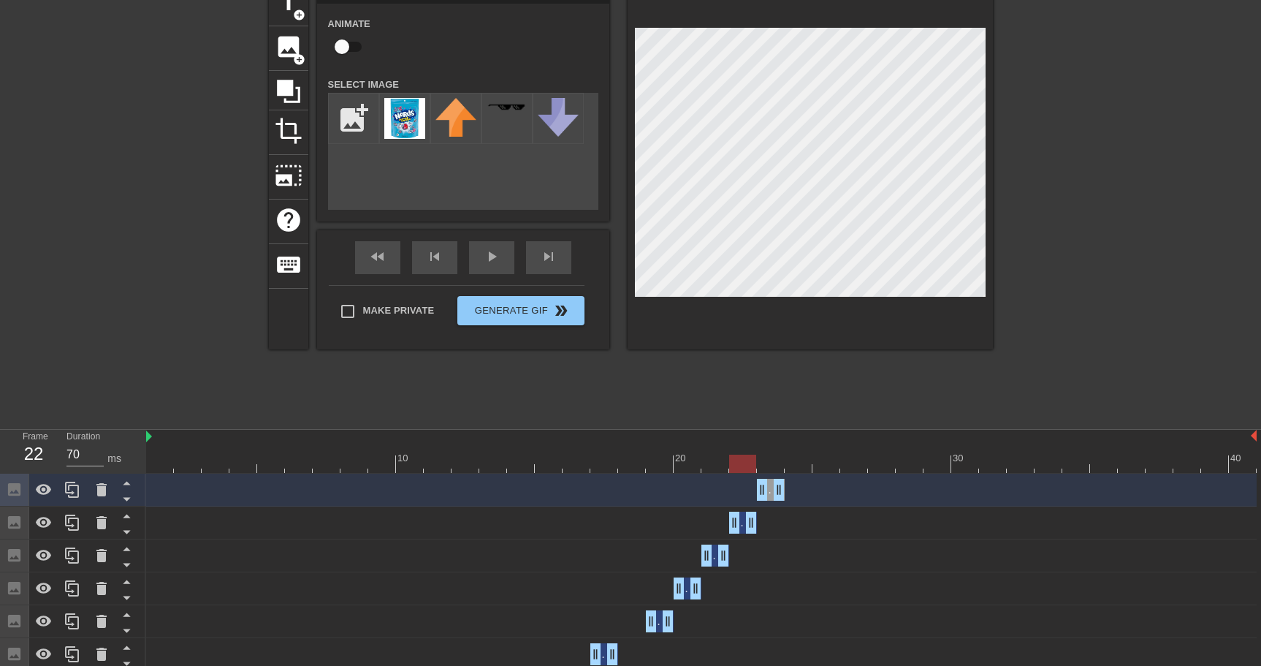
click at [715, 465] on div at bounding box center [701, 463] width 1110 height 18
click at [688, 462] on div at bounding box center [701, 463] width 1110 height 18
click at [720, 460] on div at bounding box center [701, 463] width 1110 height 18
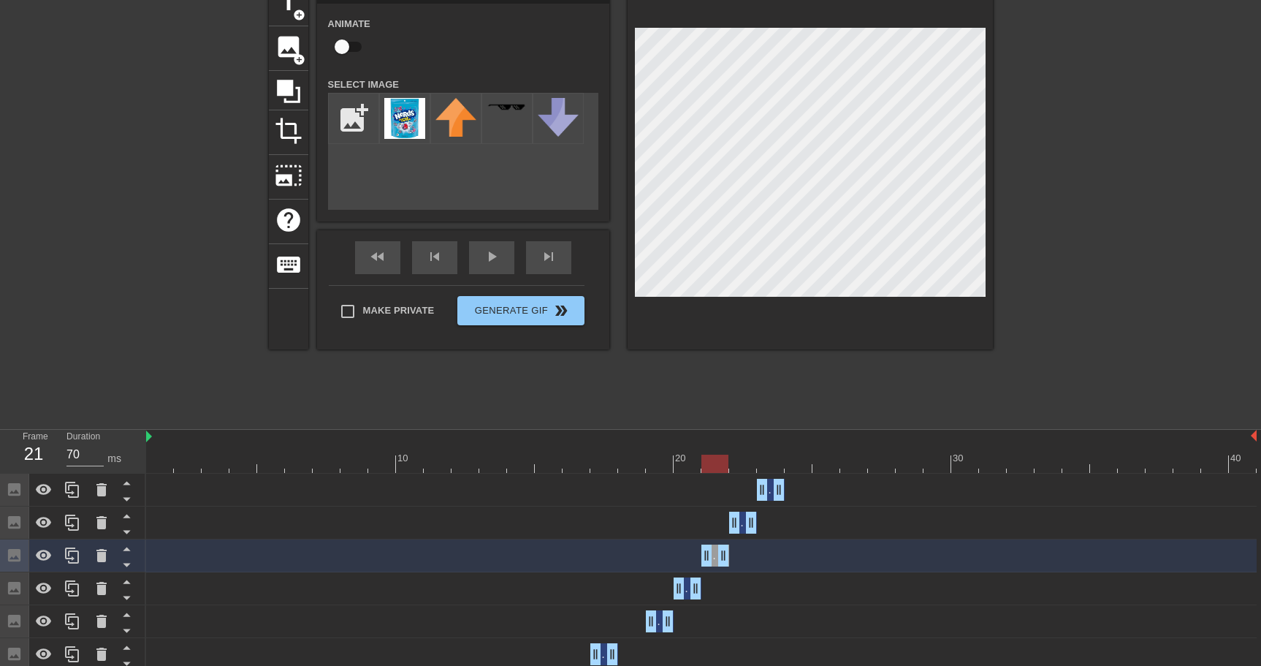
click at [744, 461] on div at bounding box center [701, 463] width 1110 height 18
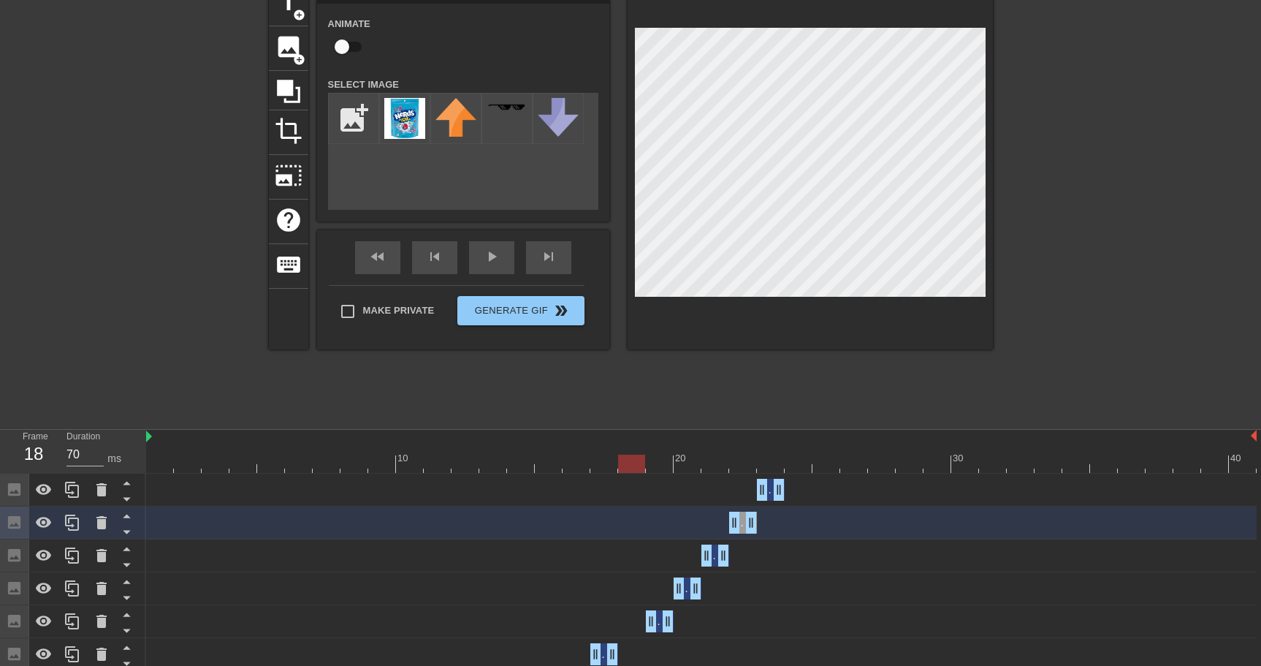
drag, startPoint x: 631, startPoint y: 468, endPoint x: 652, endPoint y: 463, distance: 21.6
click at [633, 467] on div at bounding box center [701, 463] width 1110 height 18
click at [663, 462] on div at bounding box center [701, 463] width 1110 height 18
drag, startPoint x: 697, startPoint y: 466, endPoint x: 712, endPoint y: 468, distance: 15.4
click at [698, 466] on div at bounding box center [701, 463] width 1110 height 18
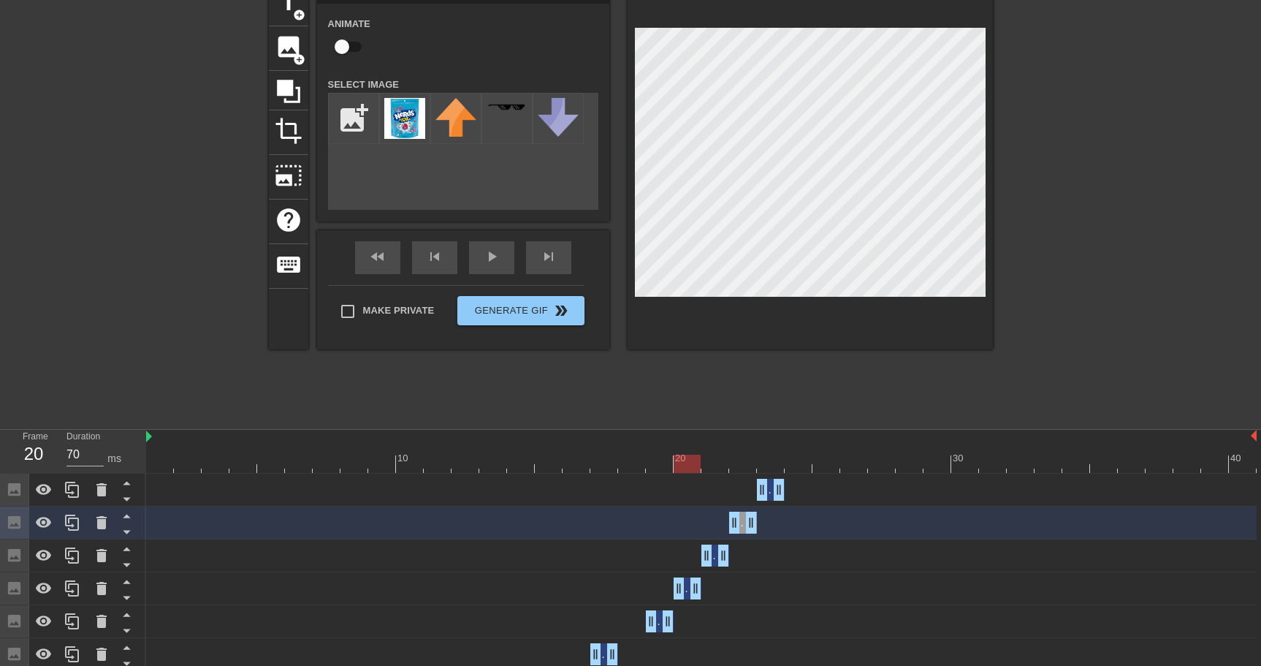
click at [713, 468] on div at bounding box center [701, 463] width 1110 height 18
click at [744, 469] on div at bounding box center [701, 463] width 1110 height 18
click at [774, 469] on div at bounding box center [701, 463] width 1110 height 18
click at [104, 497] on icon at bounding box center [102, 490] width 18 height 18
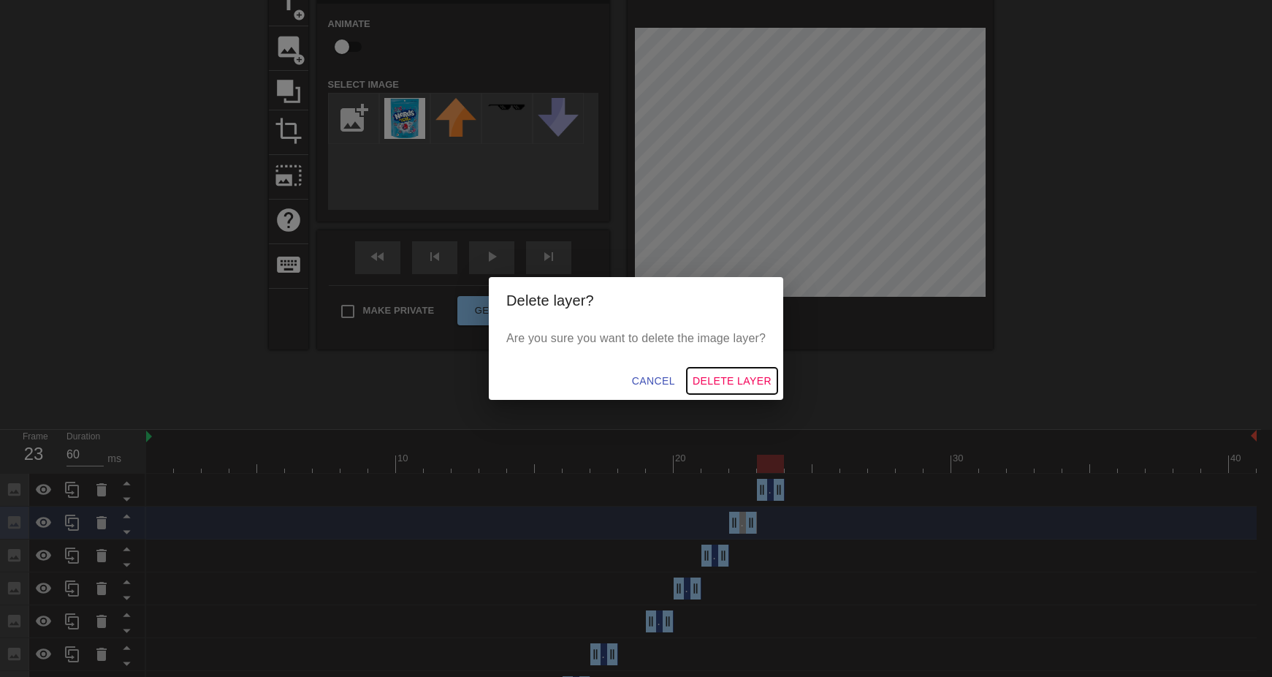
click at [734, 381] on span "Delete Layer" at bounding box center [732, 381] width 79 height 18
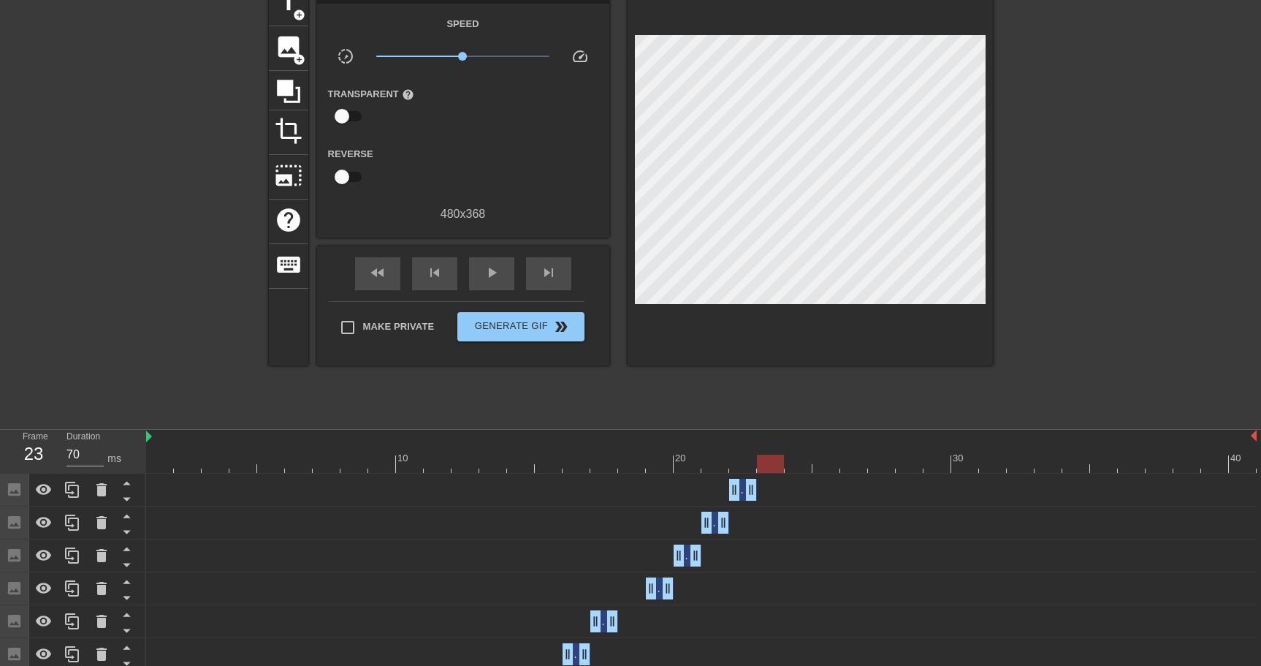
click at [649, 468] on div at bounding box center [701, 463] width 1110 height 18
click at [682, 466] on div at bounding box center [701, 463] width 1110 height 18
click at [711, 470] on div at bounding box center [701, 463] width 1110 height 18
click at [739, 467] on div at bounding box center [701, 463] width 1110 height 18
click at [75, 492] on icon at bounding box center [73, 490] width 18 height 18
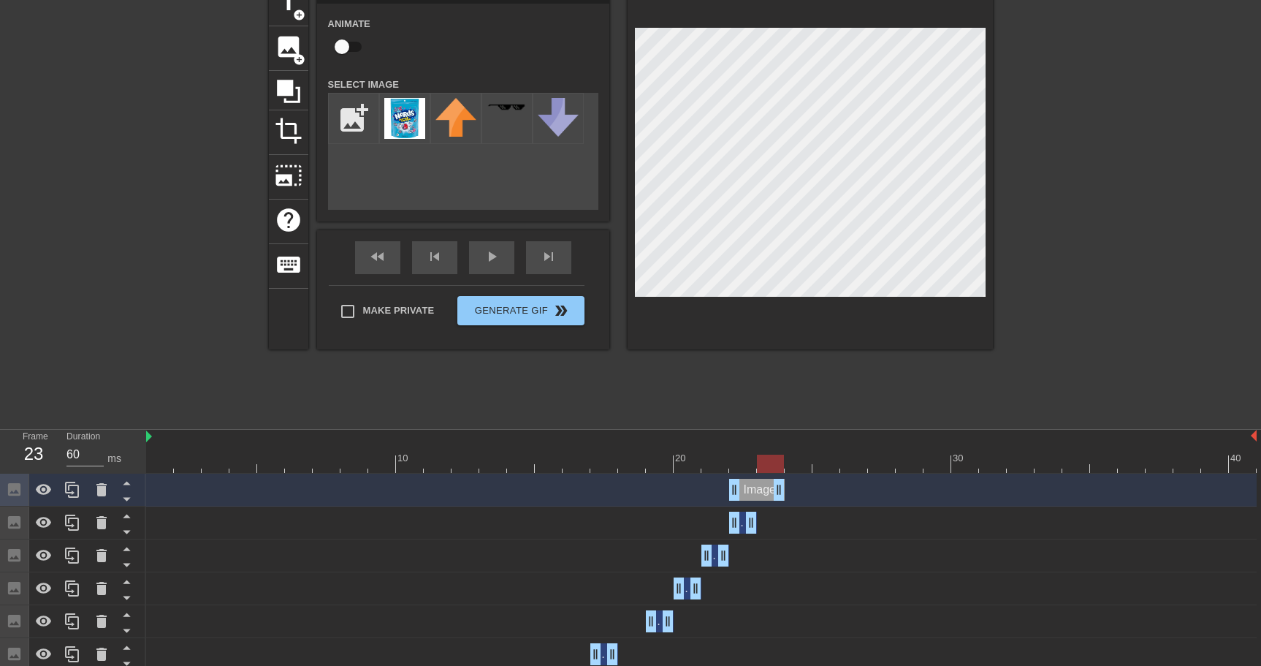
drag, startPoint x: 751, startPoint y: 491, endPoint x: 770, endPoint y: 494, distance: 19.2
drag, startPoint x: 736, startPoint y: 496, endPoint x: 755, endPoint y: 497, distance: 19.7
click at [755, 497] on div "Image drag_handle drag_handle" at bounding box center [701, 490] width 1110 height 22
drag, startPoint x: 804, startPoint y: 465, endPoint x: 776, endPoint y: 474, distance: 29.1
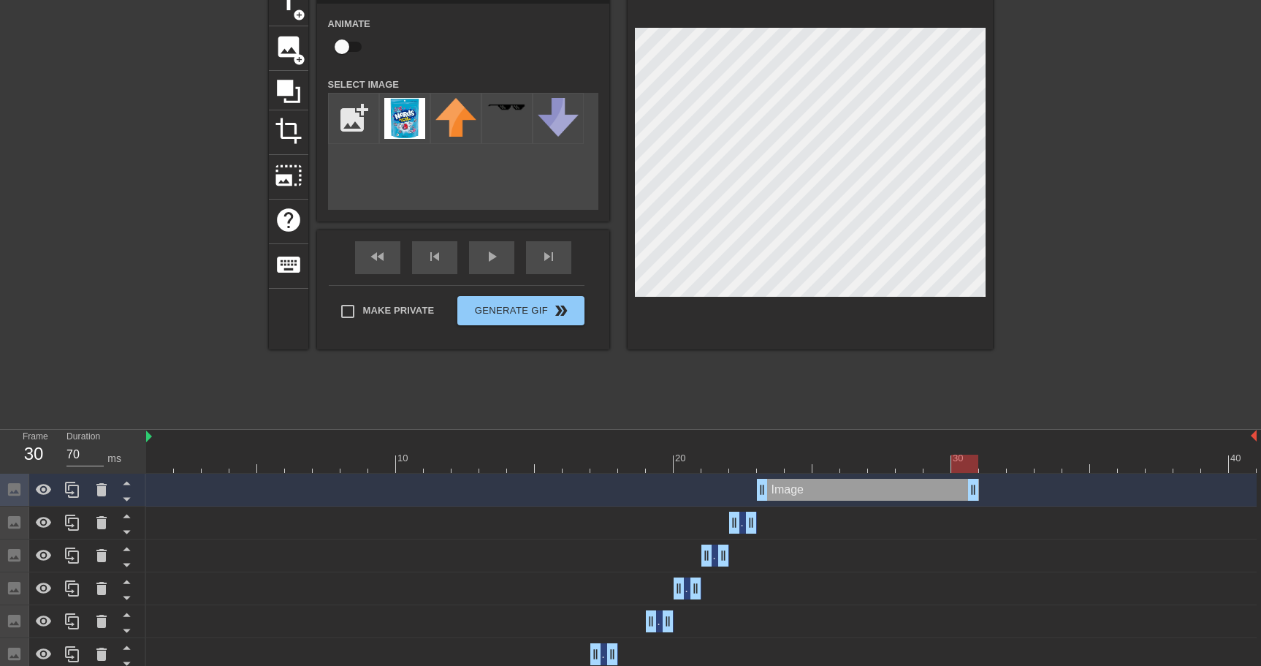
drag, startPoint x: 778, startPoint y: 486, endPoint x: 978, endPoint y: 489, distance: 200.2
drag, startPoint x: 963, startPoint y: 460, endPoint x: 769, endPoint y: 462, distance: 194.3
click at [769, 462] on div at bounding box center [770, 463] width 27 height 18
drag, startPoint x: 770, startPoint y: 462, endPoint x: 845, endPoint y: 479, distance: 77.3
click at [982, 468] on div at bounding box center [992, 463] width 27 height 18
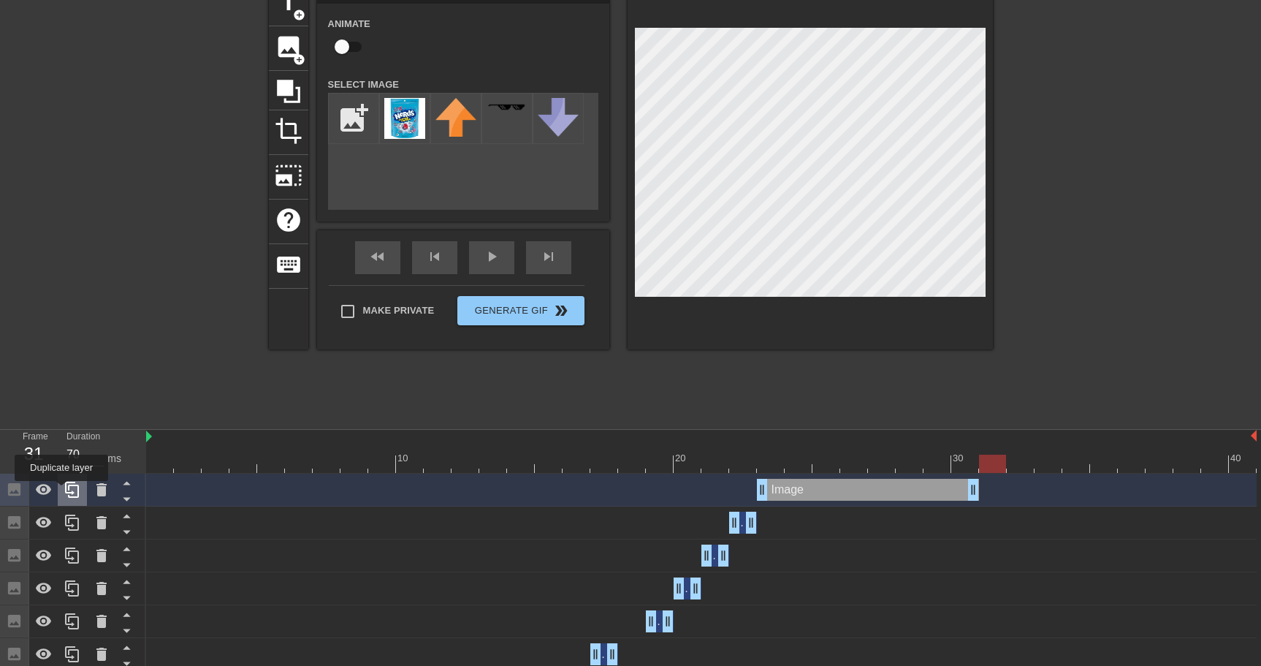
click at [64, 491] on icon at bounding box center [73, 490] width 18 height 18
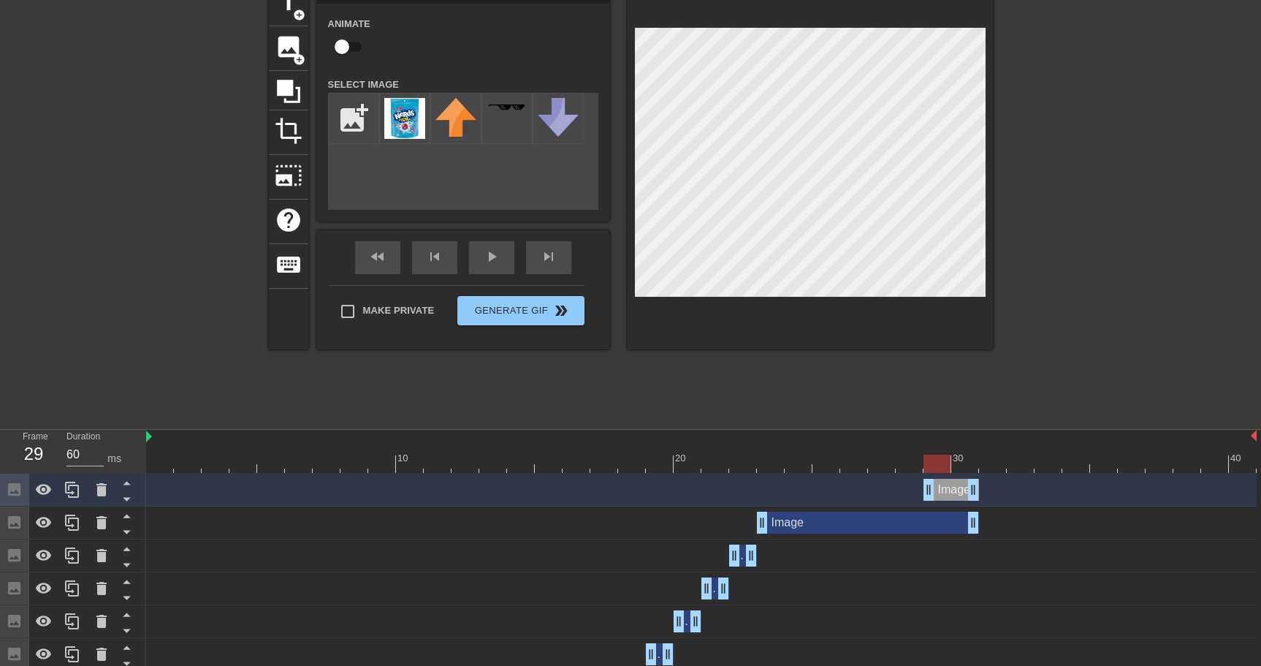
drag, startPoint x: 763, startPoint y: 494, endPoint x: 919, endPoint y: 497, distance: 156.4
click at [919, 497] on div "Image drag_handle drag_handle" at bounding box center [701, 490] width 1110 height 22
drag, startPoint x: 973, startPoint y: 492, endPoint x: 997, endPoint y: 492, distance: 24.1
drag, startPoint x: 928, startPoint y: 491, endPoint x: 983, endPoint y: 495, distance: 55.6
click at [1023, 467] on div at bounding box center [701, 463] width 1110 height 18
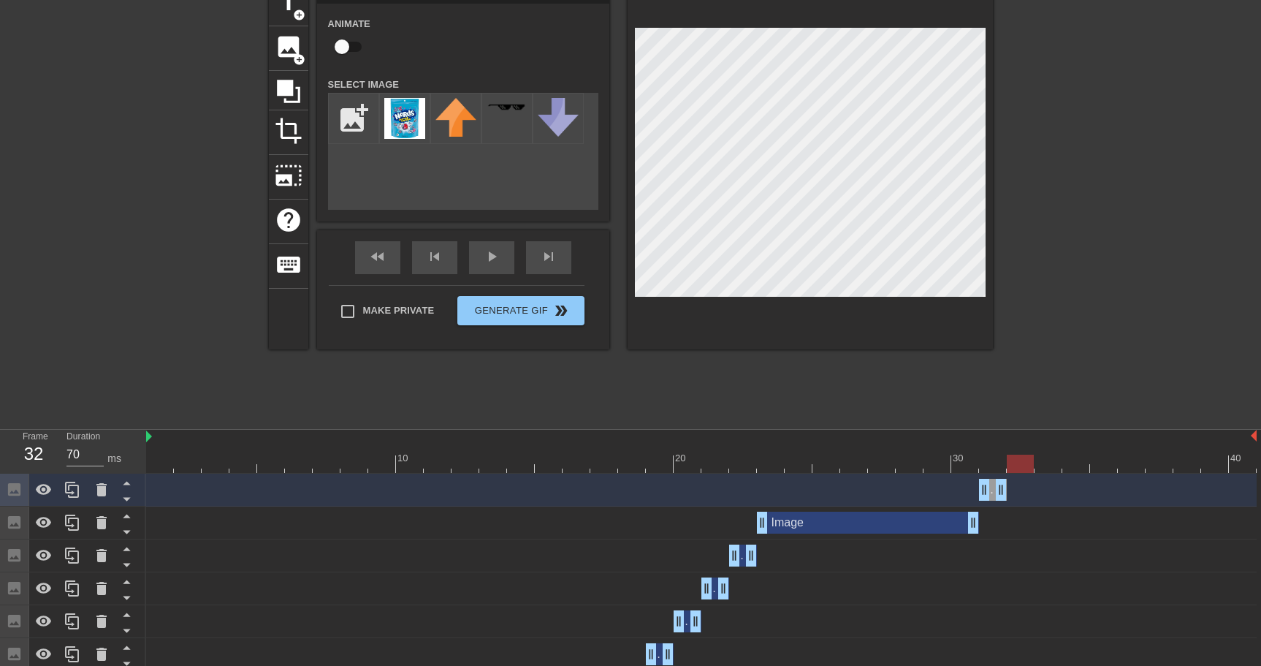
click at [998, 462] on div at bounding box center [701, 463] width 1110 height 18
click at [1026, 466] on div at bounding box center [701, 463] width 1110 height 18
click at [72, 496] on icon at bounding box center [73, 490] width 18 height 18
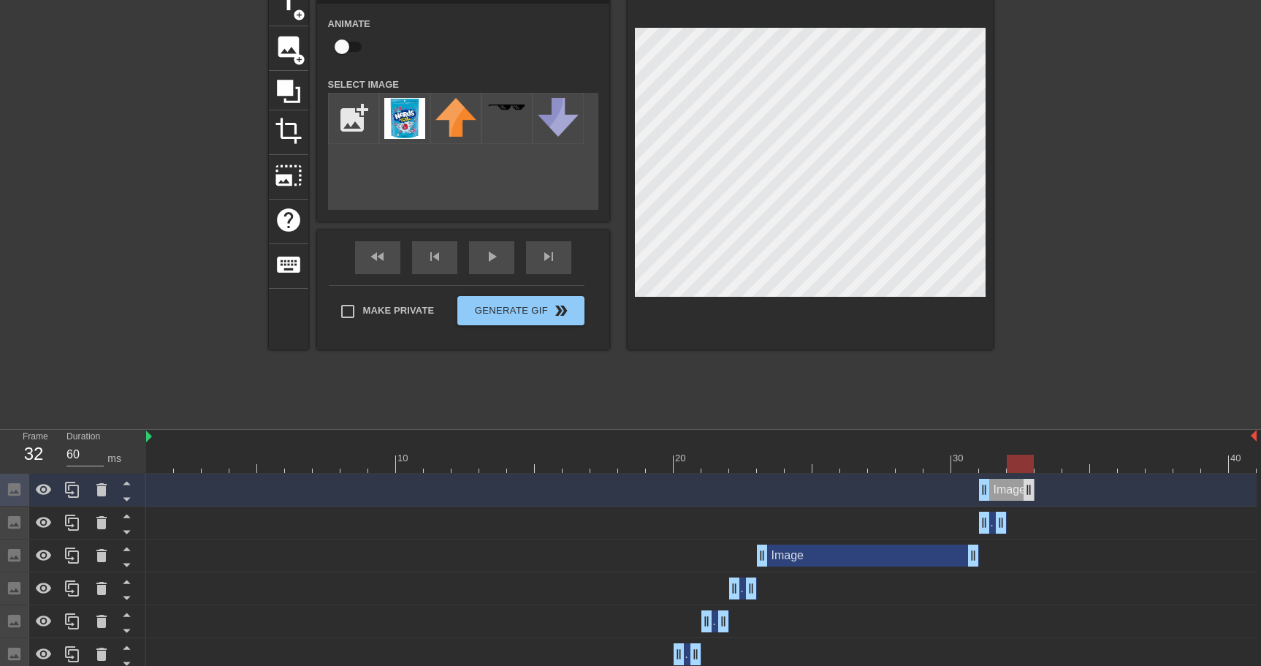
drag, startPoint x: 1000, startPoint y: 495, endPoint x: 1021, endPoint y: 494, distance: 21.2
drag, startPoint x: 988, startPoint y: 493, endPoint x: 1015, endPoint y: 495, distance: 26.4
click at [1054, 462] on div at bounding box center [701, 463] width 1110 height 18
click at [1026, 465] on div at bounding box center [701, 463] width 1110 height 18
click at [1045, 466] on div at bounding box center [701, 463] width 1110 height 18
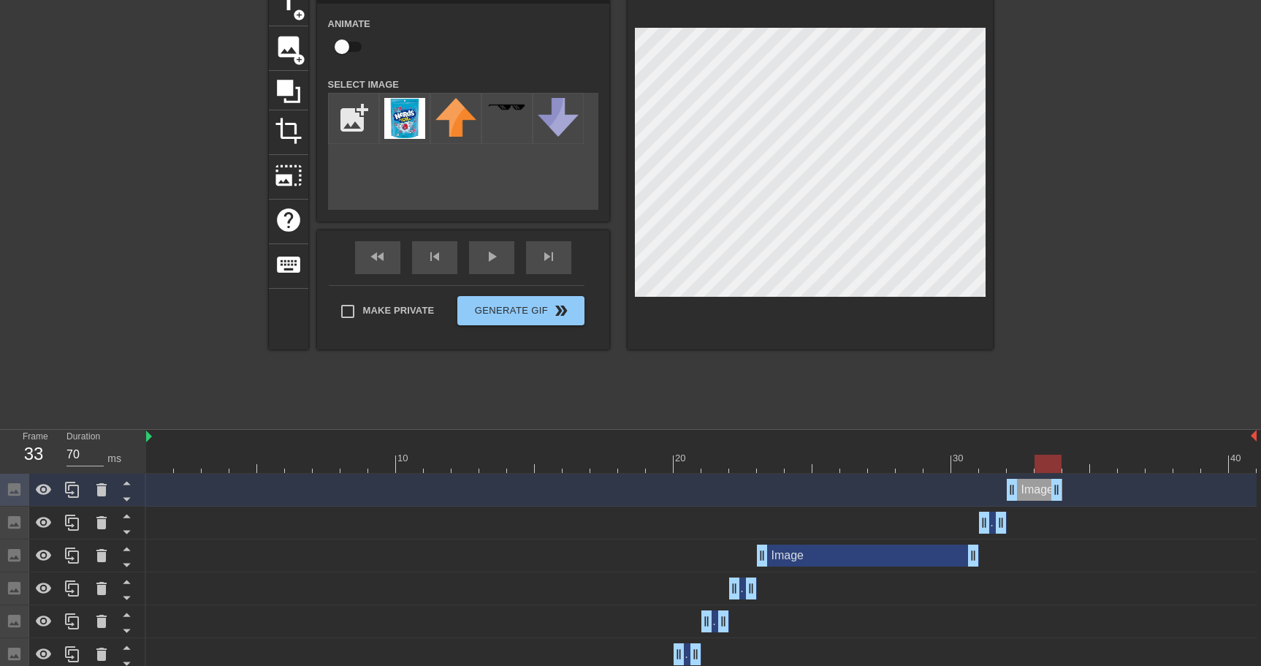
drag, startPoint x: 1032, startPoint y: 488, endPoint x: 1051, endPoint y: 487, distance: 19.0
click at [1078, 466] on div at bounding box center [701, 463] width 1110 height 18
click at [1053, 463] on div at bounding box center [701, 463] width 1110 height 18
click at [1079, 463] on div at bounding box center [701, 463] width 1110 height 18
click at [77, 495] on icon at bounding box center [73, 490] width 18 height 18
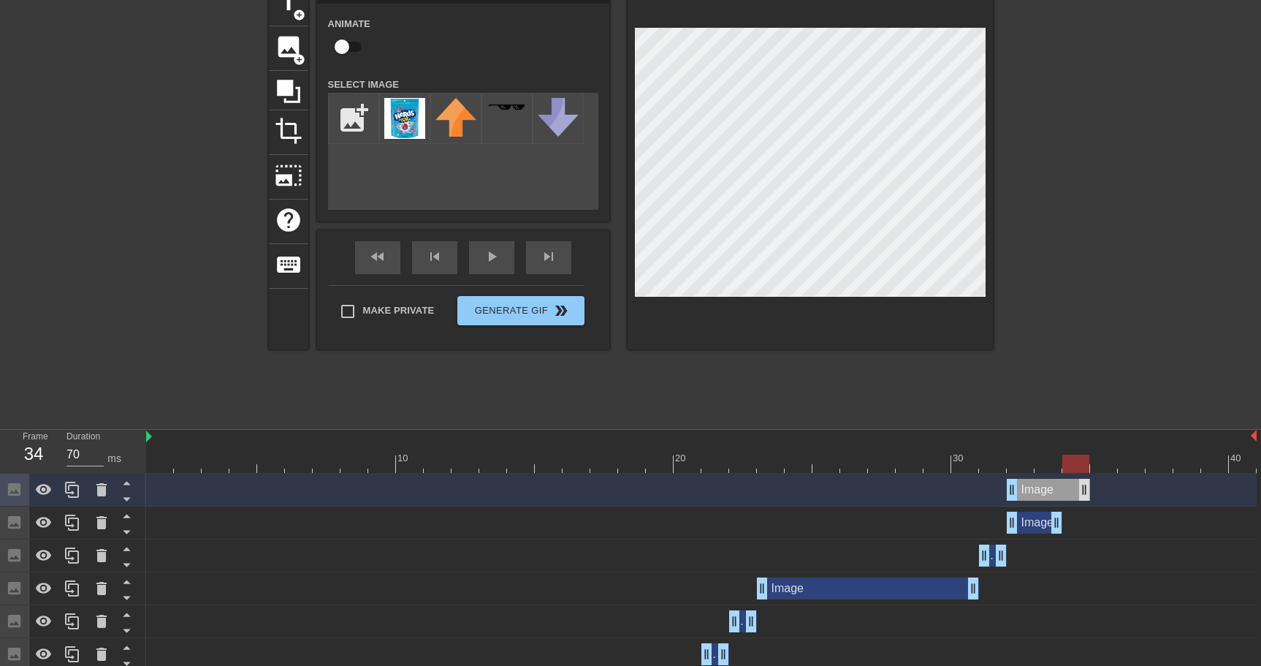
drag, startPoint x: 1056, startPoint y: 492, endPoint x: 1078, endPoint y: 490, distance: 22.0
drag, startPoint x: 1014, startPoint y: 492, endPoint x: 1061, endPoint y: 492, distance: 46.8
click at [1061, 492] on div "Image drag_handle drag_handle" at bounding box center [701, 490] width 1110 height 22
click at [1100, 470] on div at bounding box center [701, 463] width 1110 height 18
click at [79, 492] on icon at bounding box center [73, 490] width 18 height 18
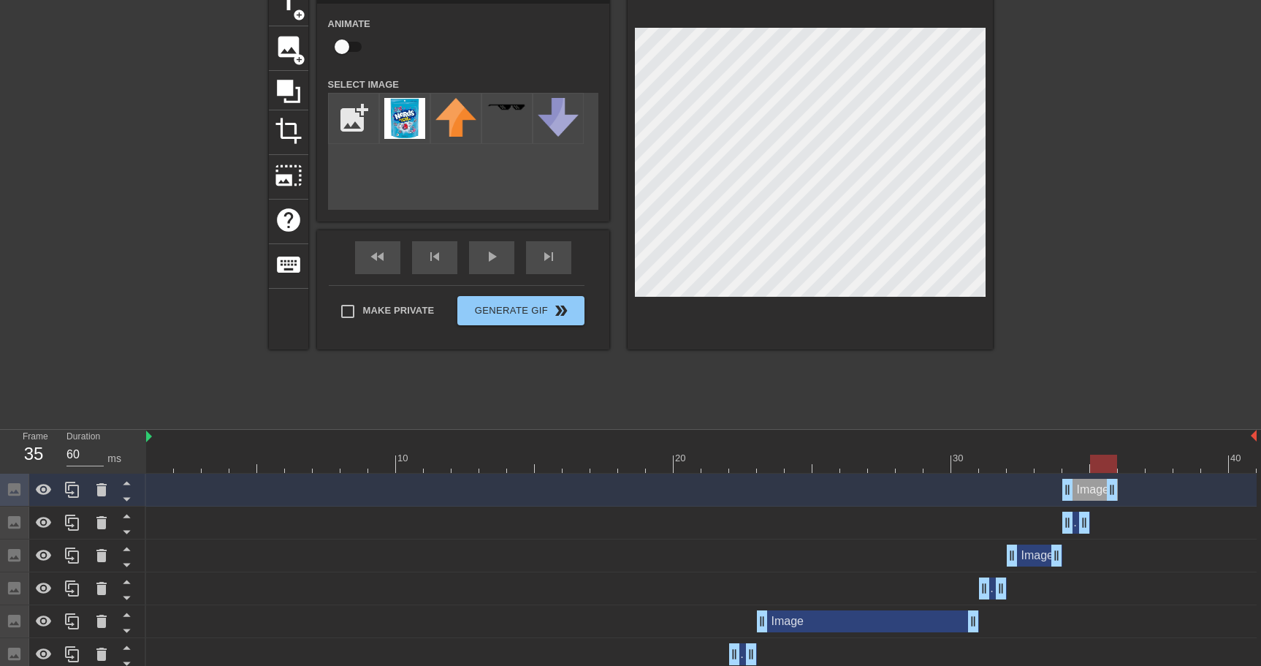
drag, startPoint x: 1085, startPoint y: 495, endPoint x: 1104, endPoint y: 498, distance: 19.2
drag, startPoint x: 1068, startPoint y: 494, endPoint x: 1089, endPoint y: 496, distance: 20.6
click at [1089, 496] on div "Image drag_handle drag_handle" at bounding box center [701, 490] width 1110 height 22
click at [1135, 463] on div at bounding box center [701, 463] width 1110 height 18
click at [78, 492] on icon at bounding box center [72, 489] width 14 height 16
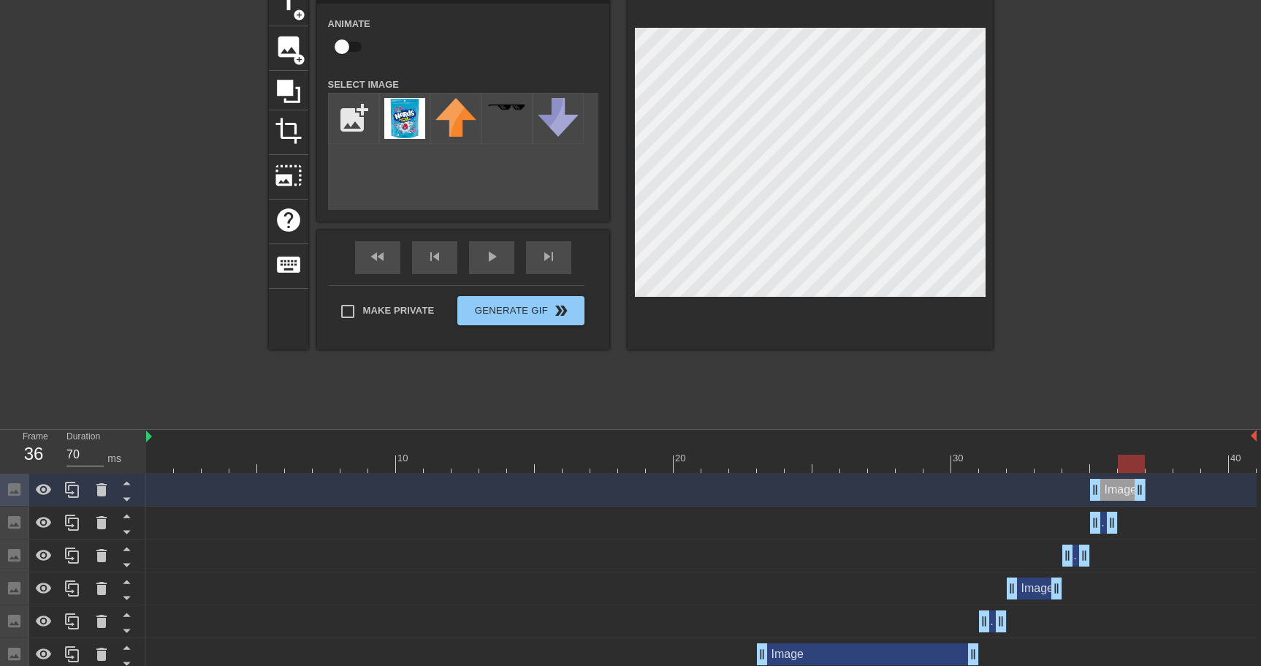
drag, startPoint x: 1115, startPoint y: 491, endPoint x: 1130, endPoint y: 494, distance: 15.6
drag, startPoint x: 1093, startPoint y: 495, endPoint x: 1113, endPoint y: 498, distance: 20.7
click at [1113, 498] on div "Image drag_handle drag_handle" at bounding box center [701, 490] width 1110 height 22
click at [1098, 465] on div at bounding box center [701, 463] width 1110 height 18
click at [1136, 462] on div at bounding box center [701, 463] width 1110 height 18
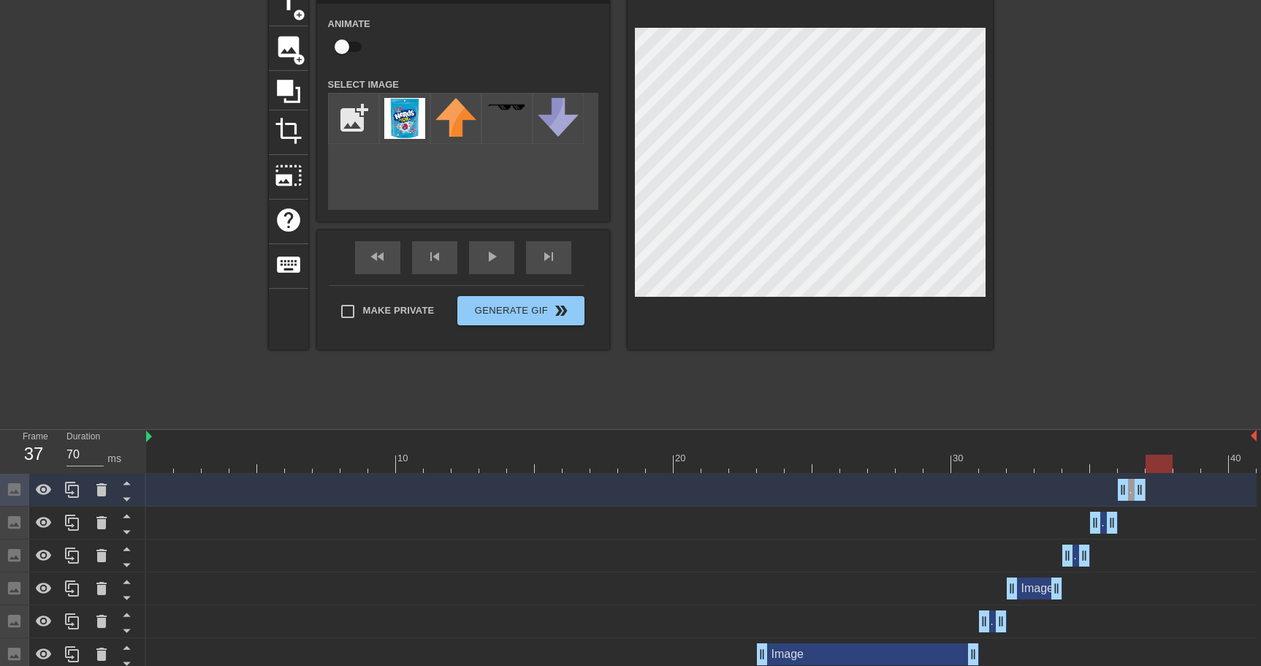
click at [1162, 460] on div at bounding box center [701, 463] width 1110 height 18
click at [1132, 467] on div at bounding box center [701, 463] width 1110 height 18
click at [1153, 463] on div at bounding box center [701, 463] width 1110 height 18
drag, startPoint x: 1142, startPoint y: 494, endPoint x: 1161, endPoint y: 493, distance: 19.0
click at [1186, 468] on div at bounding box center [701, 463] width 1110 height 18
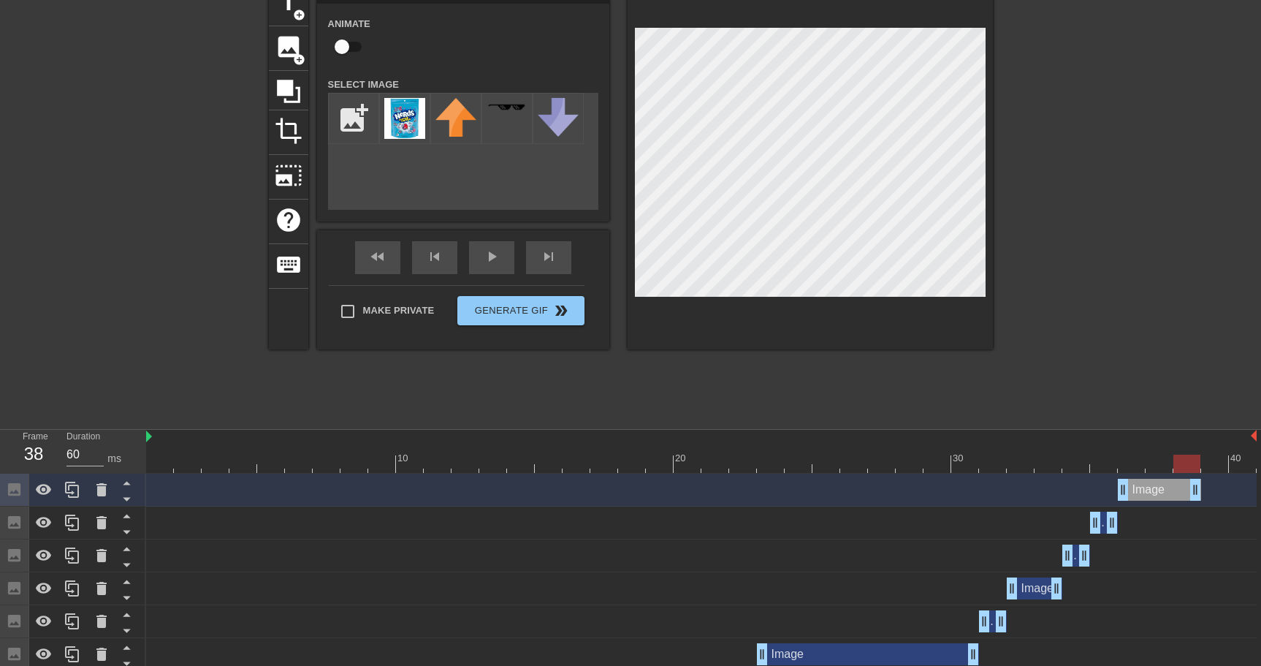
drag, startPoint x: 1170, startPoint y: 491, endPoint x: 1188, endPoint y: 489, distance: 18.3
click at [1210, 468] on div at bounding box center [701, 463] width 1110 height 18
drag, startPoint x: 1198, startPoint y: 494, endPoint x: 1254, endPoint y: 495, distance: 55.5
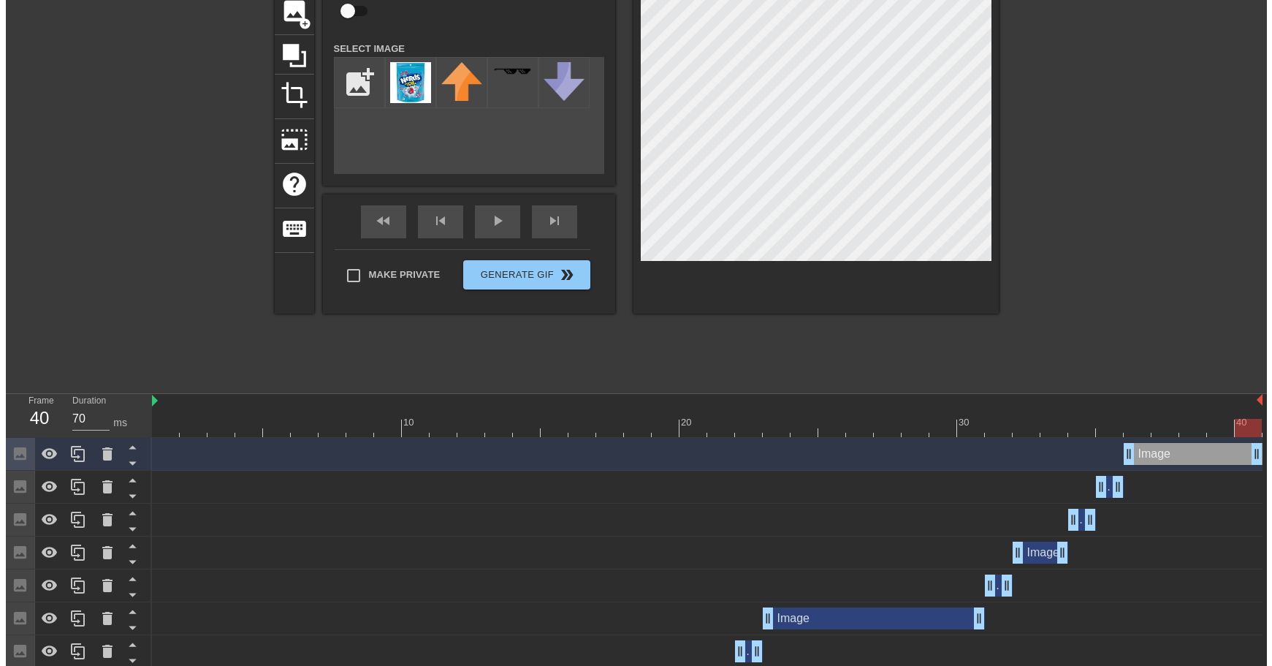
scroll to position [0, 0]
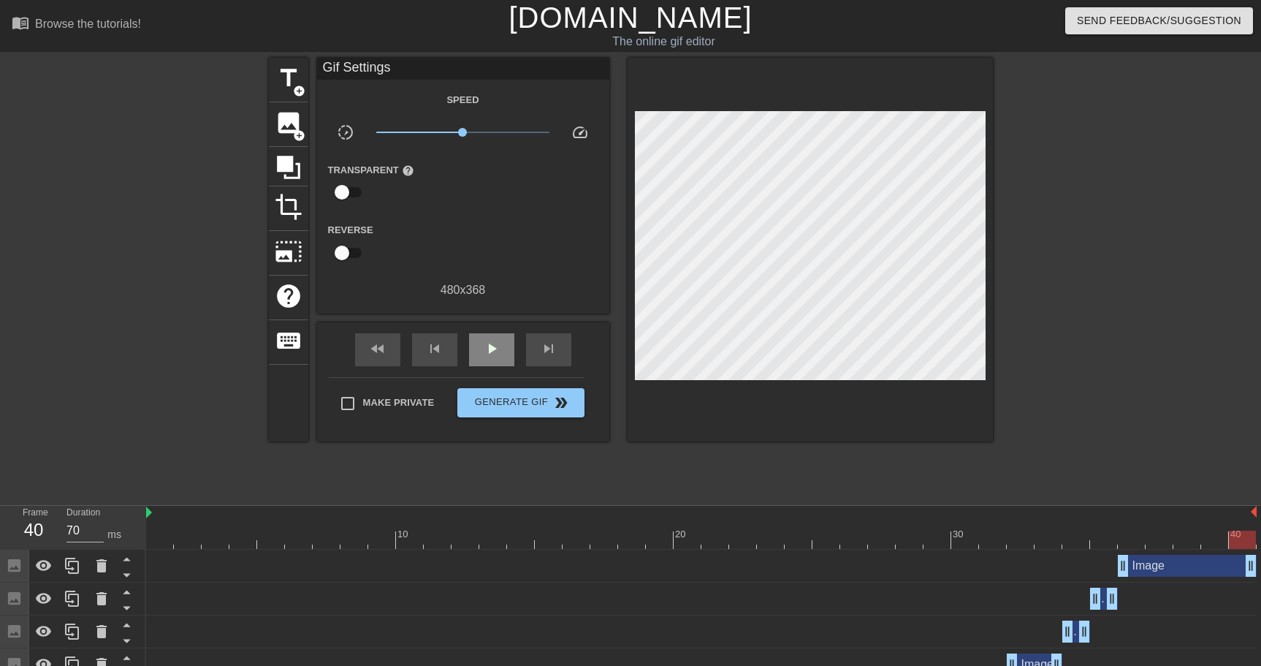
click at [483, 324] on div "fast_rewind skip_previous play_arrow skip_next" at bounding box center [463, 349] width 238 height 55
click at [505, 346] on div "play_arrow" at bounding box center [491, 349] width 45 height 33
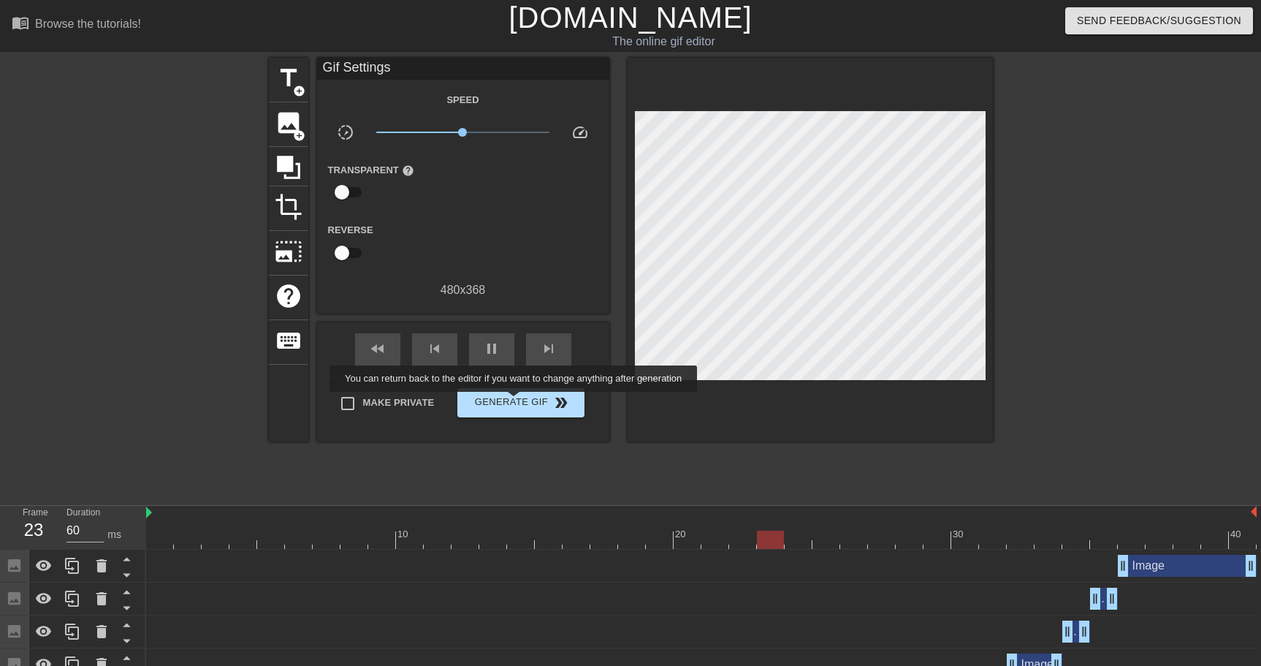
type input "70"
click at [523, 402] on span "Generate Gif double_arrow" at bounding box center [520, 403] width 115 height 18
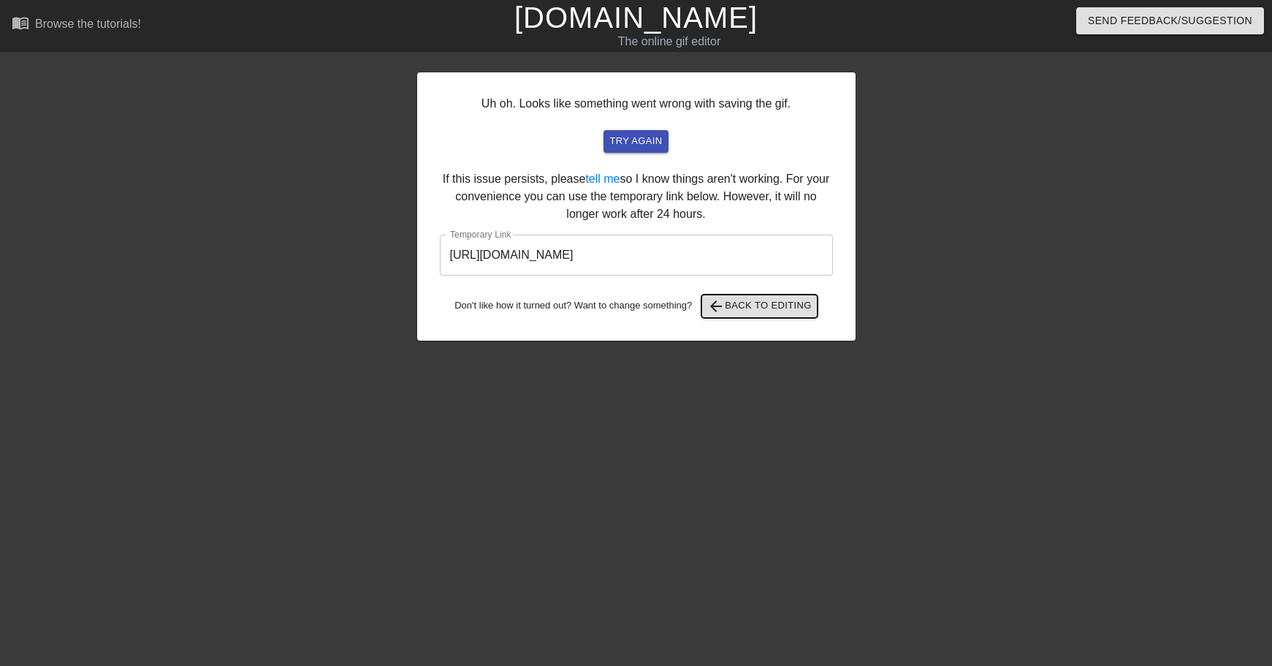
click at [755, 314] on span "arrow_back Back to Editing" at bounding box center [759, 306] width 104 height 18
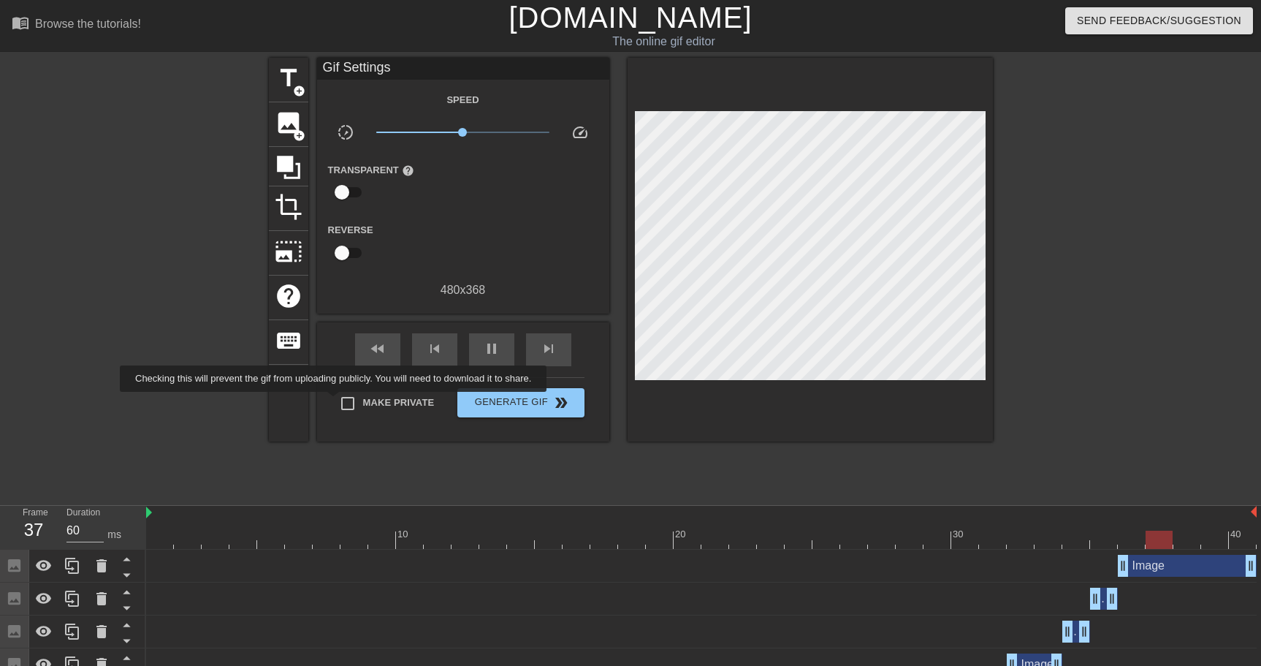
type input "70"
click at [343, 401] on input "Make Private" at bounding box center [347, 403] width 31 height 31
checkbox input "true"
type input "70"
click at [528, 402] on span "Generate Gif double_arrow" at bounding box center [520, 403] width 115 height 18
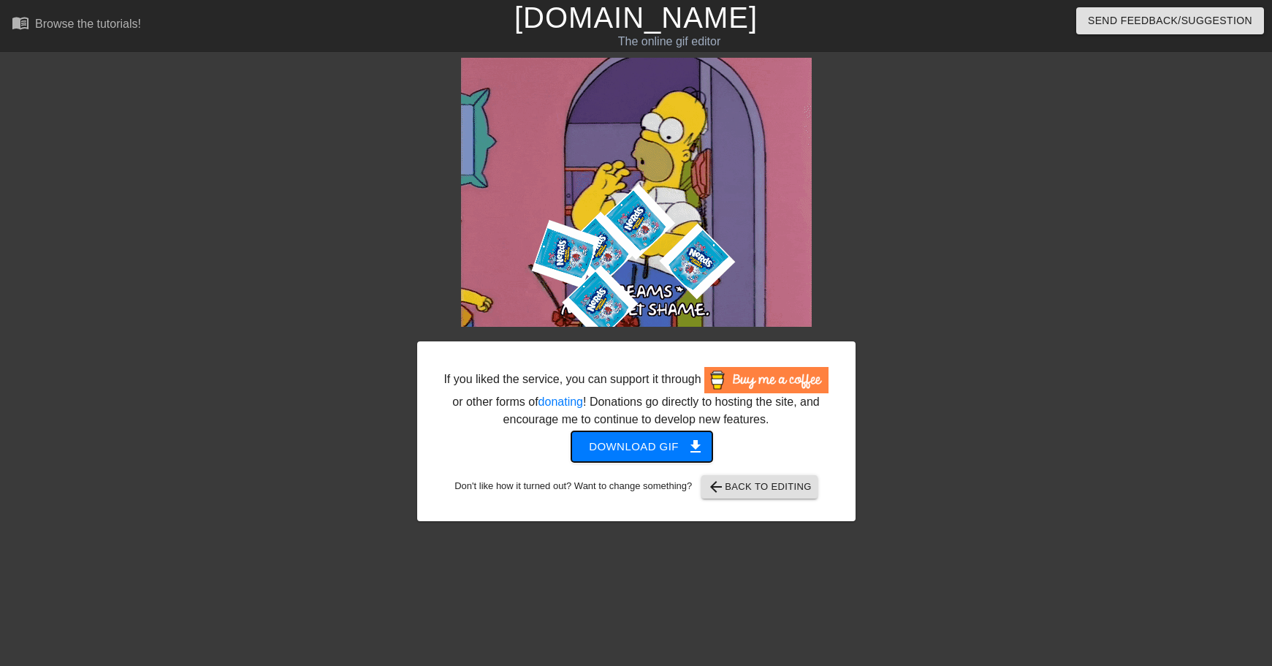
click at [619, 462] on button "Download gif get_app" at bounding box center [641, 446] width 141 height 31
